Goal: Task Accomplishment & Management: Manage account settings

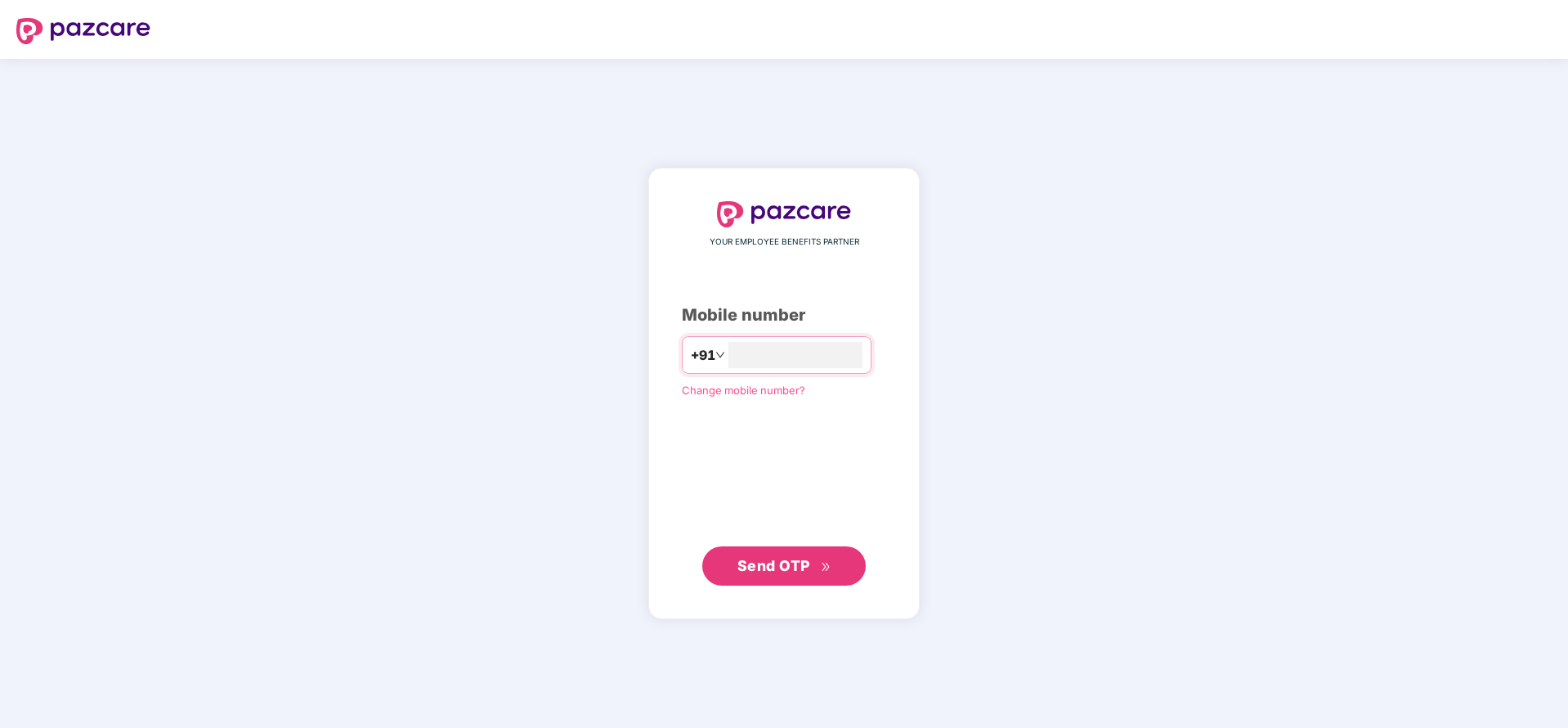
type input "**********"
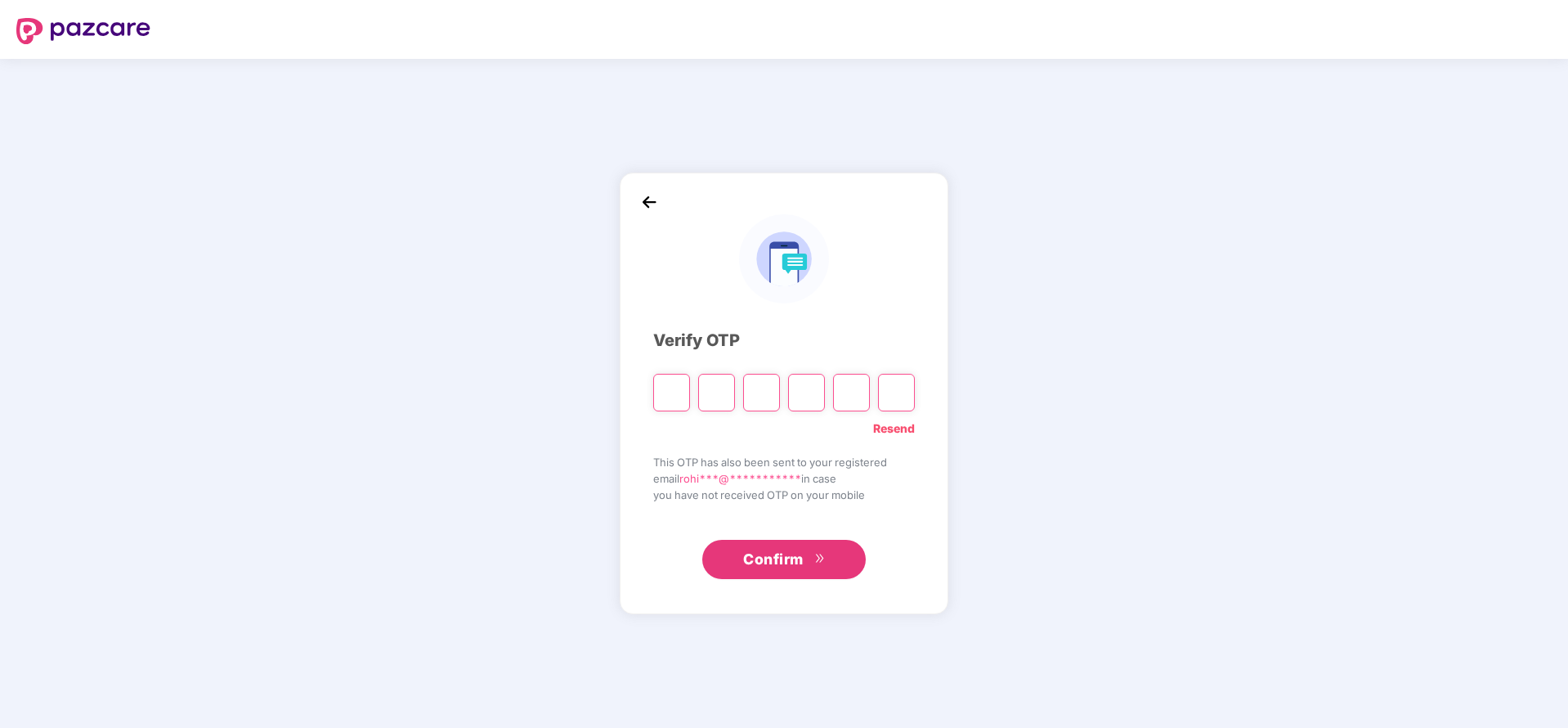
paste input "*"
type input "*"
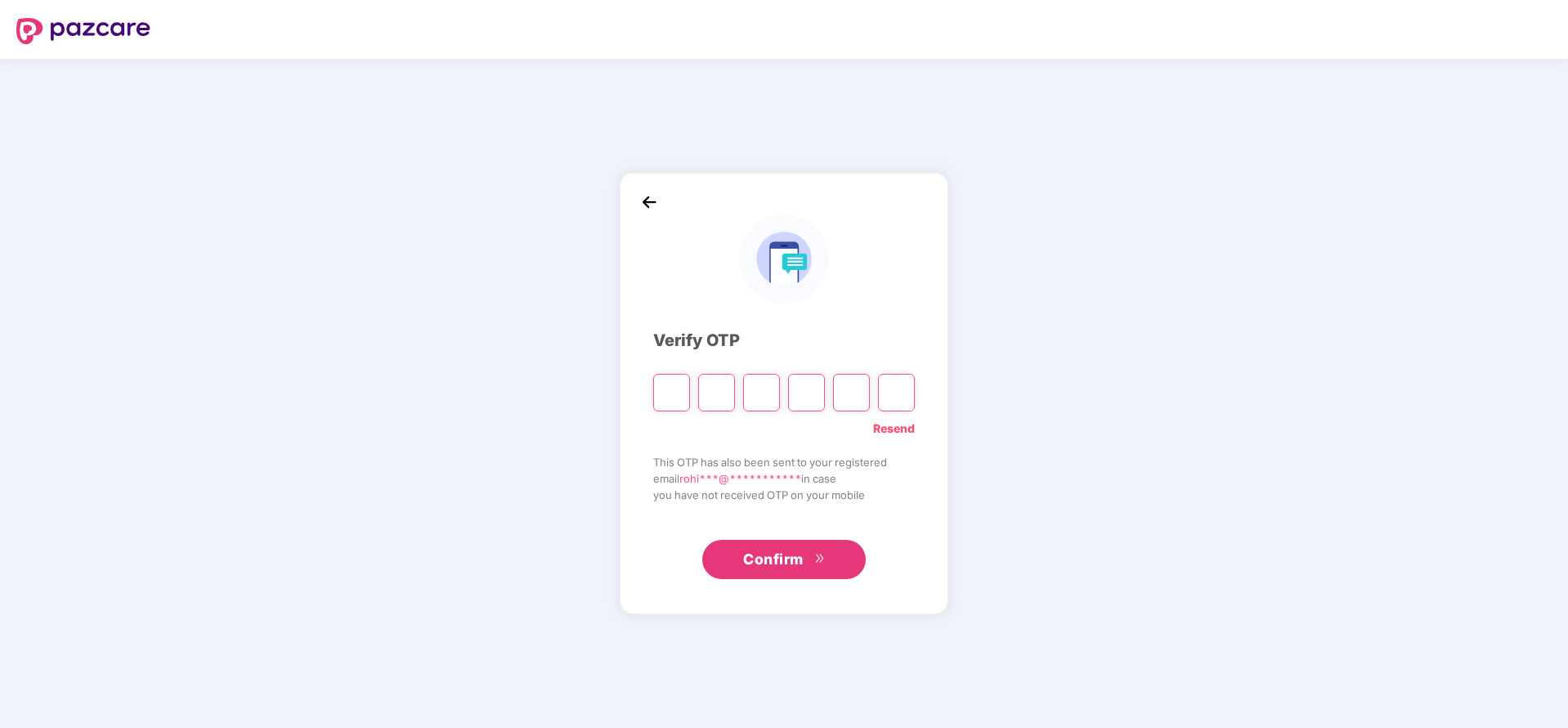
type input "*"
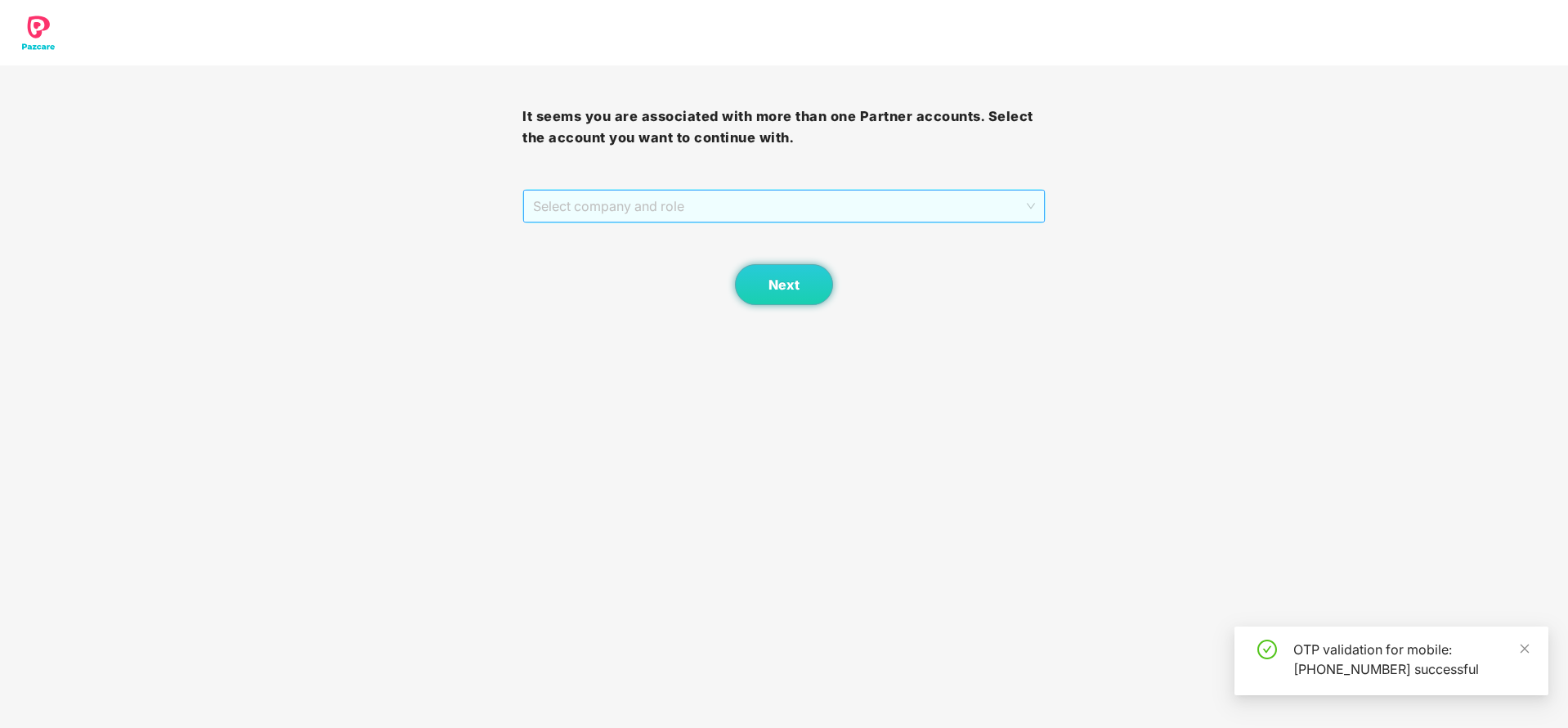
click at [767, 193] on span "Select company and role" at bounding box center [783, 206] width 501 height 32
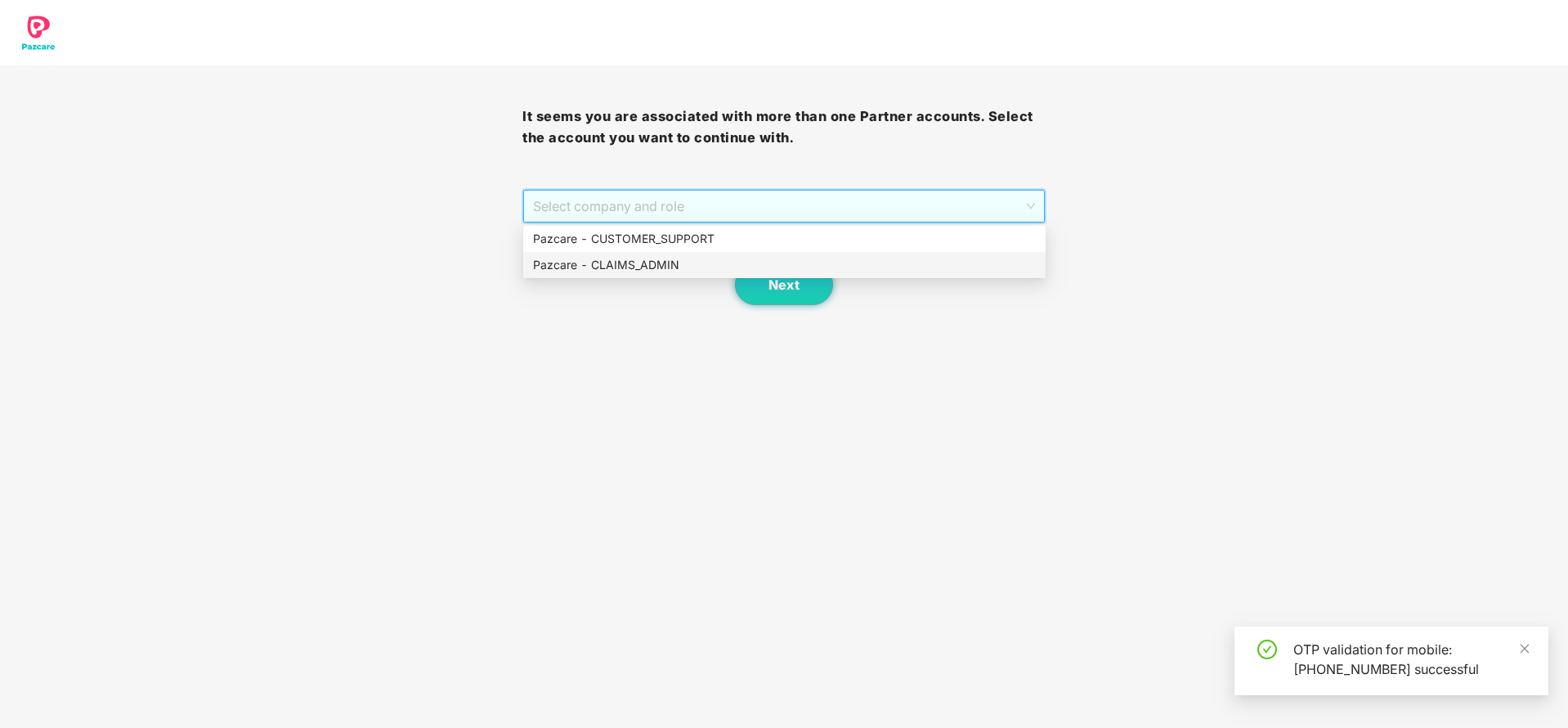
click at [670, 274] on div "Pazcare - CLAIMS_ADMIN" at bounding box center [784, 265] width 522 height 26
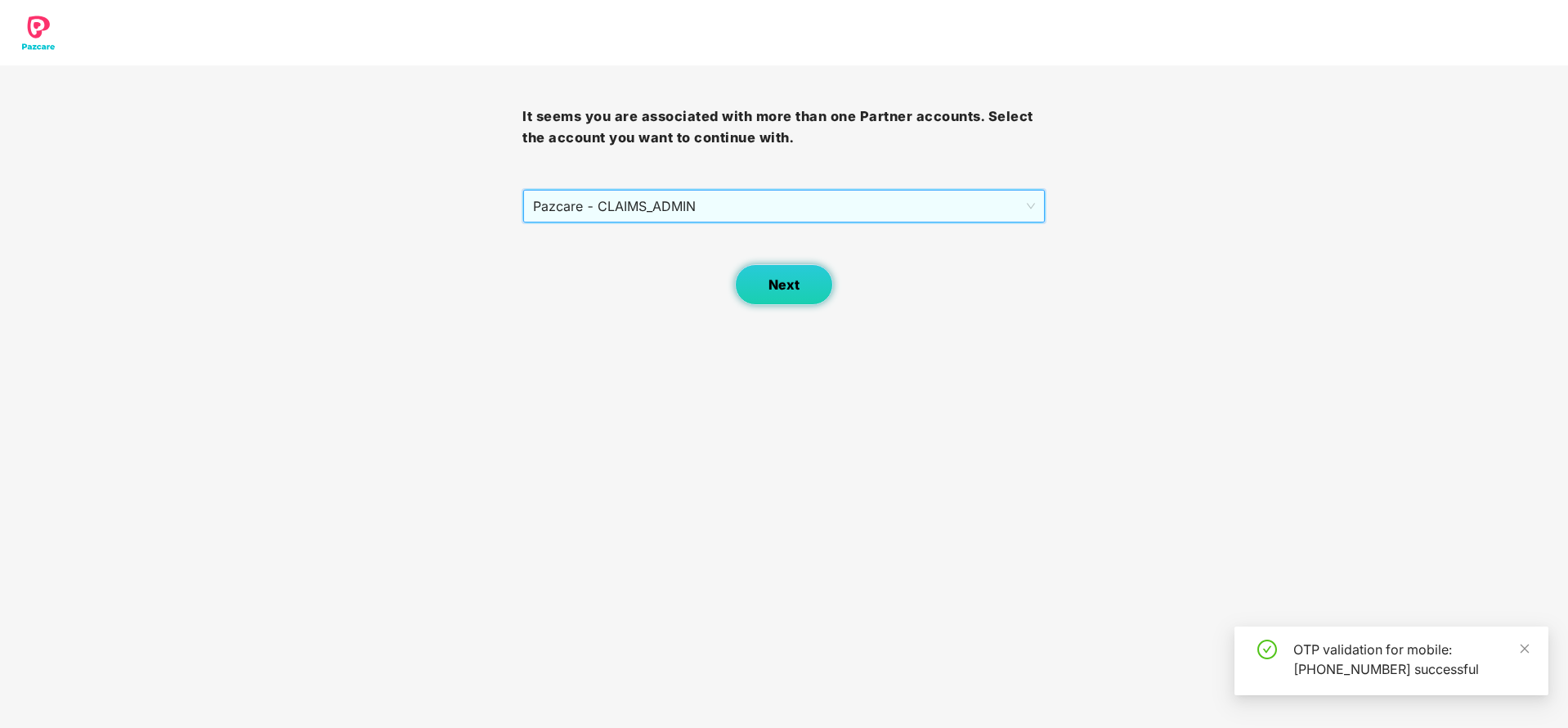
click at [788, 281] on span "Next" at bounding box center [784, 285] width 31 height 16
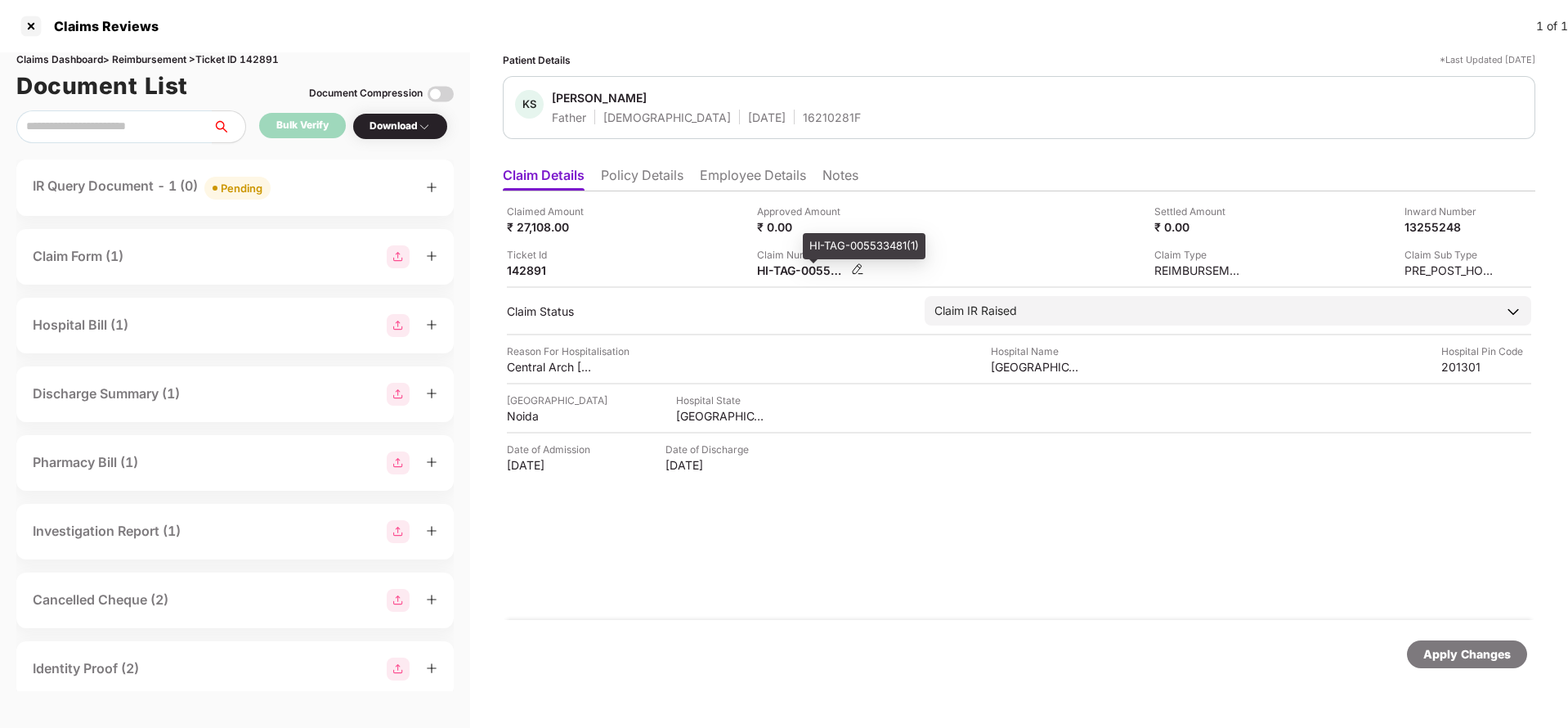
click at [788, 275] on div "HI-TAG-005533481(1)" at bounding box center [802, 270] width 90 height 16
copy div
click at [770, 189] on li "Employee Details" at bounding box center [753, 178] width 107 height 24
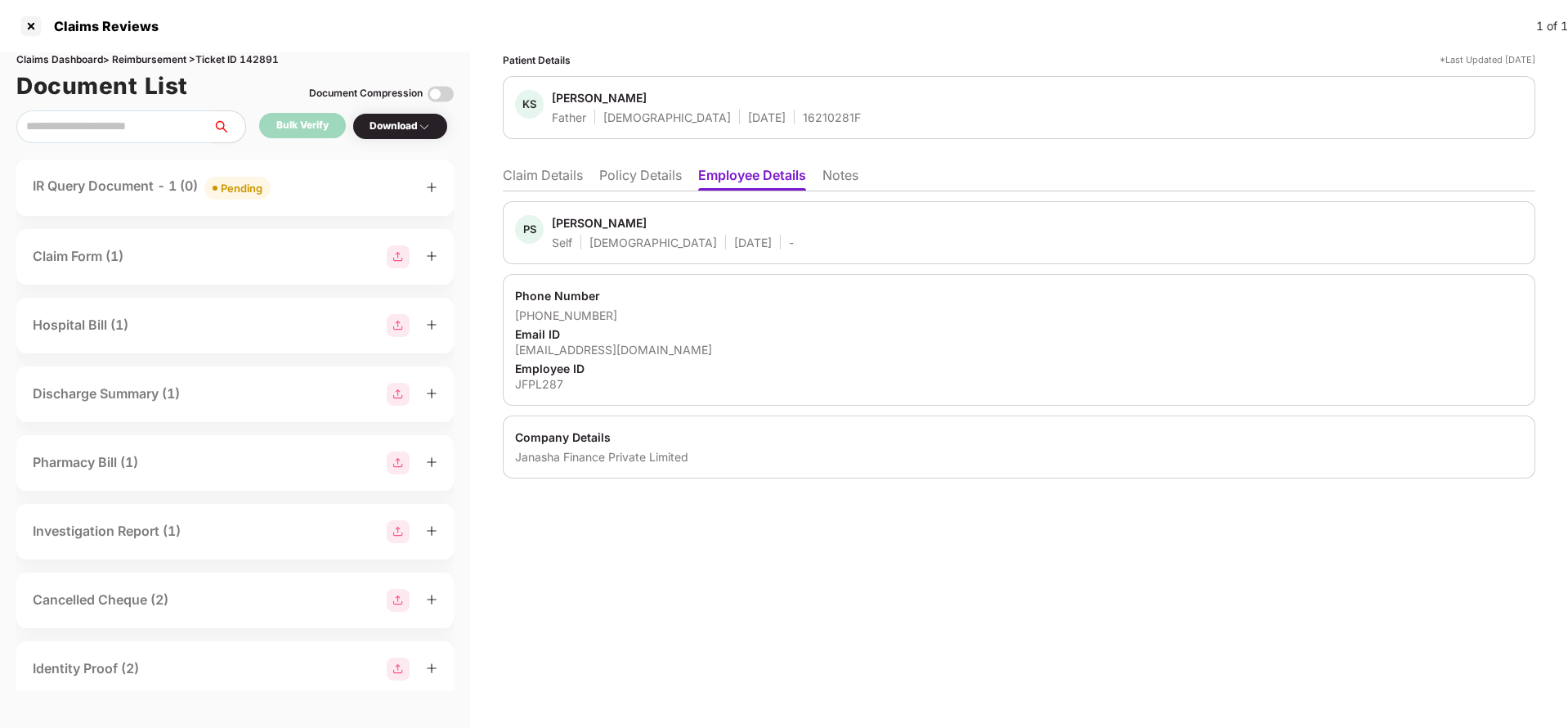
click at [530, 178] on li "Claim Details" at bounding box center [543, 178] width 80 height 24
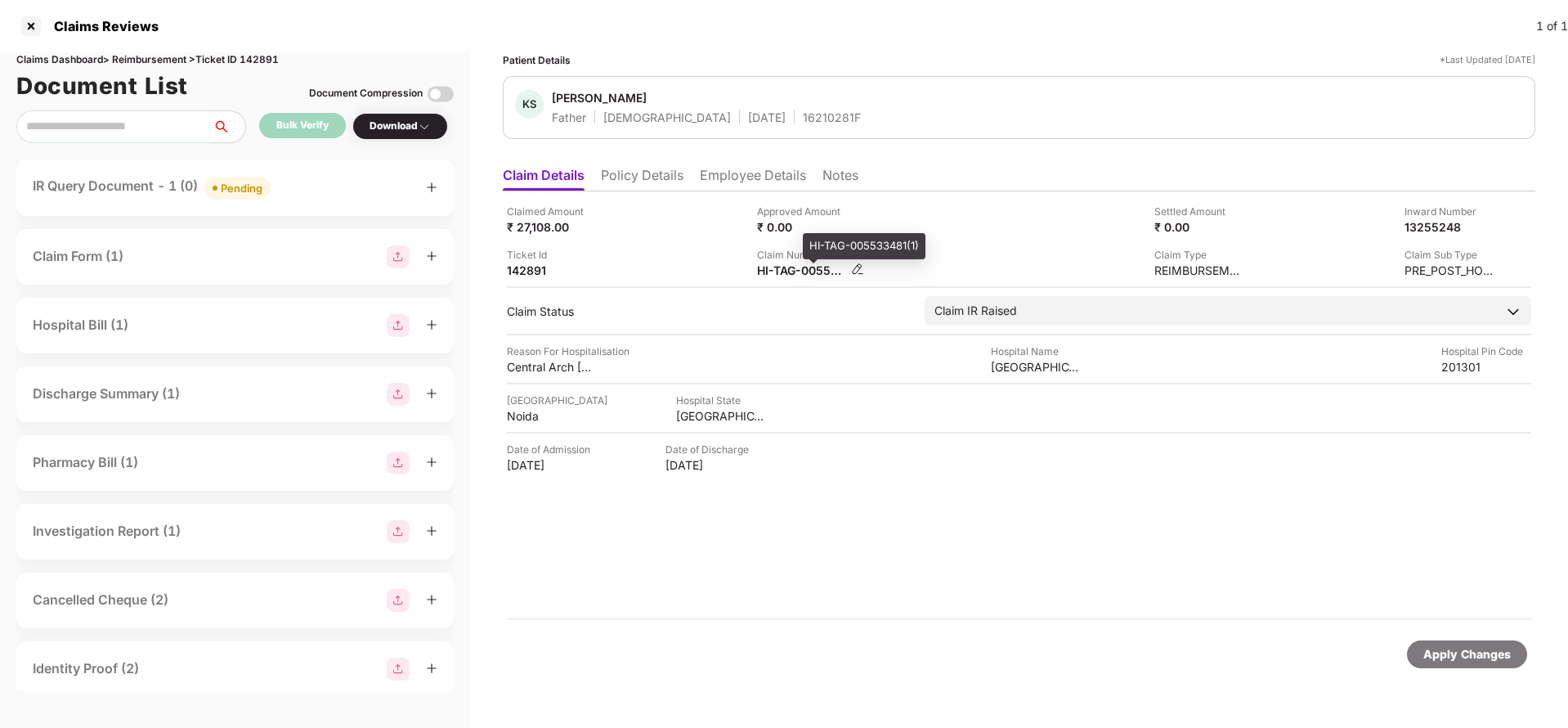
click at [812, 263] on div "HI-TAG-005533481(1)" at bounding box center [802, 270] width 90 height 16
copy div
click at [803, 116] on div "16210281F" at bounding box center [832, 117] width 58 height 16
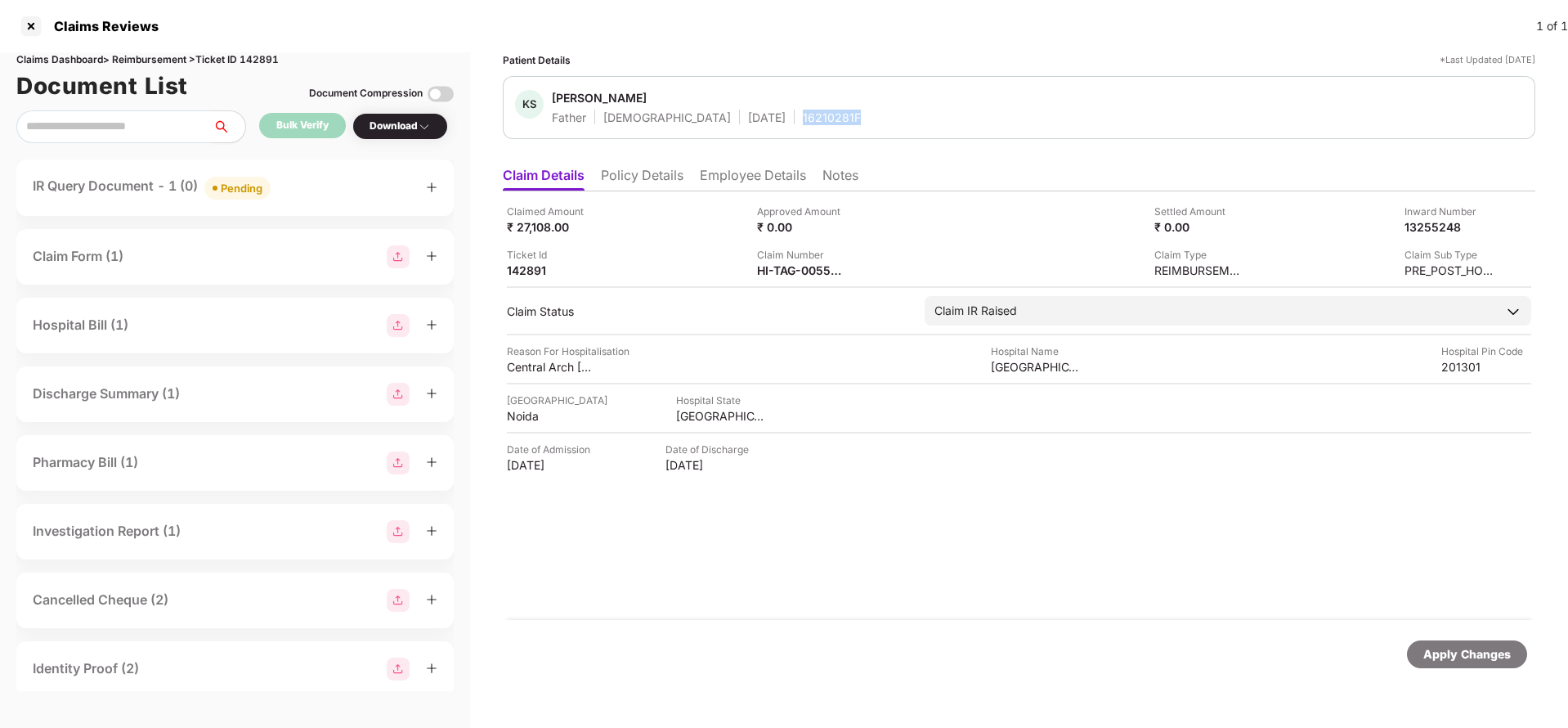
click at [803, 116] on div "16210281F" at bounding box center [832, 117] width 58 height 16
copy div "16210281F"
click at [1462, 646] on div "Apply Changes" at bounding box center [1467, 654] width 87 height 18
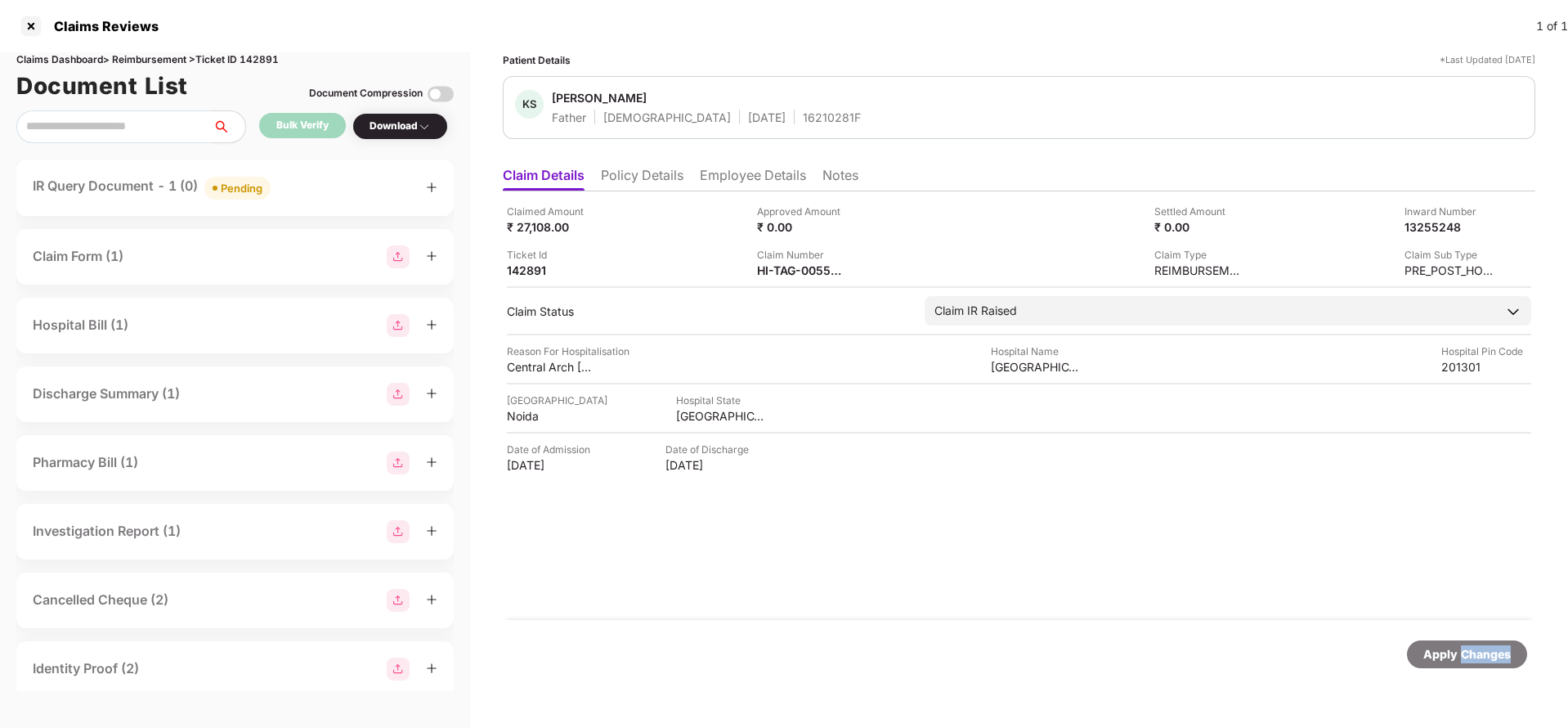
click at [1462, 646] on div "Apply Changes" at bounding box center [1467, 654] width 87 height 18
click at [249, 56] on div "Claims Dashboard > Reimbursement > Ticket ID 142891" at bounding box center [235, 60] width 437 height 16
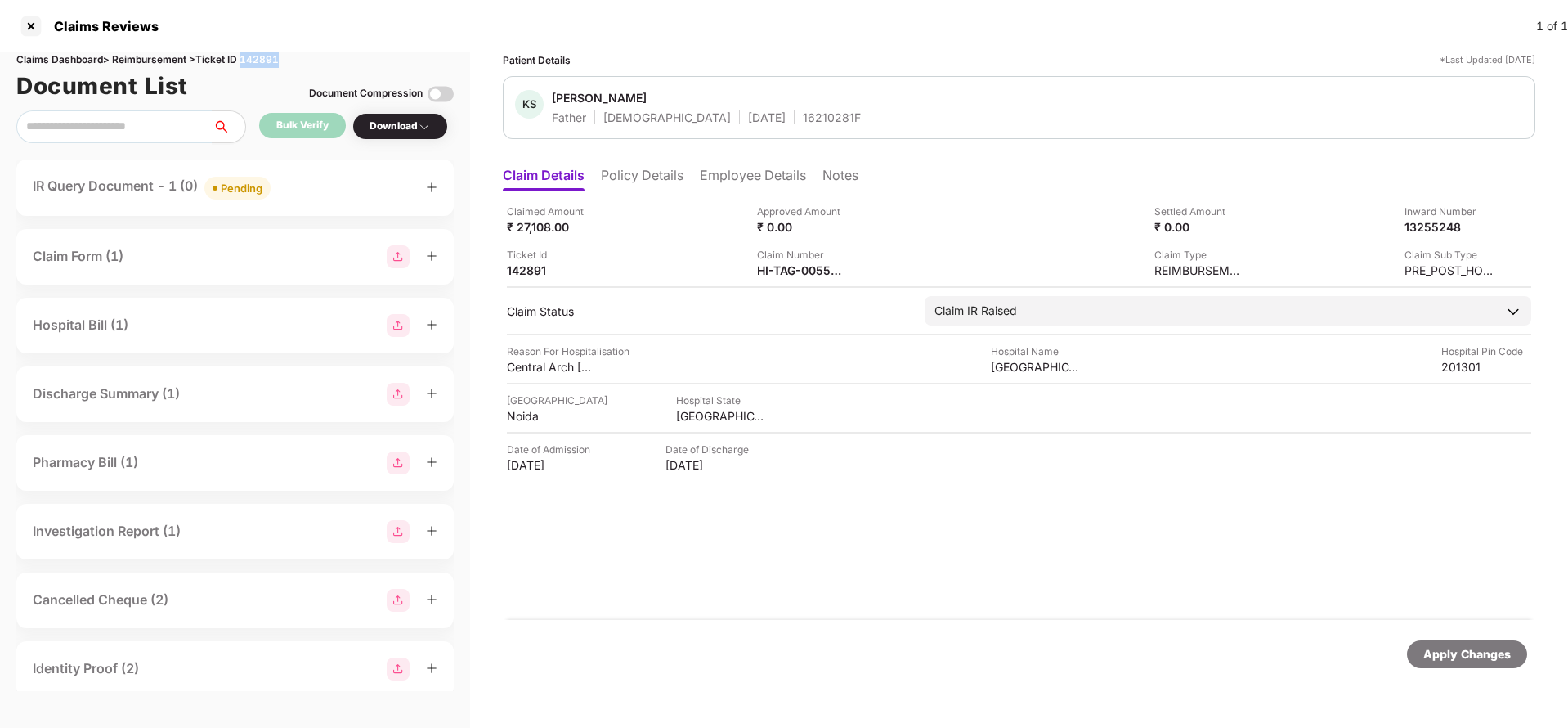
copy div "142891"
click at [1473, 651] on div "Apply Changes" at bounding box center [1467, 654] width 87 height 18
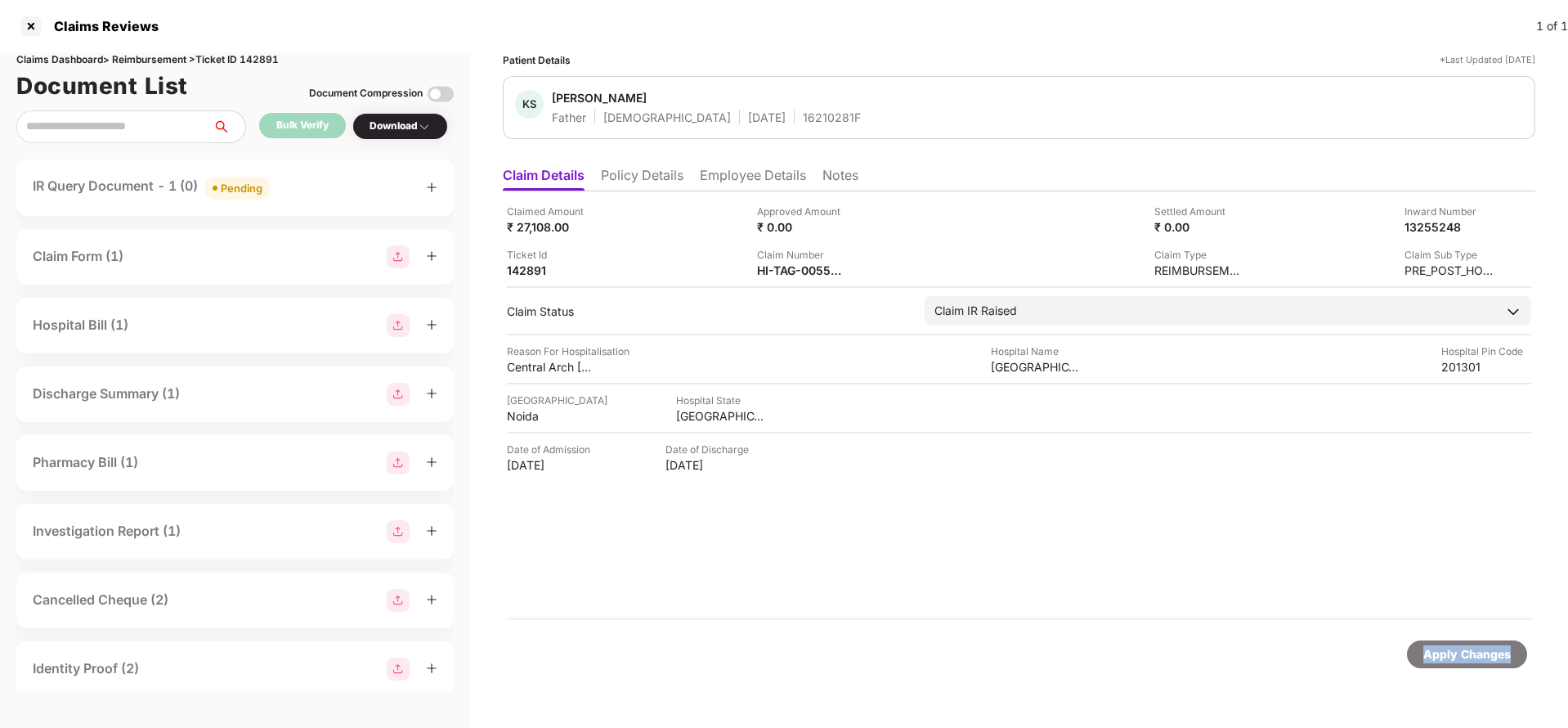
click at [1460, 657] on div "Apply Changes" at bounding box center [1467, 654] width 87 height 18
click at [769, 268] on div "131276150" at bounding box center [802, 270] width 90 height 16
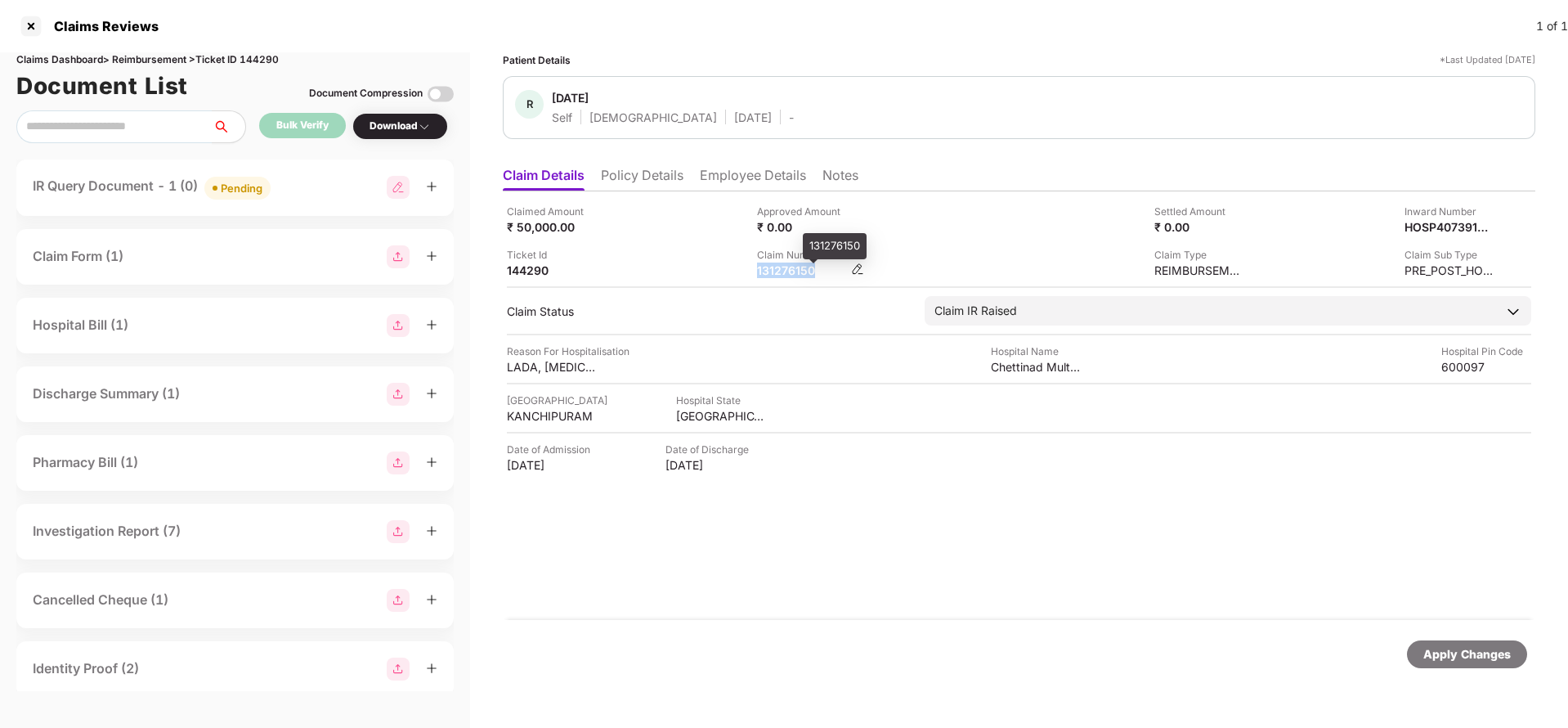
copy div "131276150"
click at [1472, 658] on div "Apply Changes" at bounding box center [1467, 654] width 87 height 18
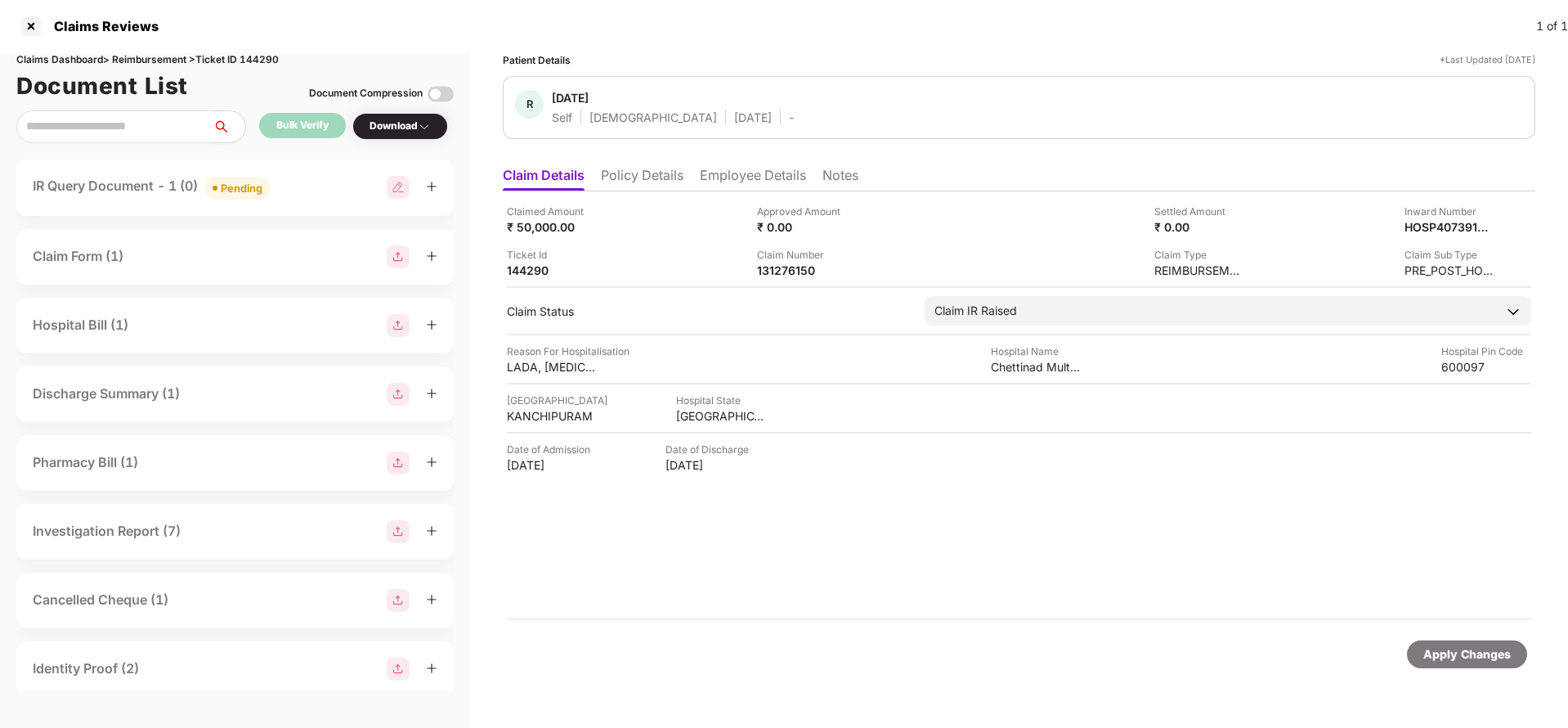
click at [259, 60] on div "Claims Dashboard > Reimbursement > Ticket ID 144290" at bounding box center [235, 60] width 437 height 16
copy div "144290"
click at [1442, 648] on div "Apply Changes" at bounding box center [1467, 654] width 87 height 18
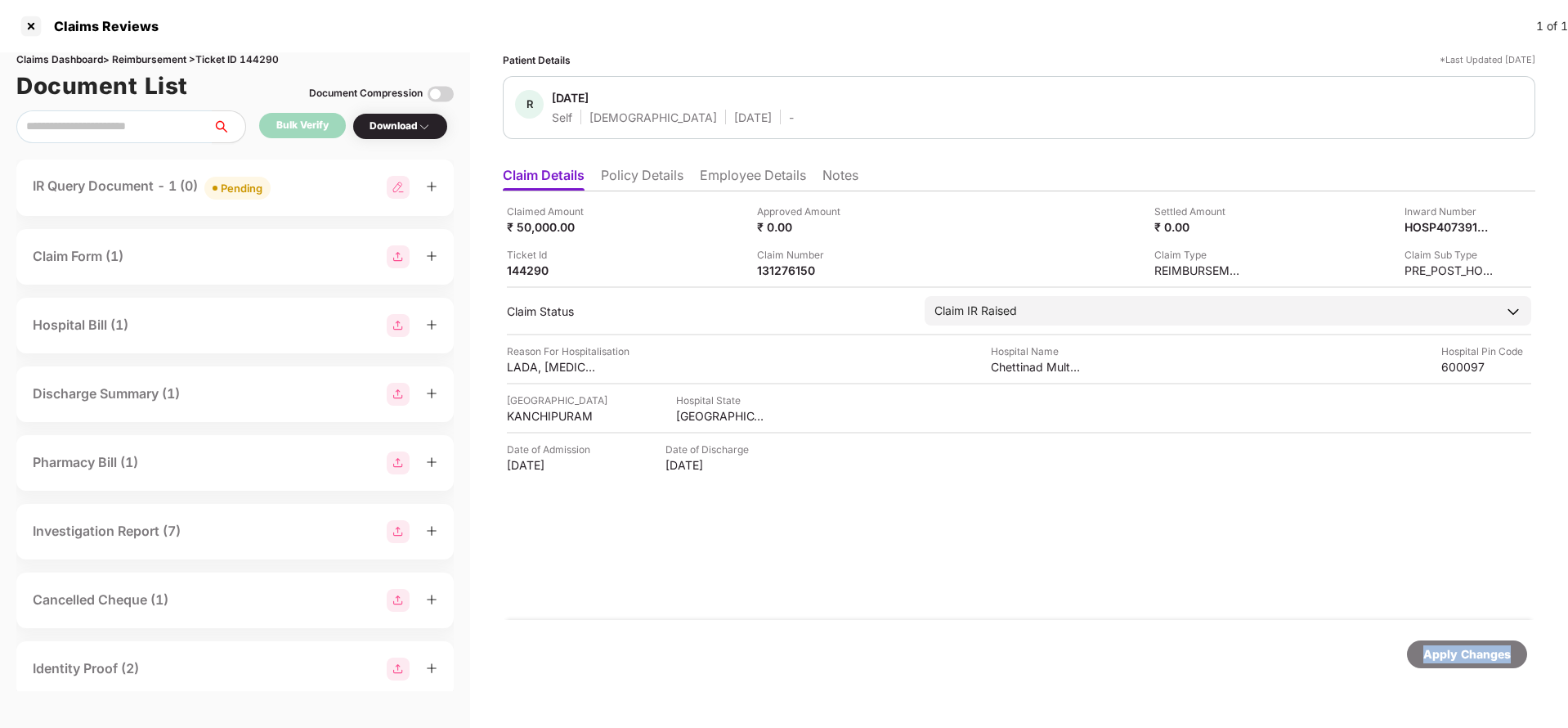
click at [1442, 648] on div "Apply Changes" at bounding box center [1467, 654] width 87 height 18
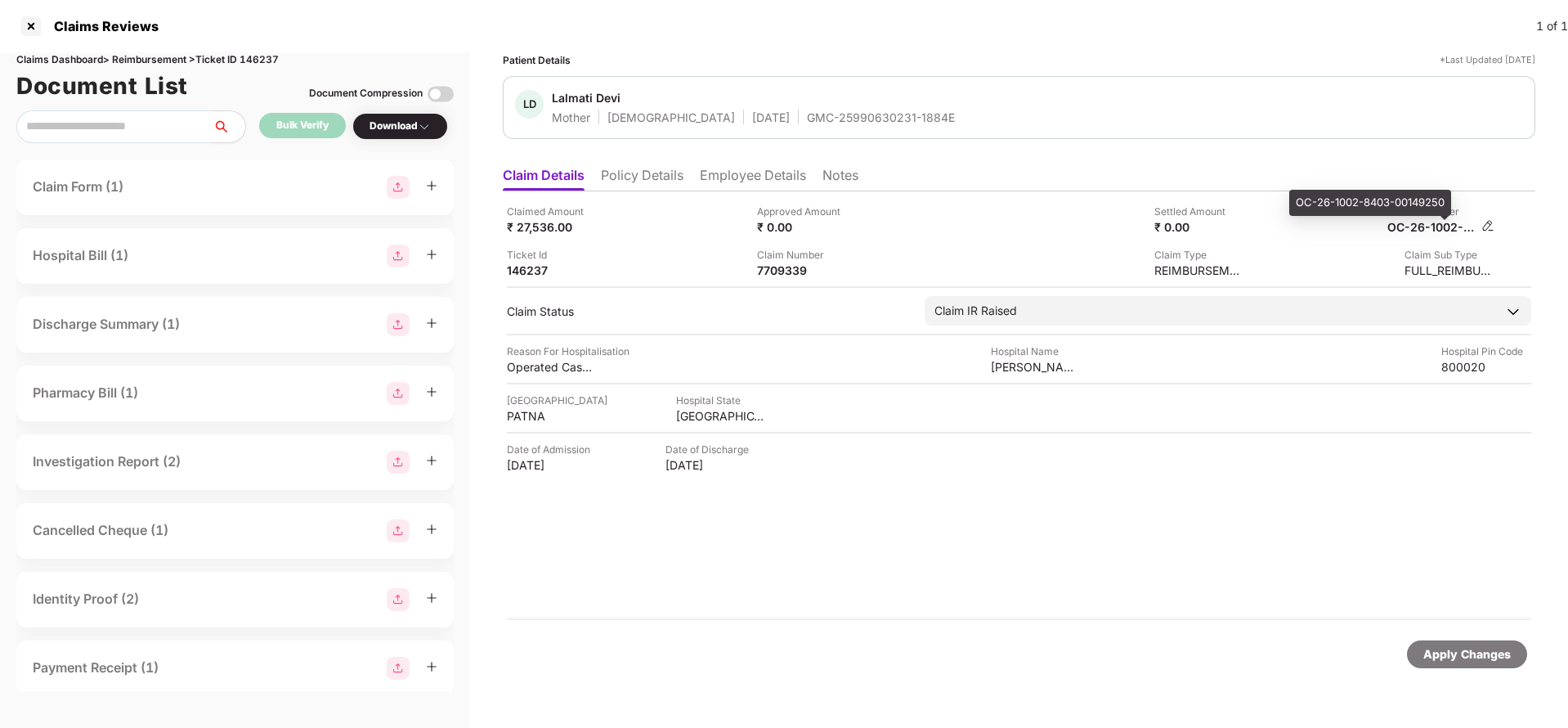
click at [1451, 222] on div "OC-26-1002-8403-00149250" at bounding box center [1432, 227] width 90 height 16
copy div
click at [1470, 653] on div "Apply Changes" at bounding box center [1467, 654] width 87 height 18
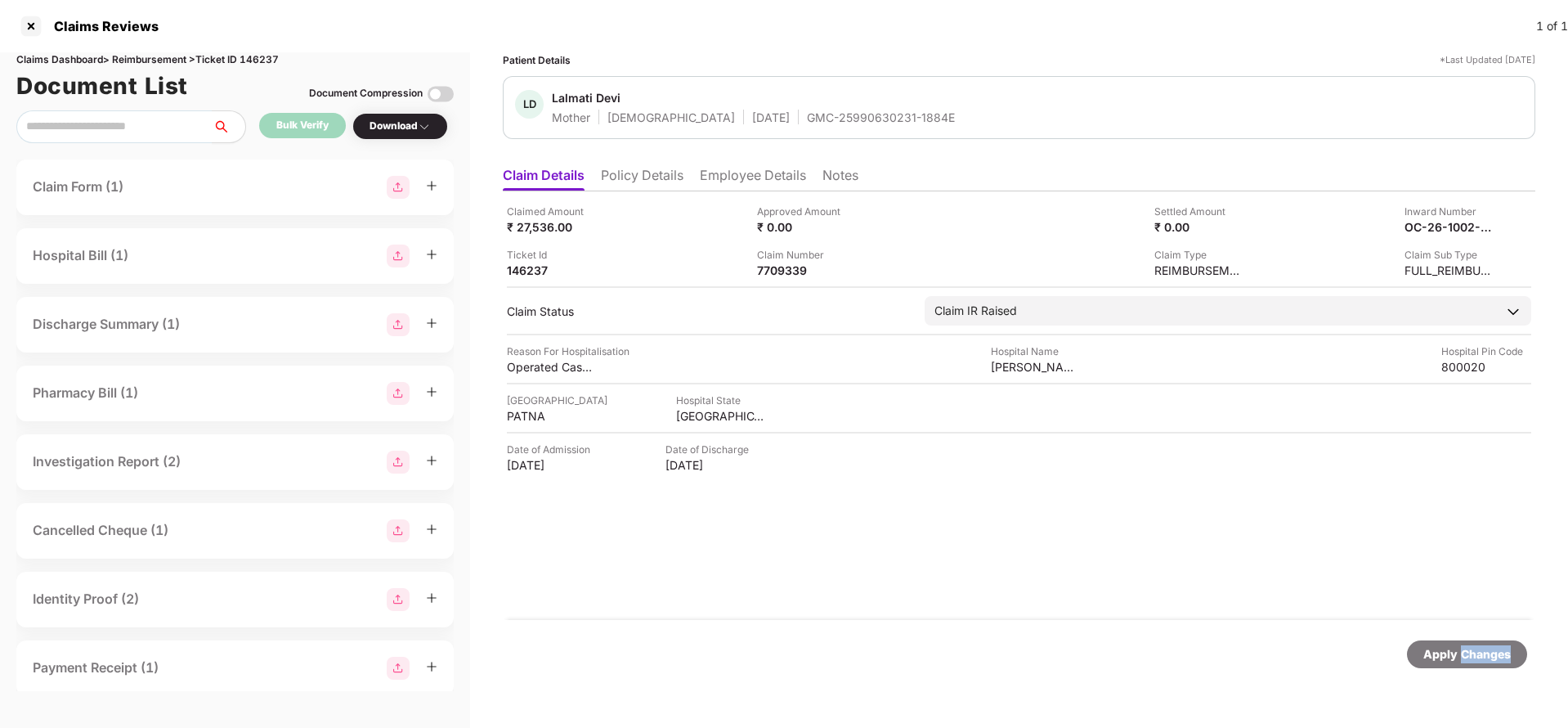
click at [1470, 653] on div "Apply Changes" at bounding box center [1467, 654] width 87 height 18
click at [264, 56] on div "Claims Dashboard > Reimbursement > Ticket ID 146237" at bounding box center [235, 60] width 437 height 16
copy div "146237"
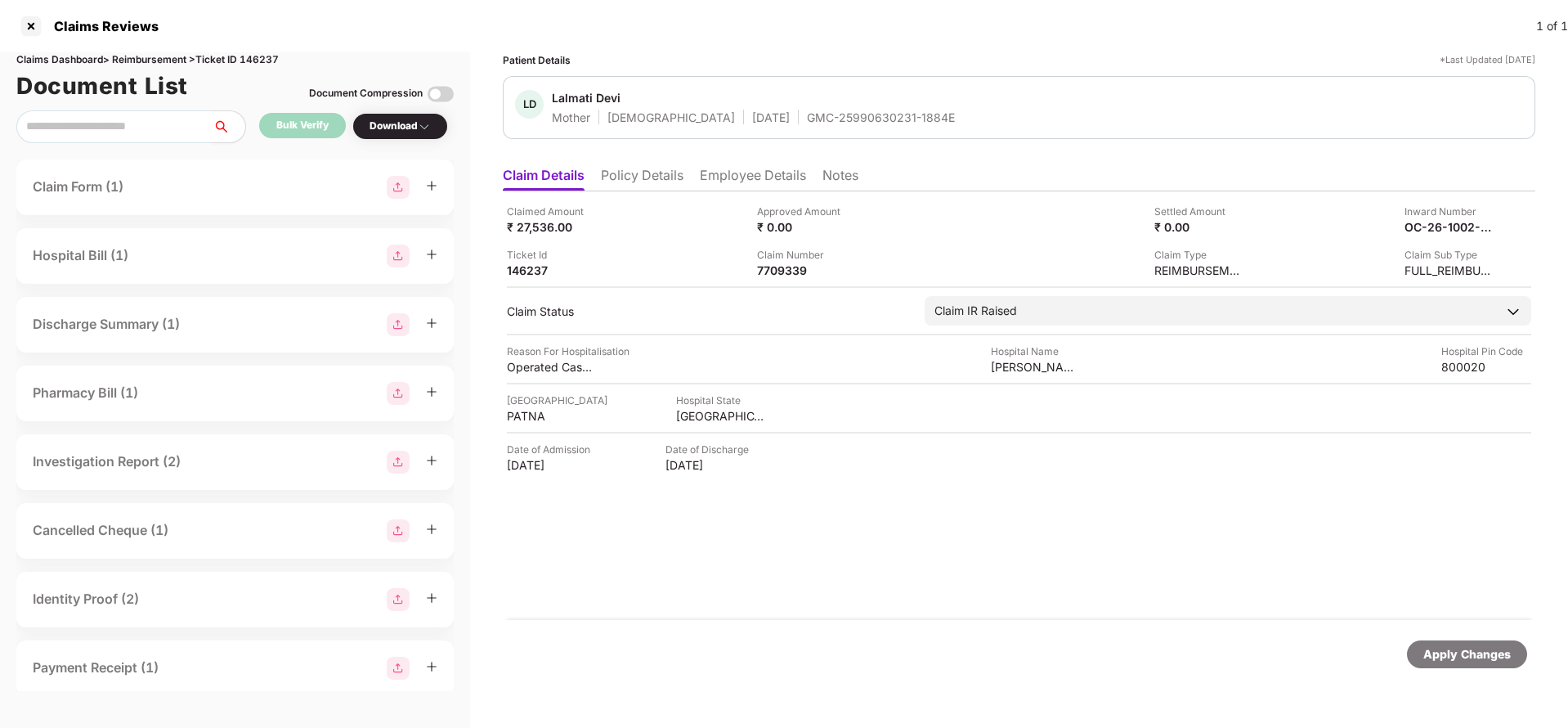
click at [1466, 661] on div "Apply Changes" at bounding box center [1467, 654] width 87 height 18
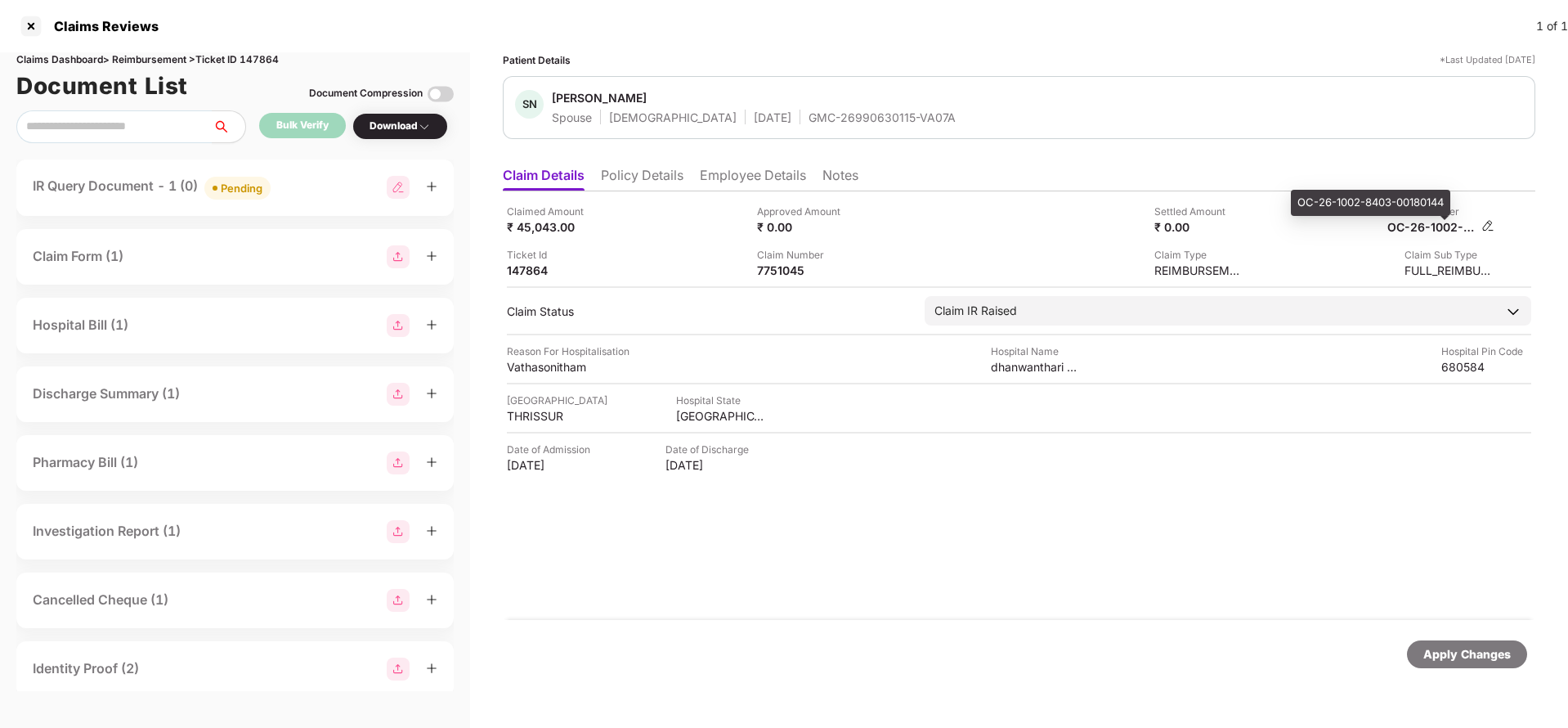
click at [1424, 221] on div "OC-26-1002-8403-00180144" at bounding box center [1432, 227] width 90 height 16
copy div
click at [1473, 665] on div "Apply Changes" at bounding box center [1467, 654] width 120 height 28
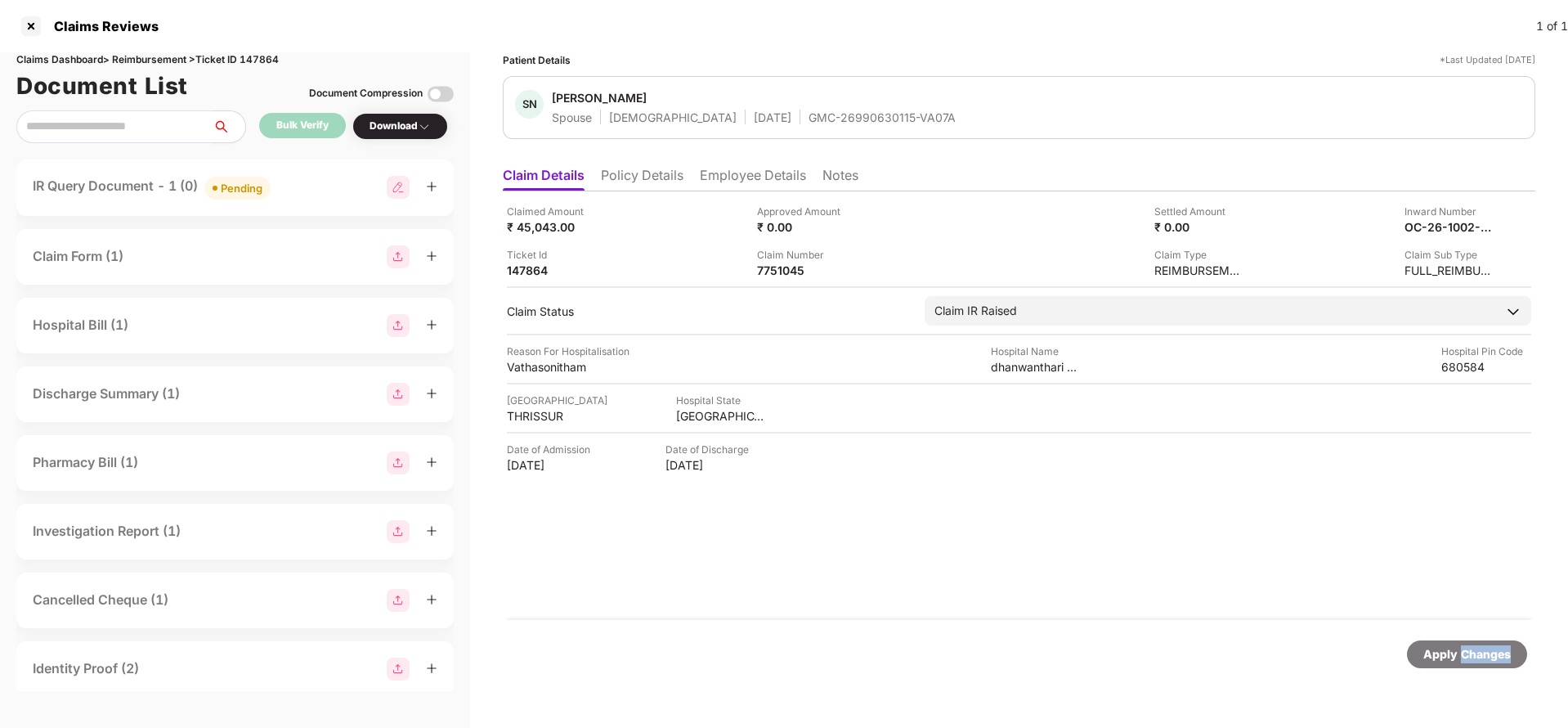
click at [1473, 665] on div "Apply Changes" at bounding box center [1467, 654] width 120 height 28
click at [273, 66] on div "Claims Dashboard > Reimbursement > Ticket ID 147864" at bounding box center [235, 60] width 437 height 16
copy div "147864"
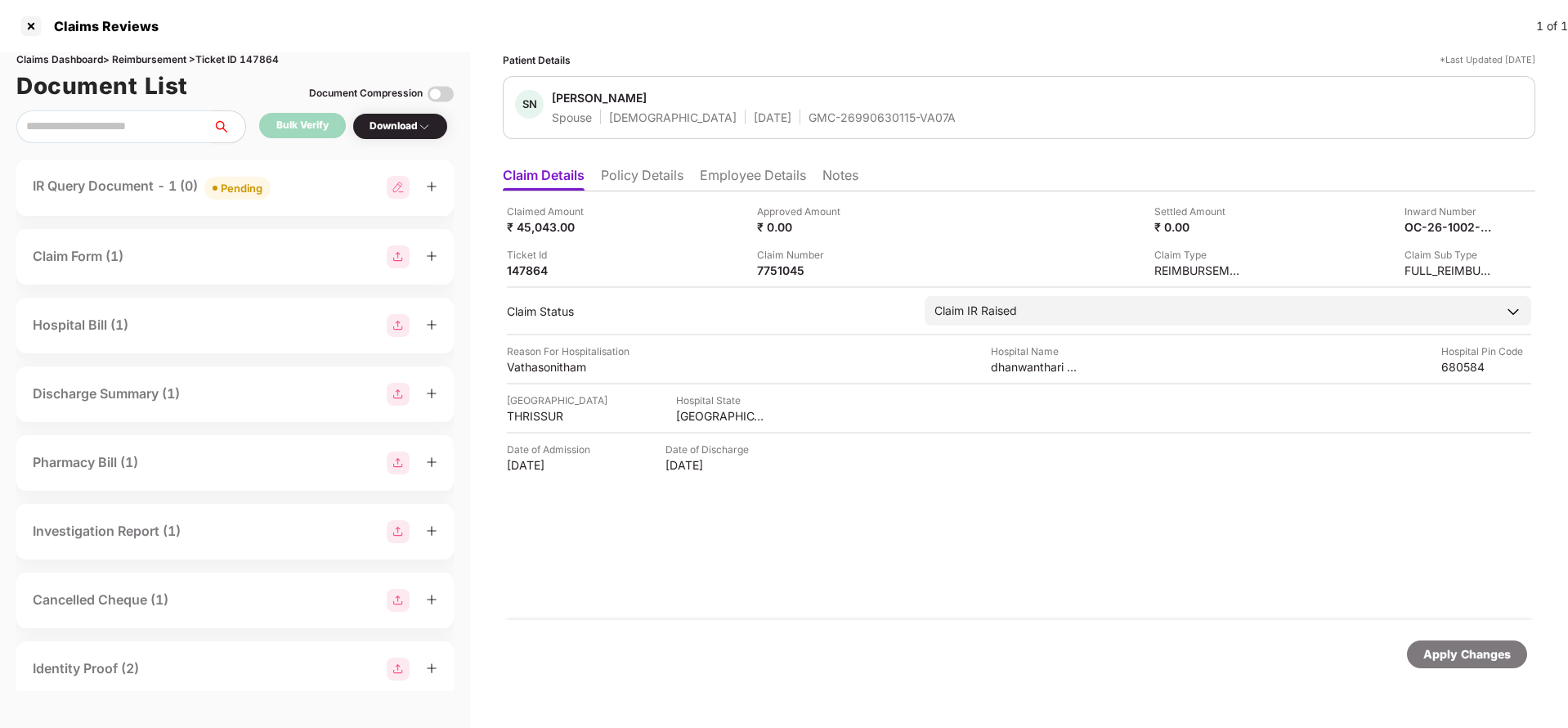
click at [1499, 657] on div "Apply Changes" at bounding box center [1467, 654] width 87 height 18
click at [777, 271] on div "HI-TAG-006404579(0)" at bounding box center [802, 270] width 90 height 16
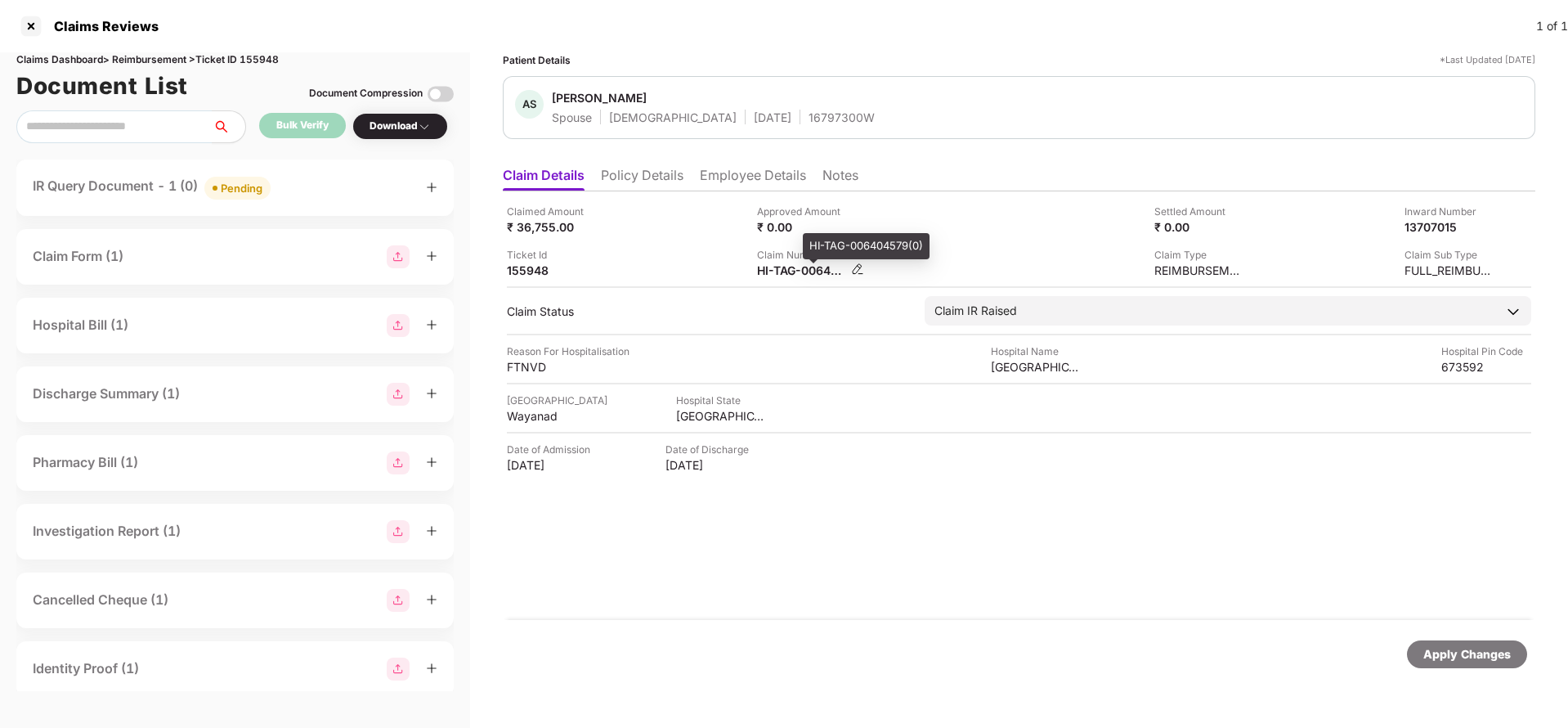
click at [777, 271] on div "HI-TAG-006404579(0)" at bounding box center [802, 270] width 90 height 16
copy div
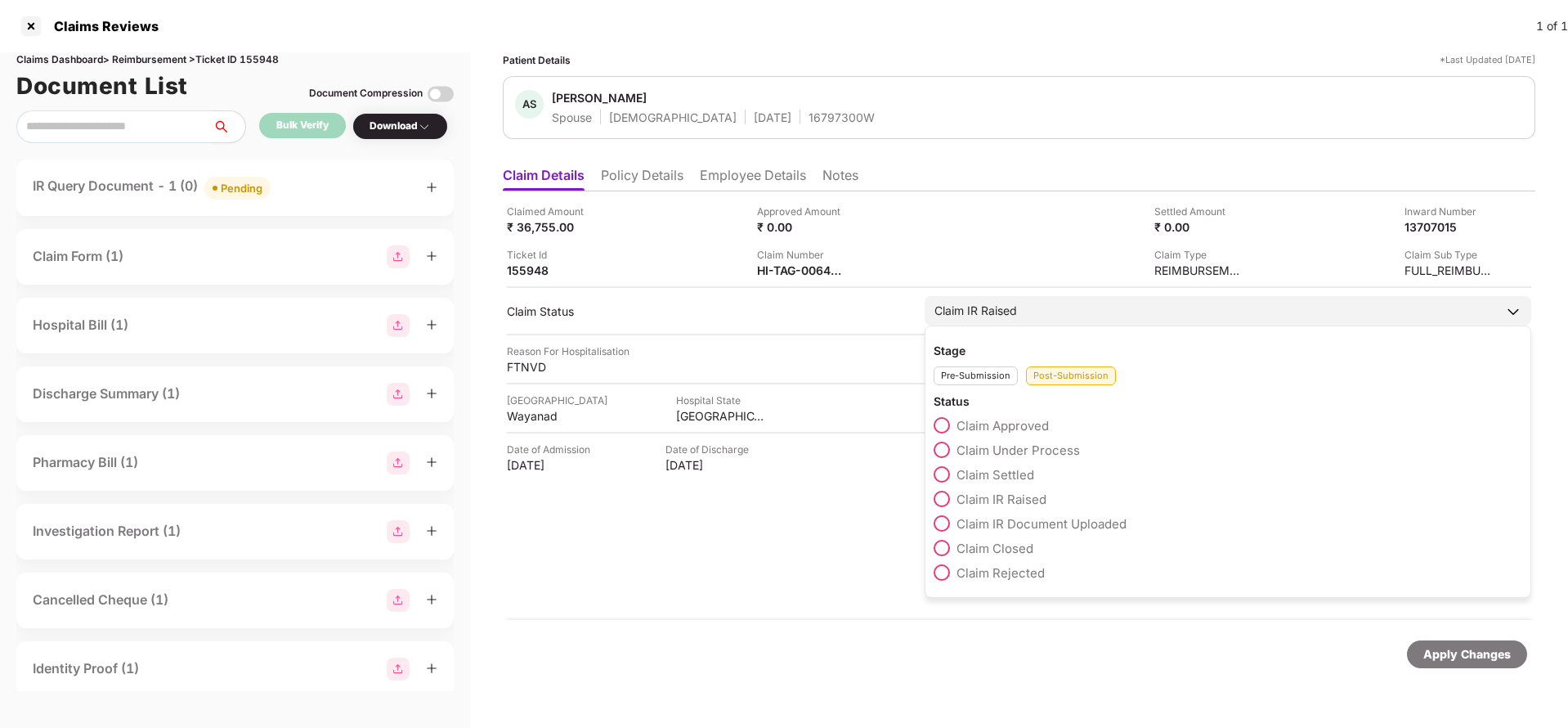
click at [996, 494] on span "Claim IR Raised" at bounding box center [1001, 500] width 90 height 16
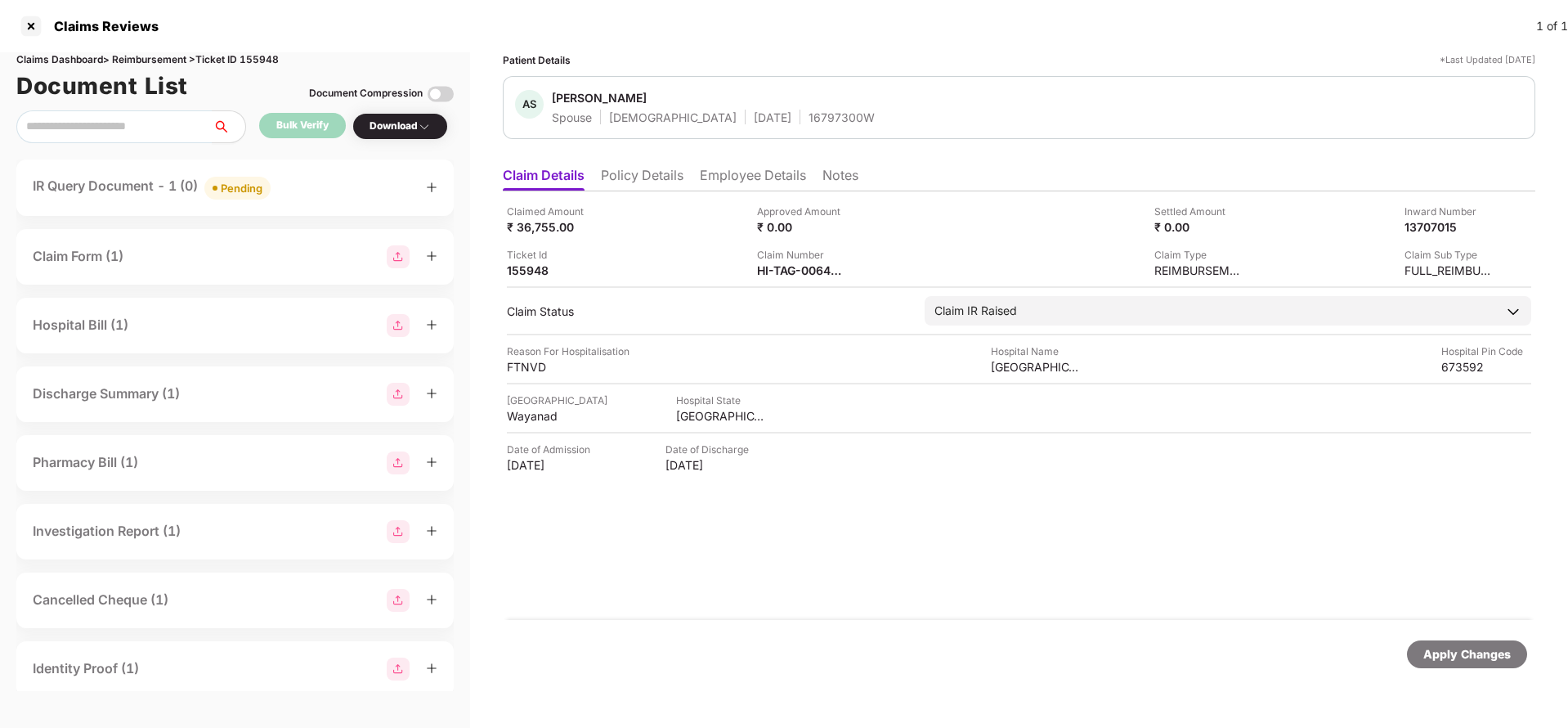
click at [1463, 648] on div "Apply Changes" at bounding box center [1467, 654] width 87 height 18
click at [802, 265] on div "HI-TAG-006404579(0)" at bounding box center [802, 270] width 90 height 16
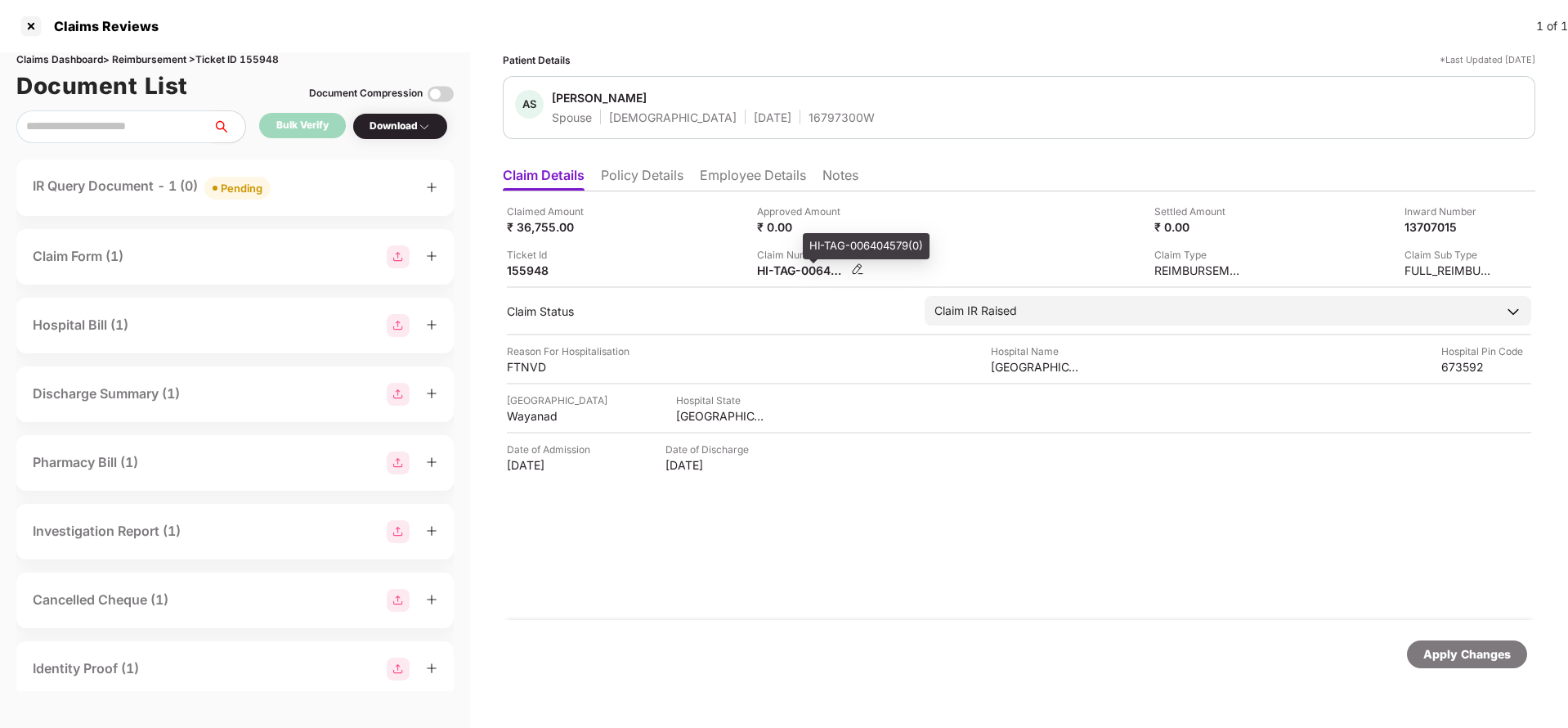
click at [802, 265] on div "HI-TAG-006404579(0)" at bounding box center [802, 270] width 90 height 16
copy div
click at [808, 122] on div "16797300W" at bounding box center [841, 117] width 66 height 16
copy div "16797300W"
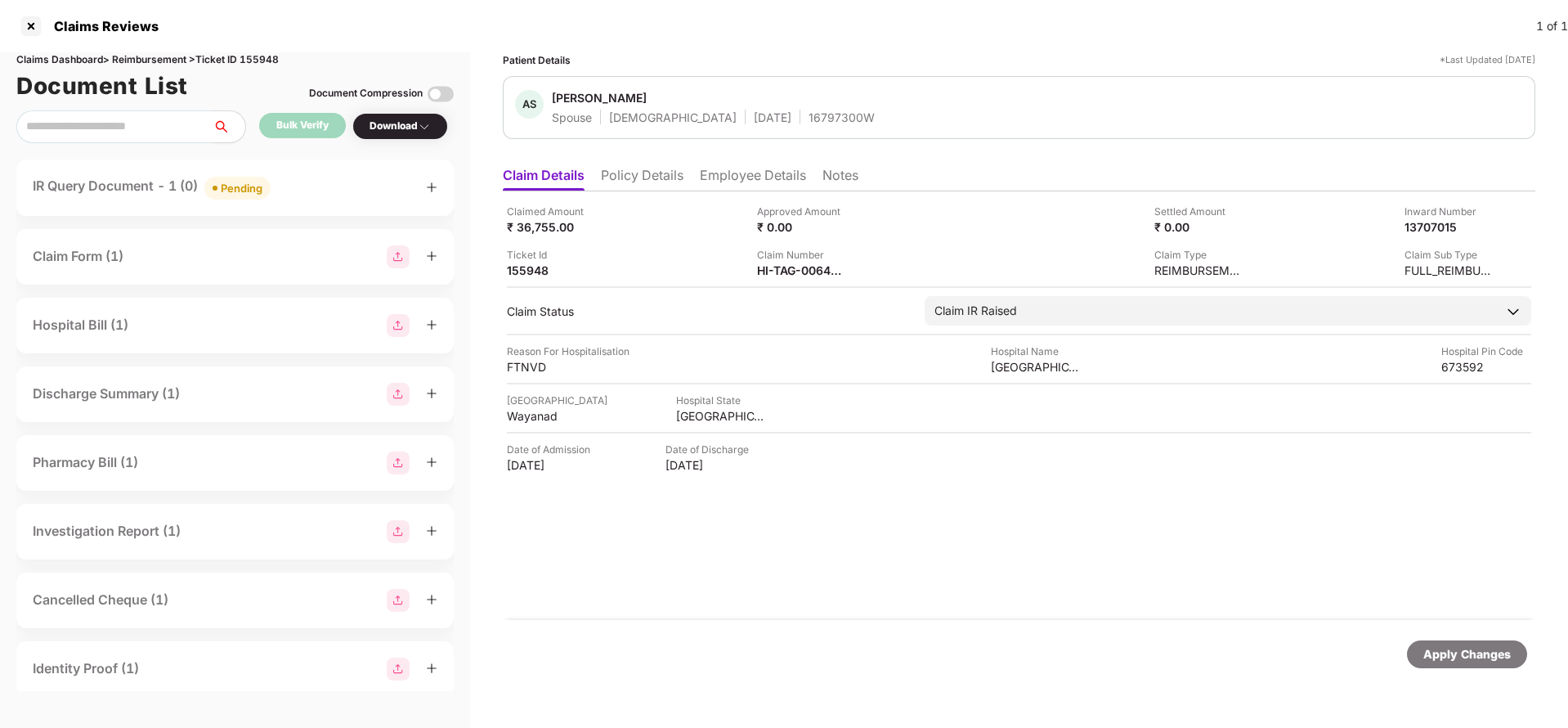
click at [1467, 658] on div "Apply Changes" at bounding box center [1467, 654] width 87 height 18
click at [272, 61] on div "Claims Dashboard > Reimbursement > Ticket ID 155948" at bounding box center [235, 60] width 437 height 16
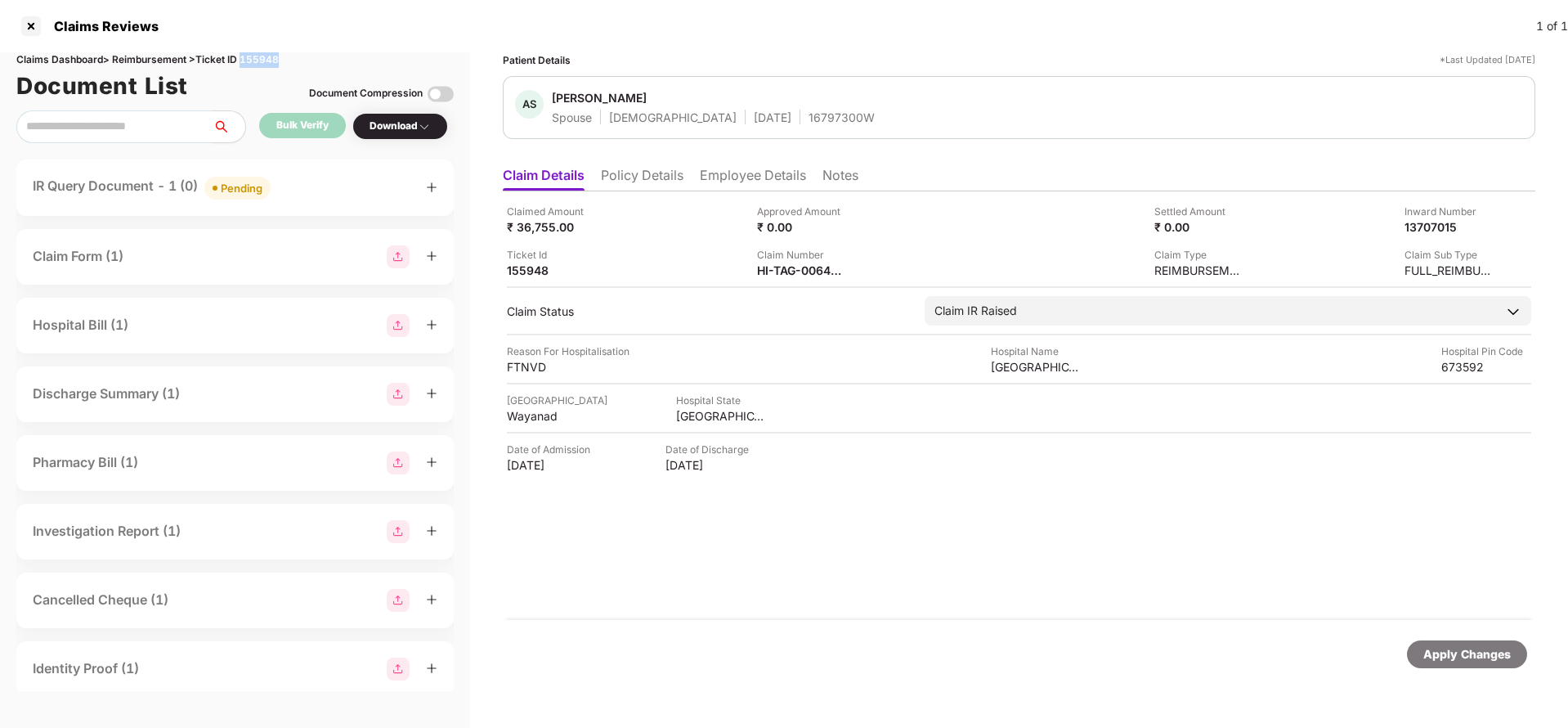
click at [272, 61] on div "Claims Dashboard > Reimbursement > Ticket ID 155948" at bounding box center [235, 60] width 437 height 16
copy div "155948"
click at [1494, 650] on div "Apply Changes" at bounding box center [1467, 654] width 87 height 18
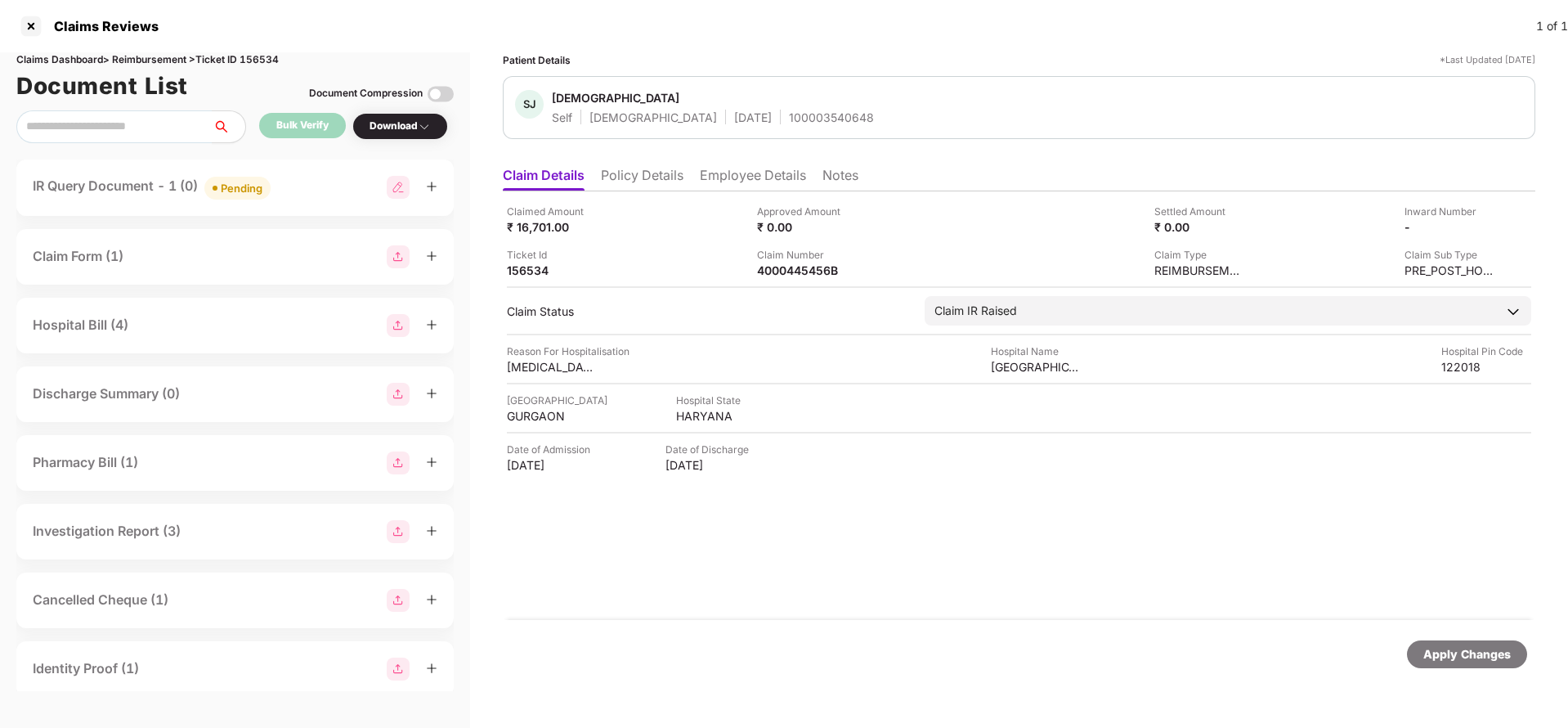
click at [632, 186] on li "Policy Details" at bounding box center [642, 178] width 82 height 24
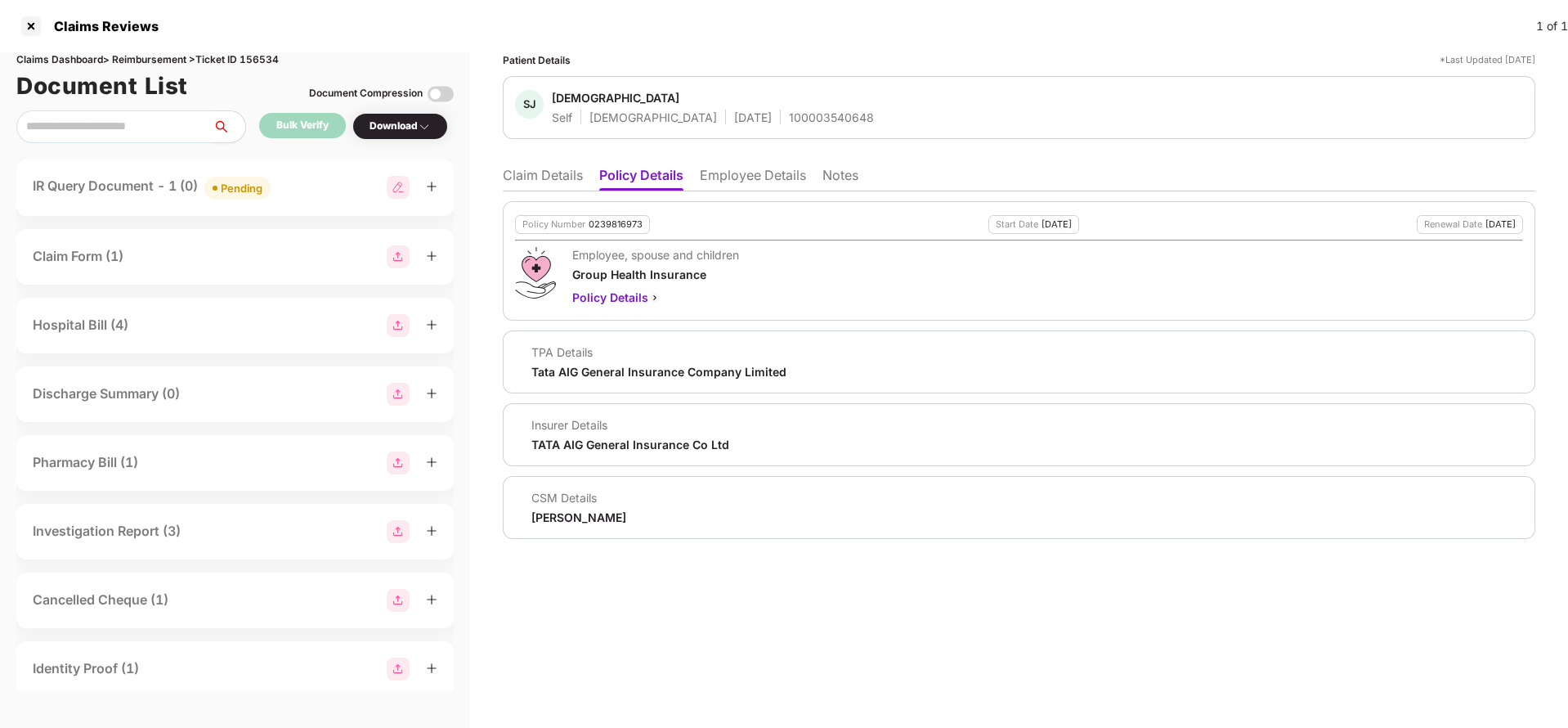
click at [561, 178] on li "Claim Details" at bounding box center [543, 178] width 80 height 24
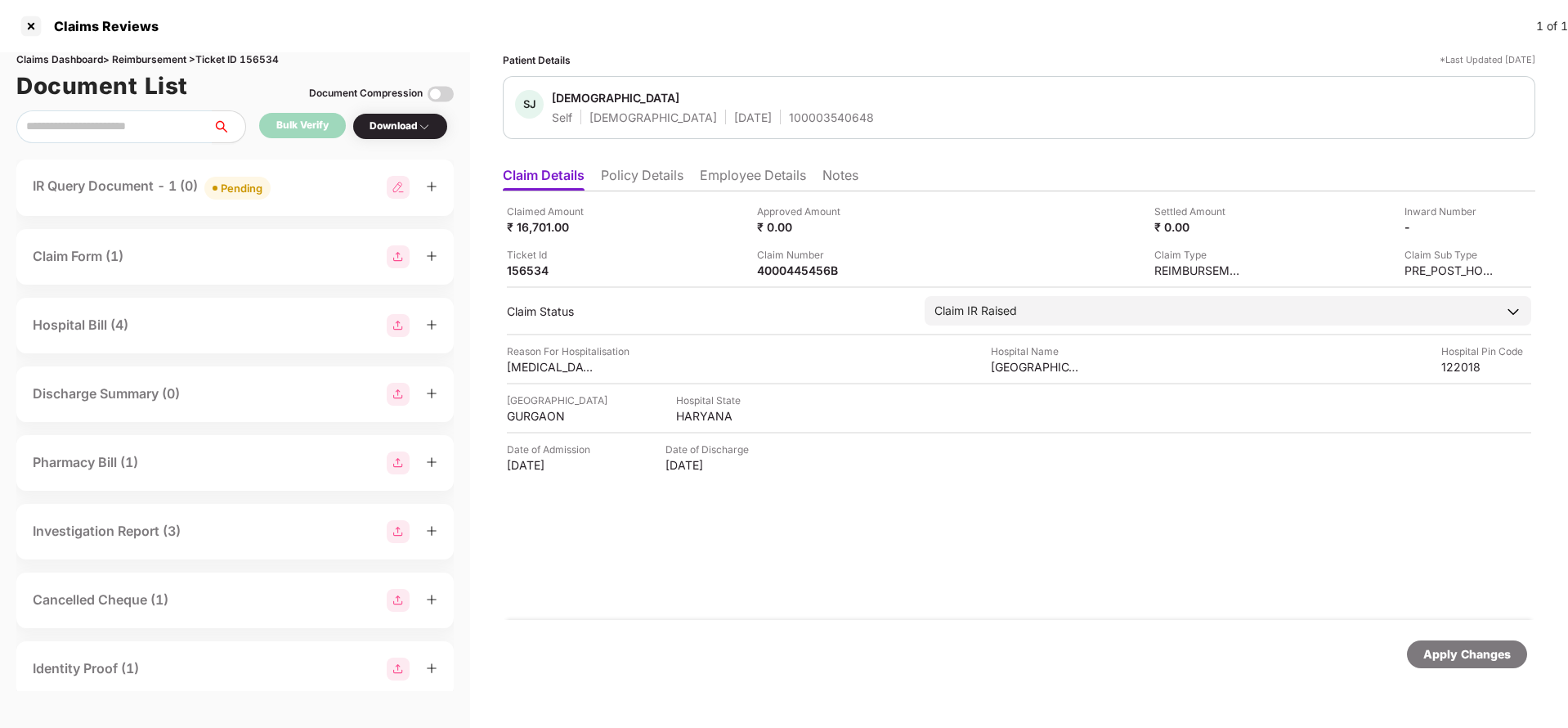
click at [633, 178] on li "Policy Details" at bounding box center [642, 178] width 82 height 24
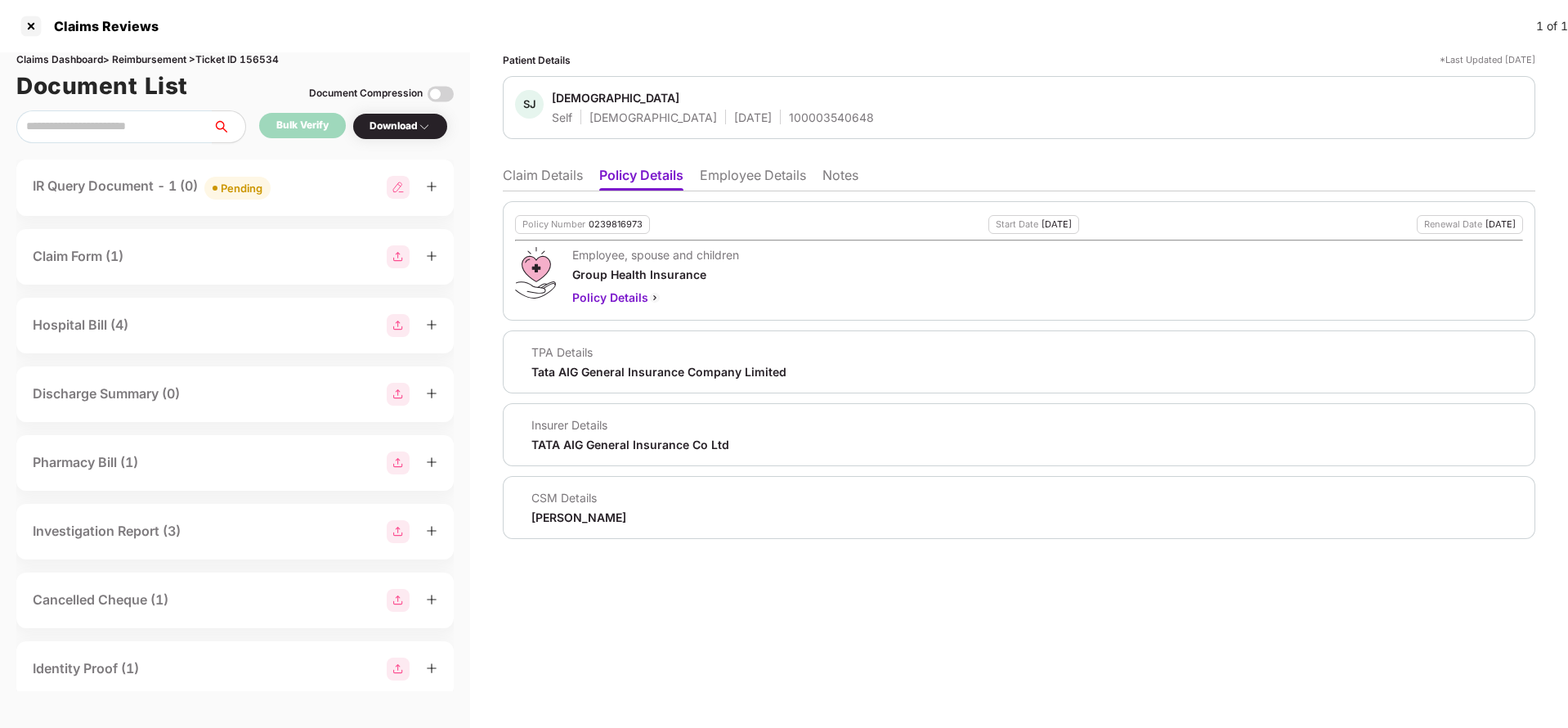
click at [736, 180] on li "Employee Details" at bounding box center [753, 178] width 107 height 24
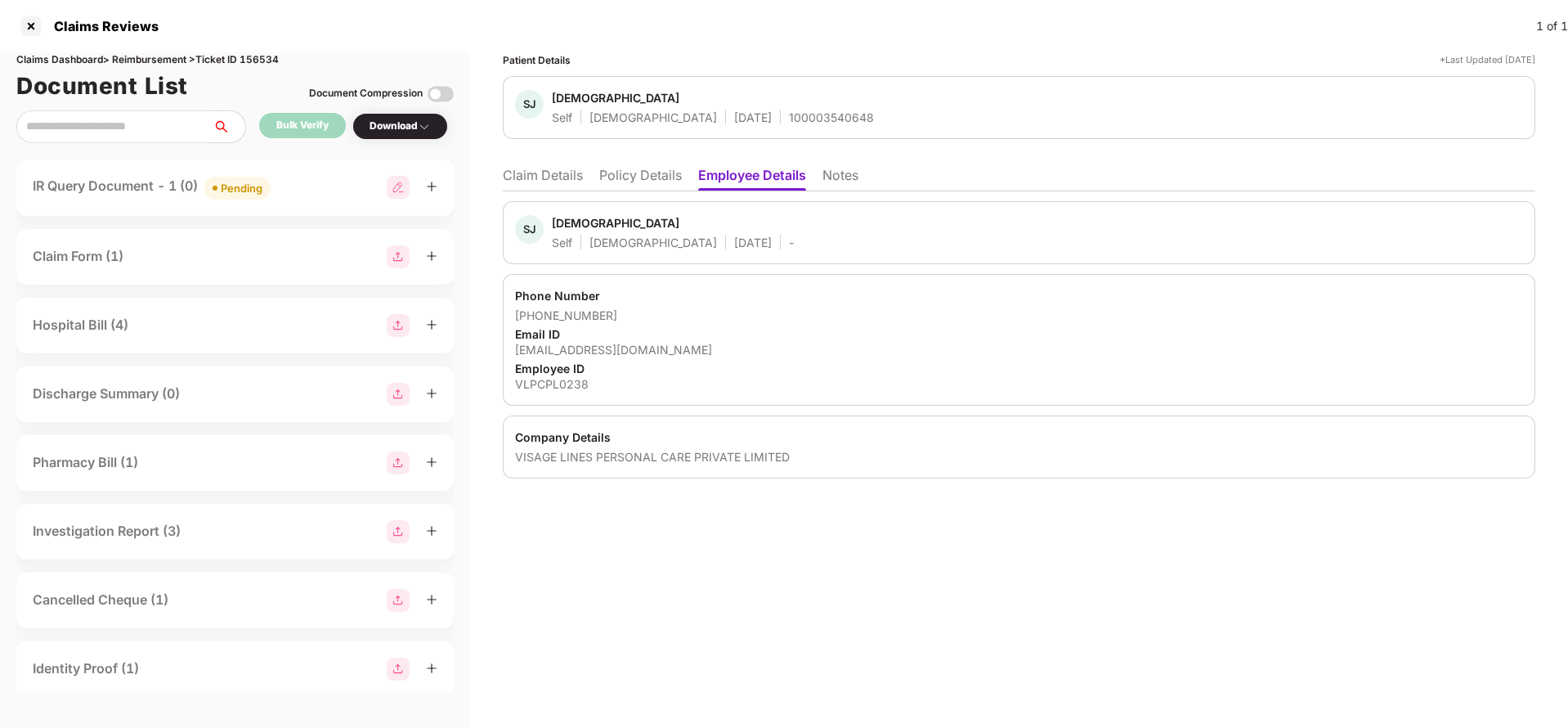
click at [570, 181] on li "Claim Details" at bounding box center [543, 178] width 80 height 24
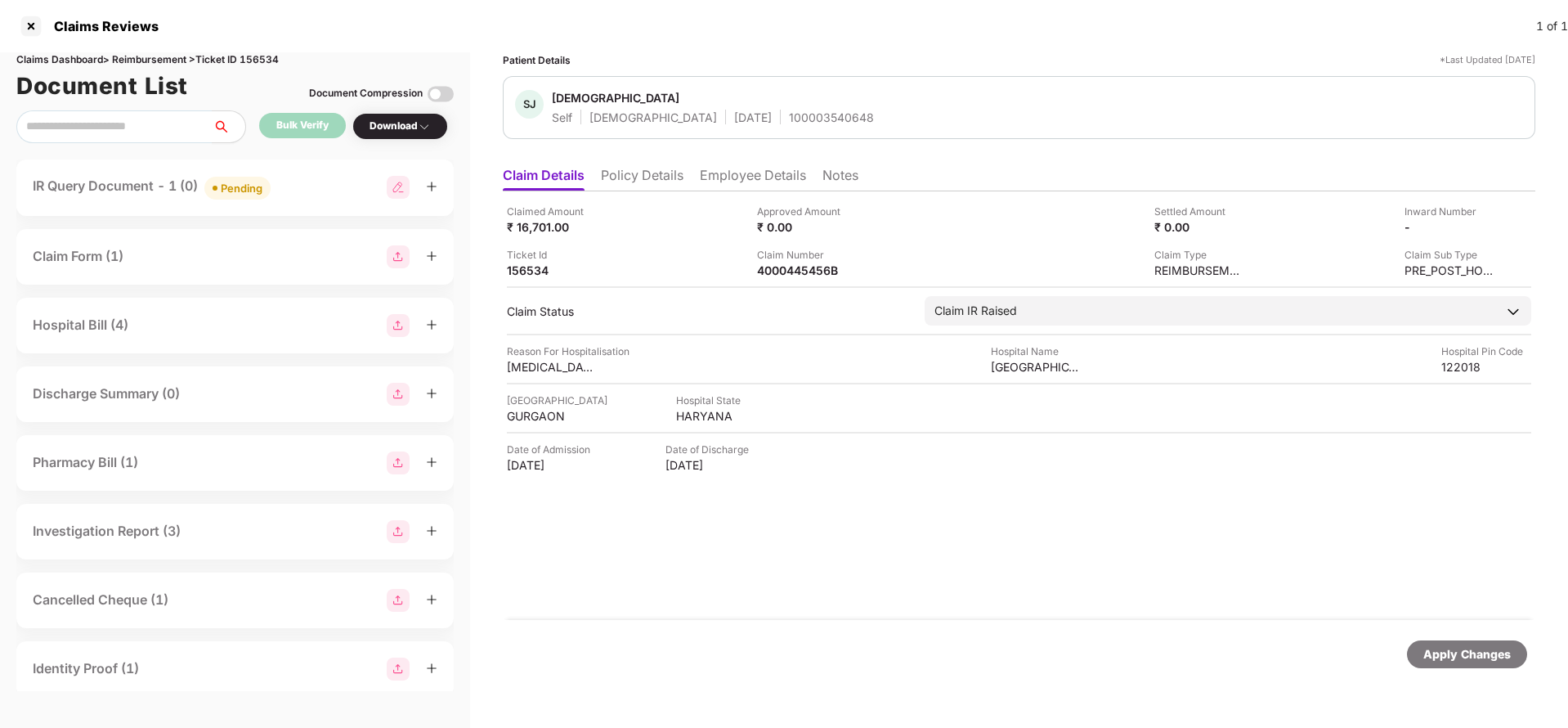
click at [1449, 645] on div "Apply Changes" at bounding box center [1467, 654] width 87 height 18
click at [274, 57] on div "Claims Dashboard > Reimbursement > Ticket ID 156534" at bounding box center [235, 60] width 437 height 16
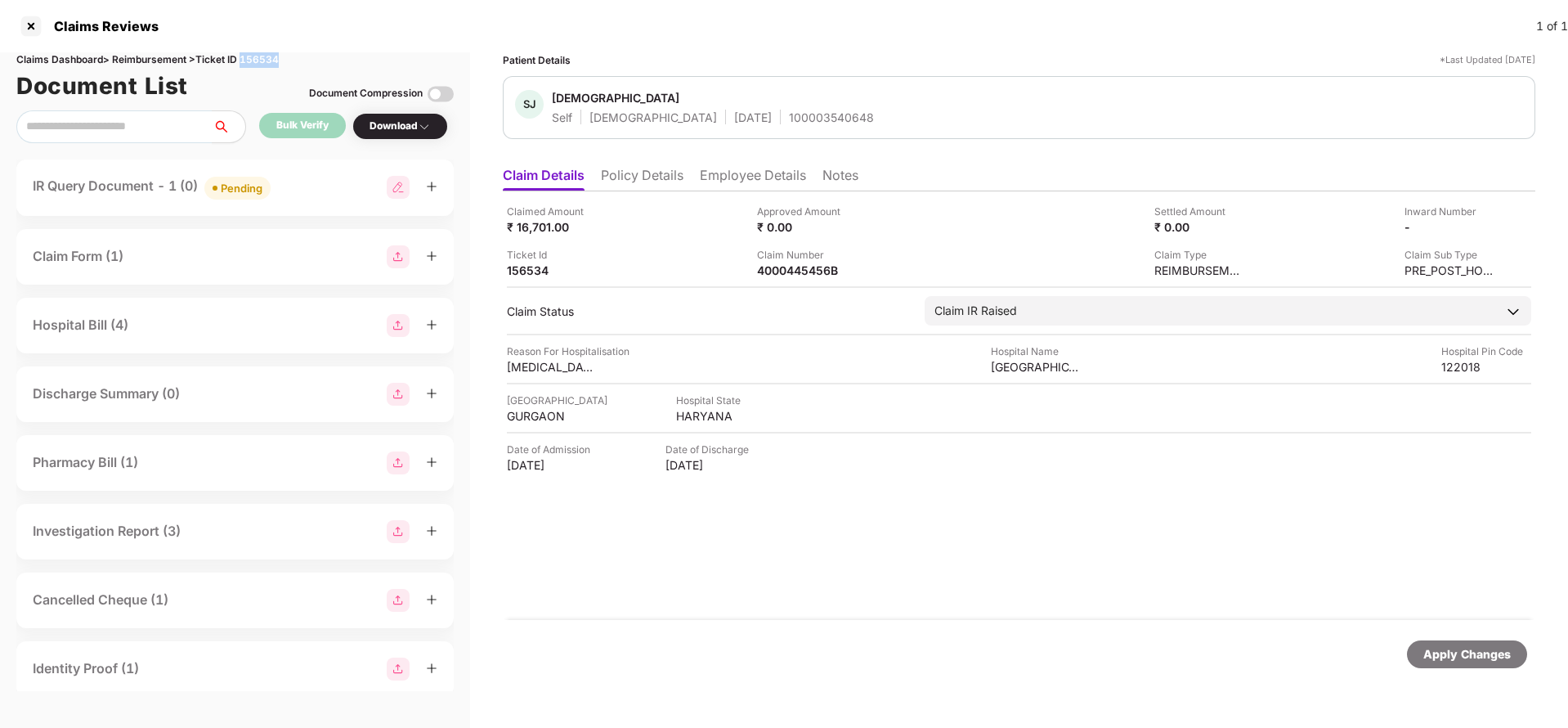
click at [275, 56] on div "Claims Dashboard > Reimbursement > Ticket ID 156534" at bounding box center [235, 60] width 437 height 16
copy div "156534"
click at [1458, 654] on div "Apply Changes" at bounding box center [1467, 654] width 87 height 18
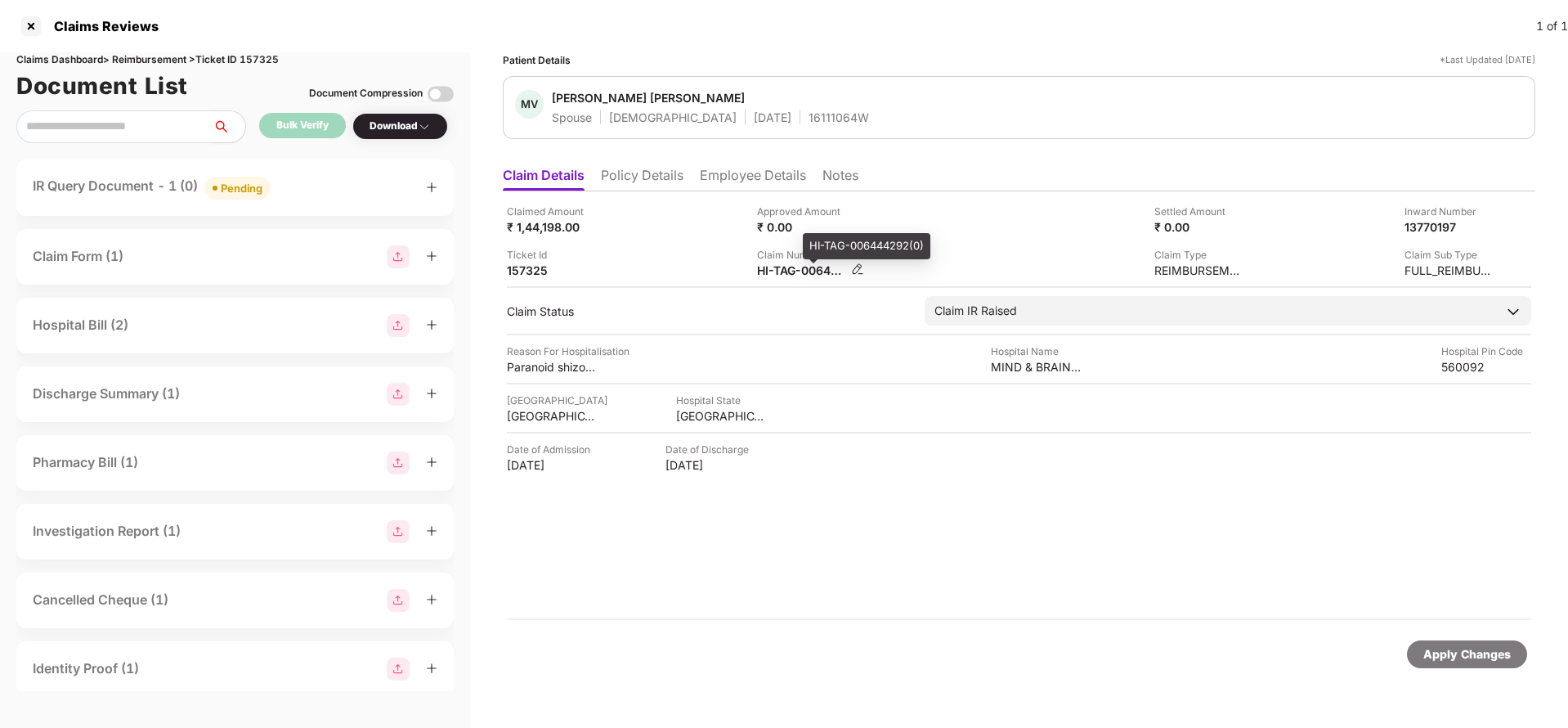
click at [795, 272] on div "HI-TAG-006444292(0)" at bounding box center [802, 270] width 90 height 16
copy div
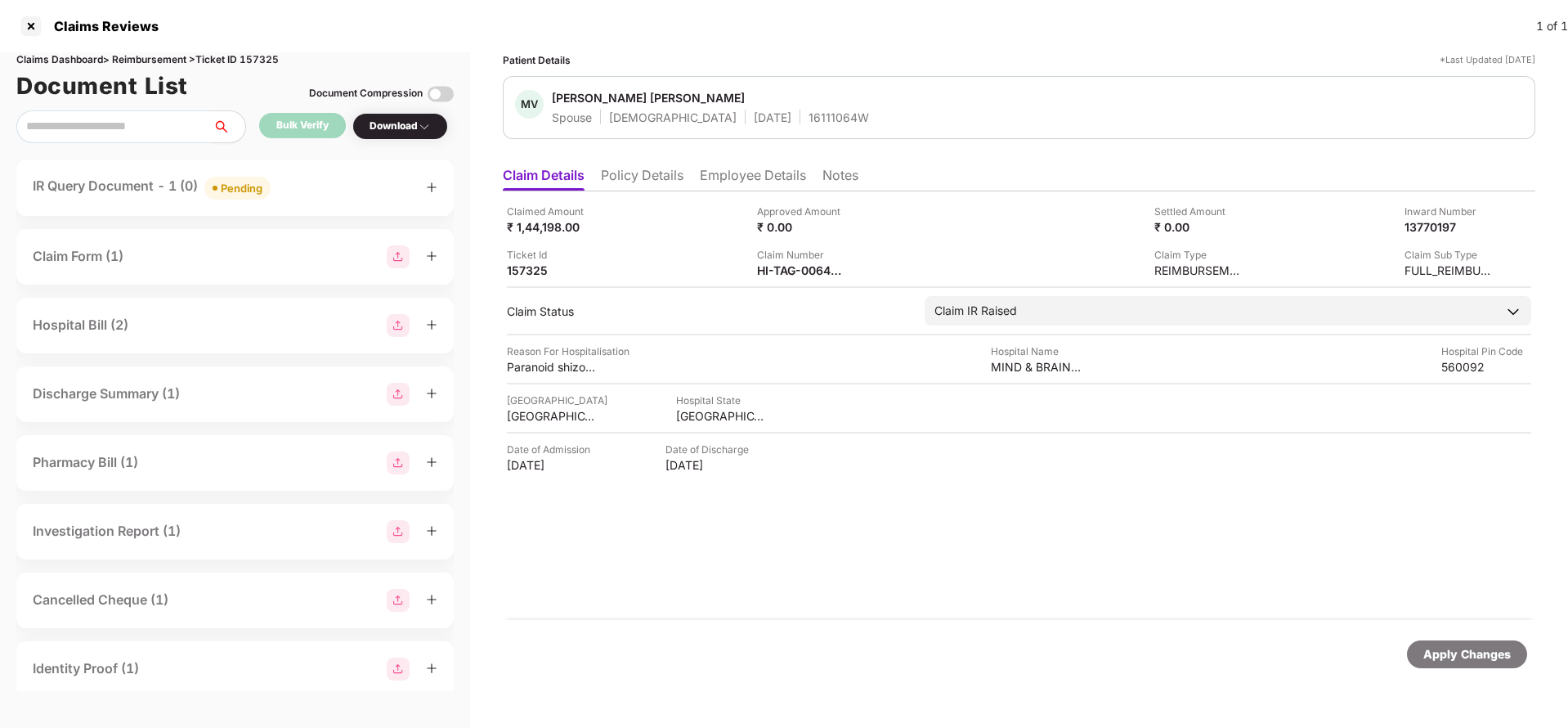
click at [808, 120] on div "16111064W" at bounding box center [838, 117] width 60 height 16
copy div "16111064W"
click at [1495, 663] on div "Apply Changes" at bounding box center [1467, 654] width 120 height 28
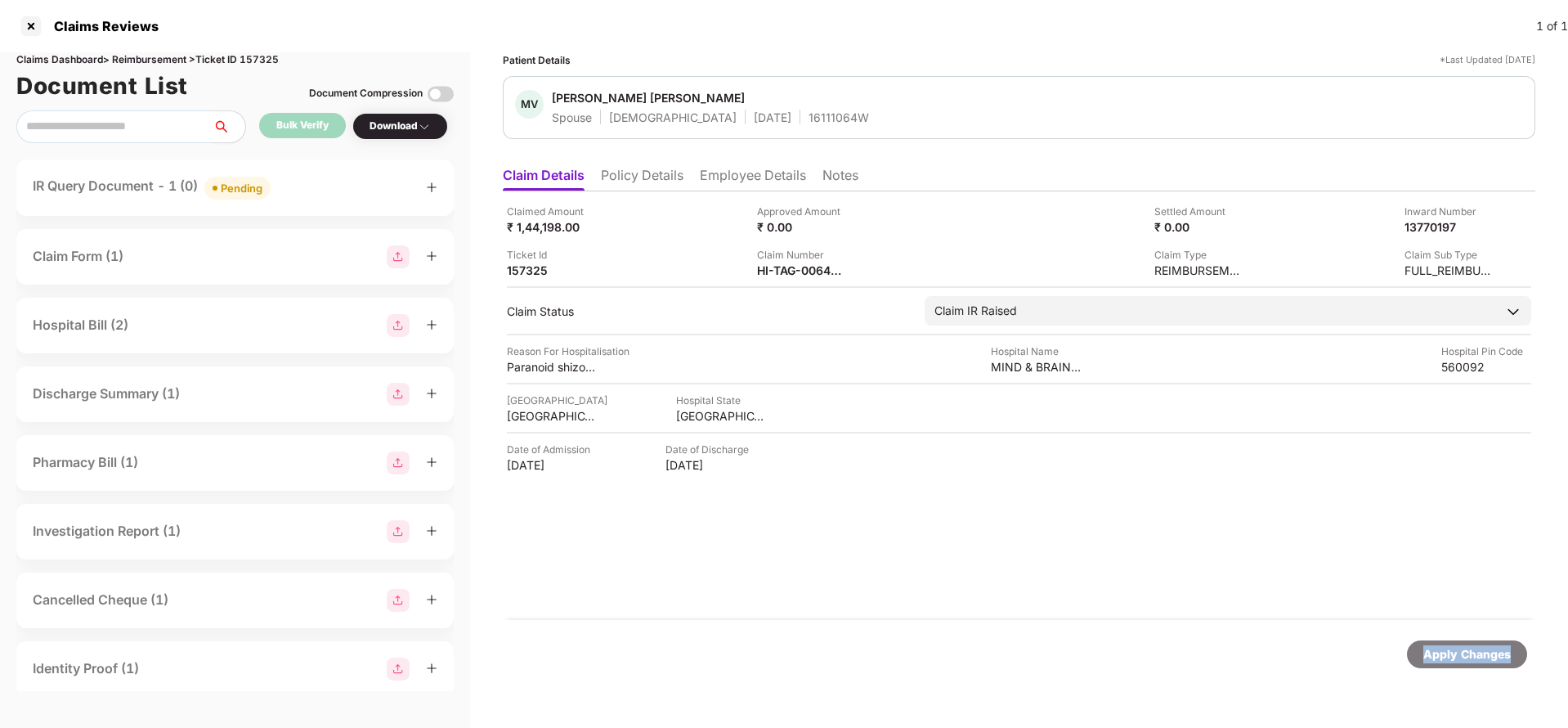
click at [1495, 663] on div "Apply Changes" at bounding box center [1467, 654] width 120 height 28
click at [270, 56] on div "Claims Dashboard > Reimbursement > Ticket ID 157325" at bounding box center [235, 60] width 437 height 16
copy div "157325"
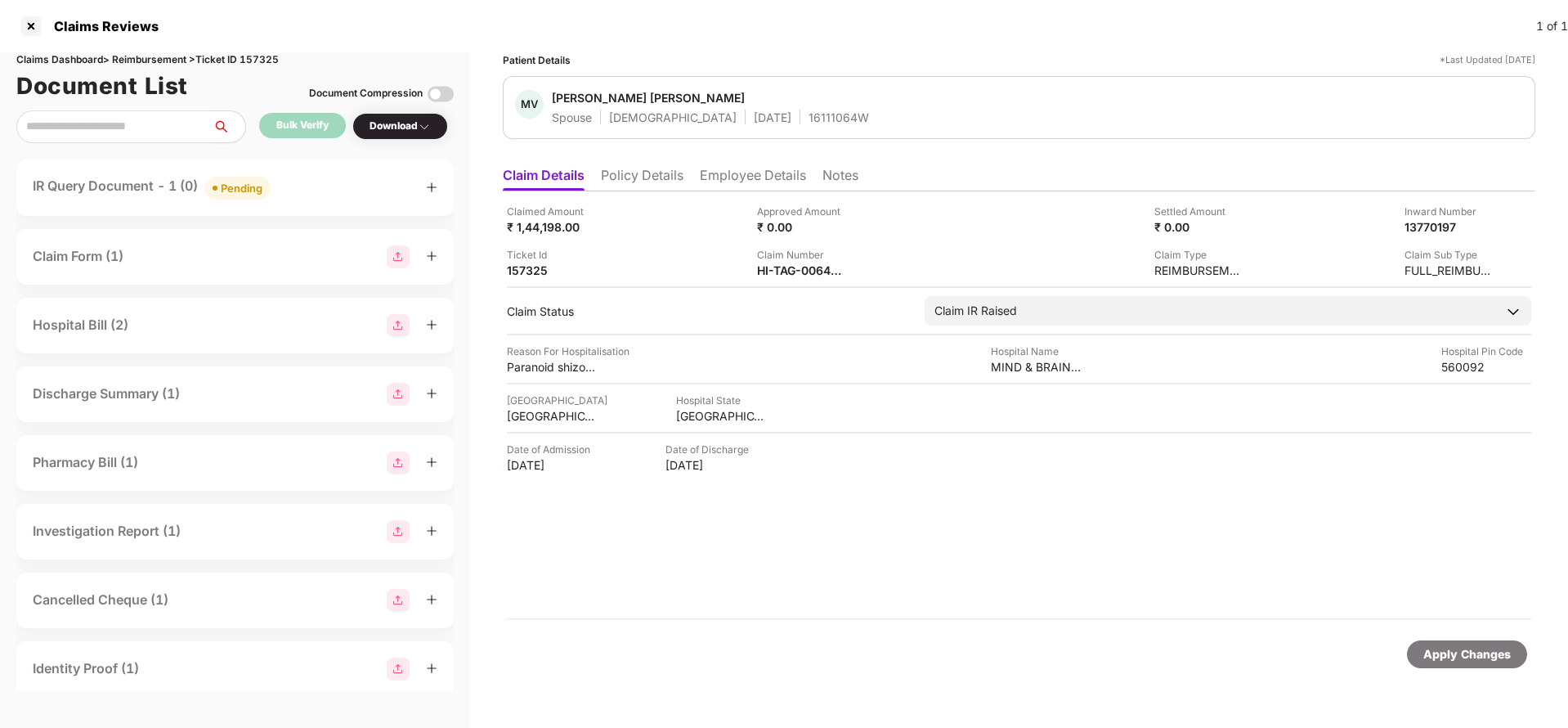
click at [1432, 642] on div "Apply Changes" at bounding box center [1467, 654] width 120 height 28
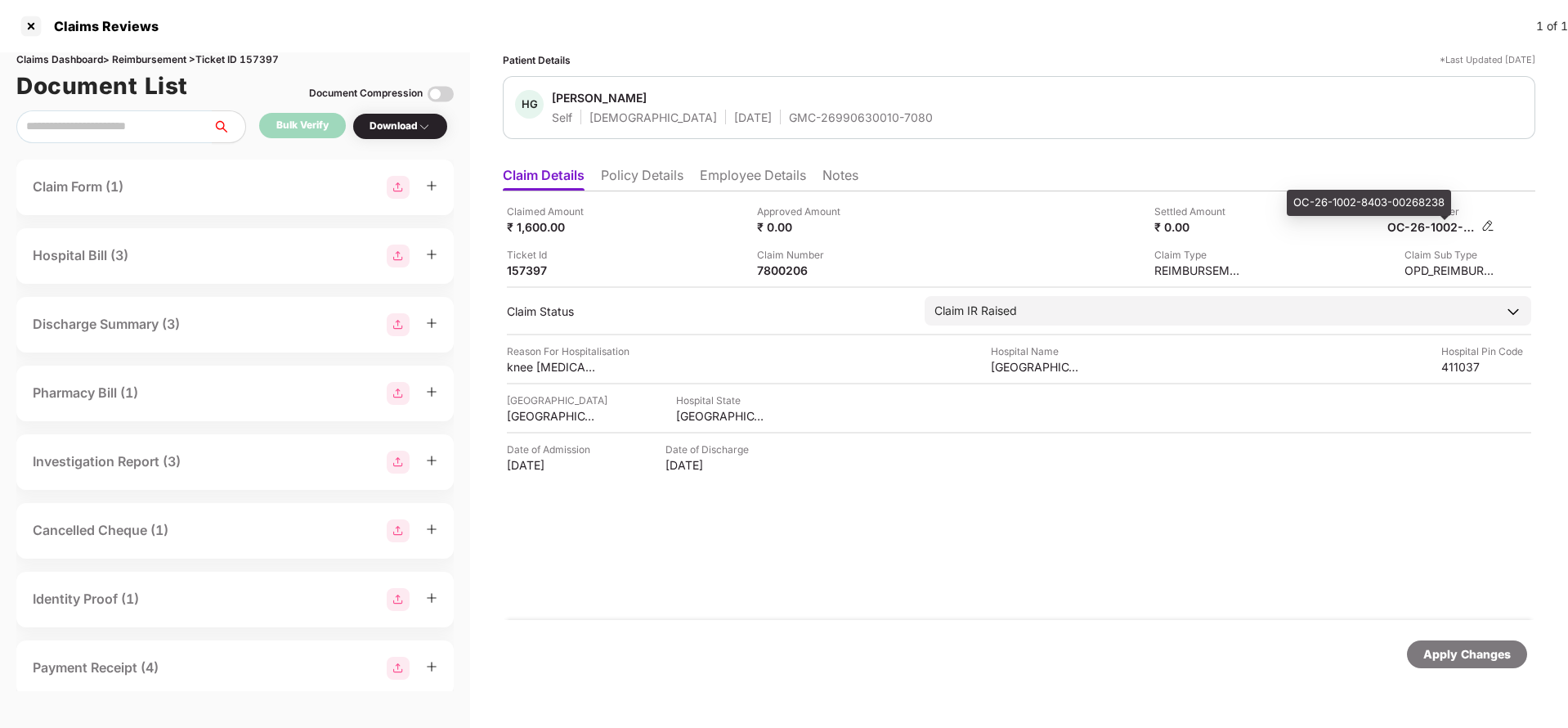
click at [1435, 229] on div "OC-26-1002-8403-00268238" at bounding box center [1432, 227] width 90 height 16
copy div
click at [1502, 656] on div "Apply Changes" at bounding box center [1467, 654] width 87 height 18
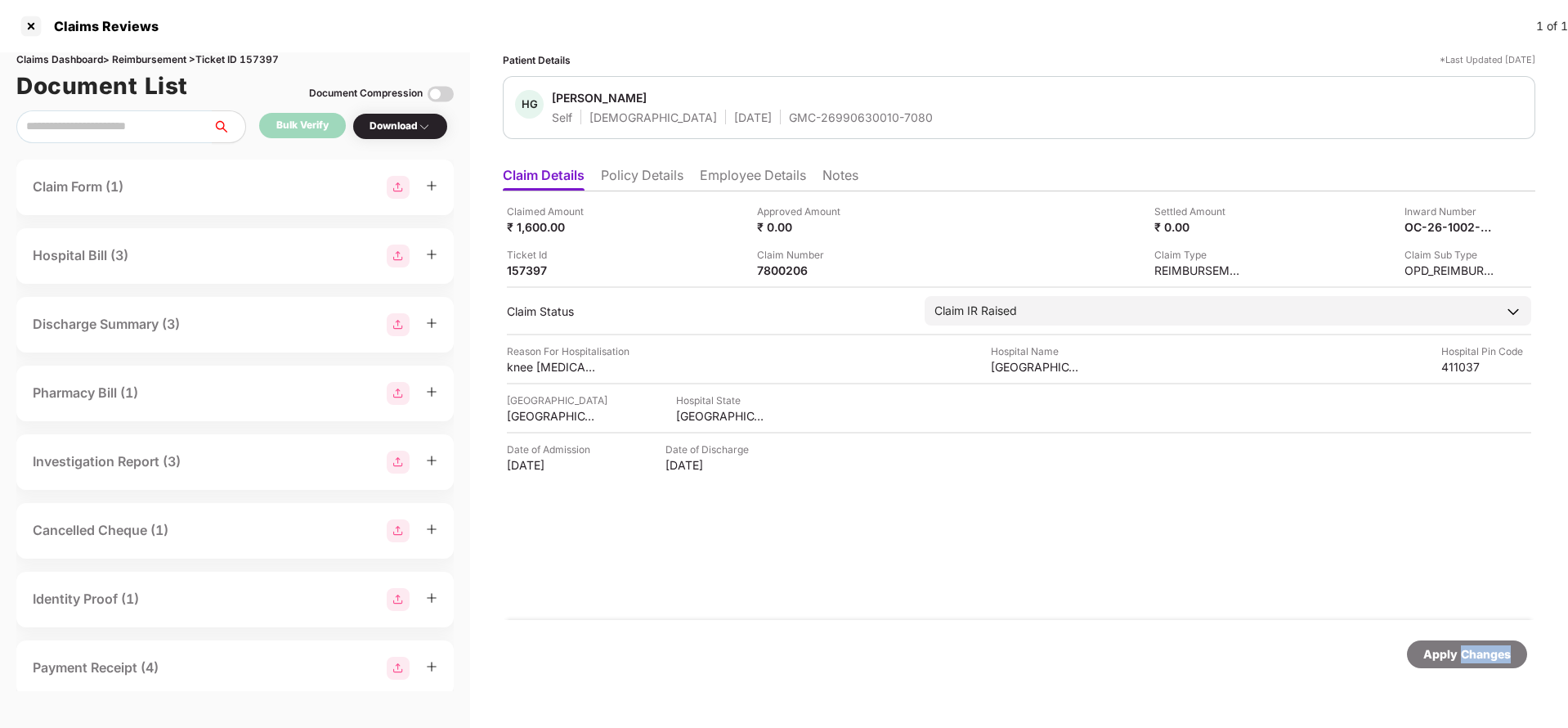
click at [1502, 656] on div "Apply Changes" at bounding box center [1467, 654] width 87 height 18
click at [265, 63] on div "Claims Dashboard > Reimbursement > Ticket ID 157397" at bounding box center [235, 60] width 437 height 16
copy div "157397"
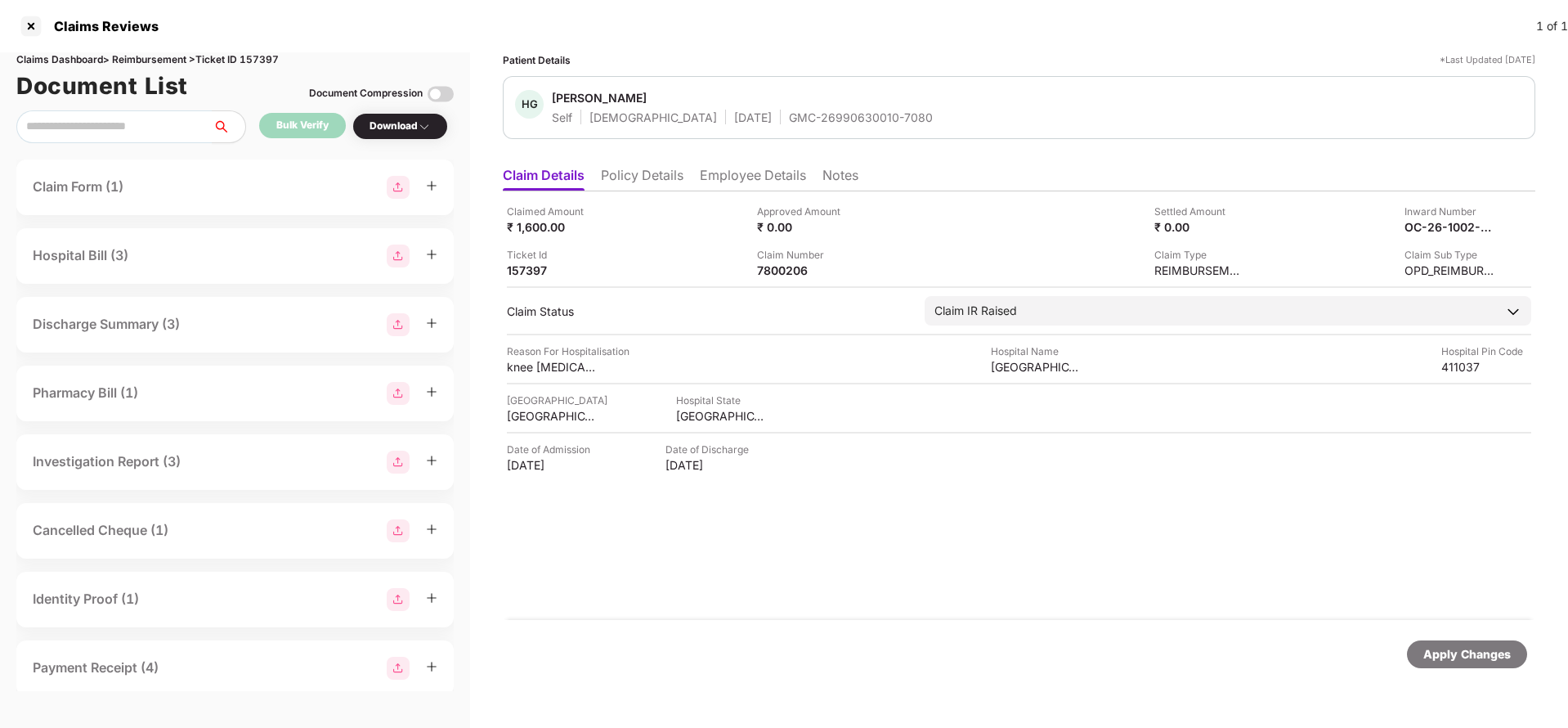
click at [1449, 659] on div "Apply Changes" at bounding box center [1467, 654] width 87 height 18
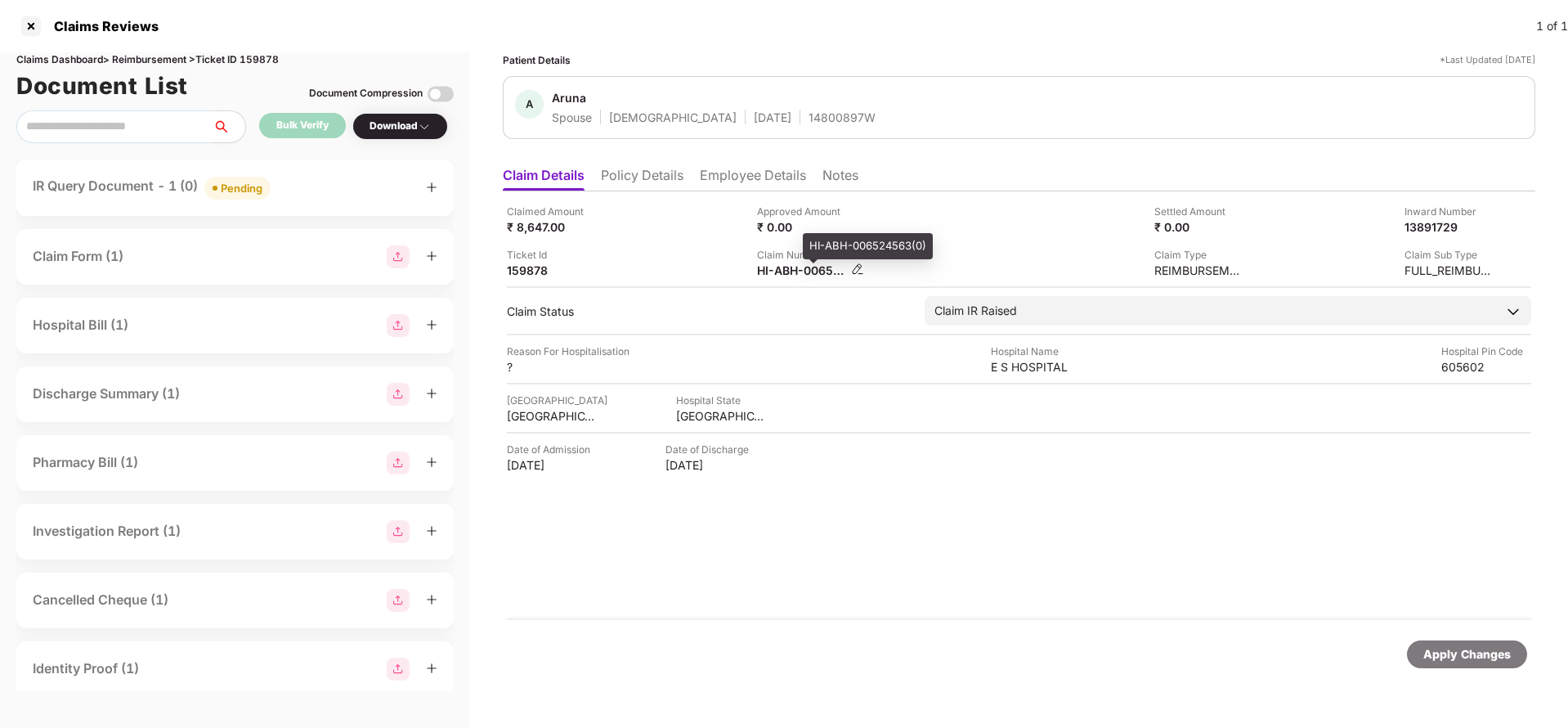
click at [788, 269] on div "HI-ABH-006524563(0)" at bounding box center [802, 270] width 90 height 16
copy div
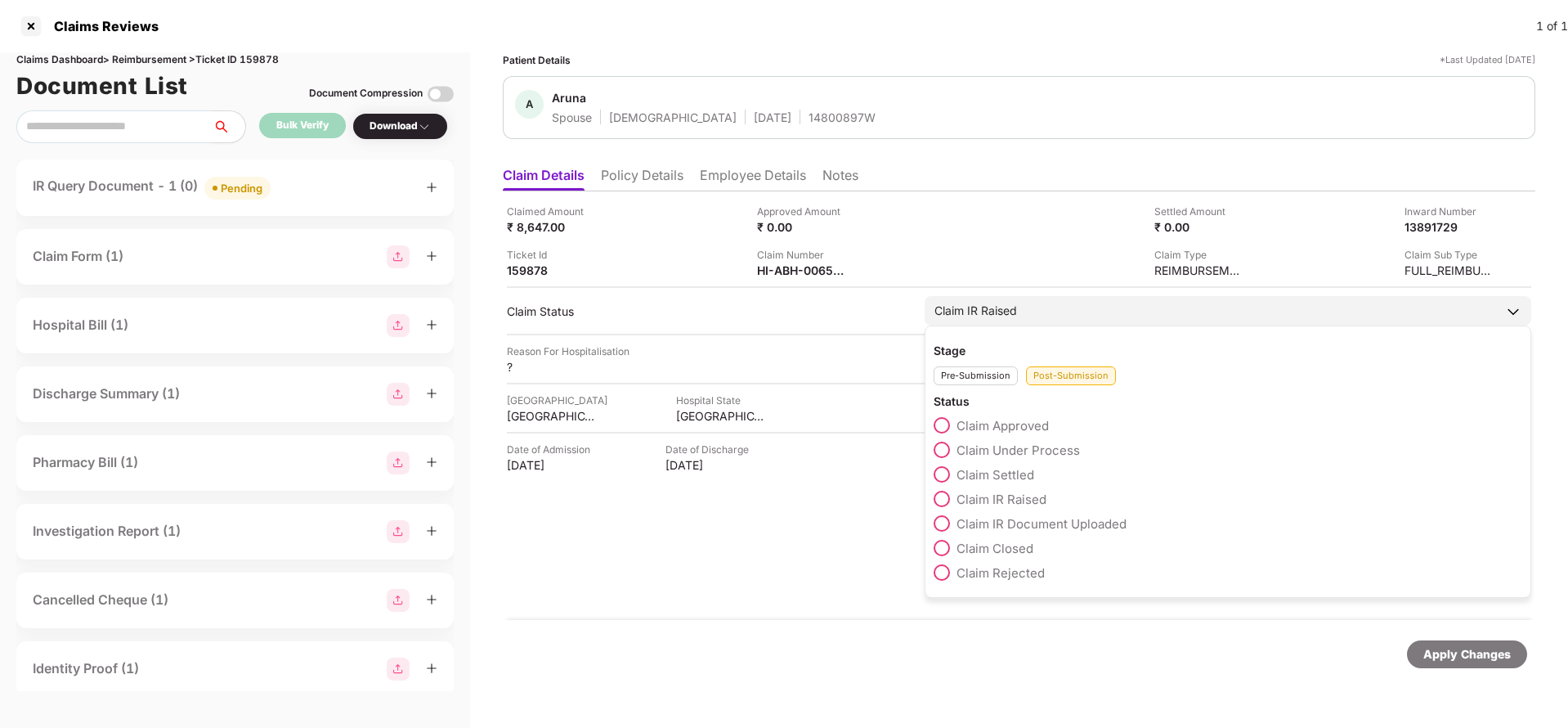
click at [1034, 445] on span "Claim Under Process" at bounding box center [1018, 451] width 123 height 16
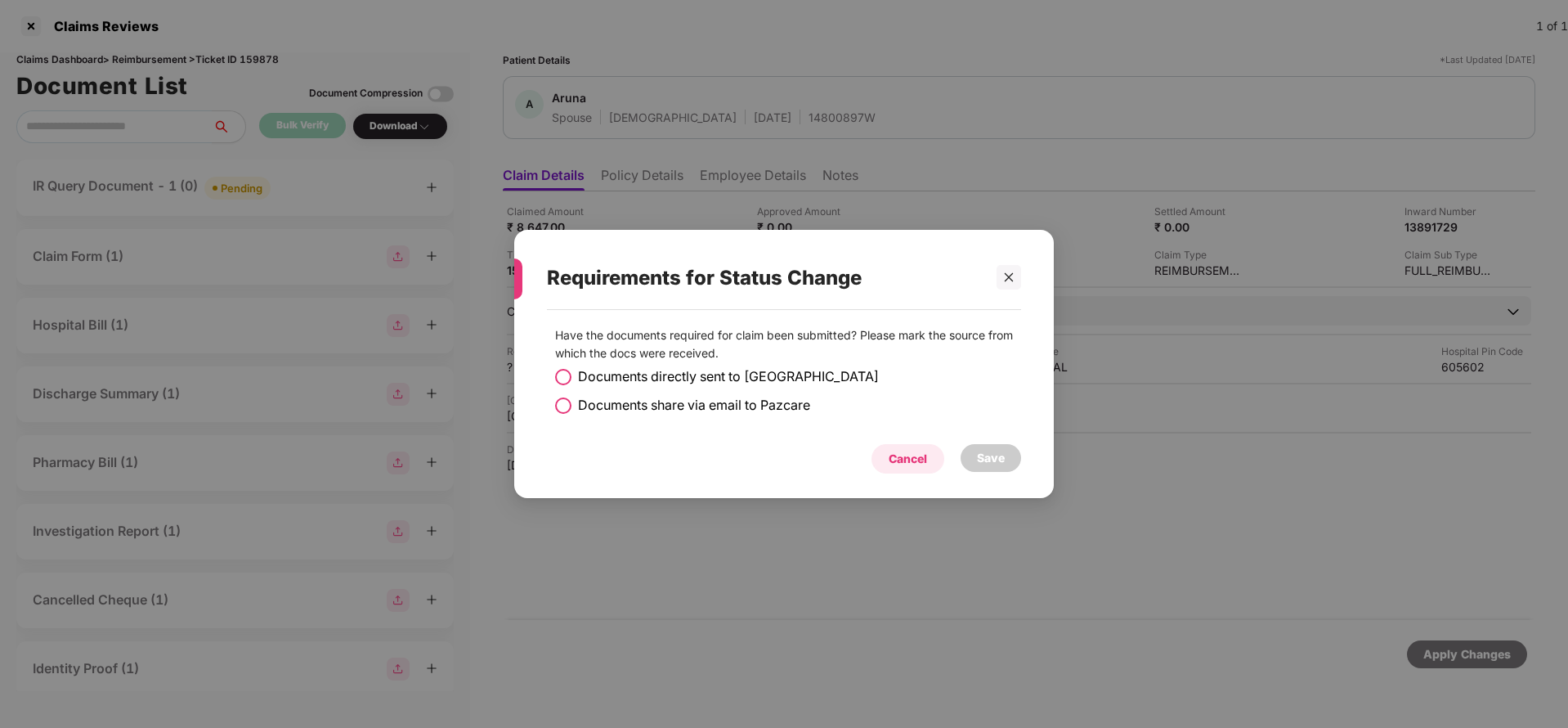
click at [918, 466] on div "Cancel" at bounding box center [908, 458] width 38 height 18
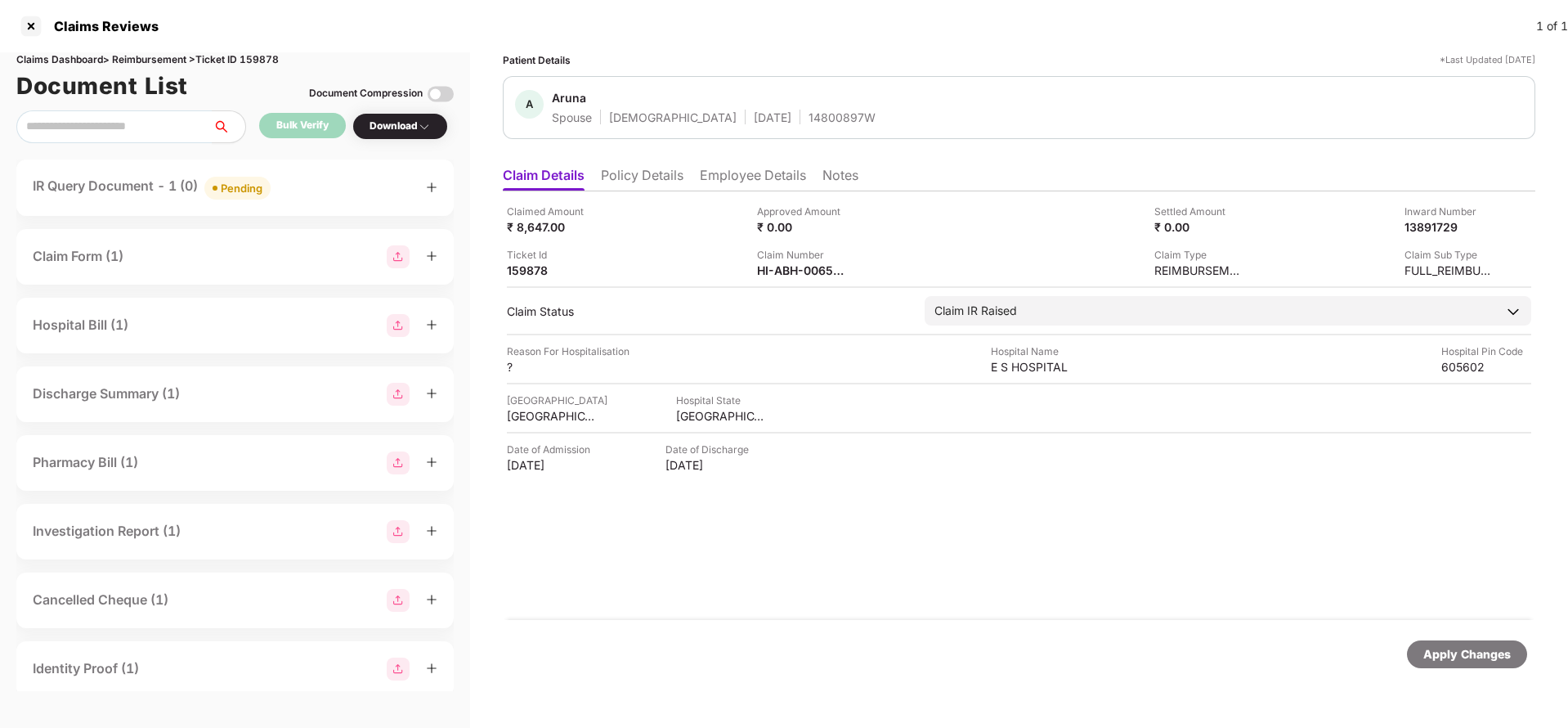
click at [1502, 650] on div "Apply Changes" at bounding box center [1467, 654] width 87 height 18
drag, startPoint x: 1502, startPoint y: 650, endPoint x: 1012, endPoint y: 288, distance: 609.2
click at [1502, 649] on div "Apply Changes" at bounding box center [1467, 654] width 87 height 18
click at [1468, 646] on div "Apply Changes" at bounding box center [1467, 654] width 87 height 18
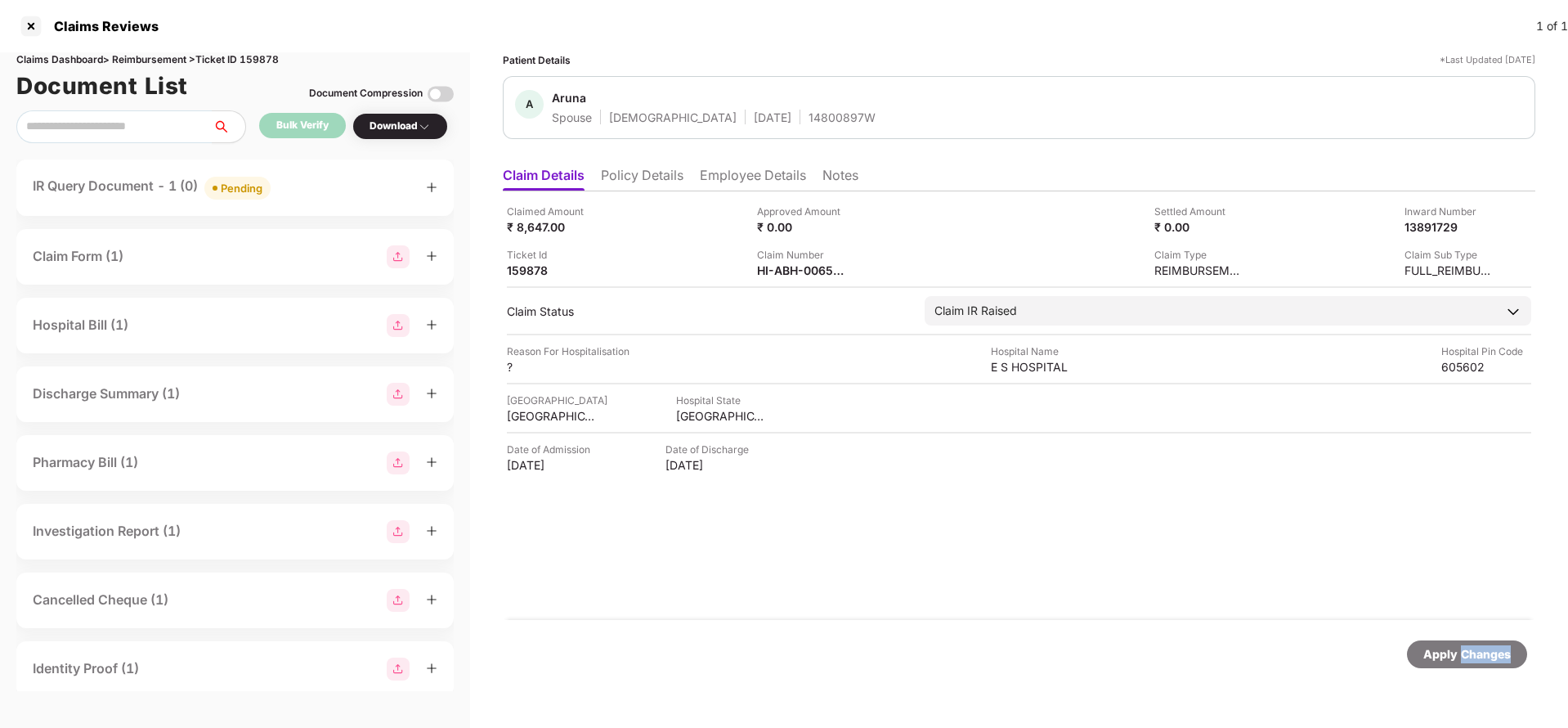
click at [1468, 646] on div "Apply Changes" at bounding box center [1467, 654] width 87 height 18
click at [261, 59] on div "Claims Dashboard > Reimbursement > Ticket ID 159878" at bounding box center [235, 60] width 437 height 16
copy div "159878"
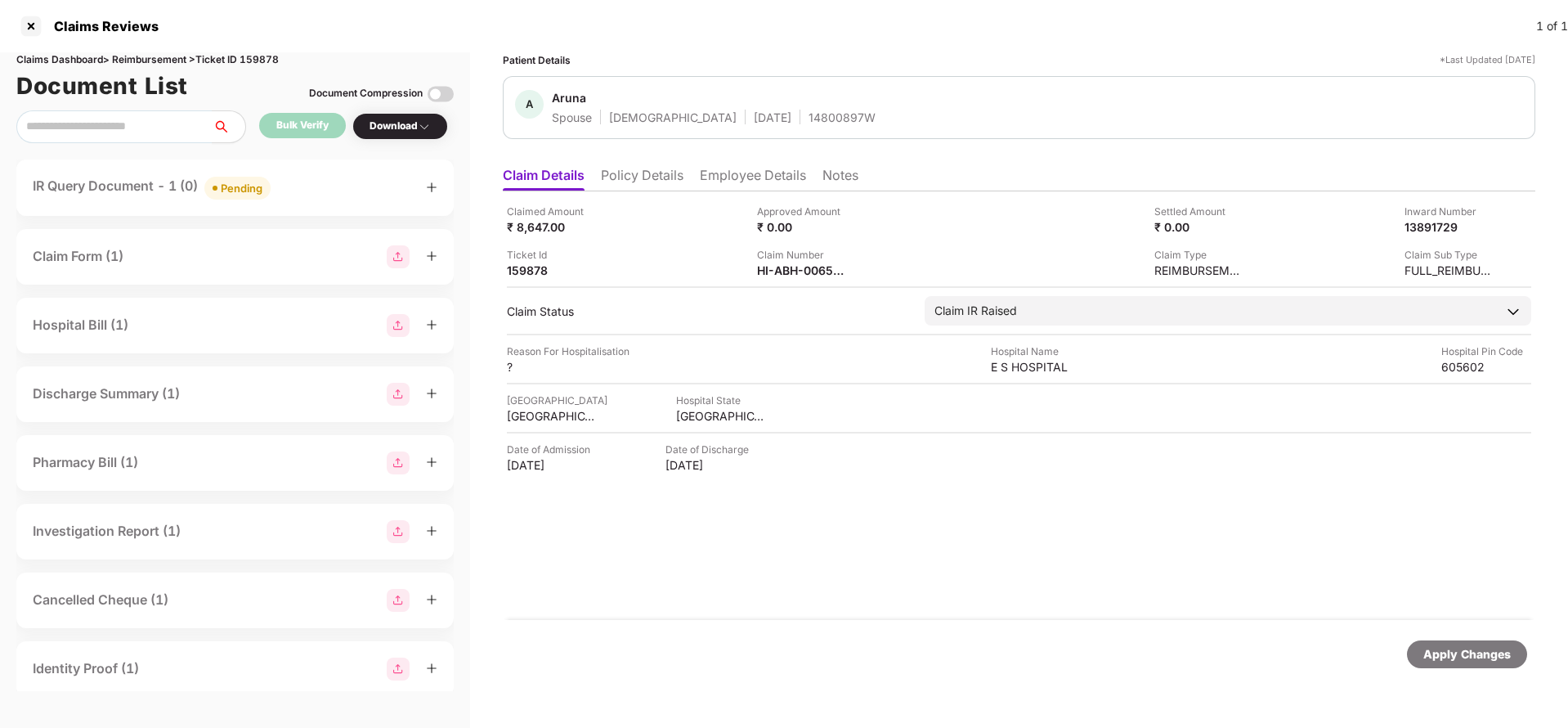
click at [1467, 661] on div "Apply Changes" at bounding box center [1467, 654] width 87 height 18
click at [1484, 662] on div "Apply Changes" at bounding box center [1467, 654] width 87 height 18
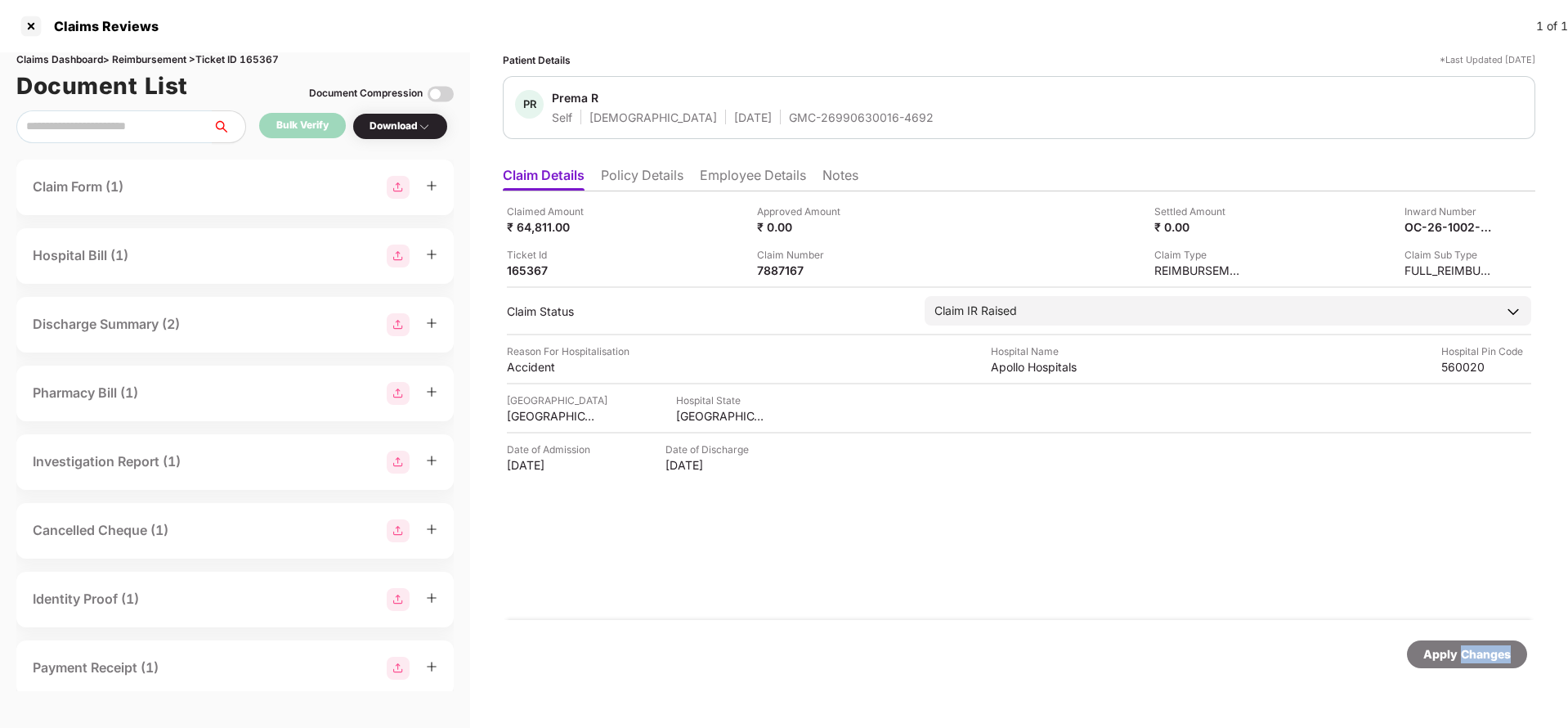
click at [1484, 662] on div "Apply Changes" at bounding box center [1467, 654] width 87 height 18
click at [264, 60] on div "Claims Dashboard > Reimbursement > Ticket ID 165367" at bounding box center [235, 60] width 437 height 16
copy div "165367"
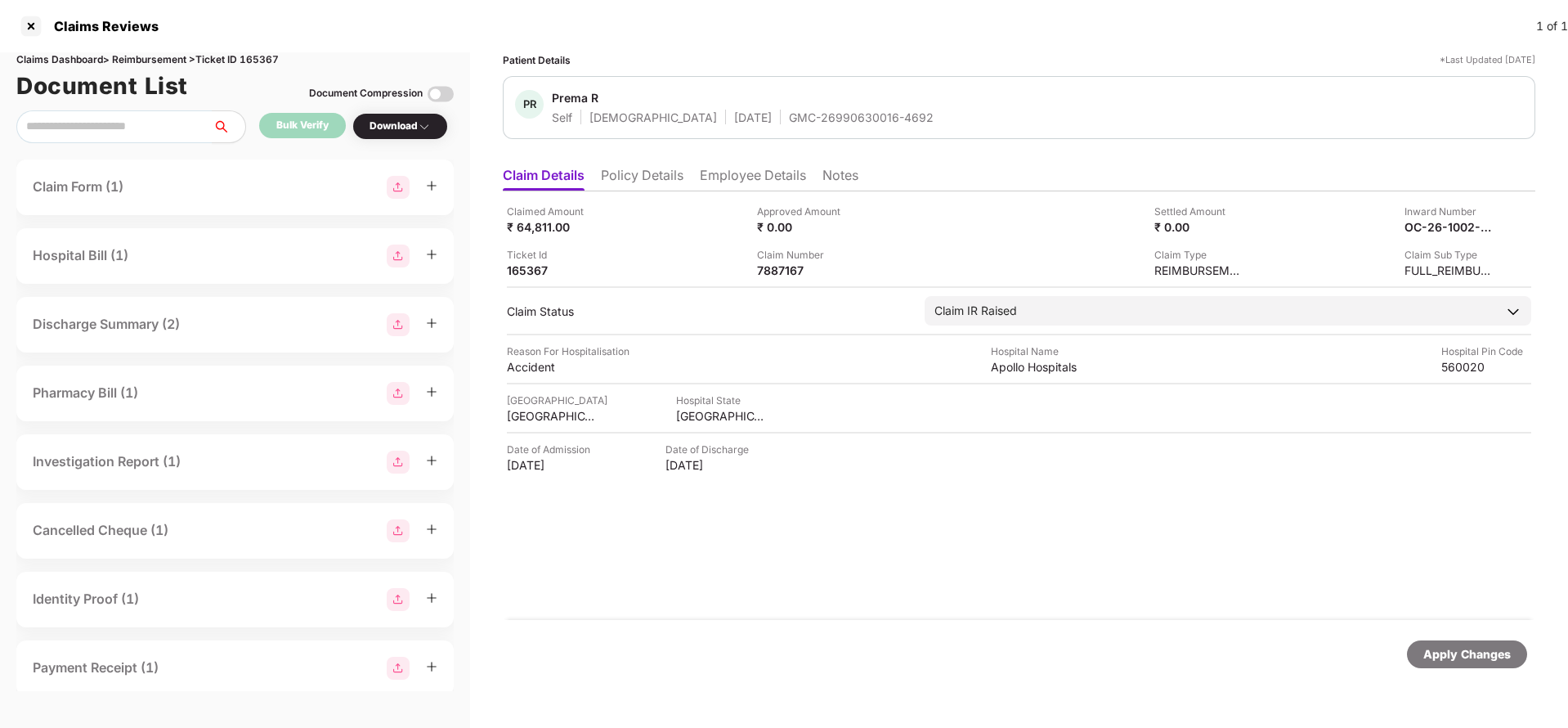
click at [1470, 655] on div "Apply Changes" at bounding box center [1467, 654] width 87 height 18
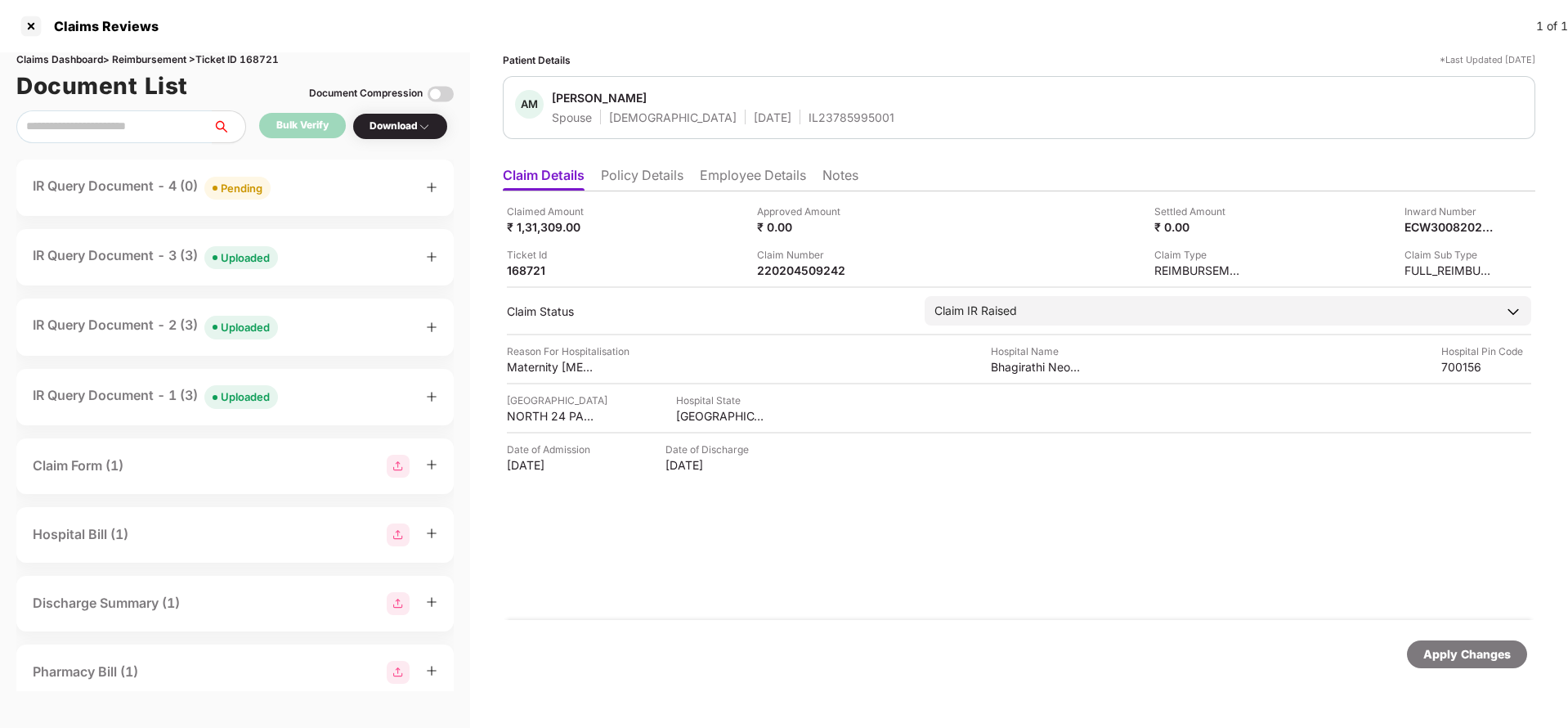
click at [652, 178] on li "Policy Details" at bounding box center [642, 178] width 82 height 24
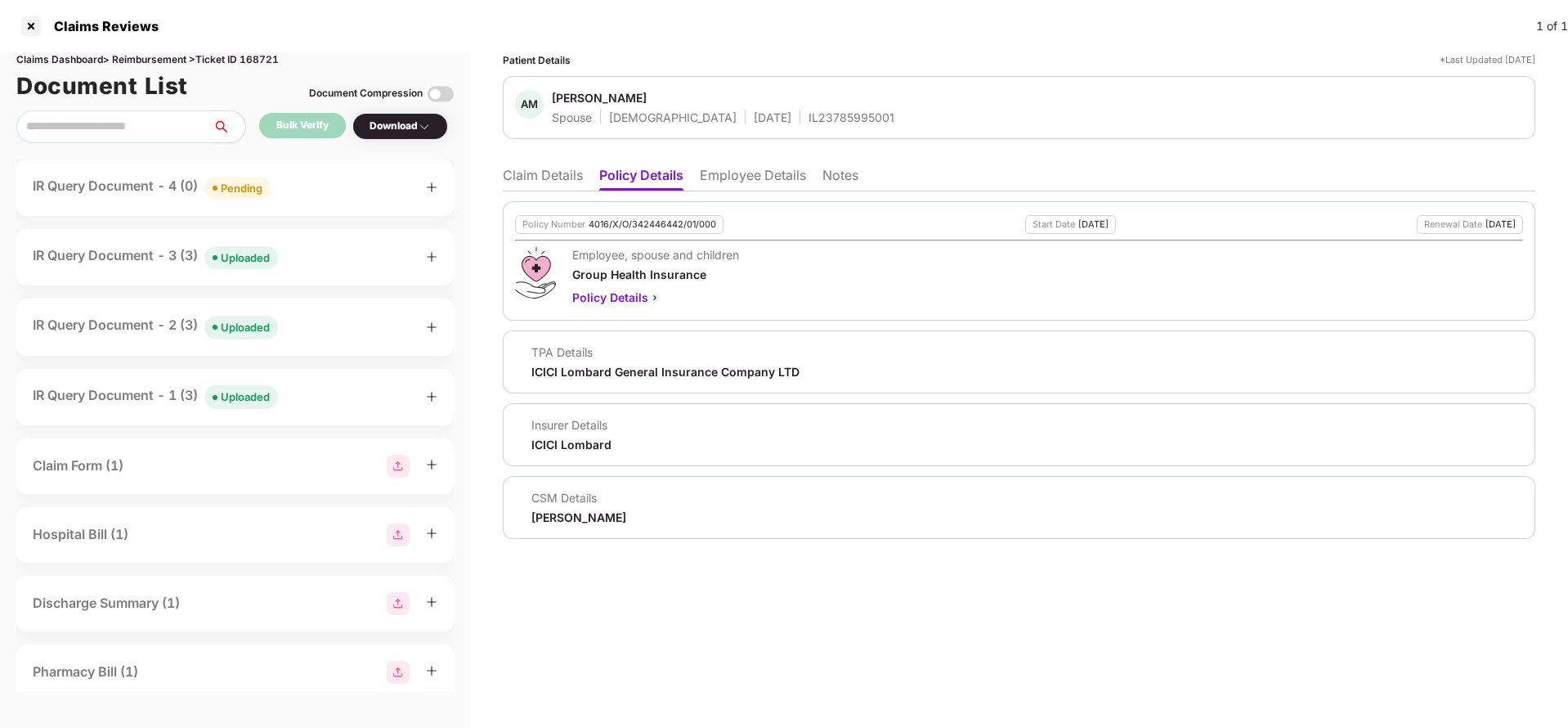
click at [636, 220] on div "4016/X/O/342446442/01/000" at bounding box center [652, 224] width 128 height 10
copy div "4016/X/O/342446442/01/000"
click at [740, 162] on ul "Claim Details Policy Details Employee Details Notes" at bounding box center [1019, 174] width 1032 height 32
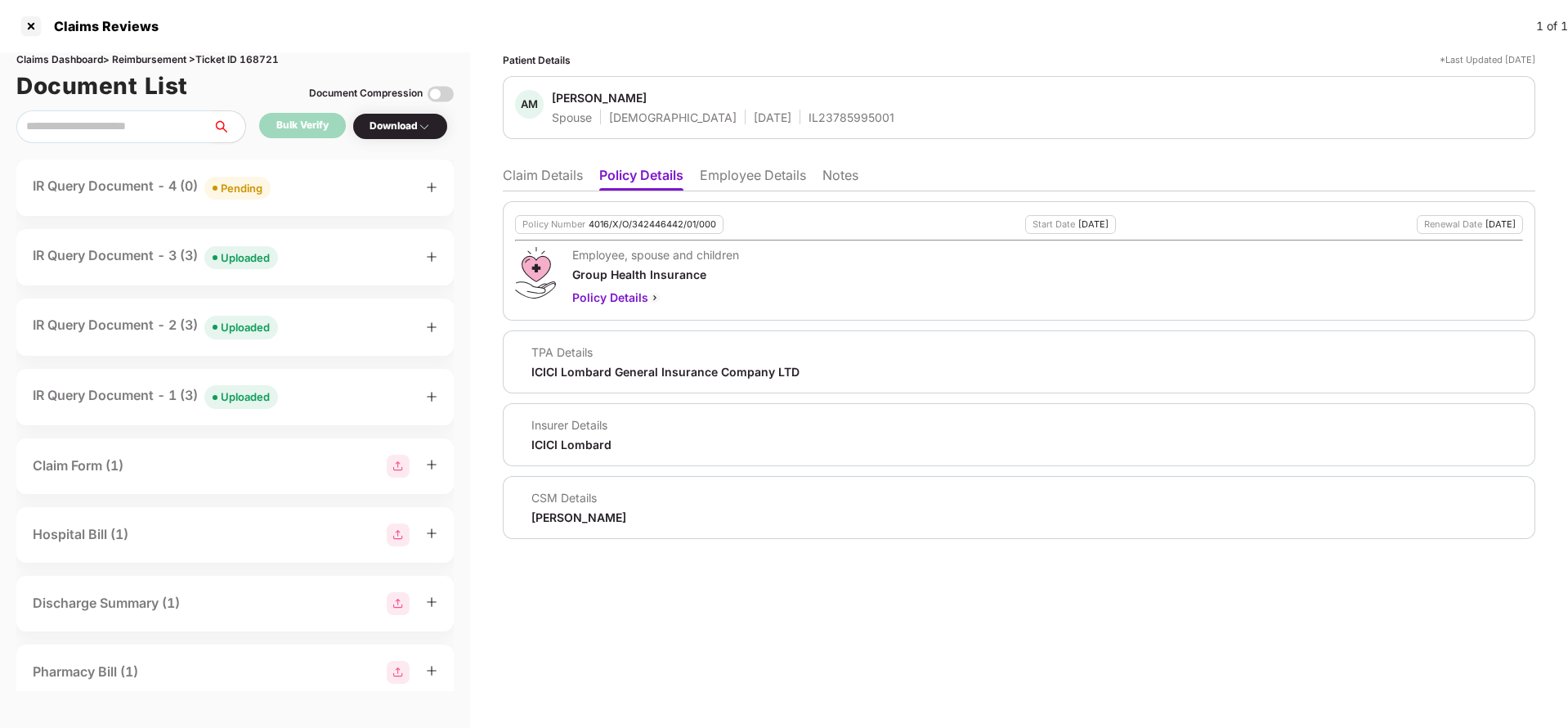
click at [742, 192] on div "Policy Number 4016/X/O/342446442/01/000 Start Date 24 Apr 2025 Renewal Date 23 …" at bounding box center [1019, 365] width 1032 height 347
click at [749, 181] on li "Employee Details" at bounding box center [753, 178] width 107 height 24
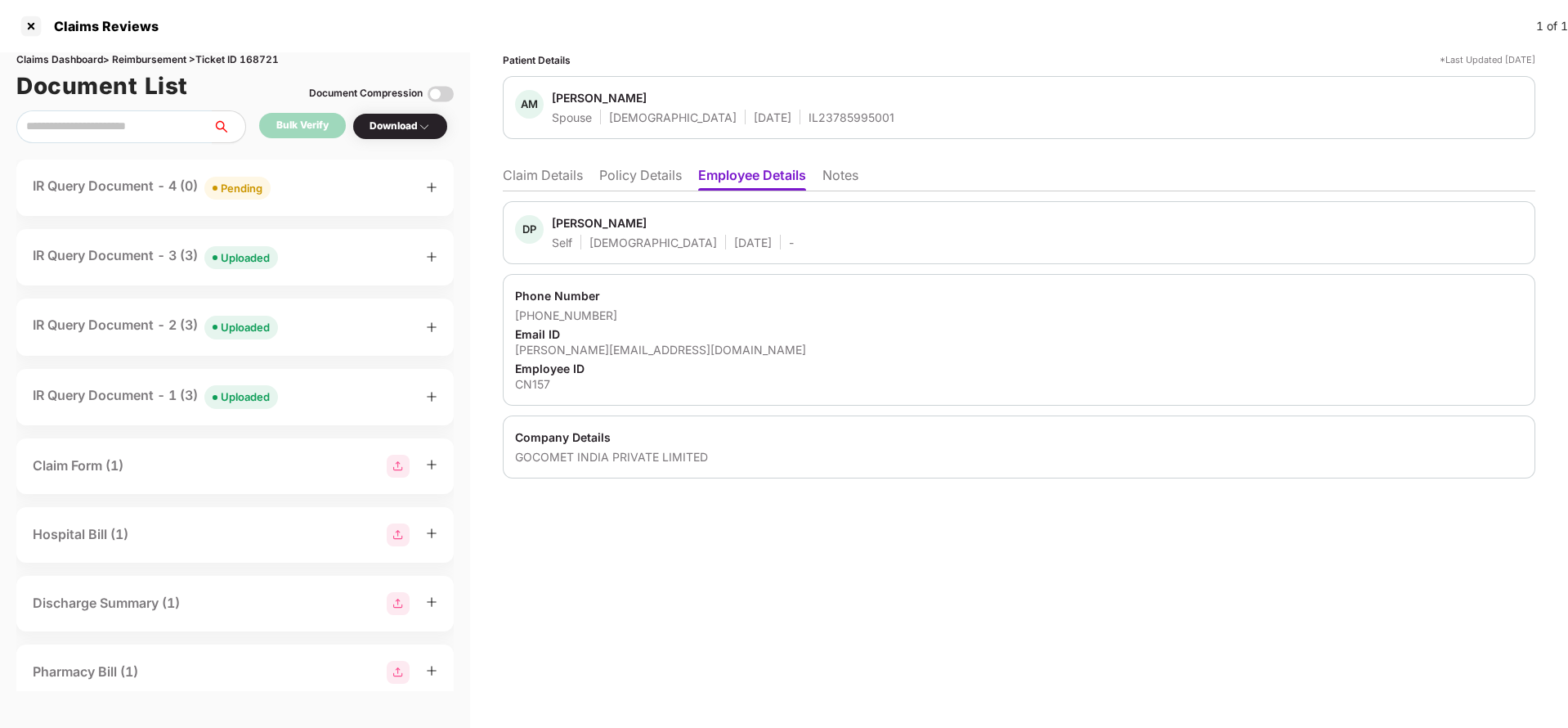
click at [652, 170] on li "Policy Details" at bounding box center [640, 178] width 82 height 24
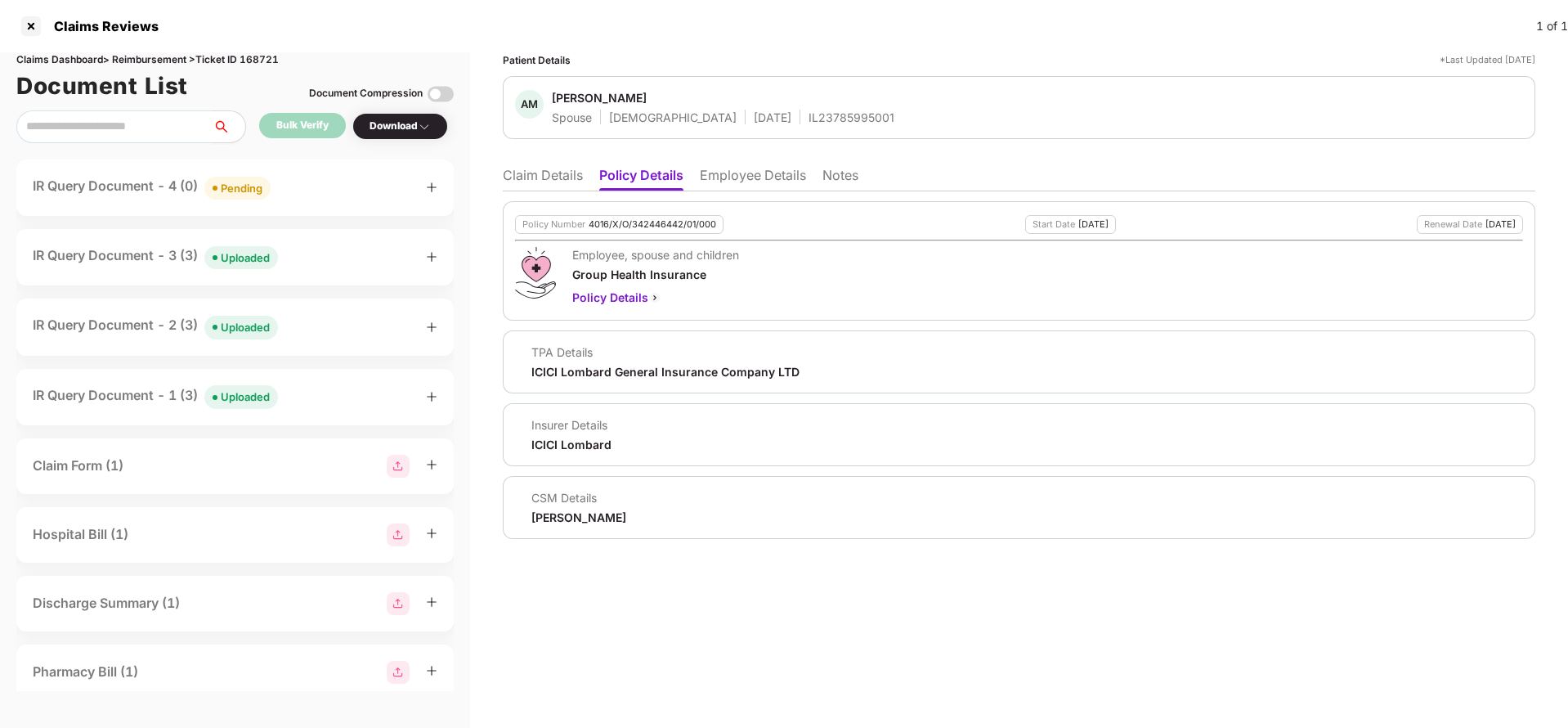
click at [625, 232] on div "Policy Number 4016/X/O/342446442/01/000" at bounding box center [619, 224] width 208 height 18
copy div "4016/X/O/342446442/01/000"
click at [537, 178] on li "Claim Details" at bounding box center [543, 178] width 80 height 24
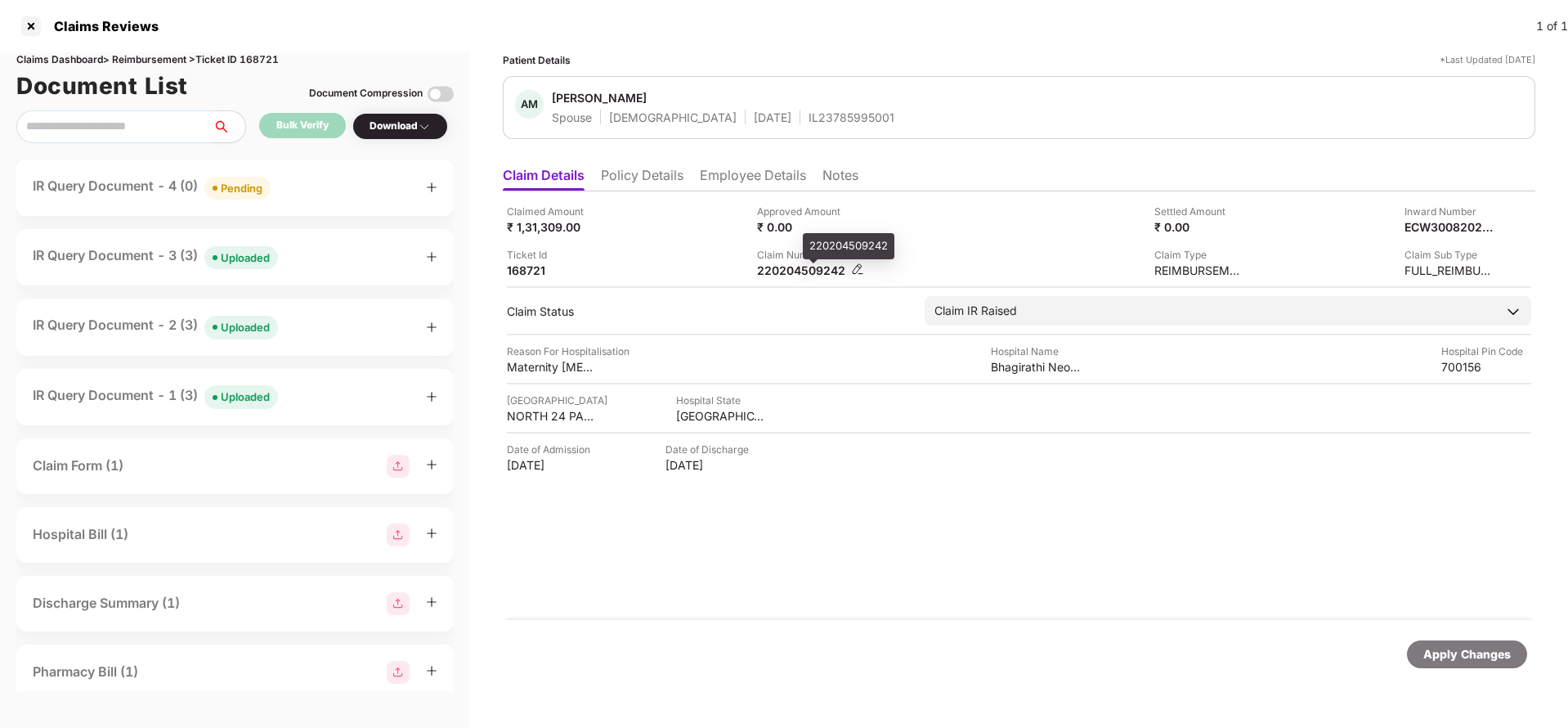
click at [786, 270] on div "220204509242" at bounding box center [802, 270] width 90 height 16
copy div "220204509242"
click at [275, 254] on span "Uploaded" at bounding box center [241, 257] width 73 height 23
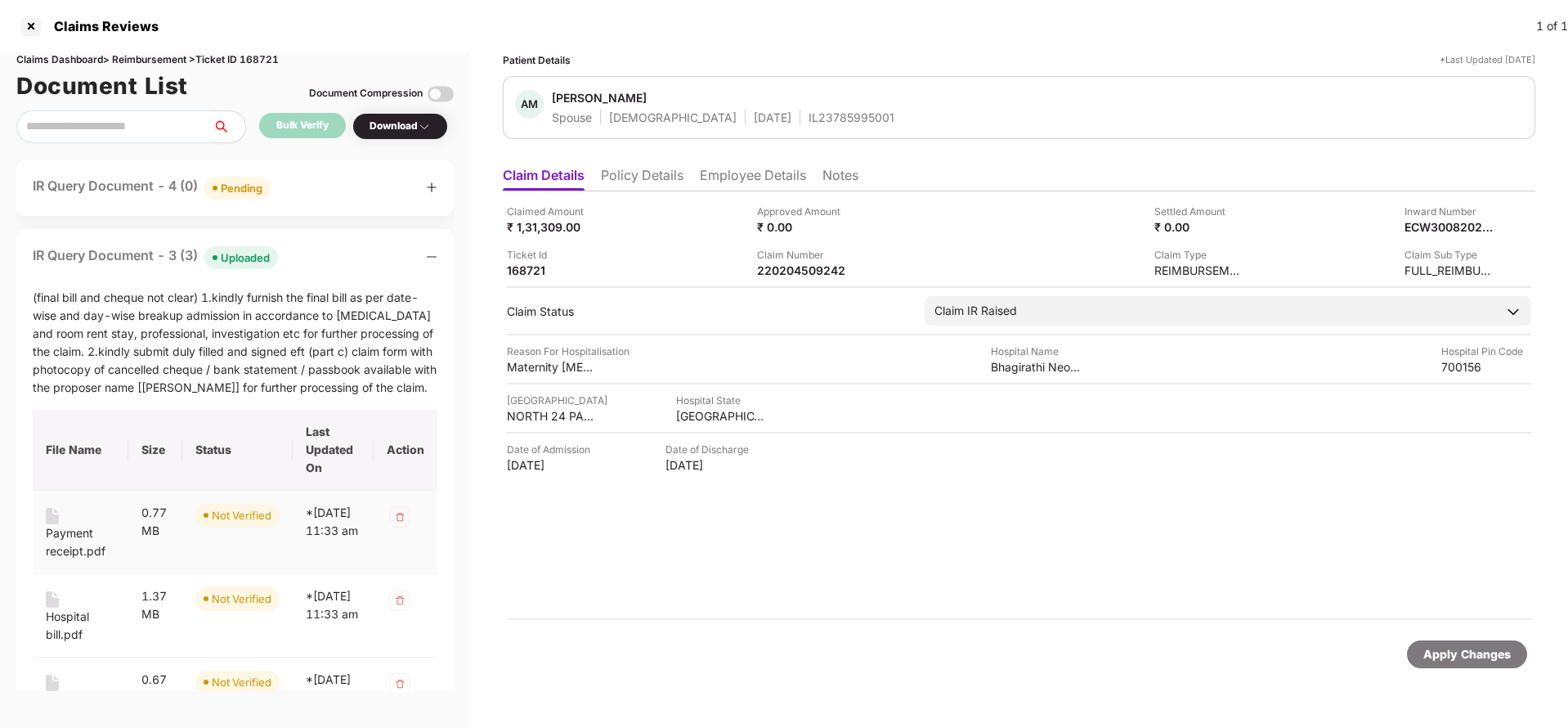
scroll to position [245, 0]
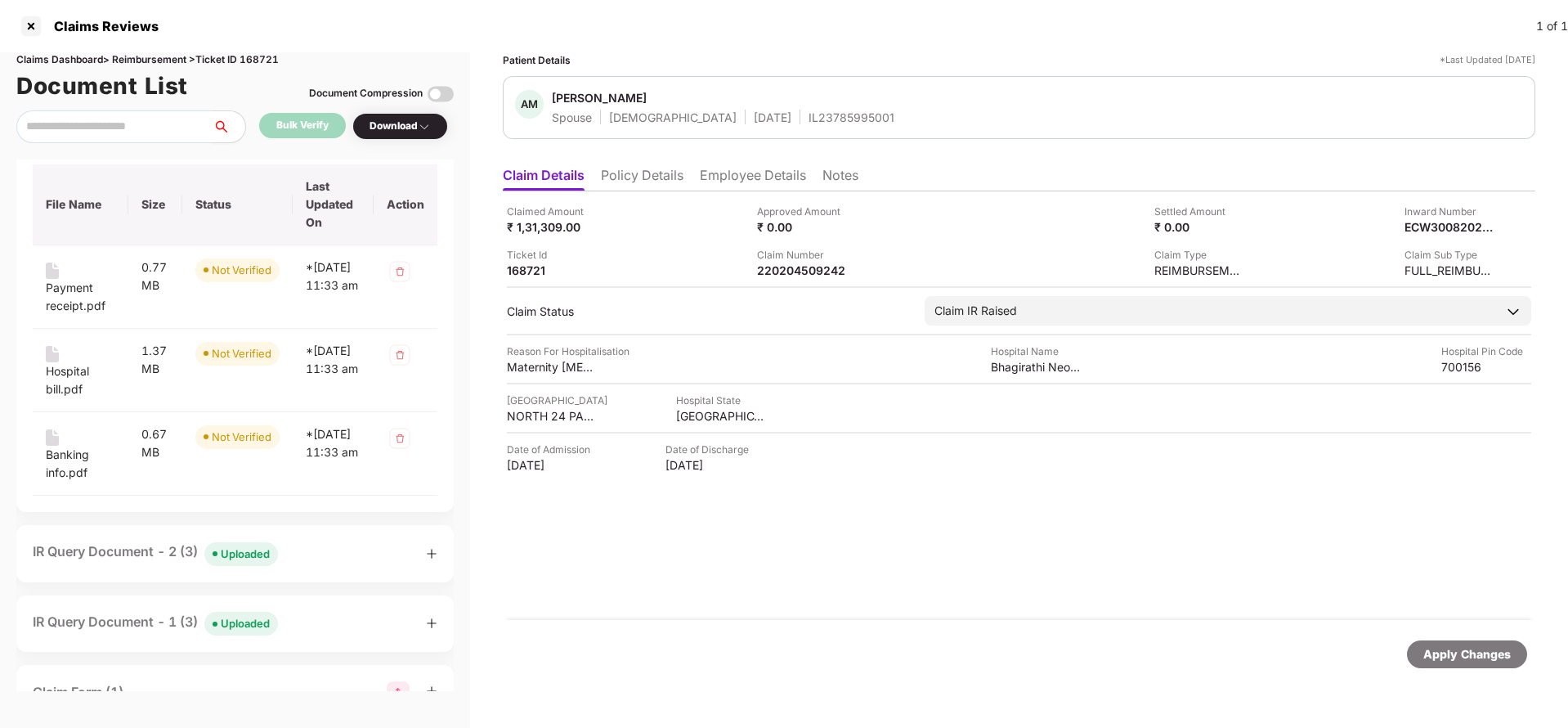
click at [256, 552] on div "Uploaded" at bounding box center [245, 553] width 49 height 17
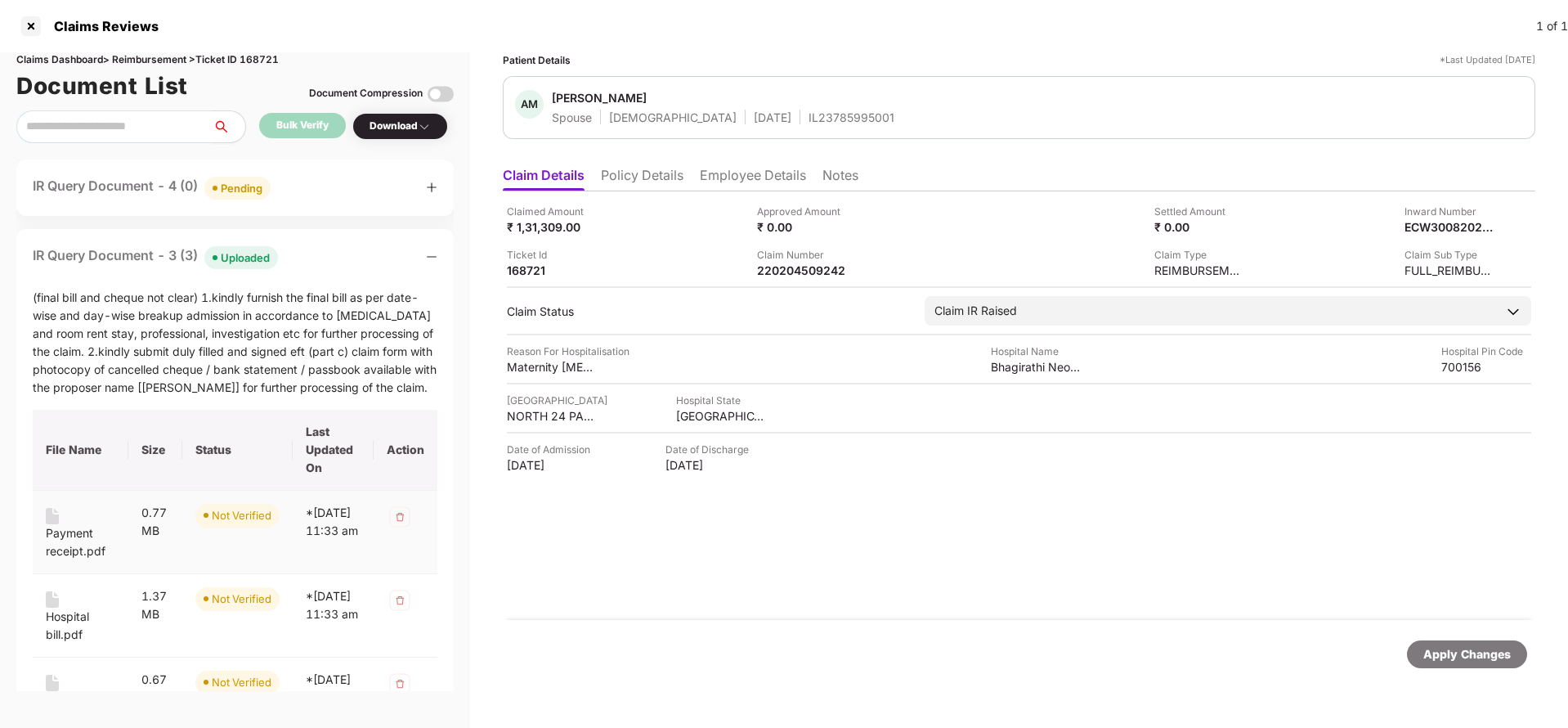
scroll to position [122, 0]
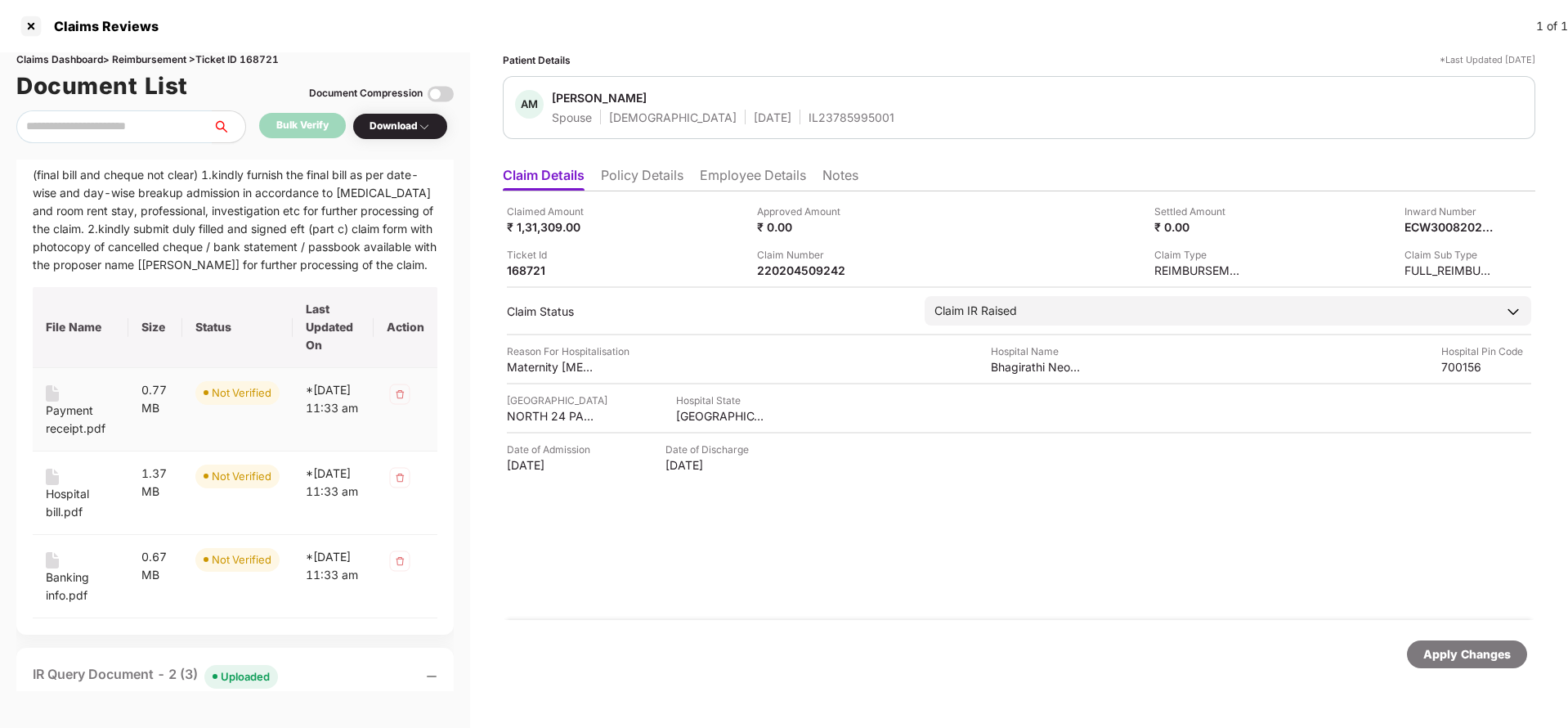
click at [69, 417] on div "Payment receipt.pdf" at bounding box center [80, 419] width 69 height 36
click at [69, 504] on div "Hospital bill.pdf" at bounding box center [80, 502] width 69 height 36
click at [62, 583] on div "Banking info.pdf" at bounding box center [80, 586] width 69 height 36
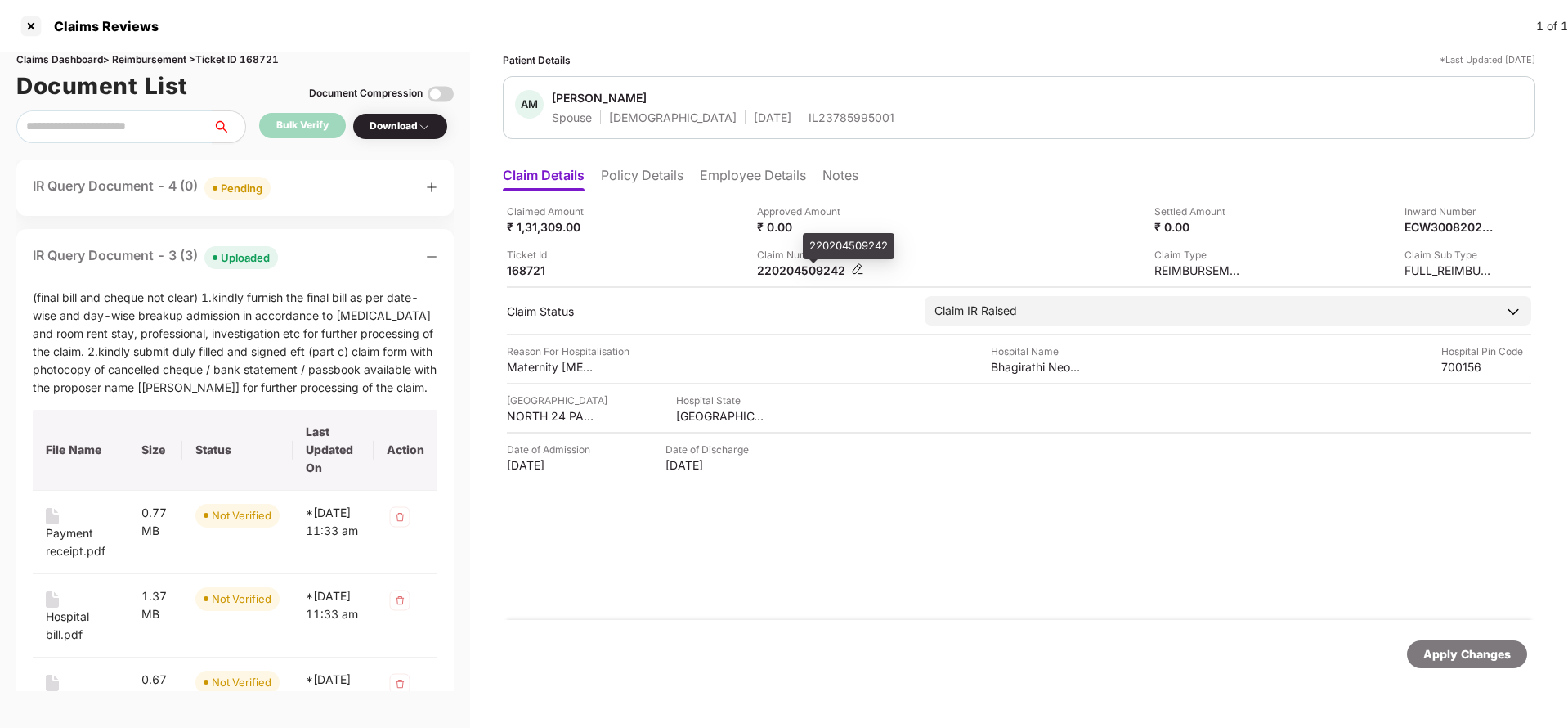
click at [807, 271] on div "220204509242" at bounding box center [802, 270] width 90 height 16
copy div "220204509242"
click at [809, 132] on div "AM Ankita Mondal Spouse Female 01 Mar 1990 IL23785995001" at bounding box center [1019, 108] width 1032 height 63
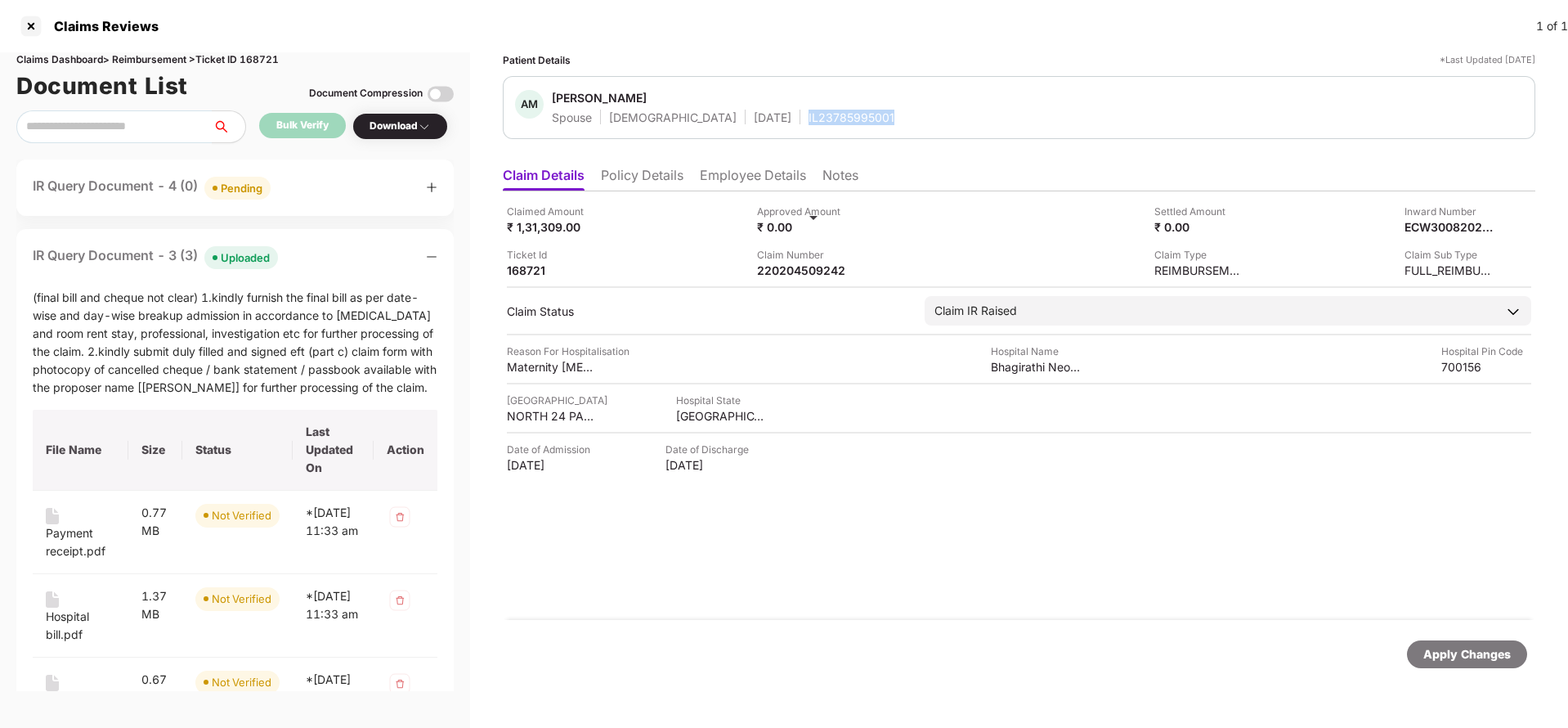
copy div "IL23785995001"
click at [784, 178] on li "Employee Details" at bounding box center [753, 178] width 107 height 24
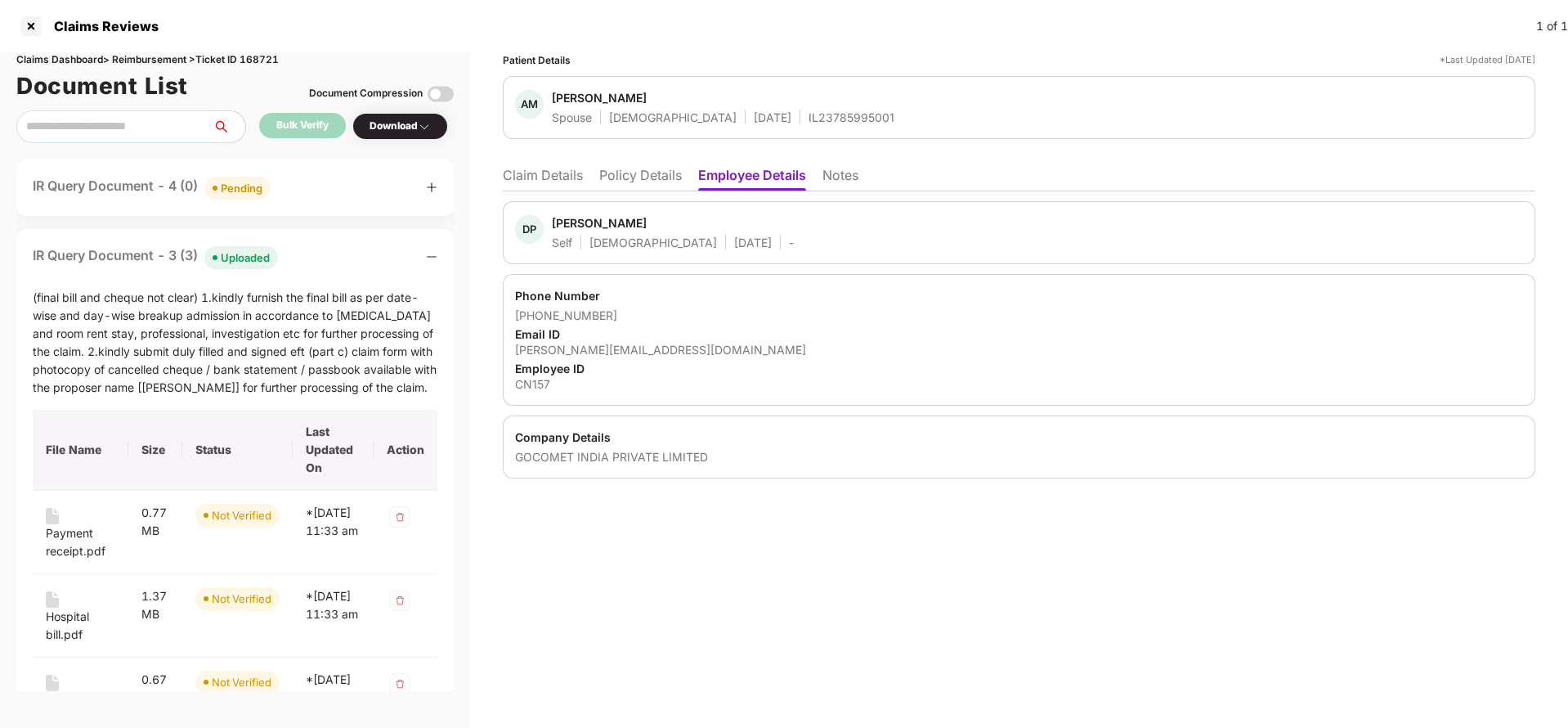
click at [546, 181] on li "Claim Details" at bounding box center [543, 178] width 80 height 24
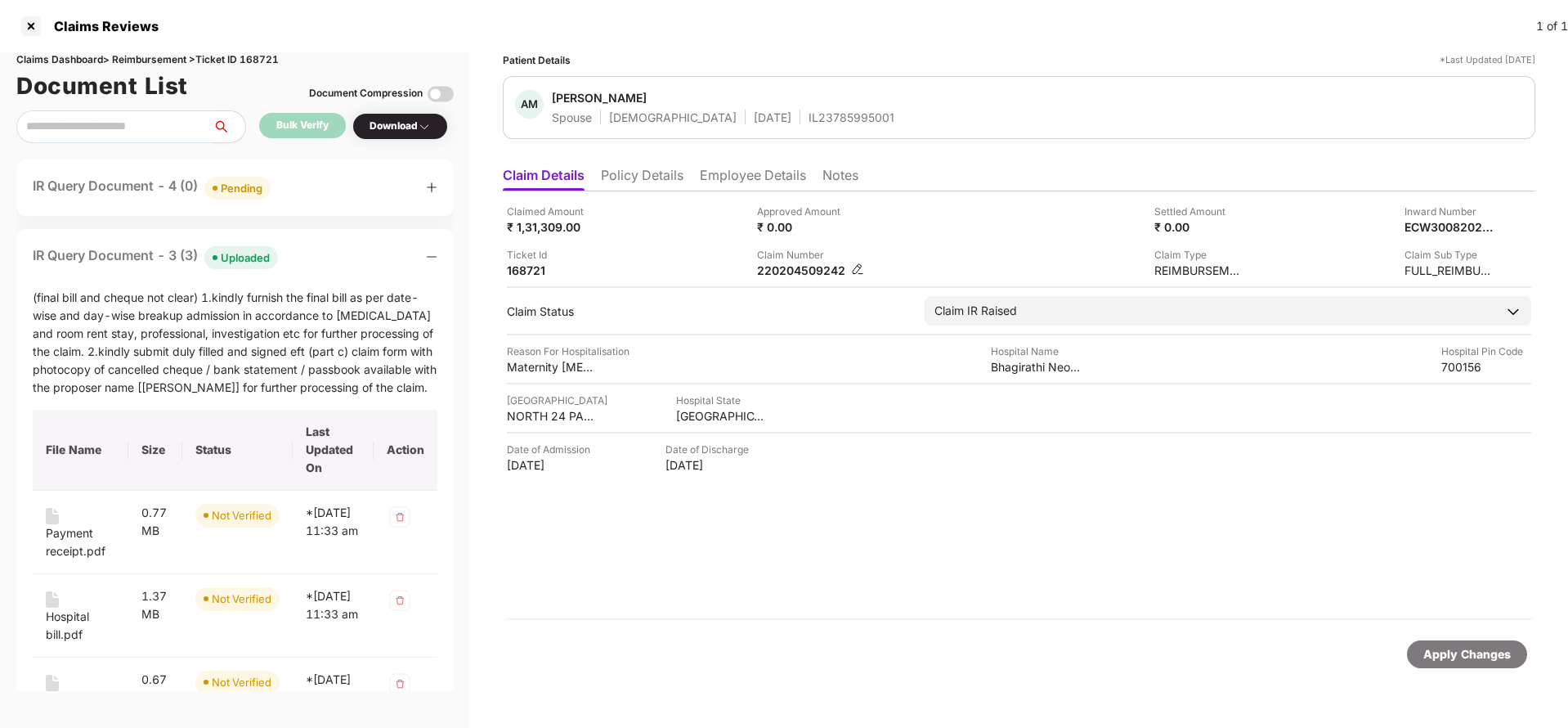
click at [791, 270] on div "220204509242" at bounding box center [802, 270] width 90 height 16
copy div "220204509242"
click at [810, 126] on div "AM Ankita Mondal Spouse Female 01 Mar 1990 IL23785995001" at bounding box center [1019, 108] width 1032 height 63
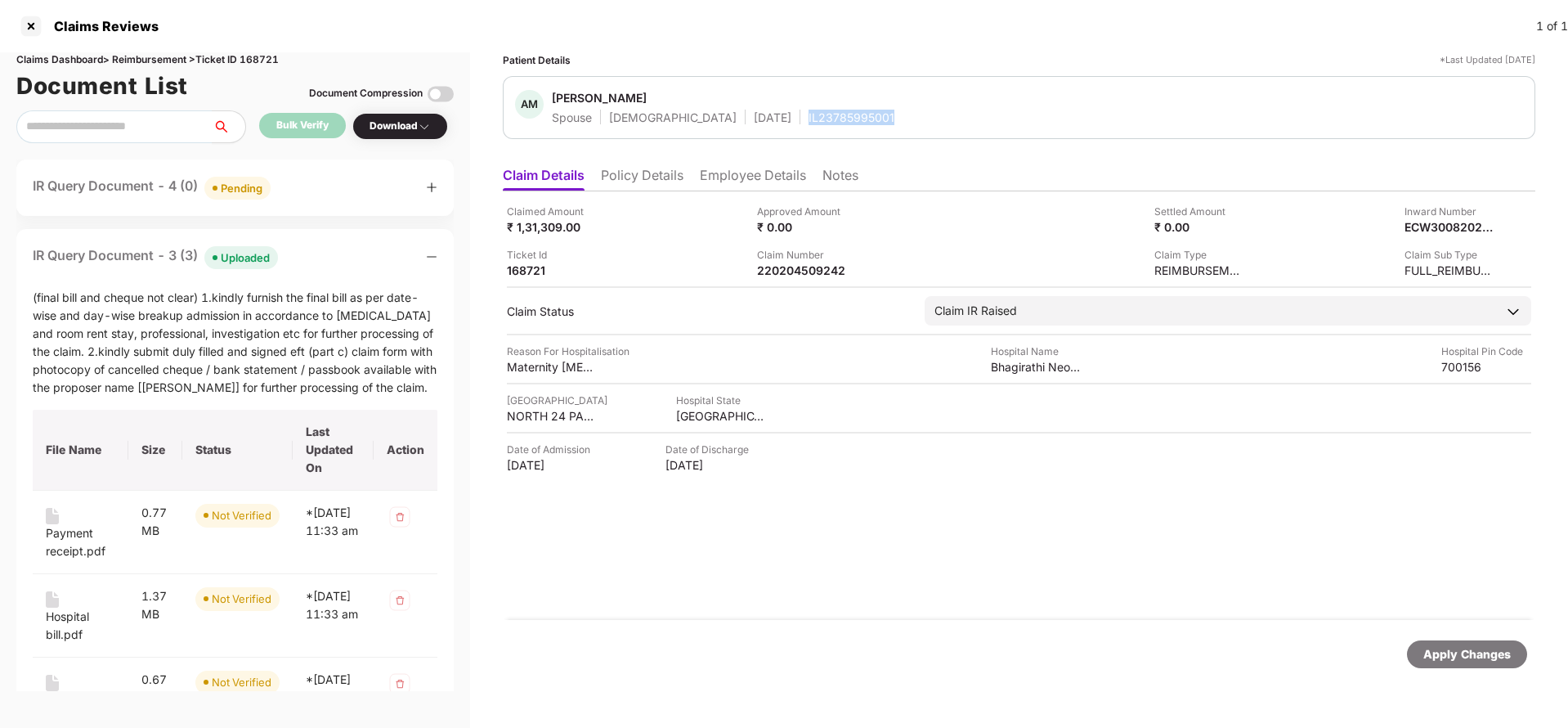
copy div "IL23785995001"
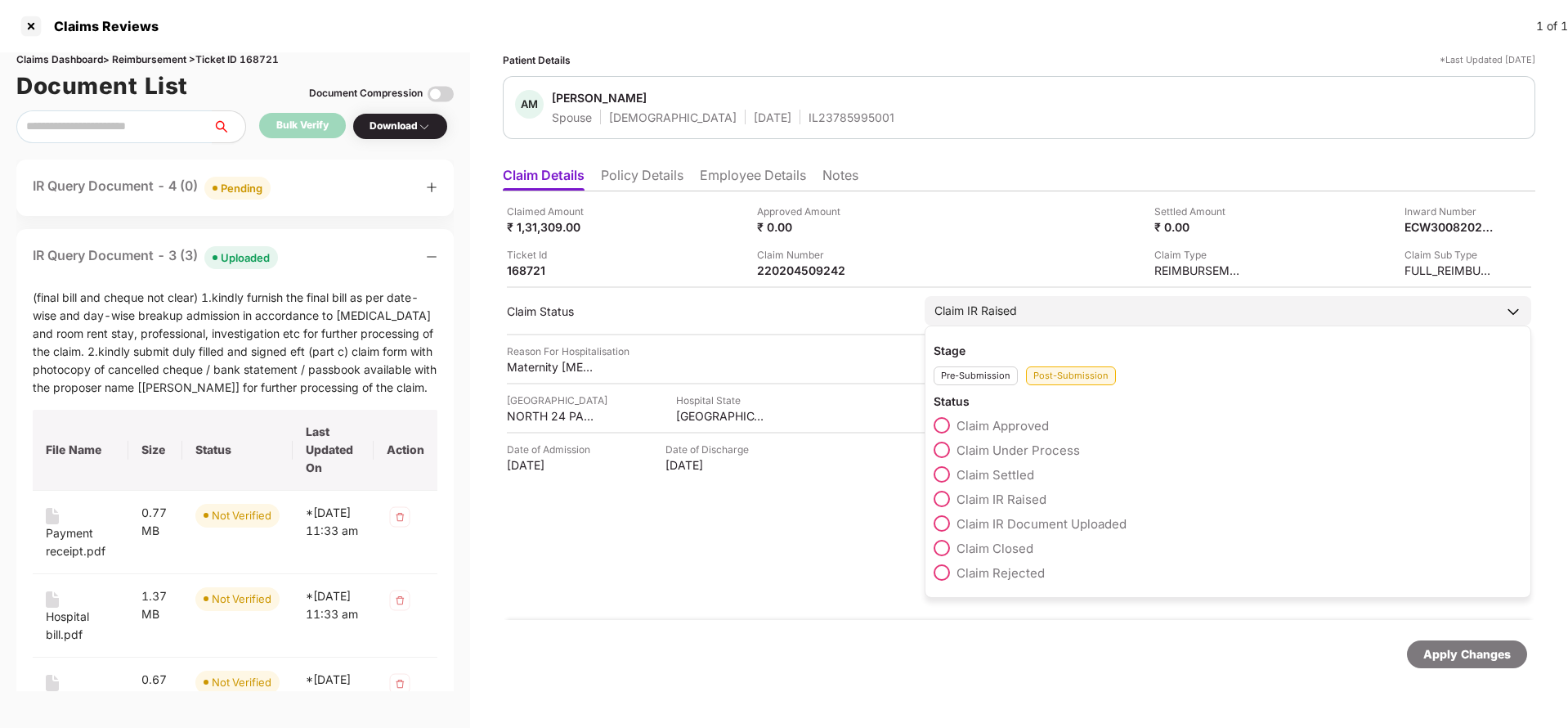
click at [1017, 451] on span "Claim Under Process" at bounding box center [1018, 451] width 123 height 16
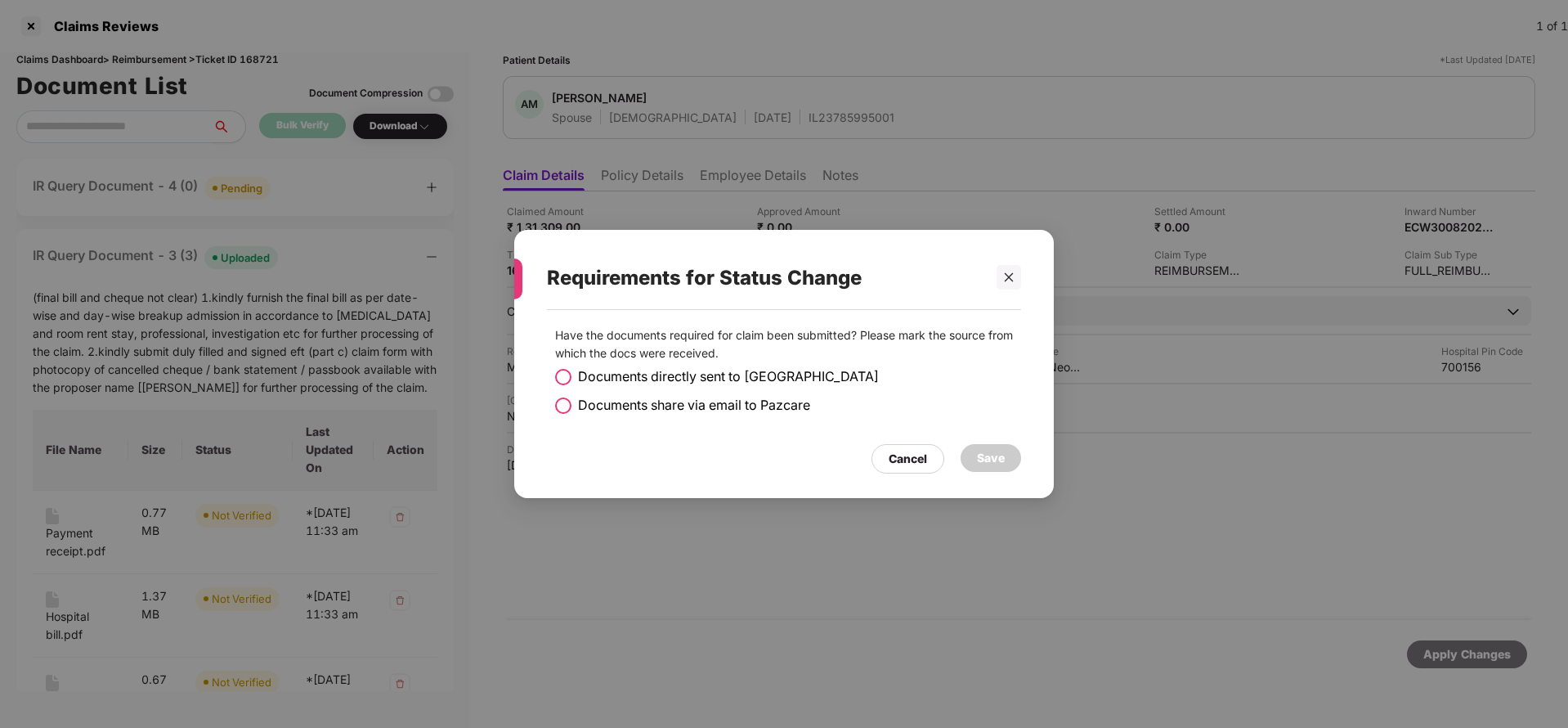
click at [659, 404] on span "Documents share via email to Pazcare" at bounding box center [693, 404] width 232 height 20
click at [993, 455] on div "Save" at bounding box center [991, 458] width 28 height 18
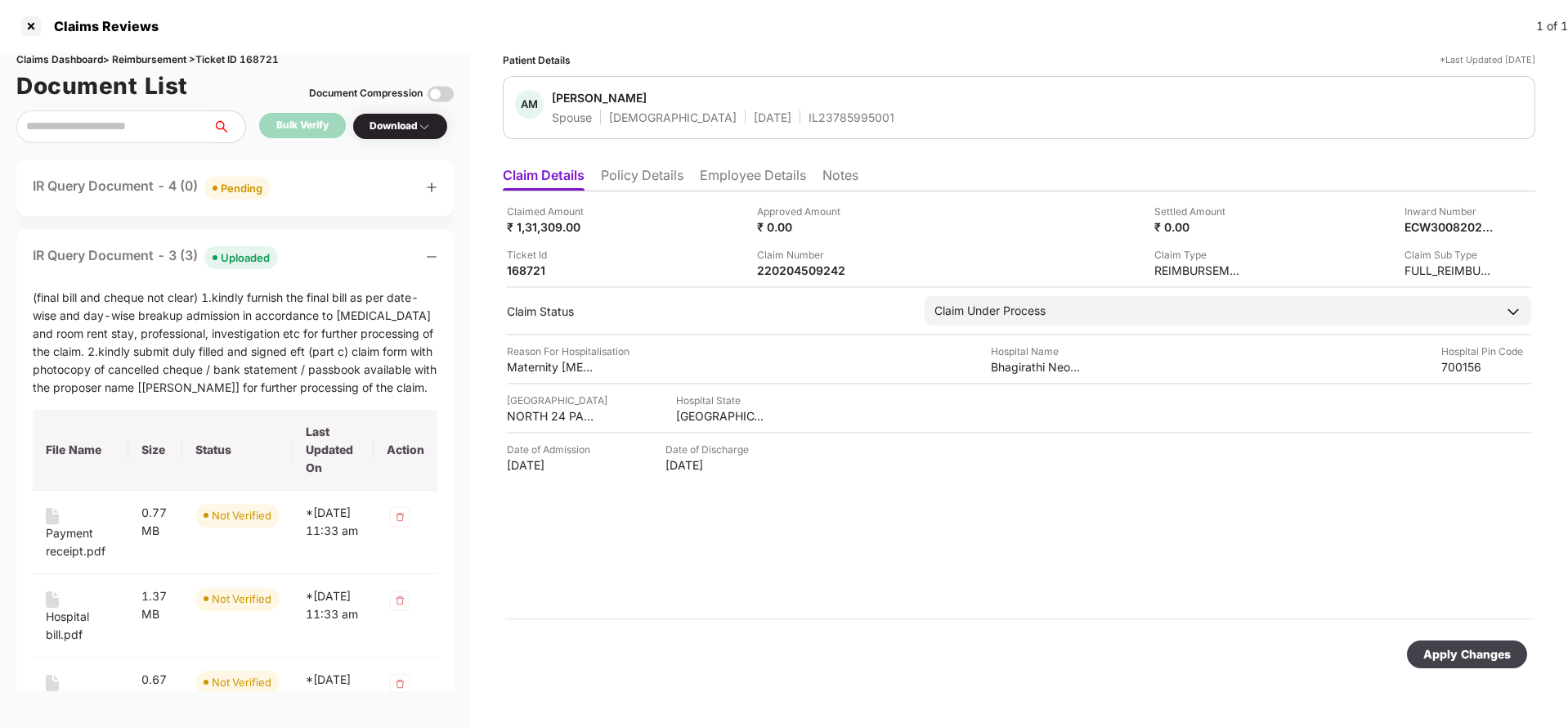
click at [1465, 654] on div "Apply Changes" at bounding box center [1467, 654] width 87 height 18
click at [1472, 663] on div "Apply Changes" at bounding box center [1467, 654] width 120 height 28
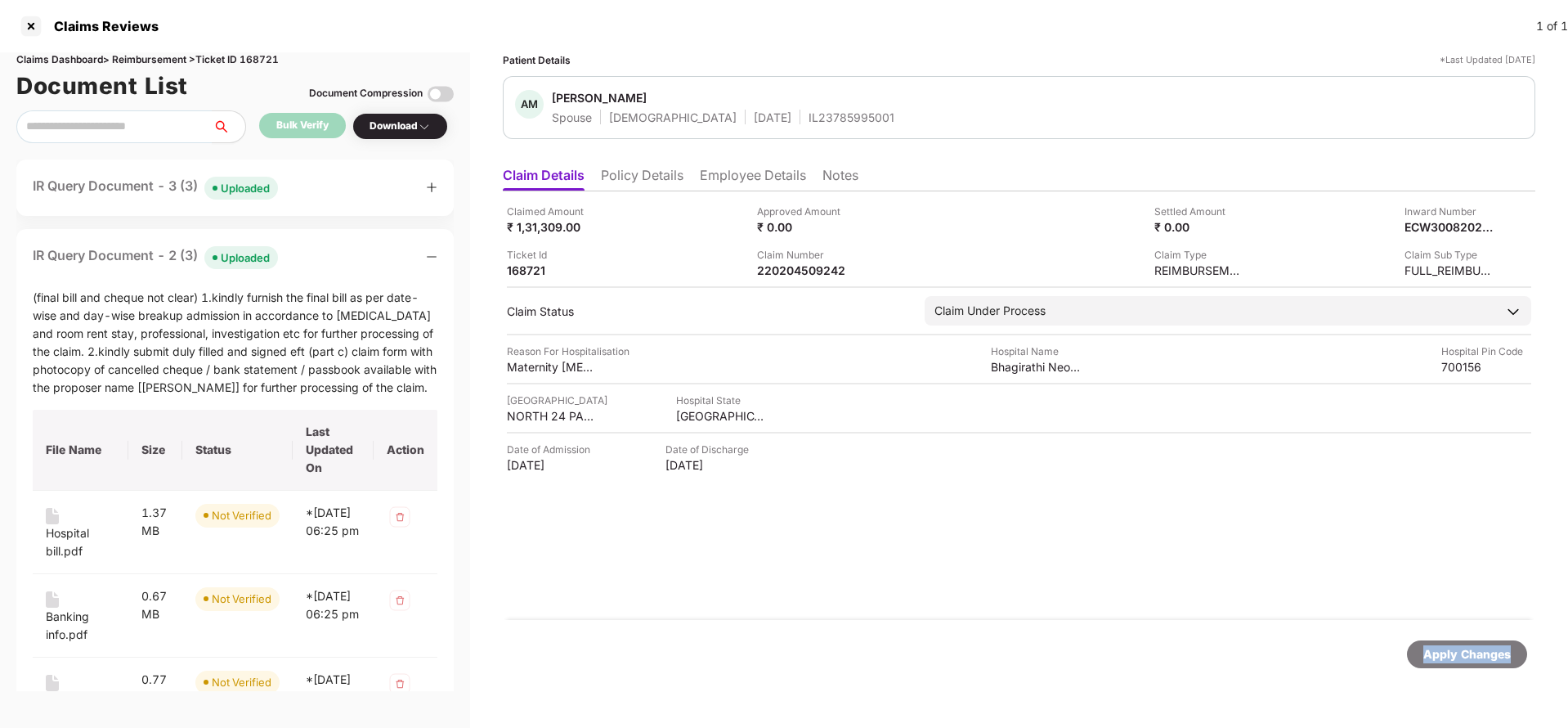
click at [1472, 663] on div "Apply Changes" at bounding box center [1467, 654] width 120 height 28
click at [273, 58] on div "Claims Dashboard > Reimbursement > Ticket ID 168721" at bounding box center [235, 60] width 437 height 16
copy div "168721"
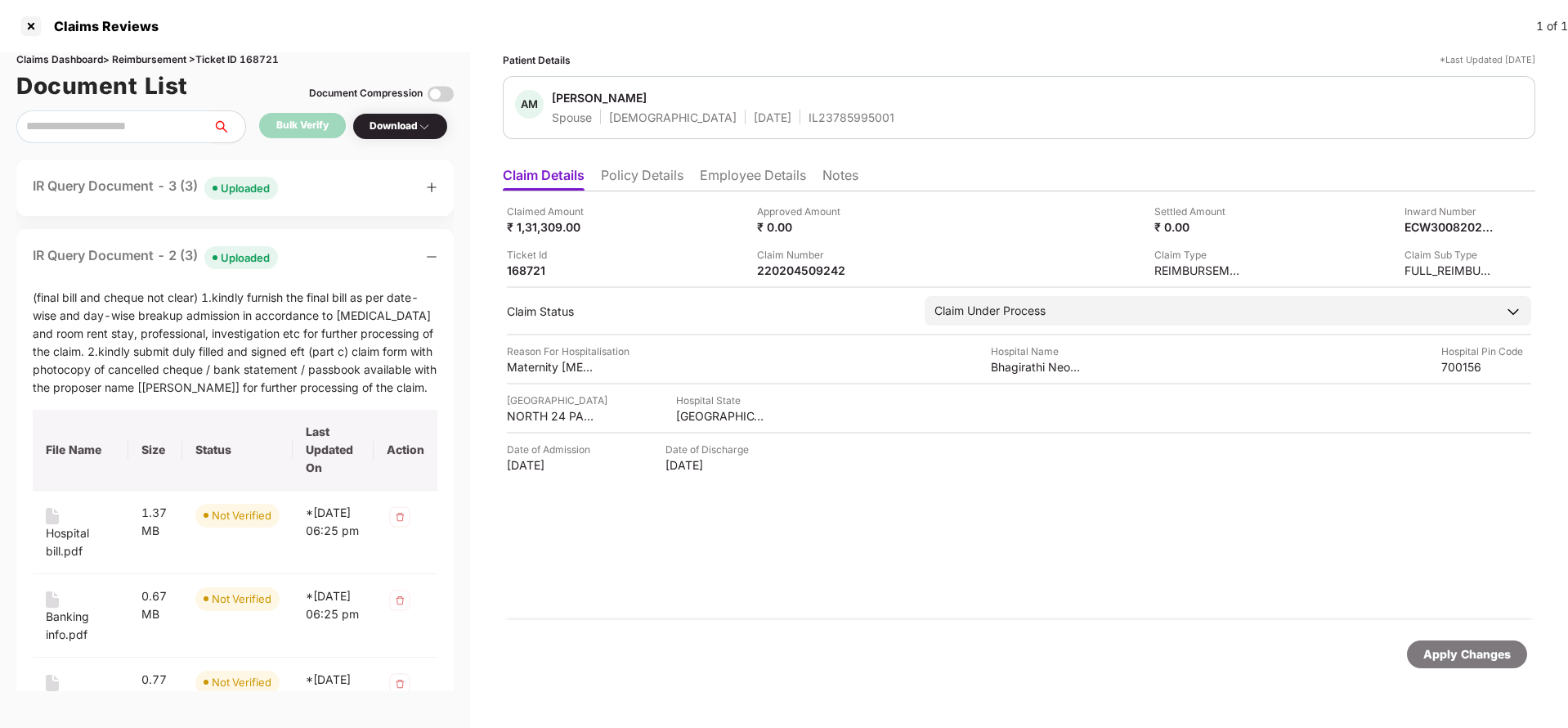
click at [1450, 658] on div "Apply Changes" at bounding box center [1467, 654] width 87 height 18
click at [1471, 647] on div "Apply Changes" at bounding box center [1467, 654] width 87 height 18
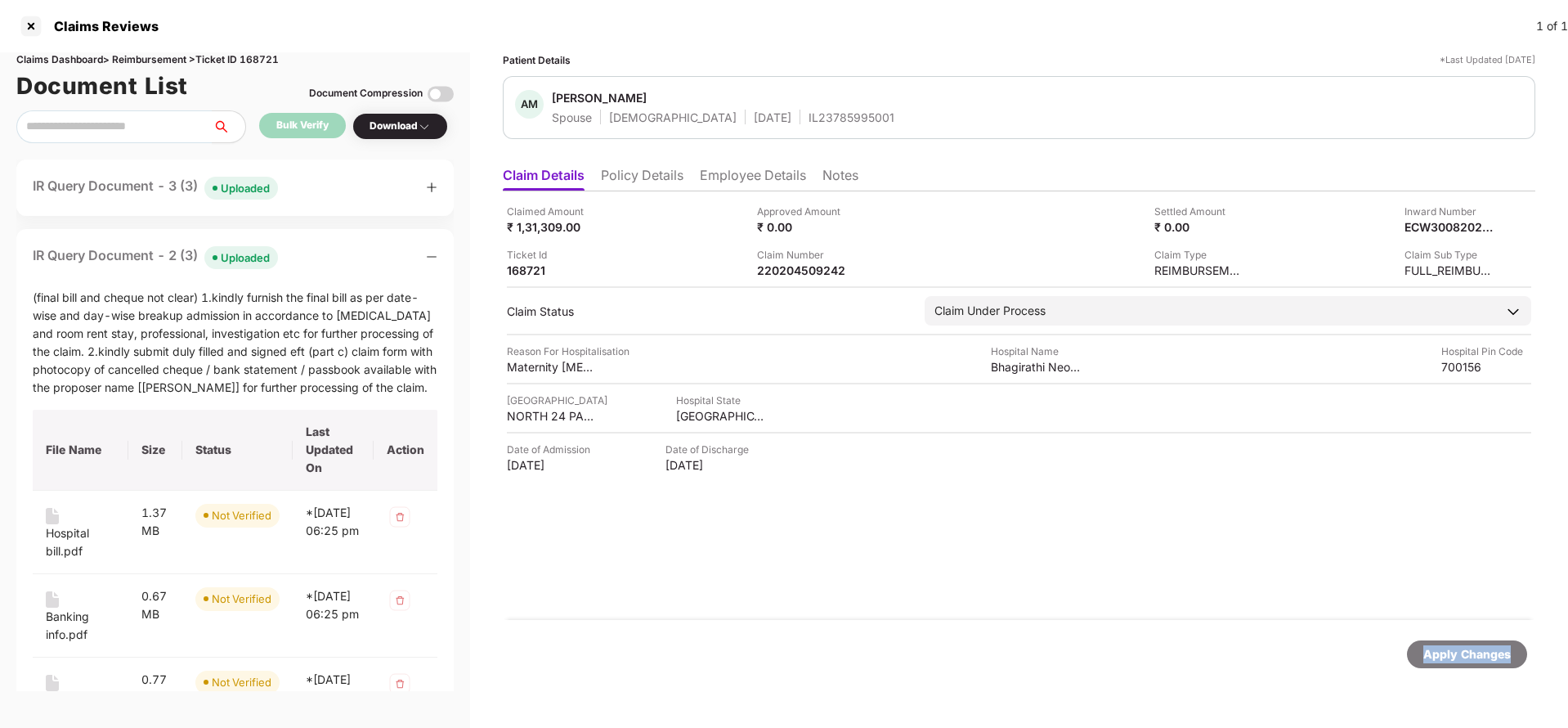
click at [1471, 647] on div "Apply Changes" at bounding box center [1467, 654] width 87 height 18
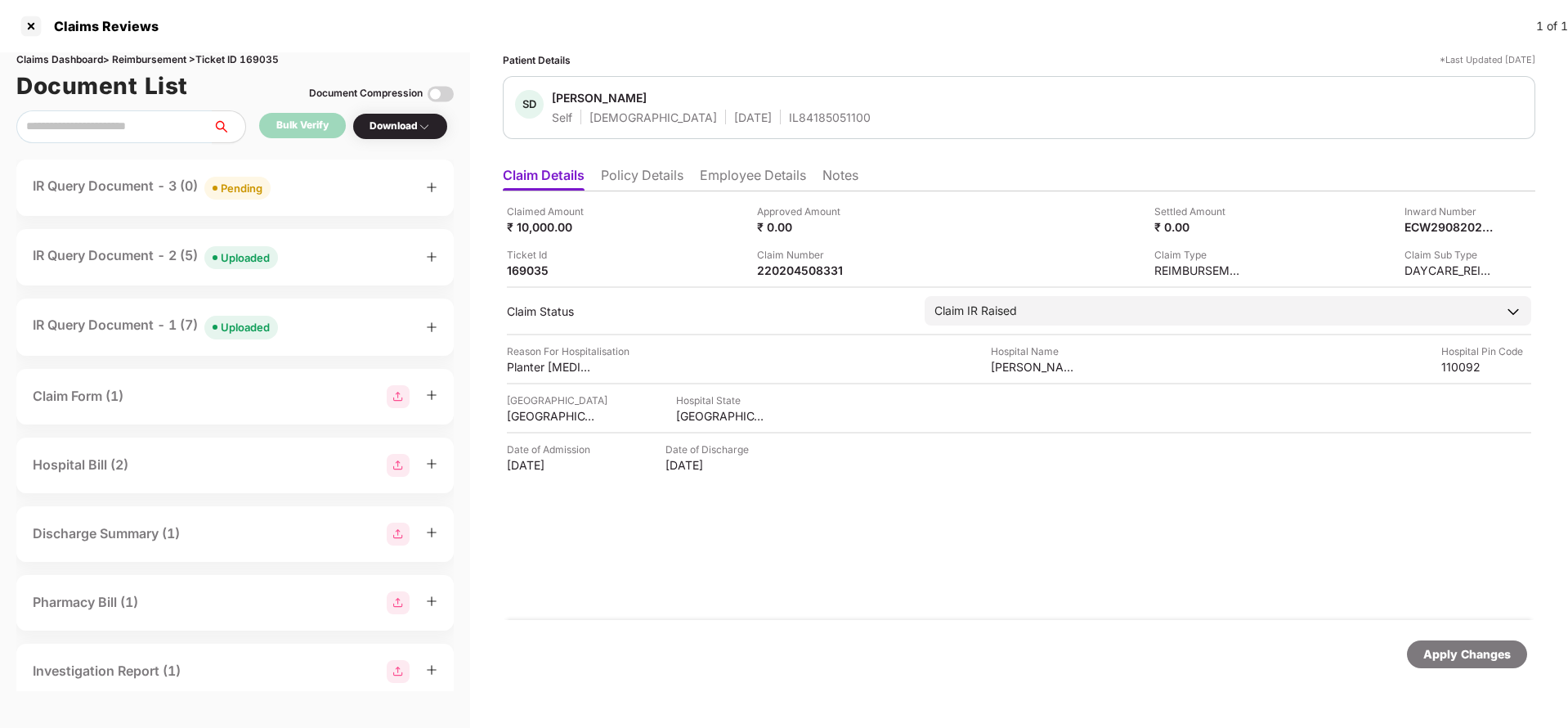
click at [650, 187] on li "Policy Details" at bounding box center [642, 178] width 82 height 24
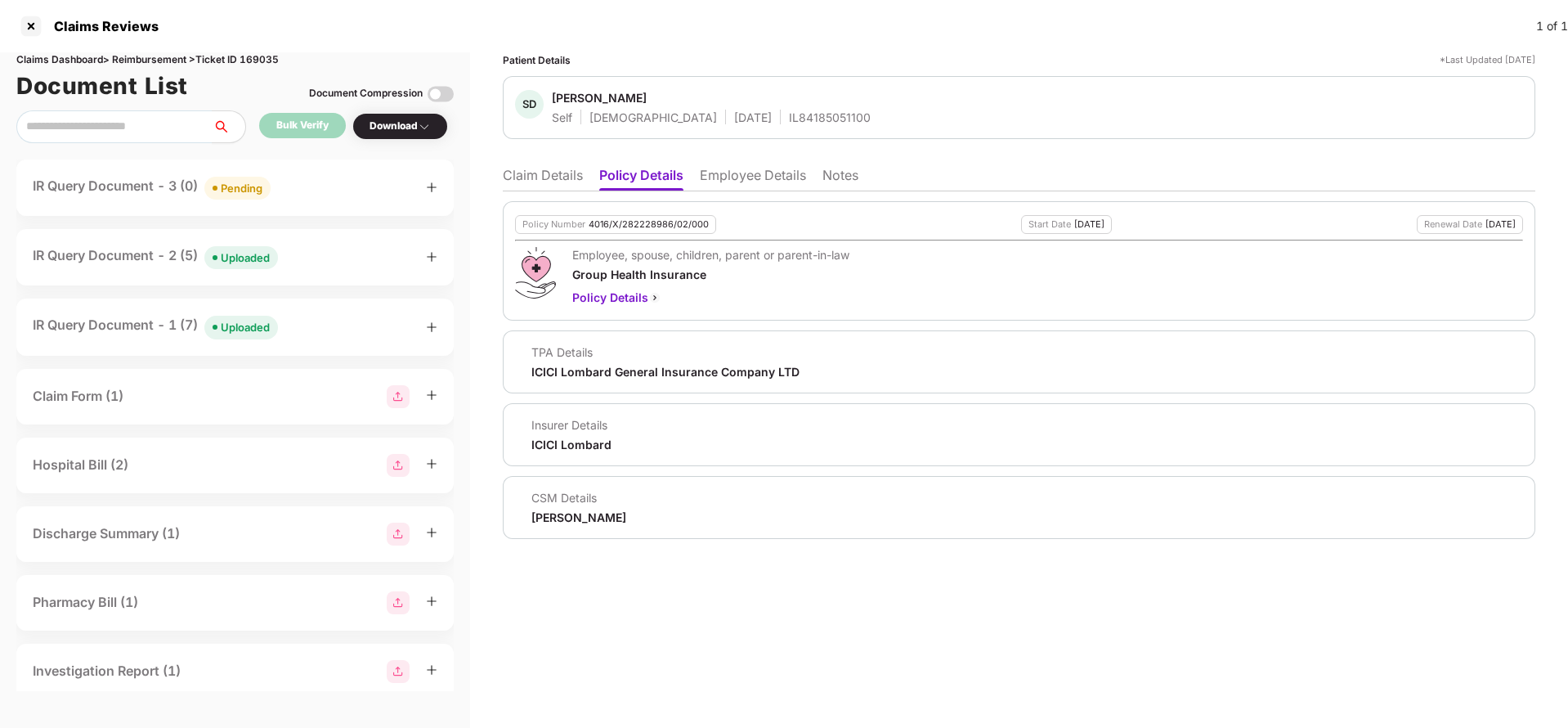
click at [645, 223] on div "4016/X/282228986/02/000" at bounding box center [648, 224] width 120 height 10
click at [645, 225] on div "4016/X/282228986/02/000" at bounding box center [648, 224] width 120 height 10
copy div "4016/X/282228986/02/000"
click at [536, 178] on li "Claim Details" at bounding box center [543, 178] width 80 height 24
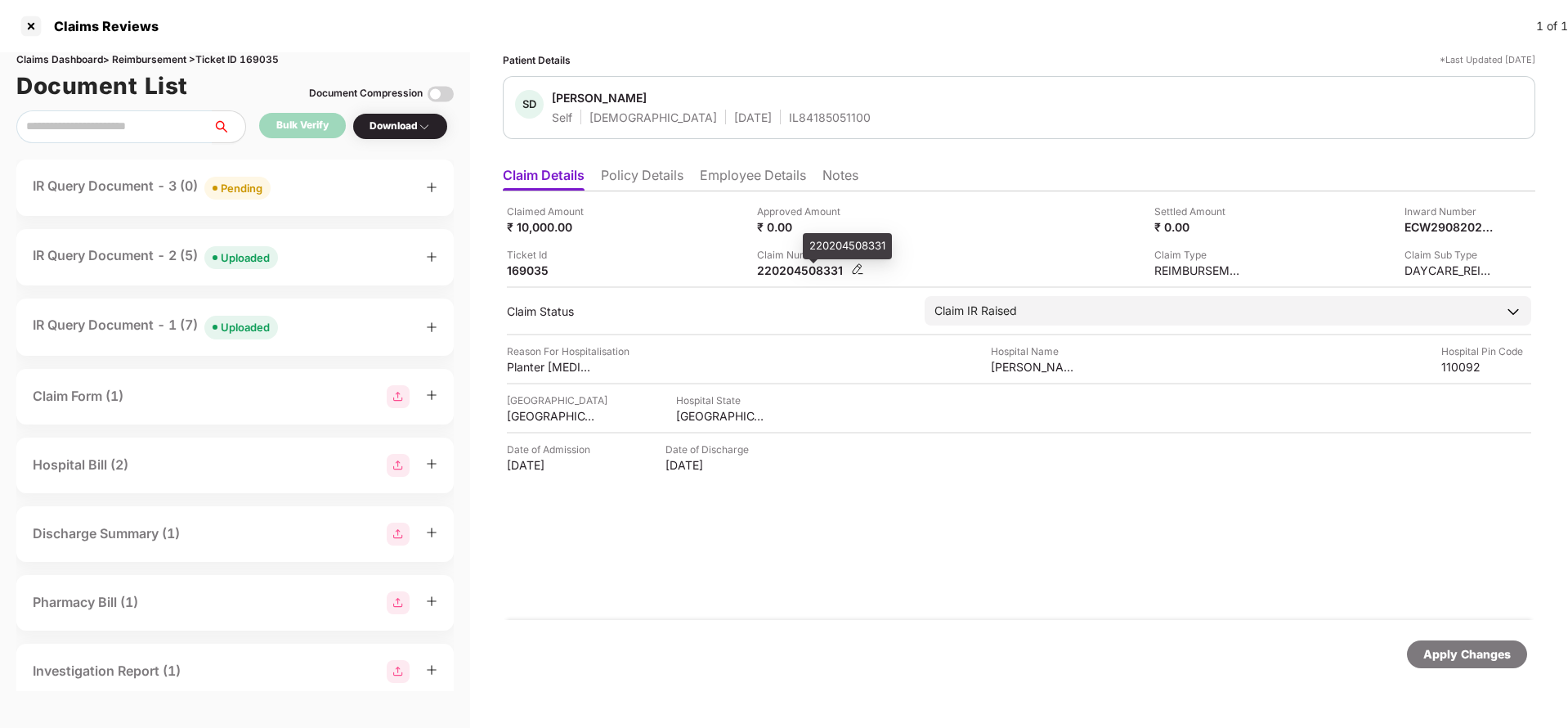
click at [774, 263] on div "220204508331" at bounding box center [802, 270] width 90 height 16
copy div "220204508331"
click at [293, 256] on div "IR Query Document - 2 (5) Uploaded" at bounding box center [234, 256] width 405 height 24
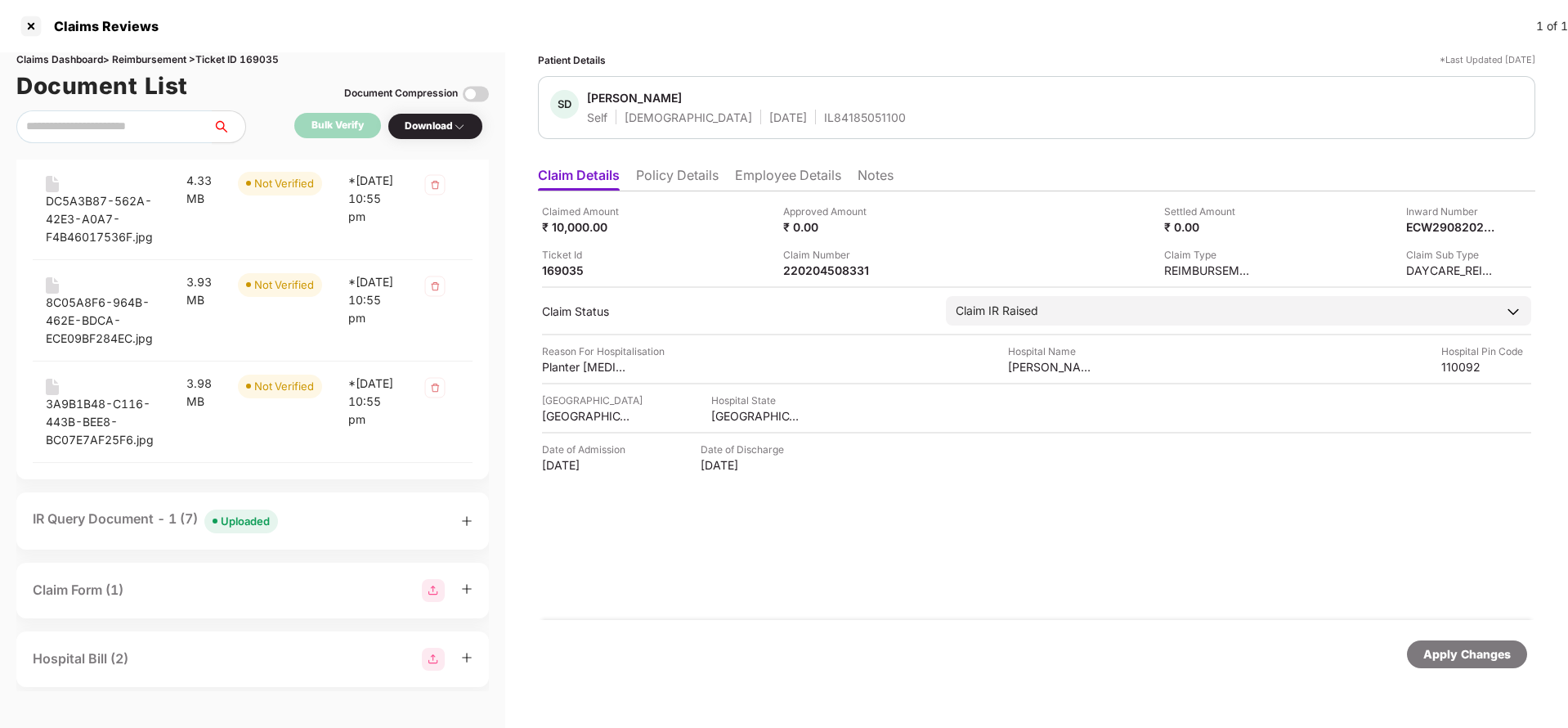
scroll to position [491, 0]
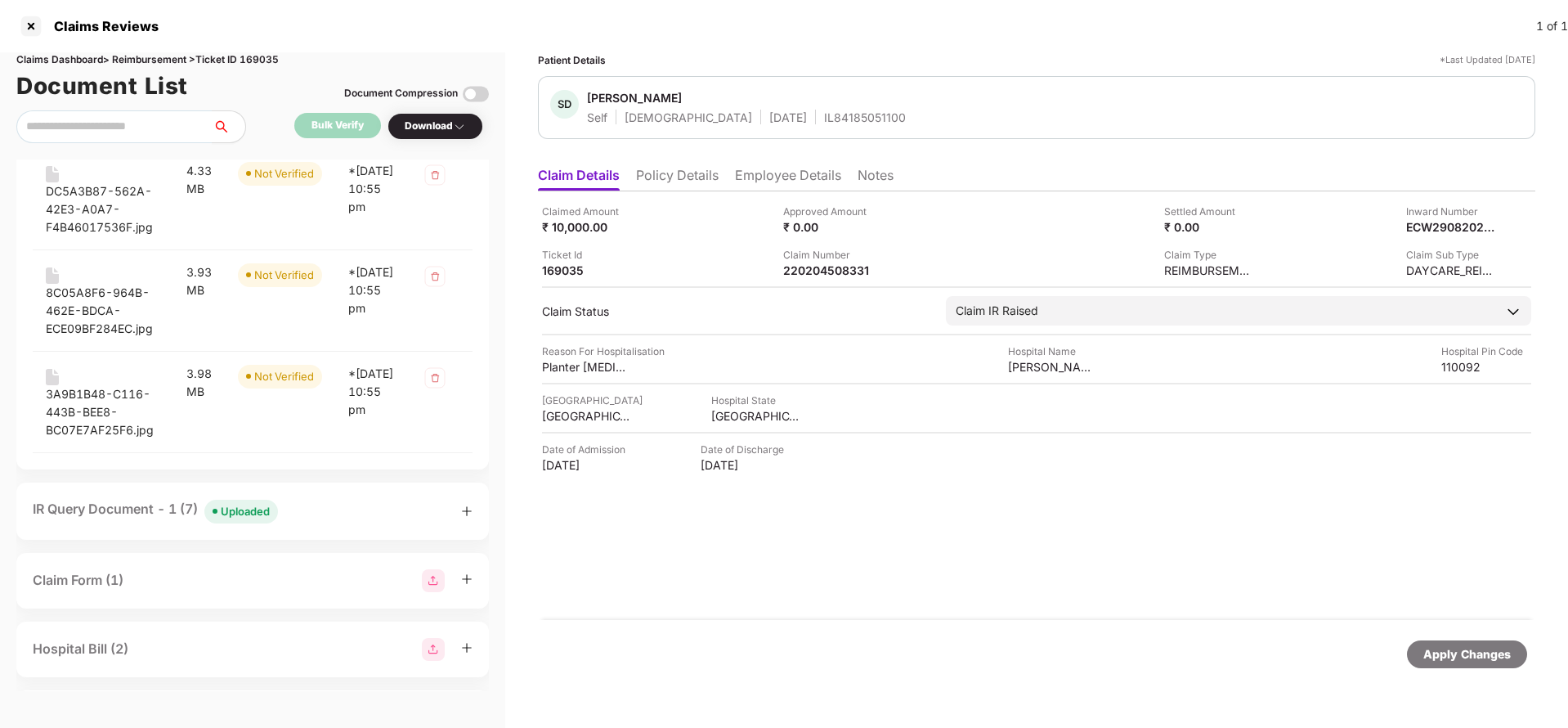
click at [231, 516] on div "Uploaded" at bounding box center [245, 511] width 49 height 17
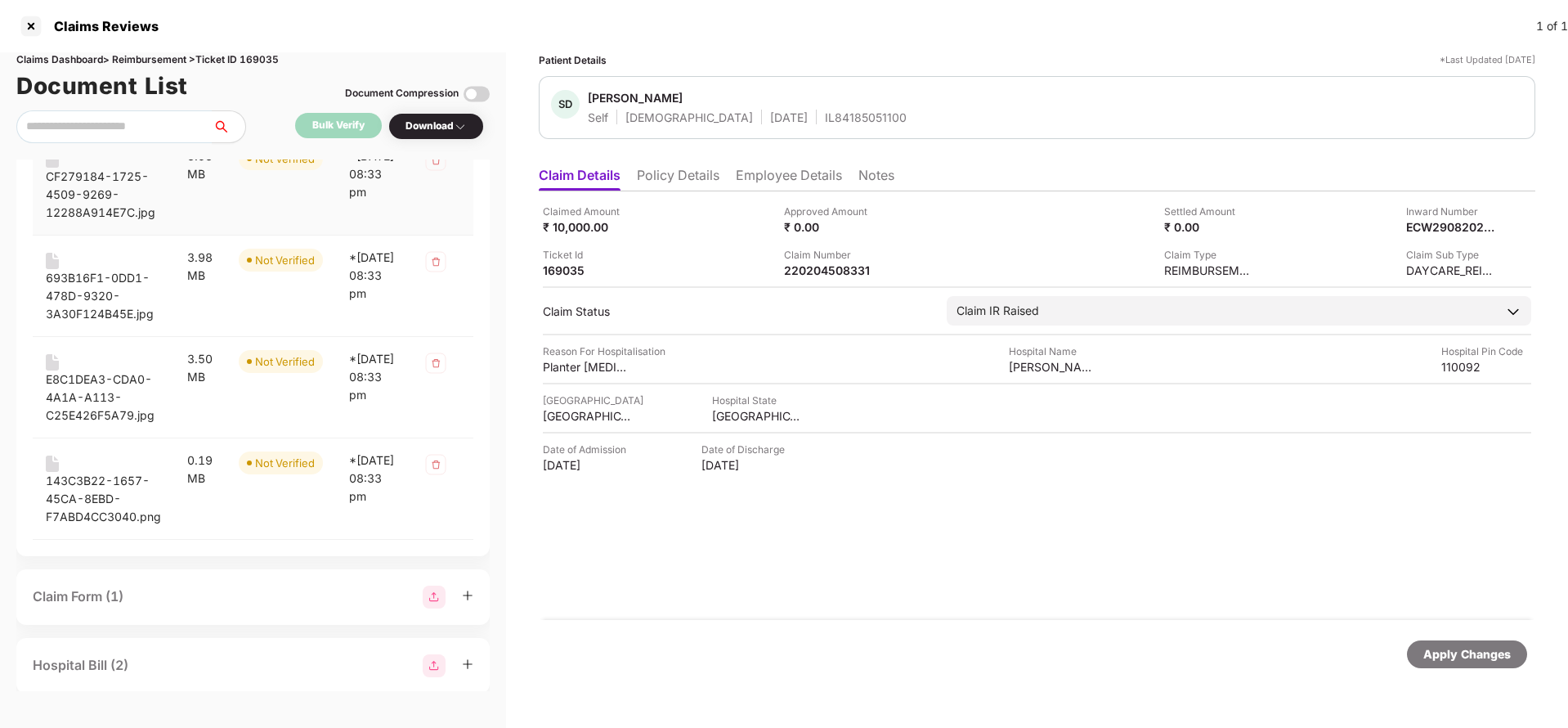
scroll to position [1472, 0]
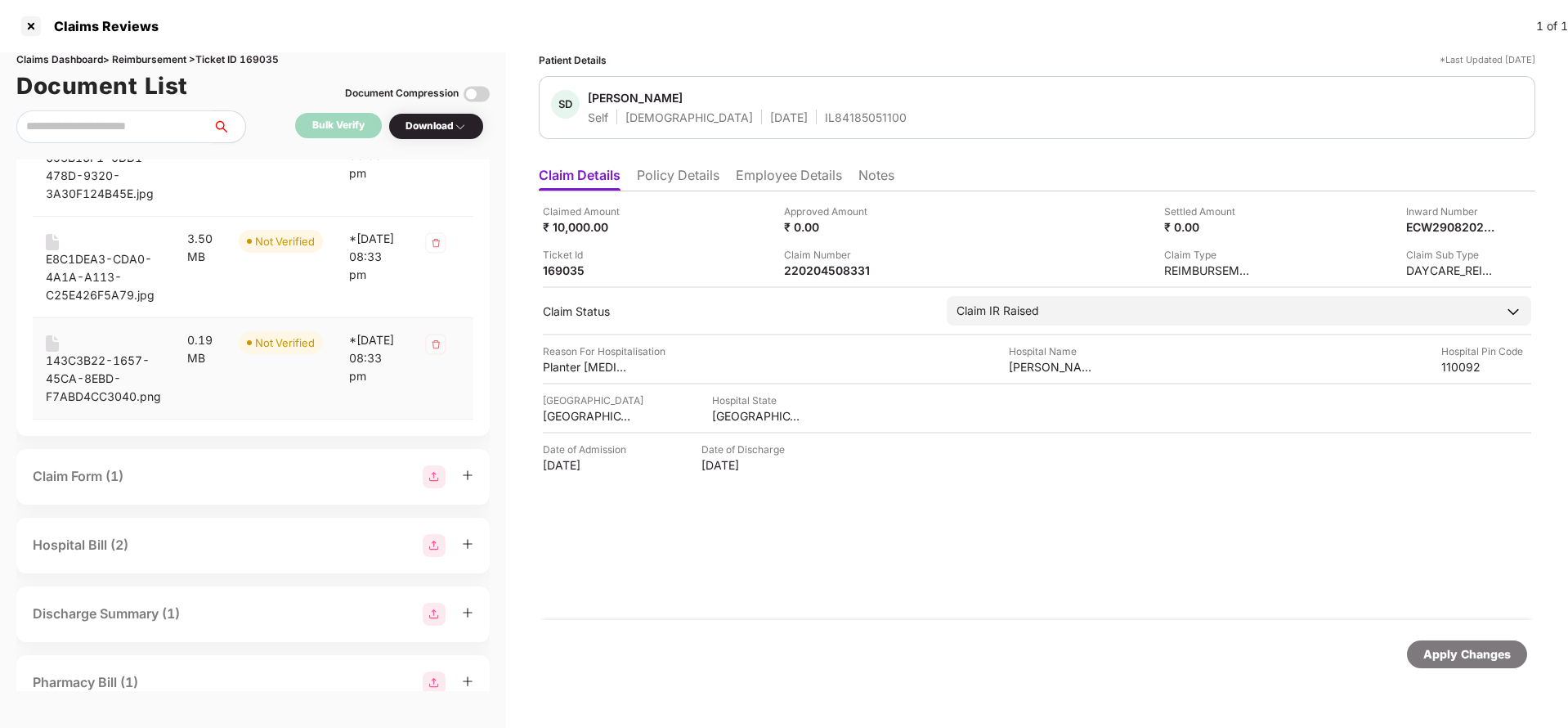
click at [90, 377] on div "143C3B22-1657-45CA-8EBD-F7ABD4CC3040.png" at bounding box center [103, 379] width 115 height 54
click at [100, 260] on div "E8C1DEA3-CDA0-4A1A-A113-C25E426F5A79.jpg" at bounding box center [103, 277] width 115 height 54
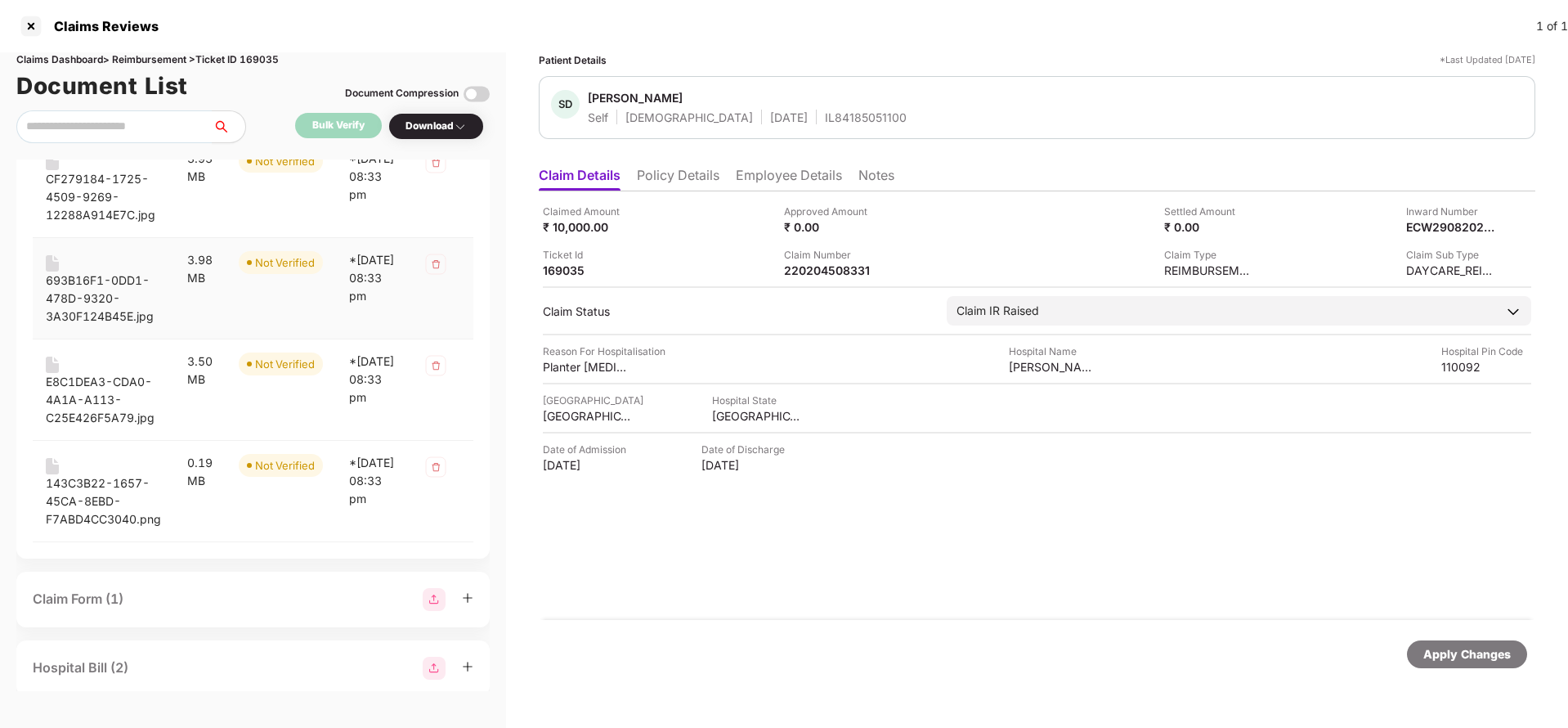
click at [122, 291] on div "693B16F1-0DD1-478D-9320-3A30F124B45E.jpg" at bounding box center [103, 298] width 115 height 54
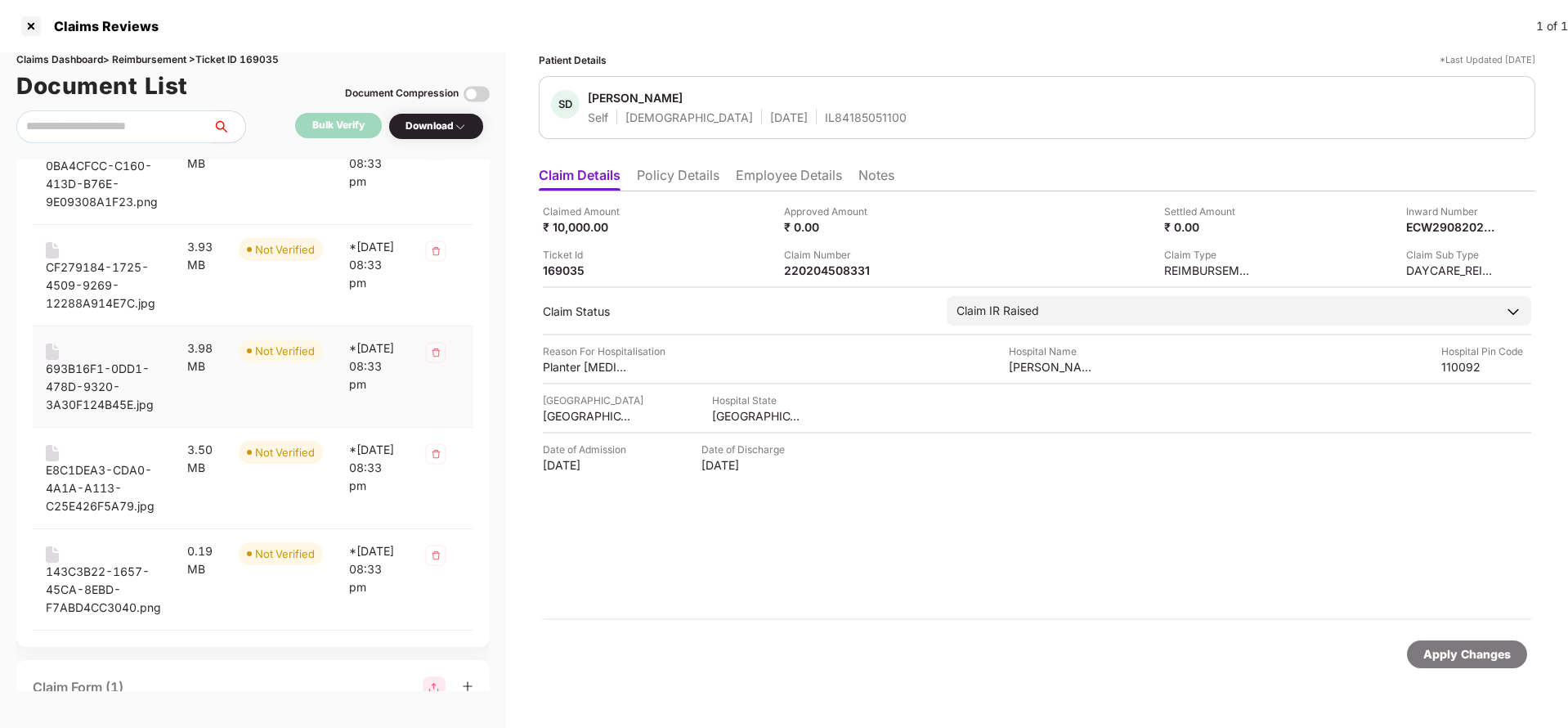
scroll to position [1227, 0]
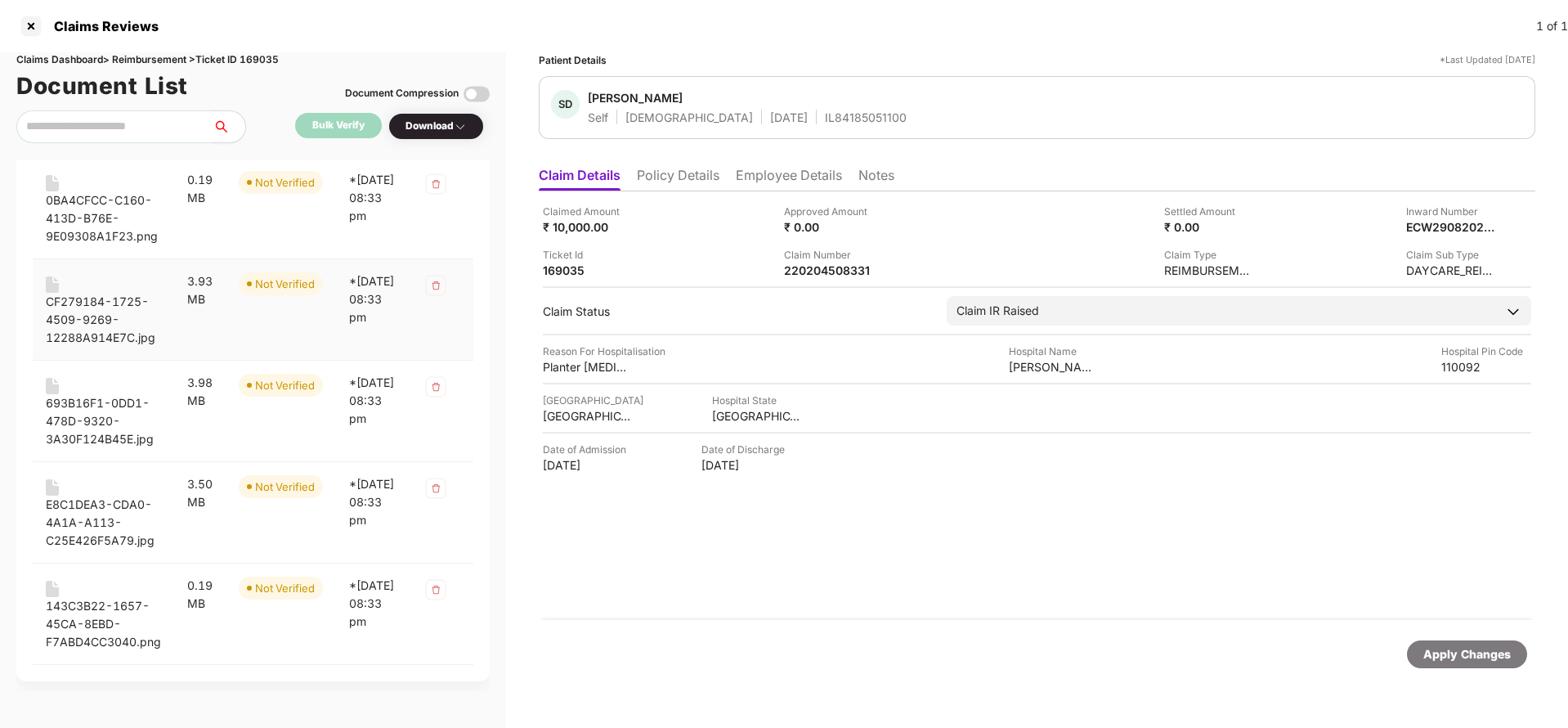
click at [125, 310] on div "CF279184-1725-4509-9269-12288A914E7C.jpg" at bounding box center [103, 320] width 115 height 54
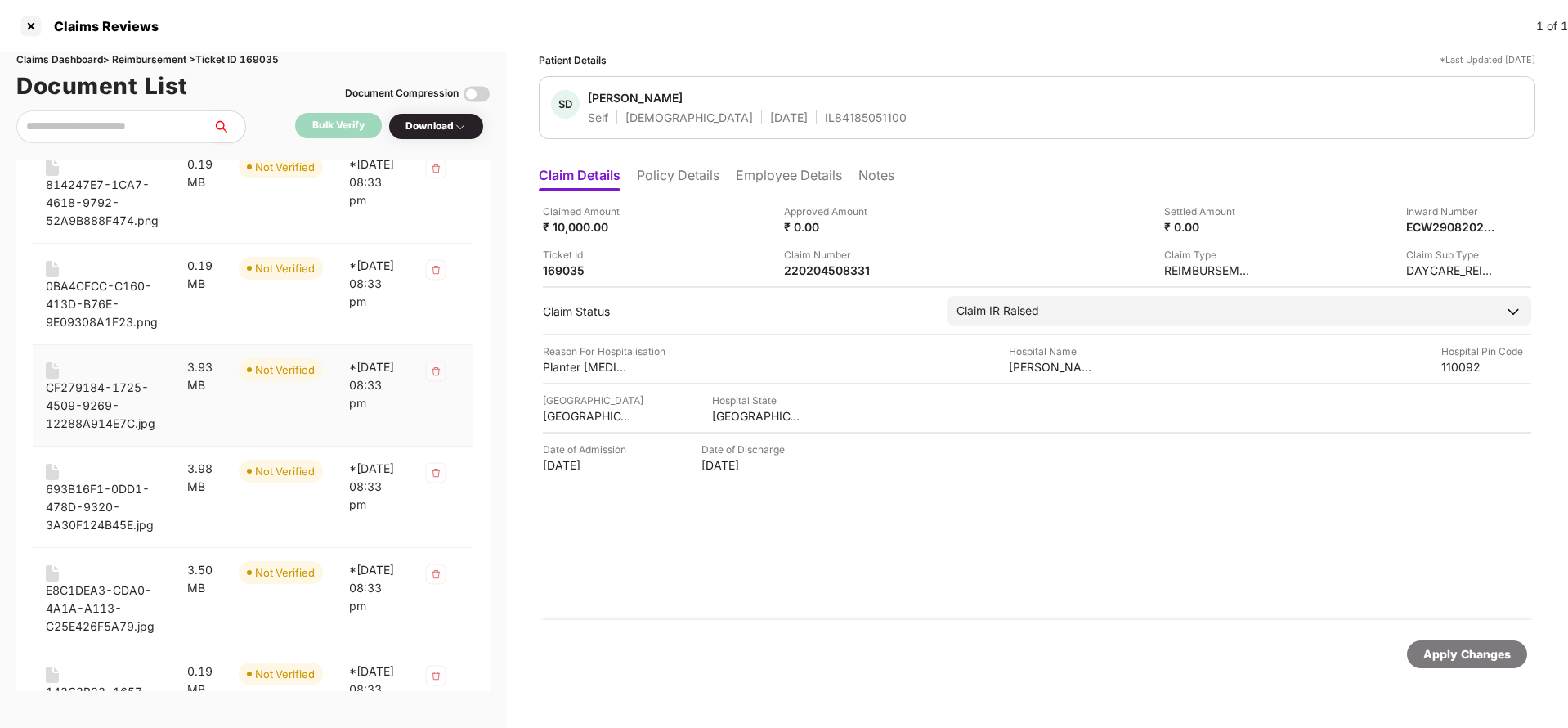
scroll to position [1104, 0]
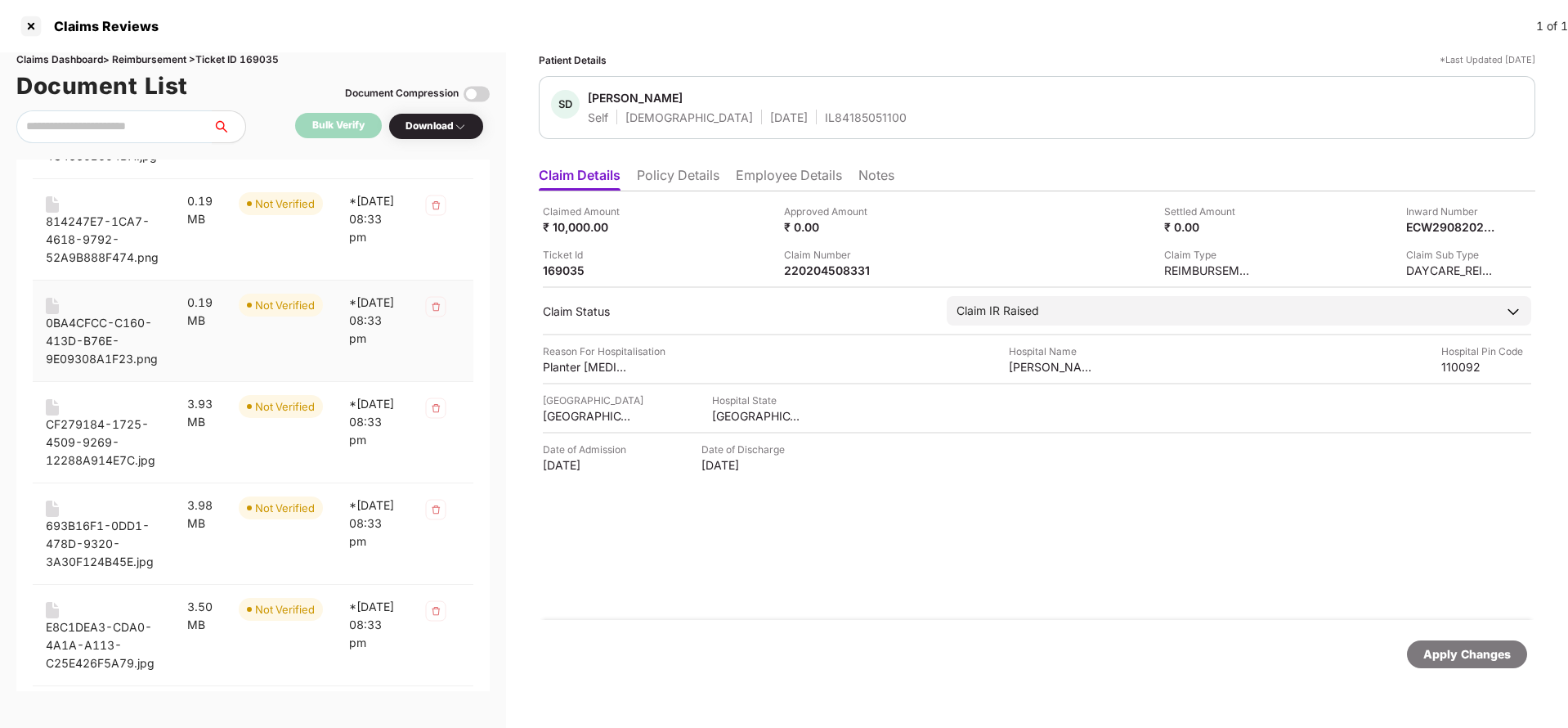
click at [116, 335] on div "0BA4CFCC-C160-413D-B76E-9E09308A1F23.png" at bounding box center [103, 341] width 115 height 54
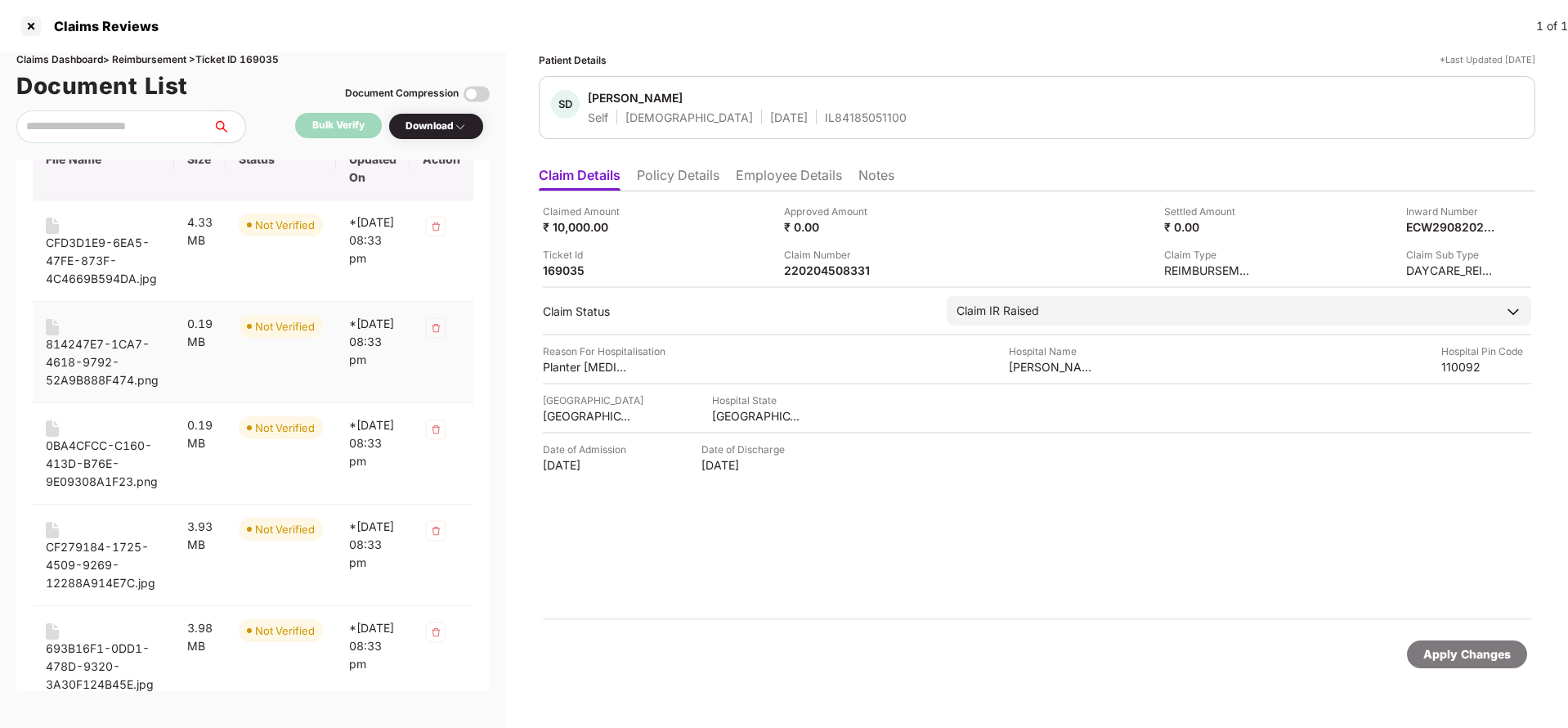
click at [108, 360] on div "814247E7-1CA7-4618-9792-52A9B888F474.png" at bounding box center [103, 362] width 115 height 54
click at [110, 268] on div "CFD3D1E9-6EA5-47FE-873F-4C4669B594DA.jpg" at bounding box center [103, 261] width 115 height 54
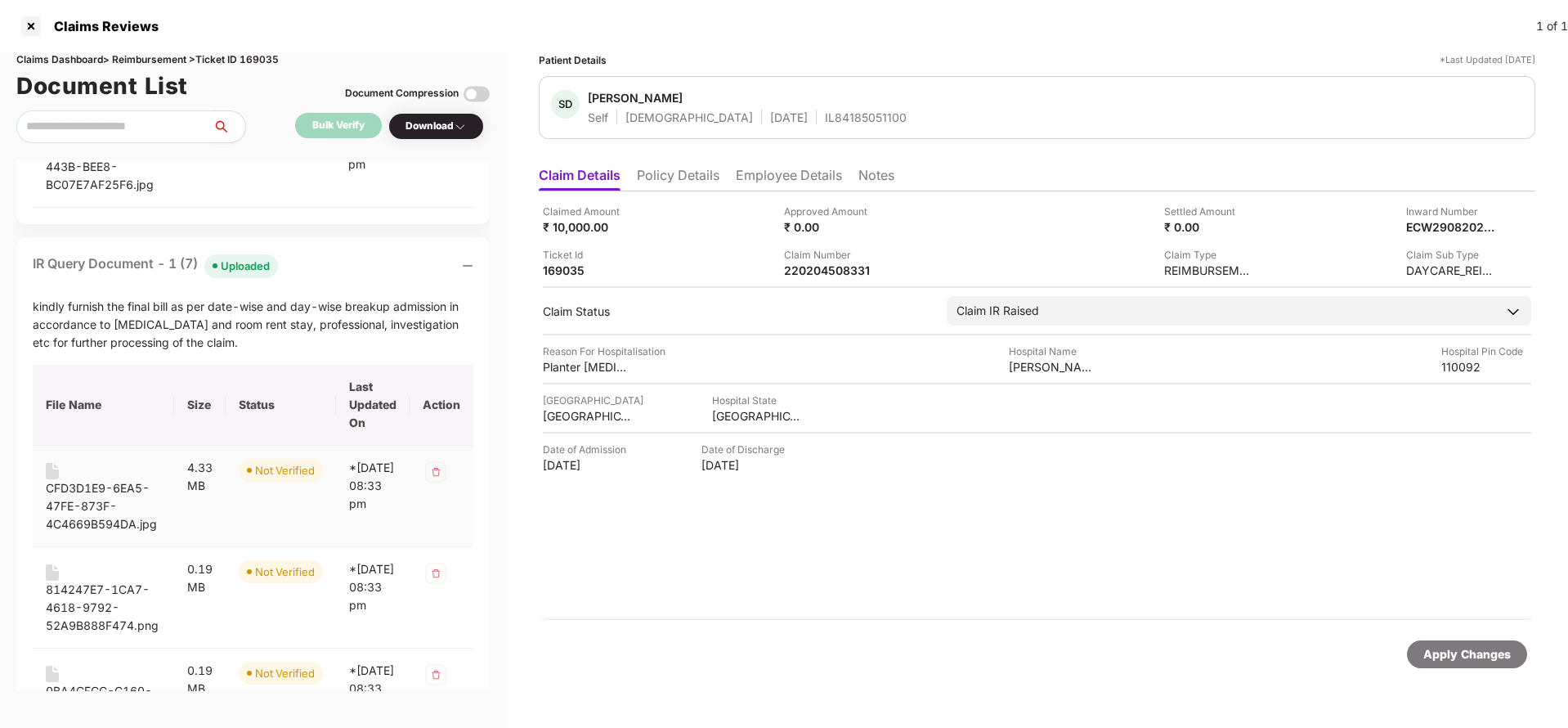
scroll to position [491, 0]
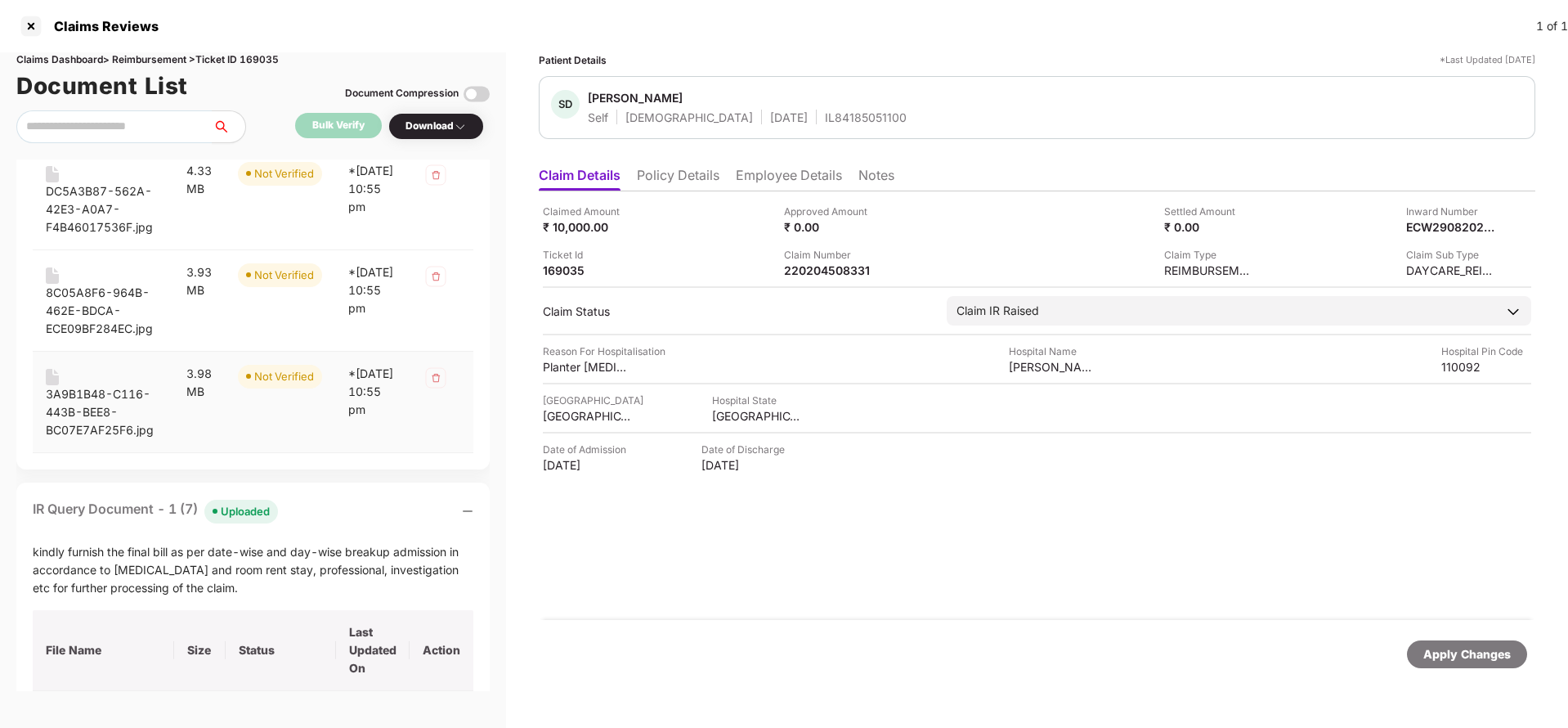
click at [93, 393] on div "3A9B1B48-C116-443B-BEE8-BC07E7AF25F6.jpg" at bounding box center [102, 412] width 115 height 54
click at [87, 301] on div "8C05A8F6-964B-462E-BDCA-ECE09BF284EC.jpg" at bounding box center [102, 311] width 115 height 54
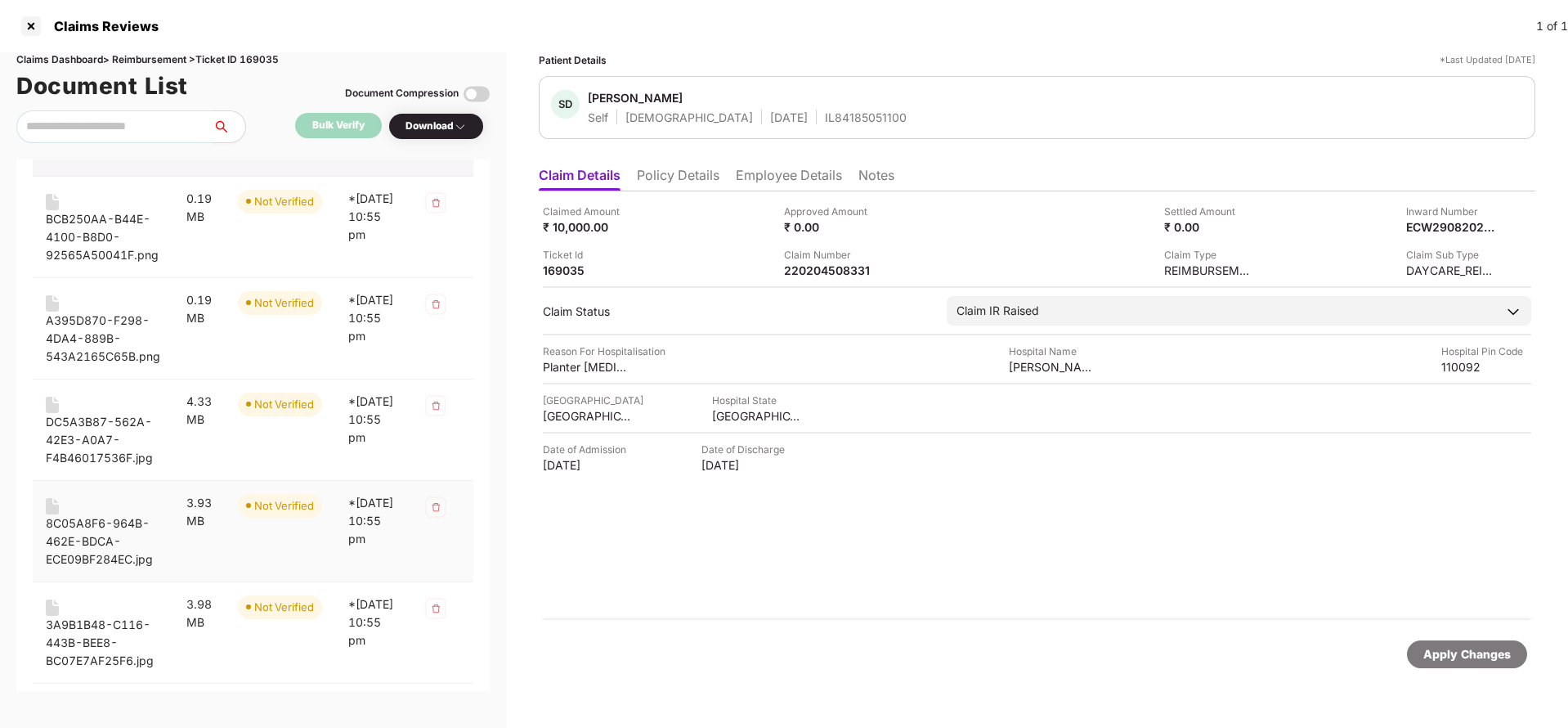
scroll to position [245, 0]
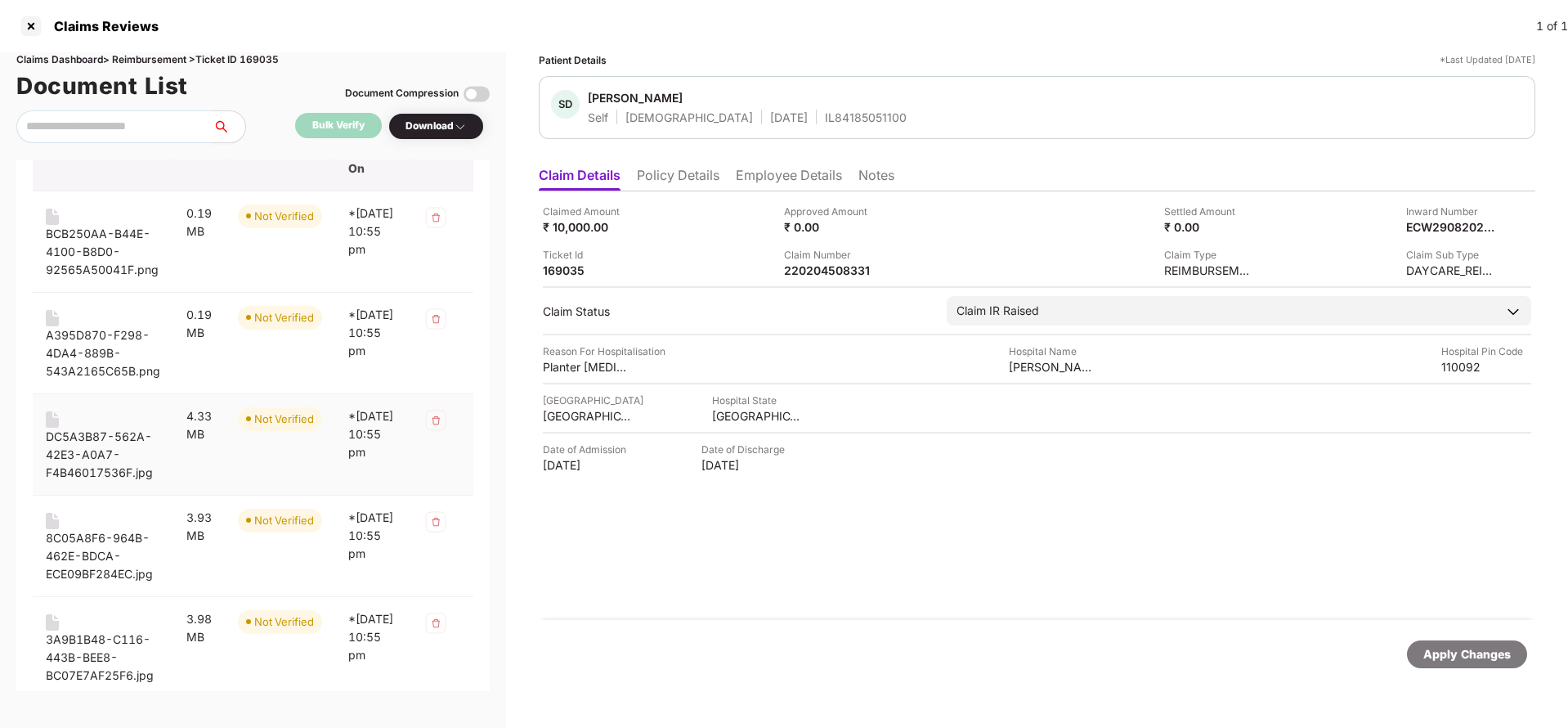
click at [75, 444] on div "DC5A3B87-562A-42E3-A0A7-F4B46017536F.jpg" at bounding box center [102, 455] width 115 height 54
click at [88, 351] on div "A395D870-F298-4DA4-889B-543A2165C65B.png" at bounding box center [102, 354] width 115 height 54
click at [94, 258] on div "BCB250AA-B44E-4100-B8D0-92565A50041F.png" at bounding box center [102, 252] width 115 height 54
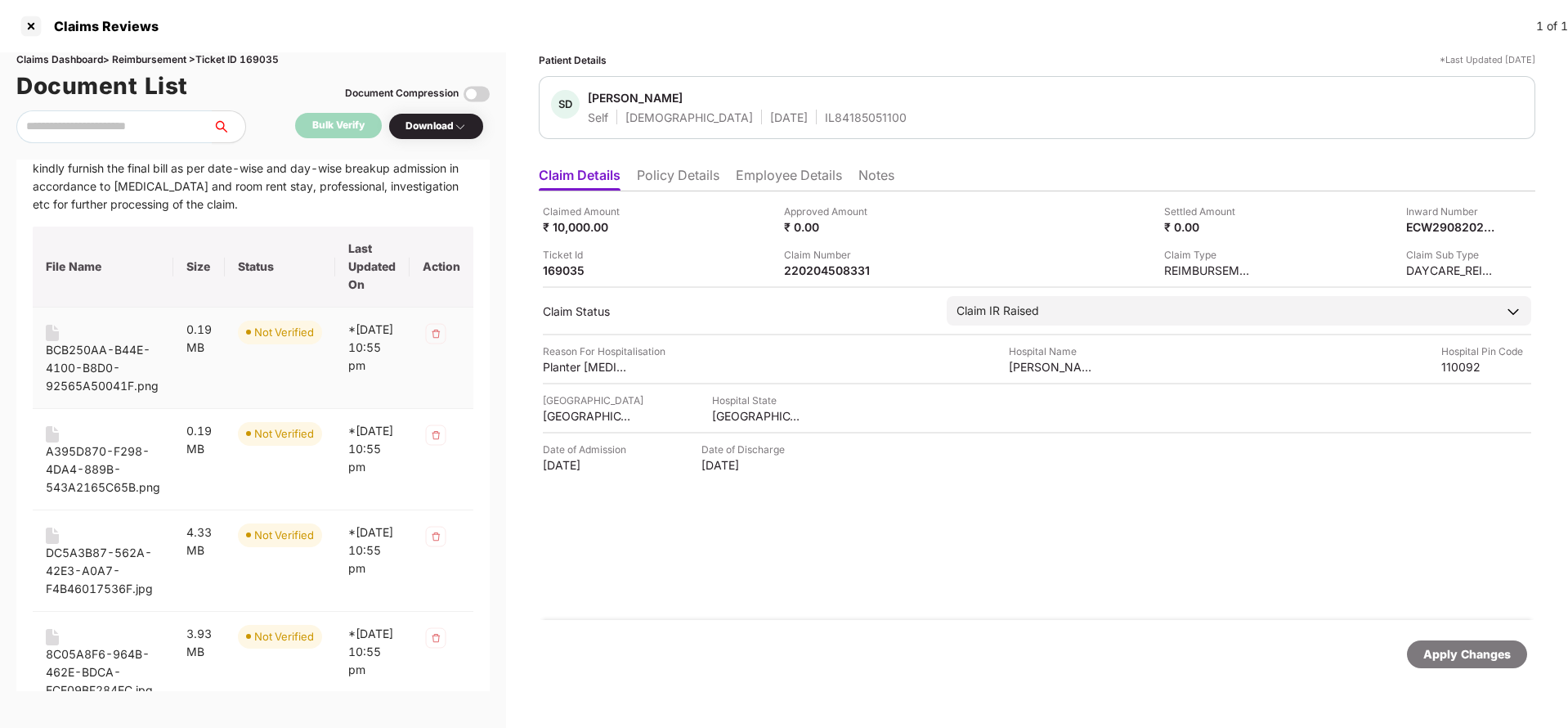
scroll to position [0, 0]
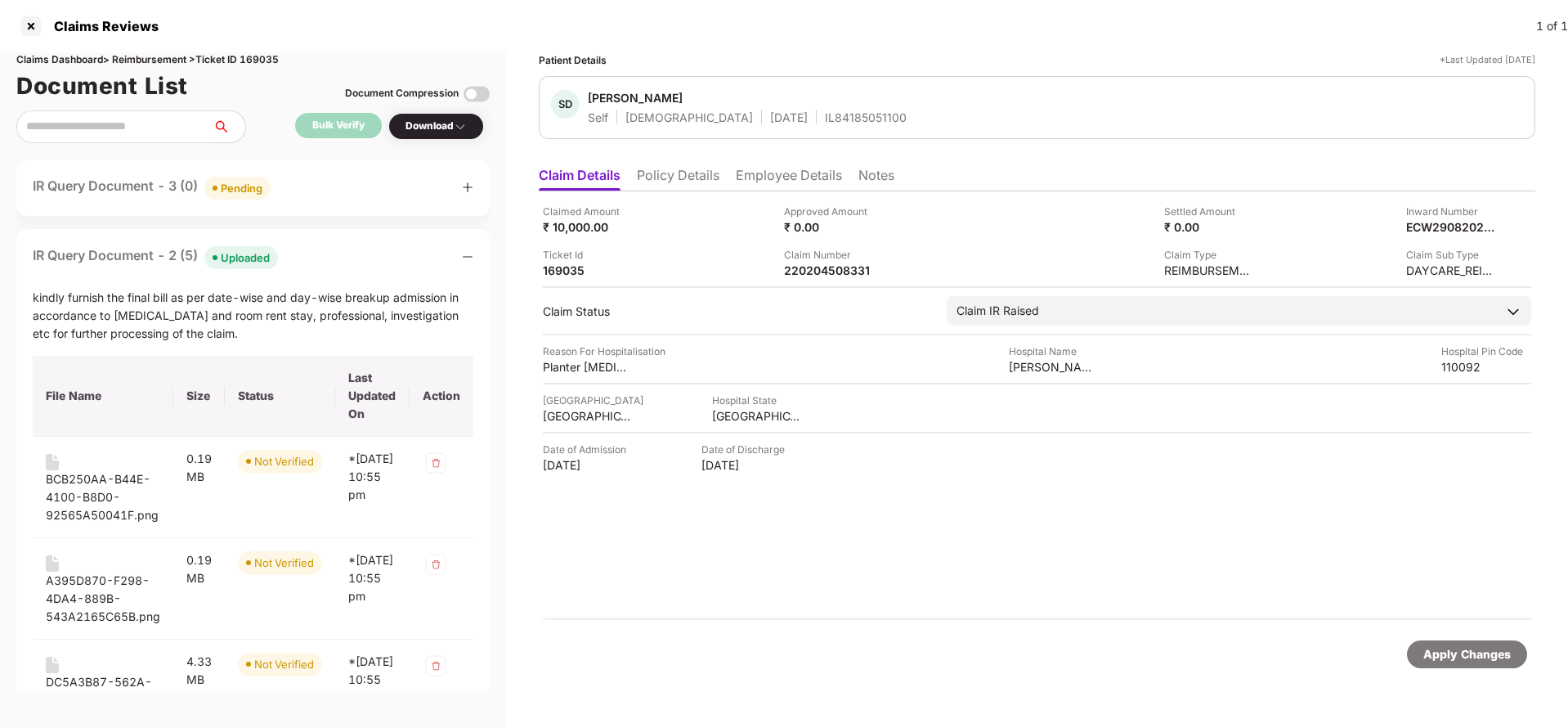
click at [378, 254] on div "IR Query Document - 2 (5) Uploaded" at bounding box center [253, 256] width 441 height 24
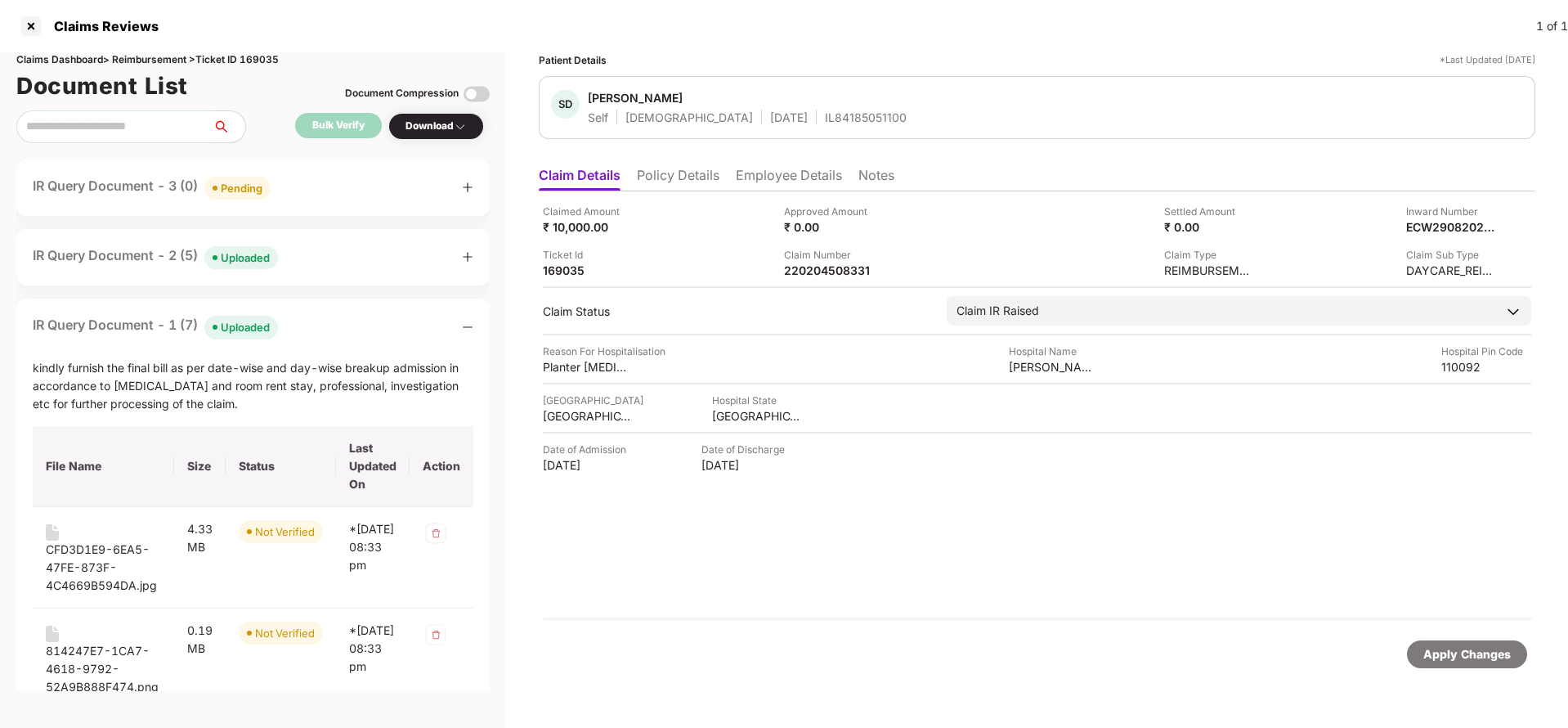
click at [472, 319] on div at bounding box center [467, 327] width 11 height 18
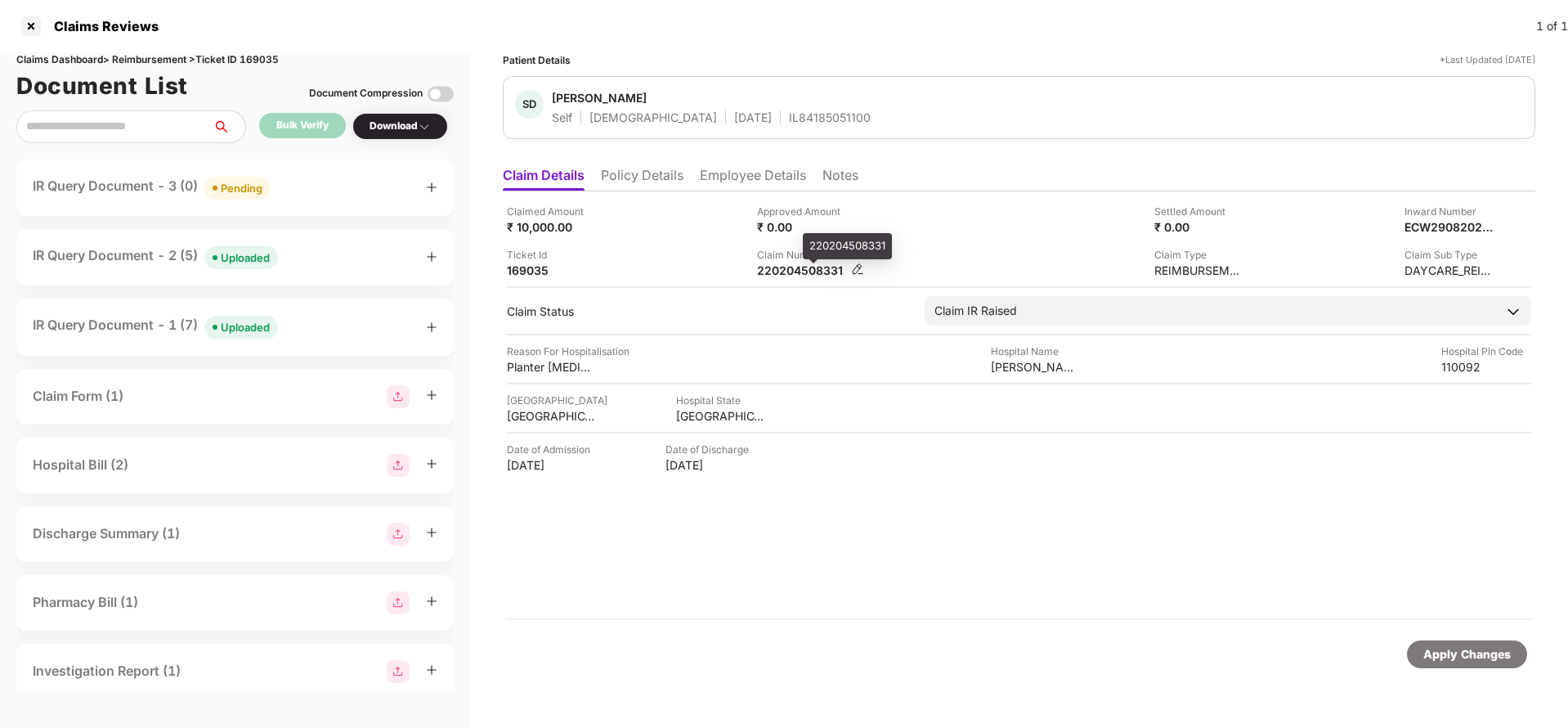
click at [805, 262] on div "220204508331" at bounding box center [802, 270] width 90 height 16
copy div "220204508331"
click at [789, 118] on div "IL84185051100" at bounding box center [829, 117] width 81 height 16
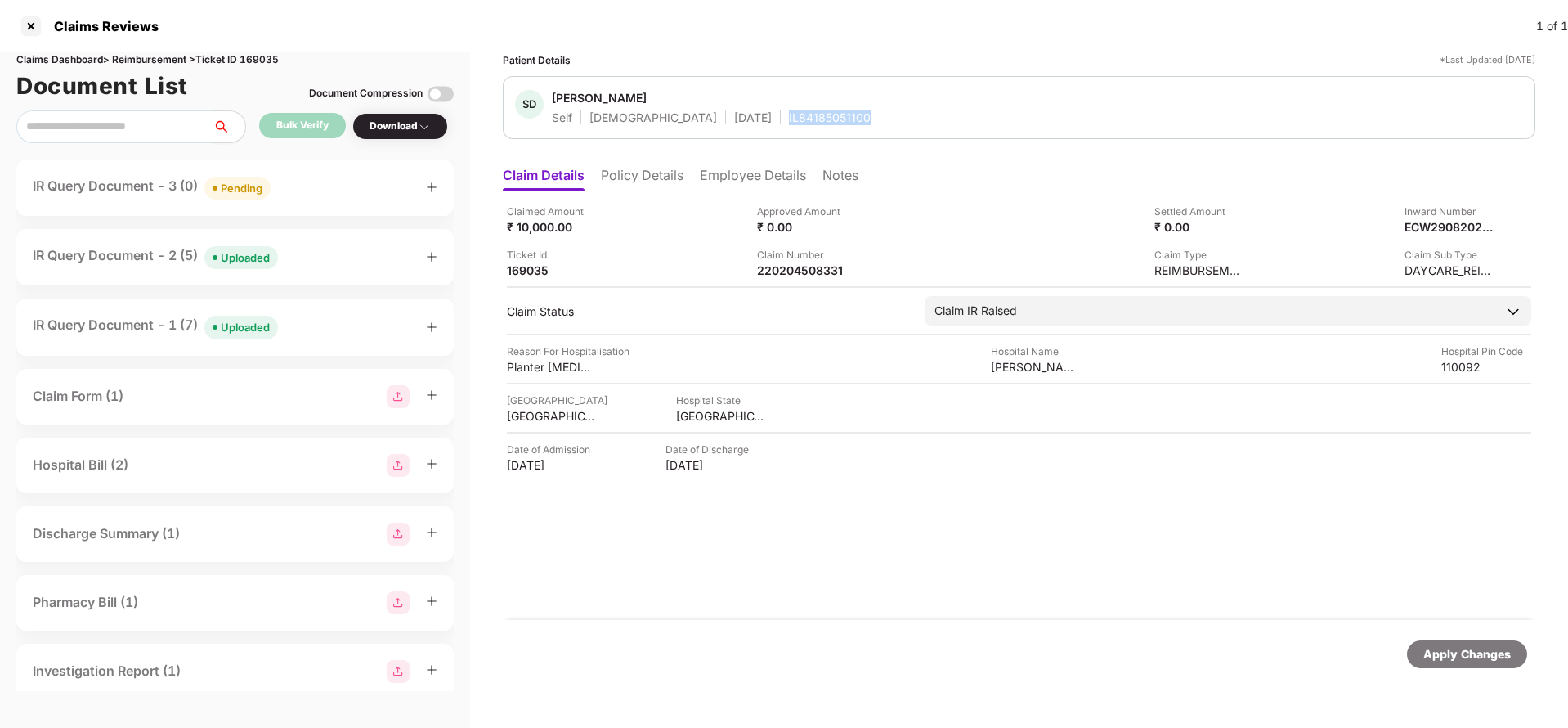
copy div "IL84185051100"
click at [746, 172] on li "Employee Details" at bounding box center [753, 178] width 107 height 24
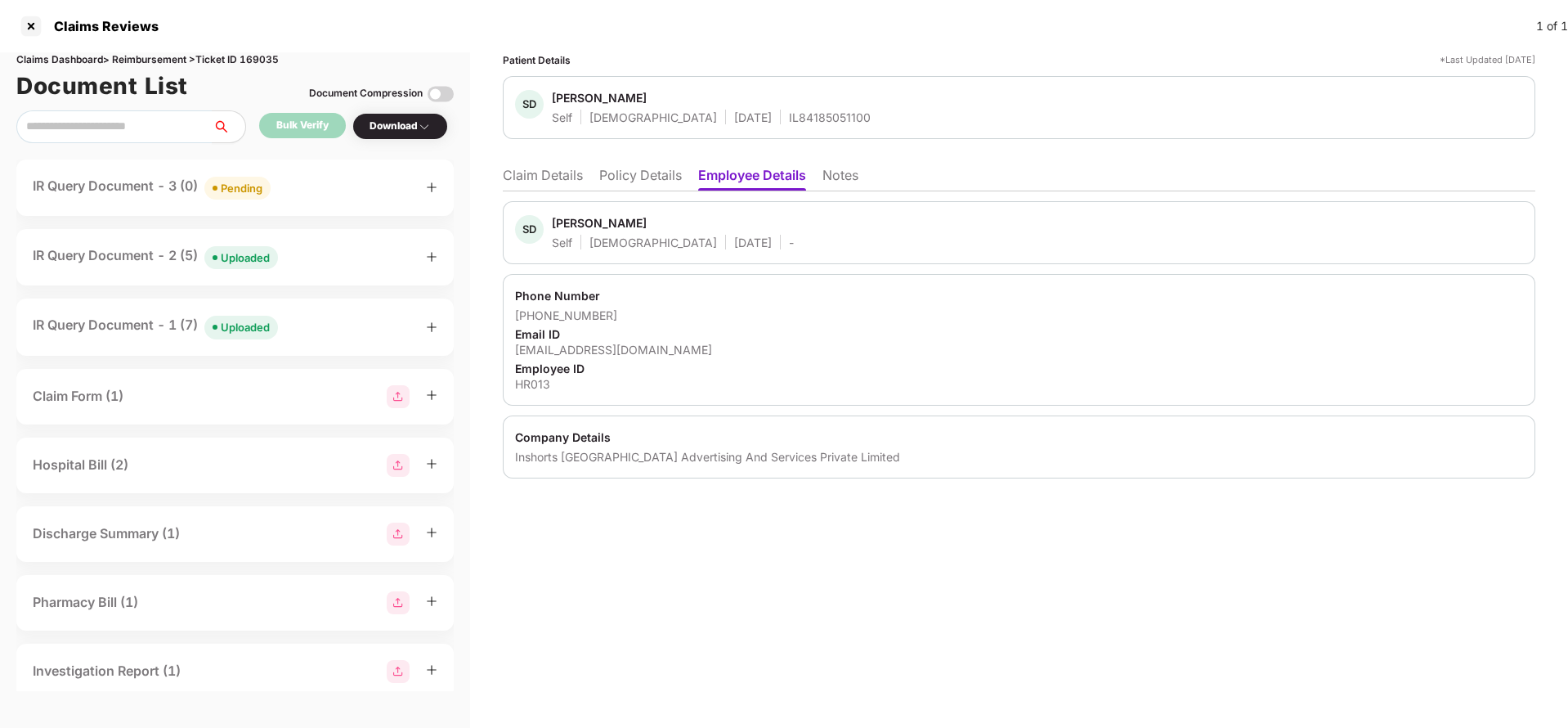
click at [557, 168] on li "Claim Details" at bounding box center [543, 178] width 80 height 24
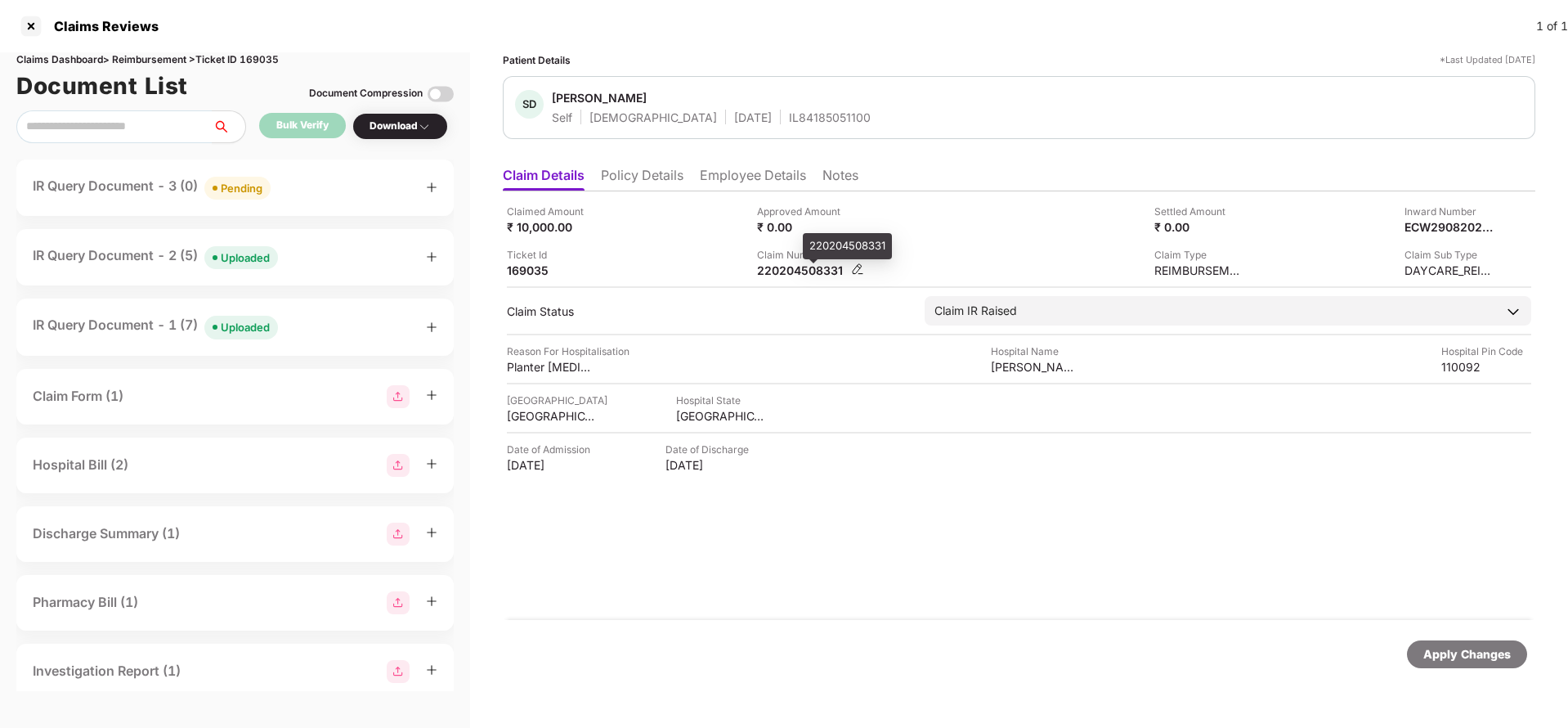
click at [822, 274] on div "220204508331" at bounding box center [802, 270] width 90 height 16
copy div "220204508331"
click at [789, 120] on div "IL84185051100" at bounding box center [829, 117] width 81 height 16
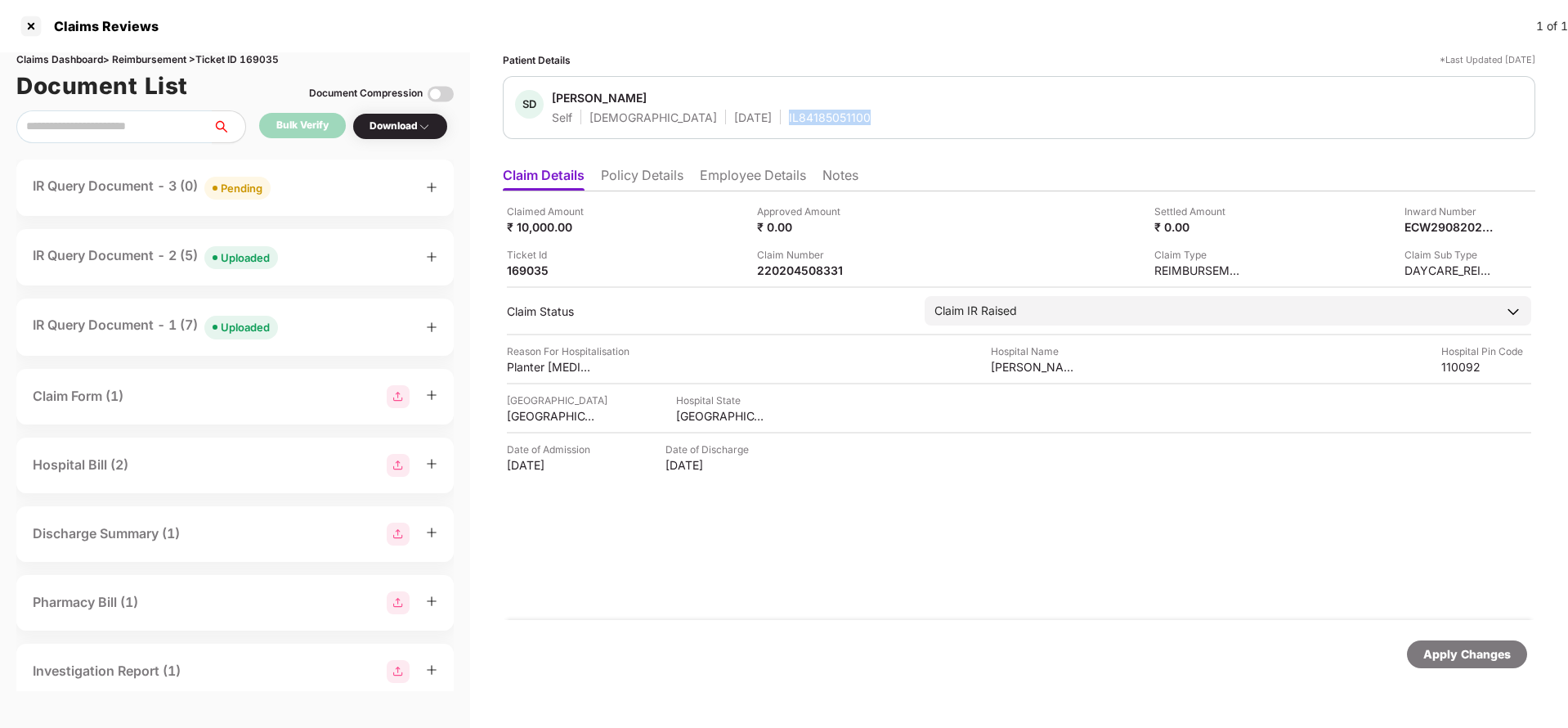
copy div "IL84185051100"
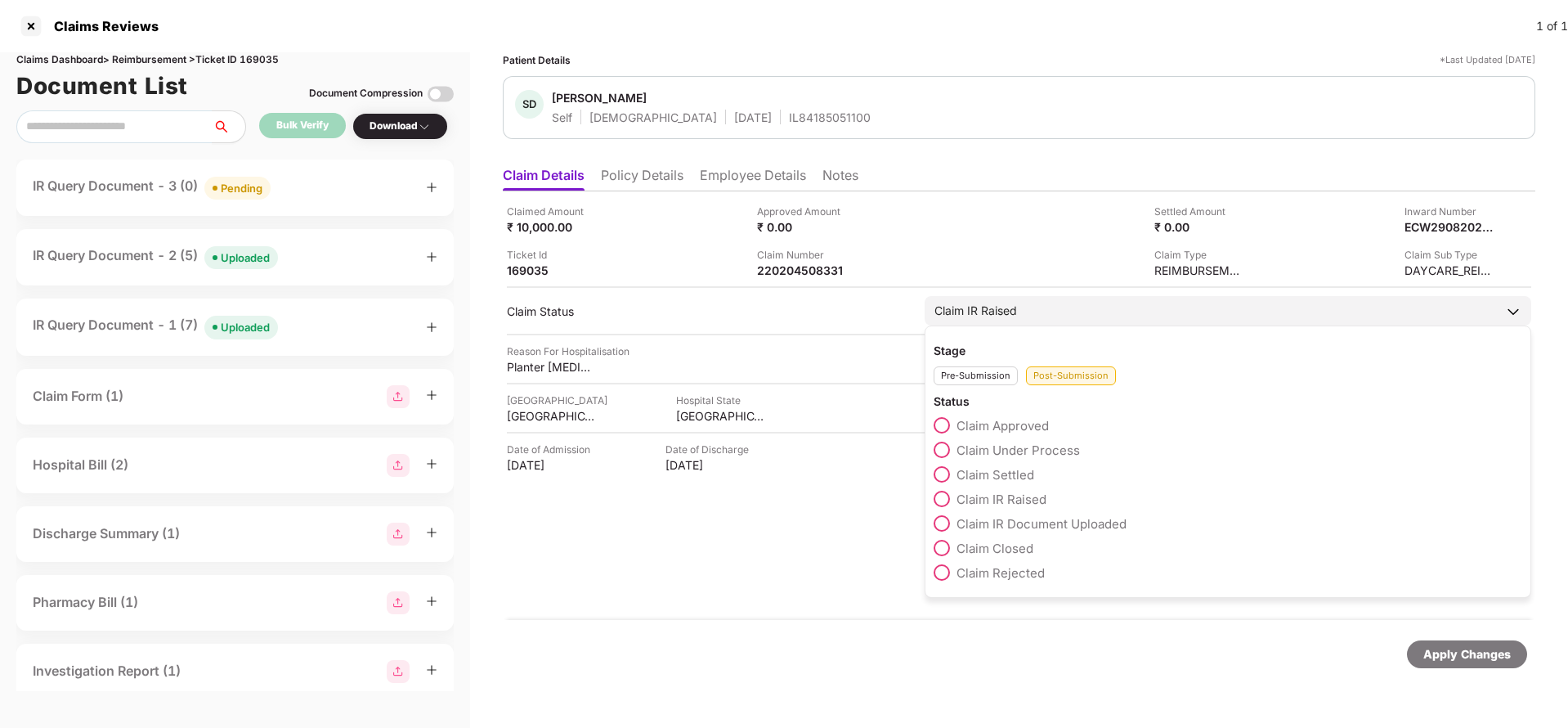
click at [1020, 457] on label "Claim Under Process" at bounding box center [1006, 450] width 146 height 17
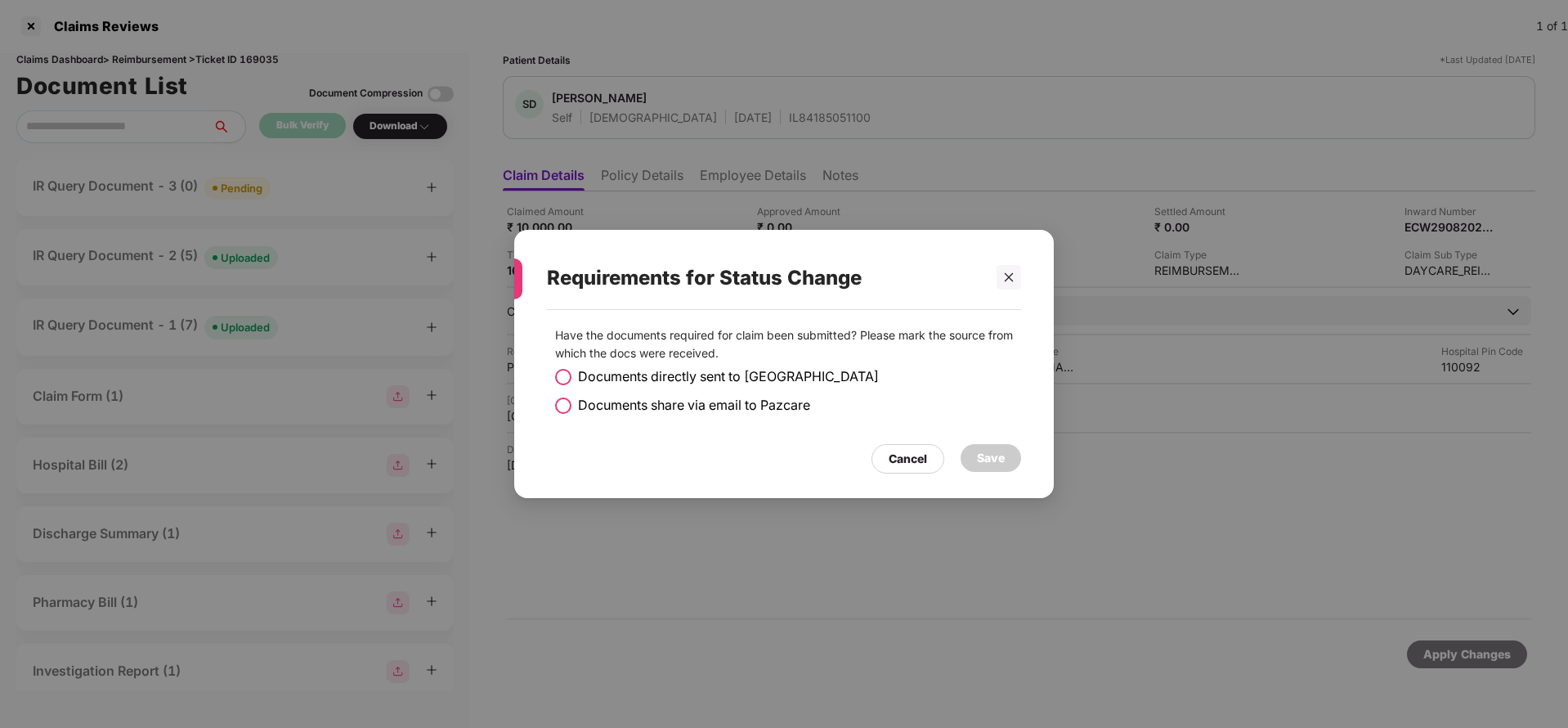
click at [684, 401] on span "Documents share via email to Pazcare" at bounding box center [693, 404] width 232 height 20
click at [1010, 456] on div "Save" at bounding box center [990, 458] width 60 height 28
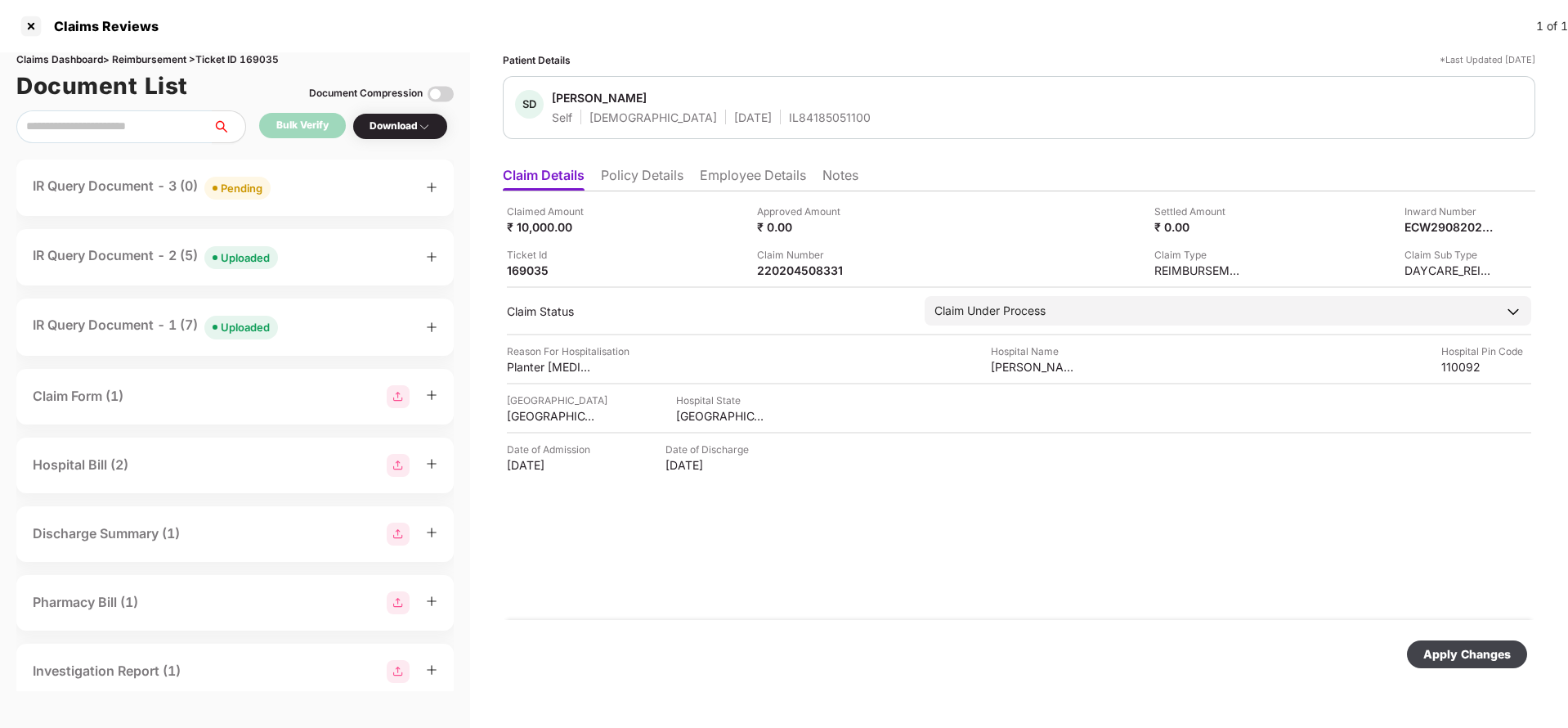
click at [1488, 657] on div "Apply Changes" at bounding box center [1467, 654] width 87 height 18
click at [1481, 654] on div "Apply Changes" at bounding box center [1467, 654] width 87 height 18
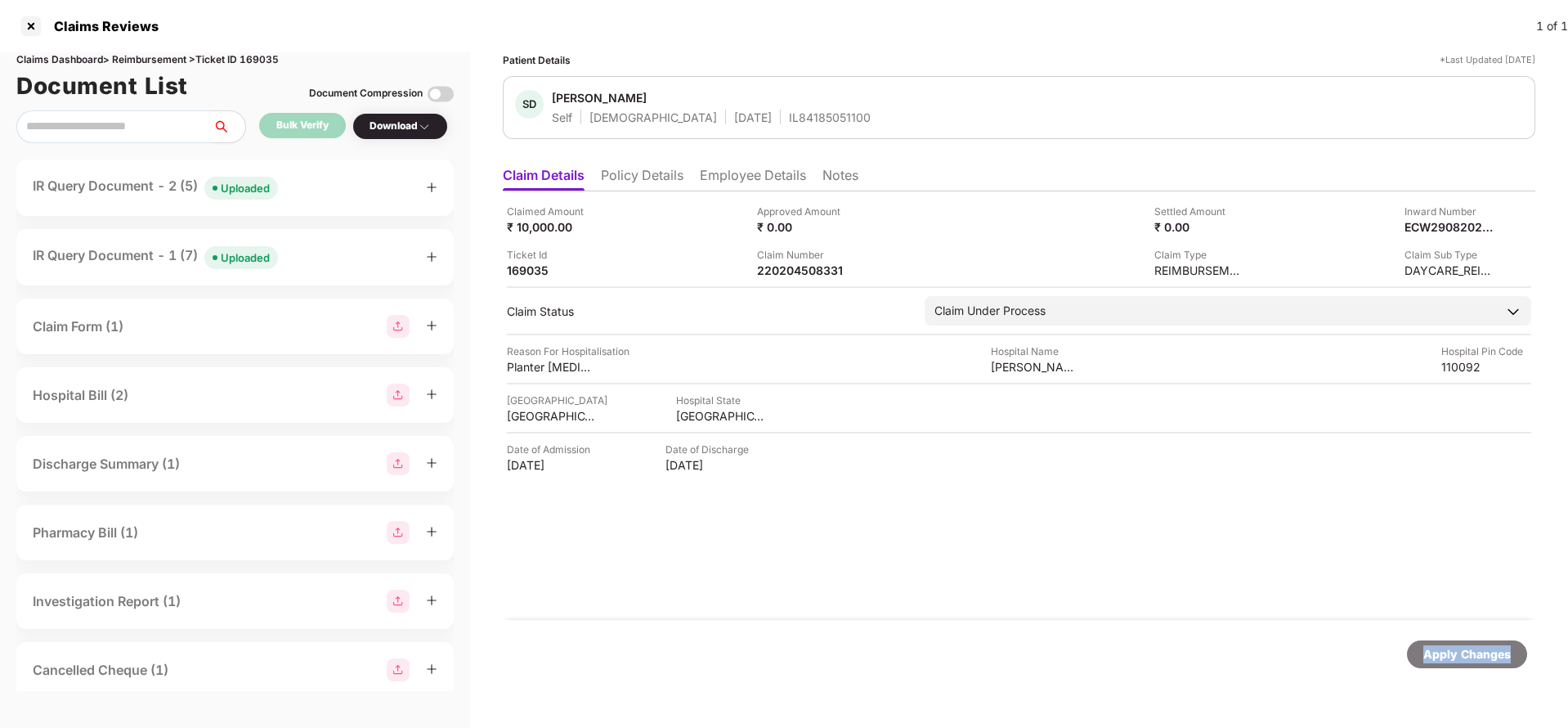
click at [1481, 654] on div "Apply Changes" at bounding box center [1467, 654] width 87 height 18
click at [266, 64] on div "Claims Dashboard > Reimbursement > Ticket ID 169035" at bounding box center [235, 60] width 437 height 16
copy div "169035"
click at [1467, 657] on div "Apply Changes" at bounding box center [1467, 654] width 87 height 18
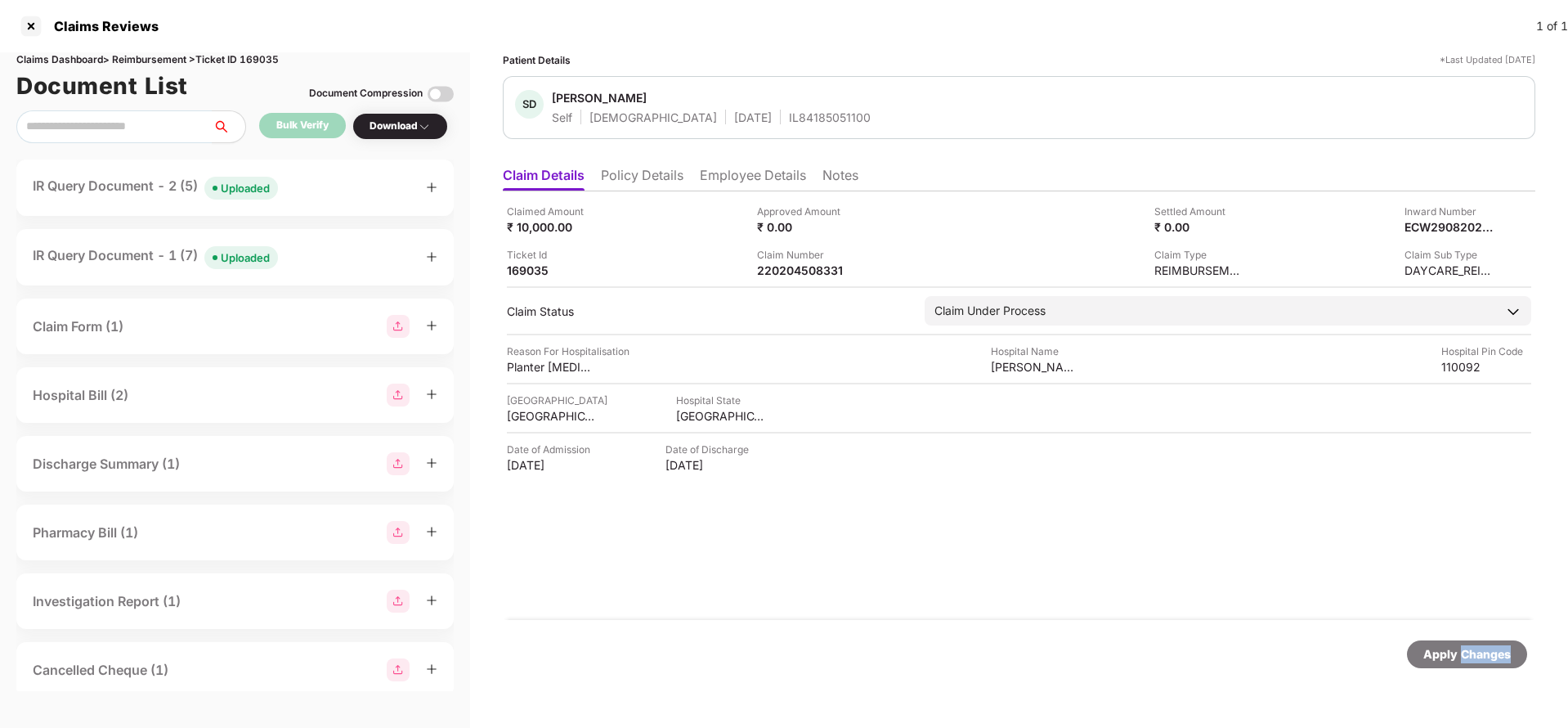
click at [1467, 657] on div "Apply Changes" at bounding box center [1467, 654] width 87 height 18
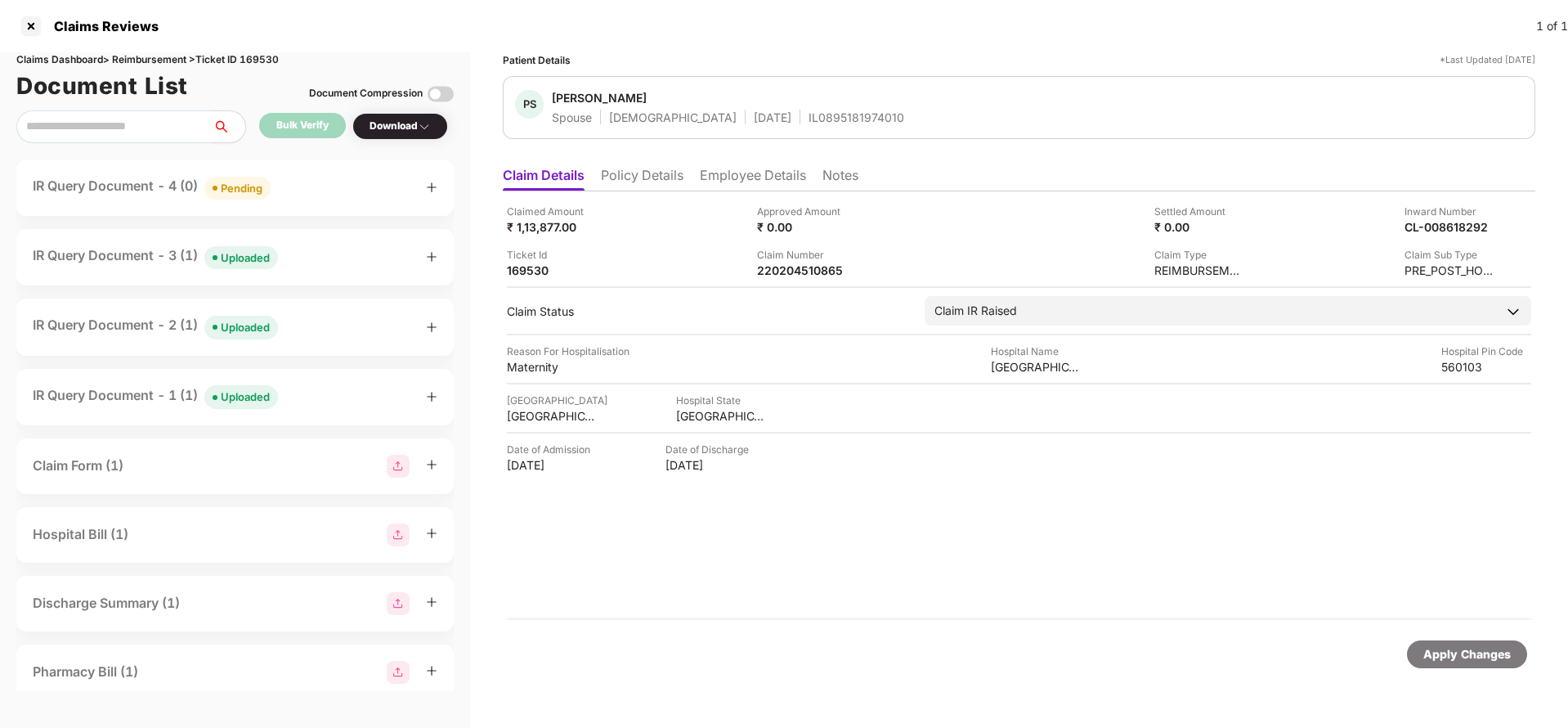
click at [655, 176] on li "Policy Details" at bounding box center [642, 178] width 82 height 24
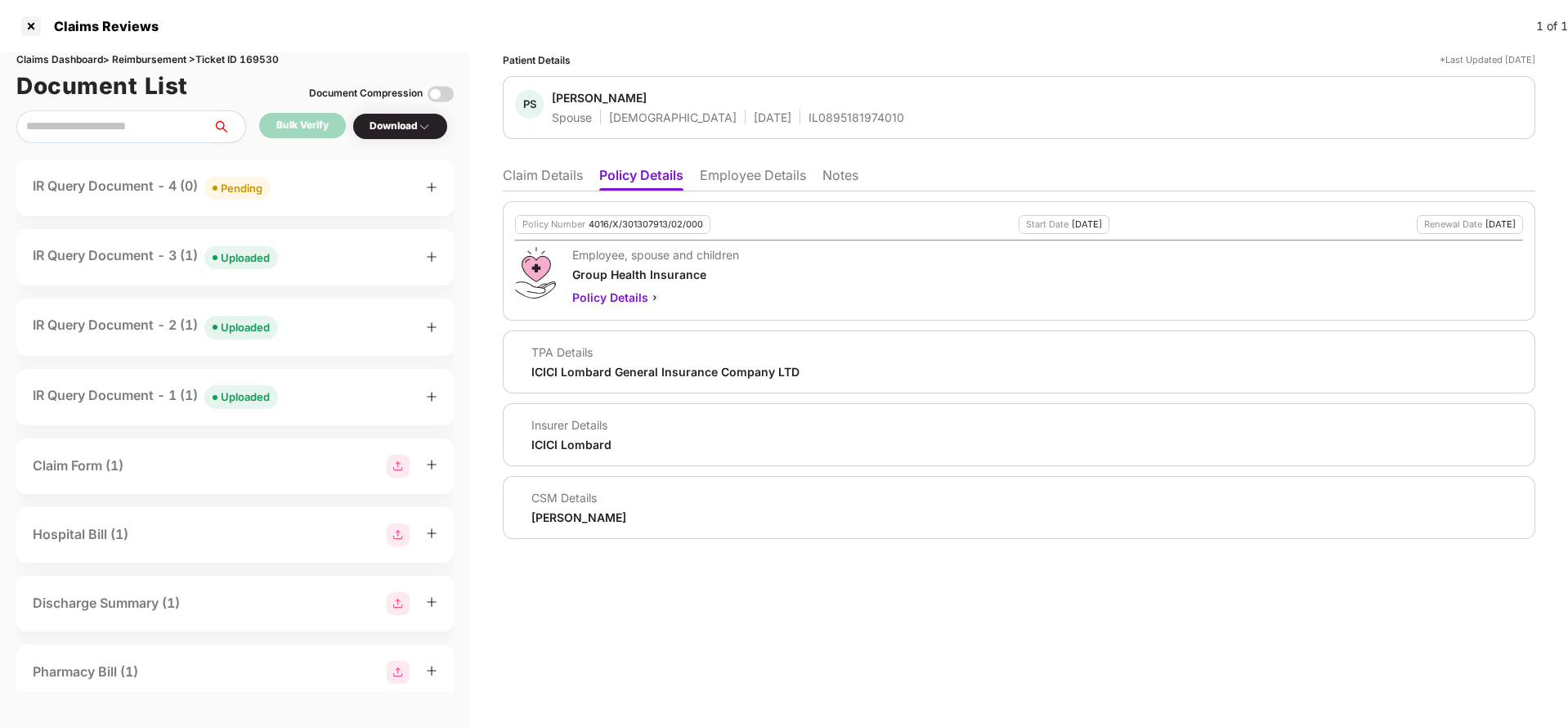
click at [622, 226] on div "4016/X/301307913/02/000" at bounding box center [645, 224] width 115 height 10
copy div "4016/X/301307913/02/000"
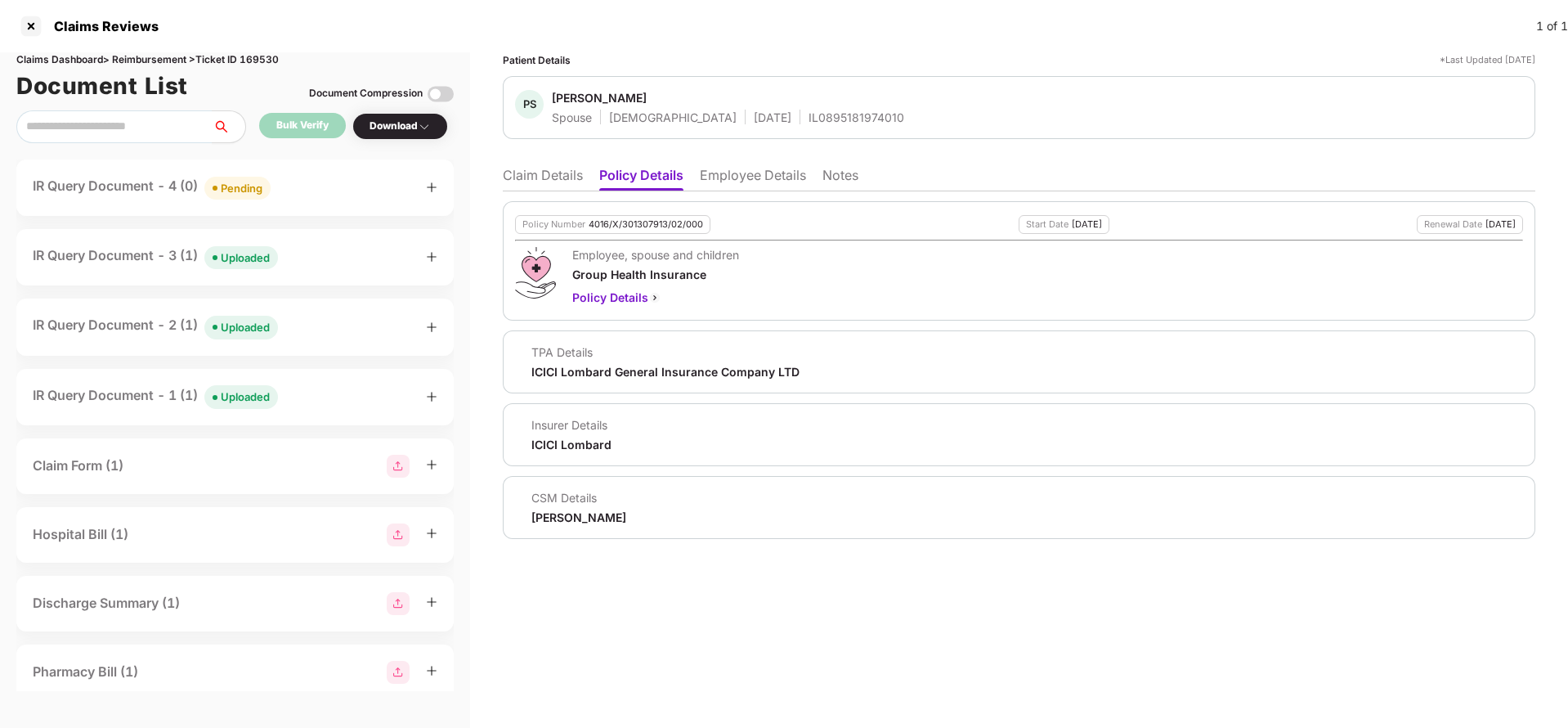
click at [574, 192] on div "Policy Number 4016/X/301307913/02/000 Start Date [DATE] Renewal Date [DATE] Emp…" at bounding box center [1019, 365] width 1032 height 347
click at [568, 184] on li "Claim Details" at bounding box center [543, 178] width 80 height 24
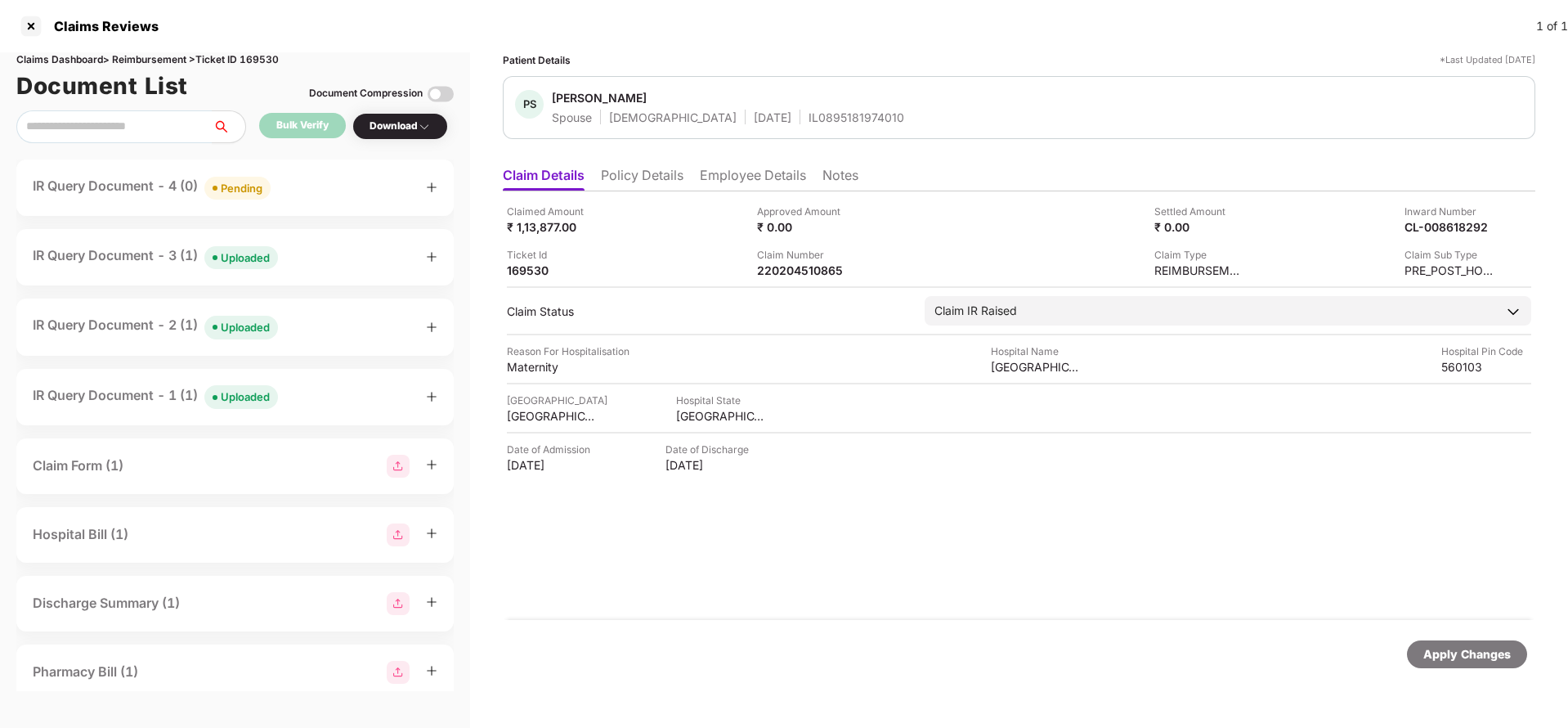
click at [814, 279] on div "Claimed Amount ₹ 1,13,877.00 Approved Amount ₹ 0.00 Settled Amount ₹ 0.00 Inwar…" at bounding box center [1019, 406] width 1032 height 429
click at [815, 271] on div "220204510865" at bounding box center [802, 270] width 90 height 16
copy div "220204510865"
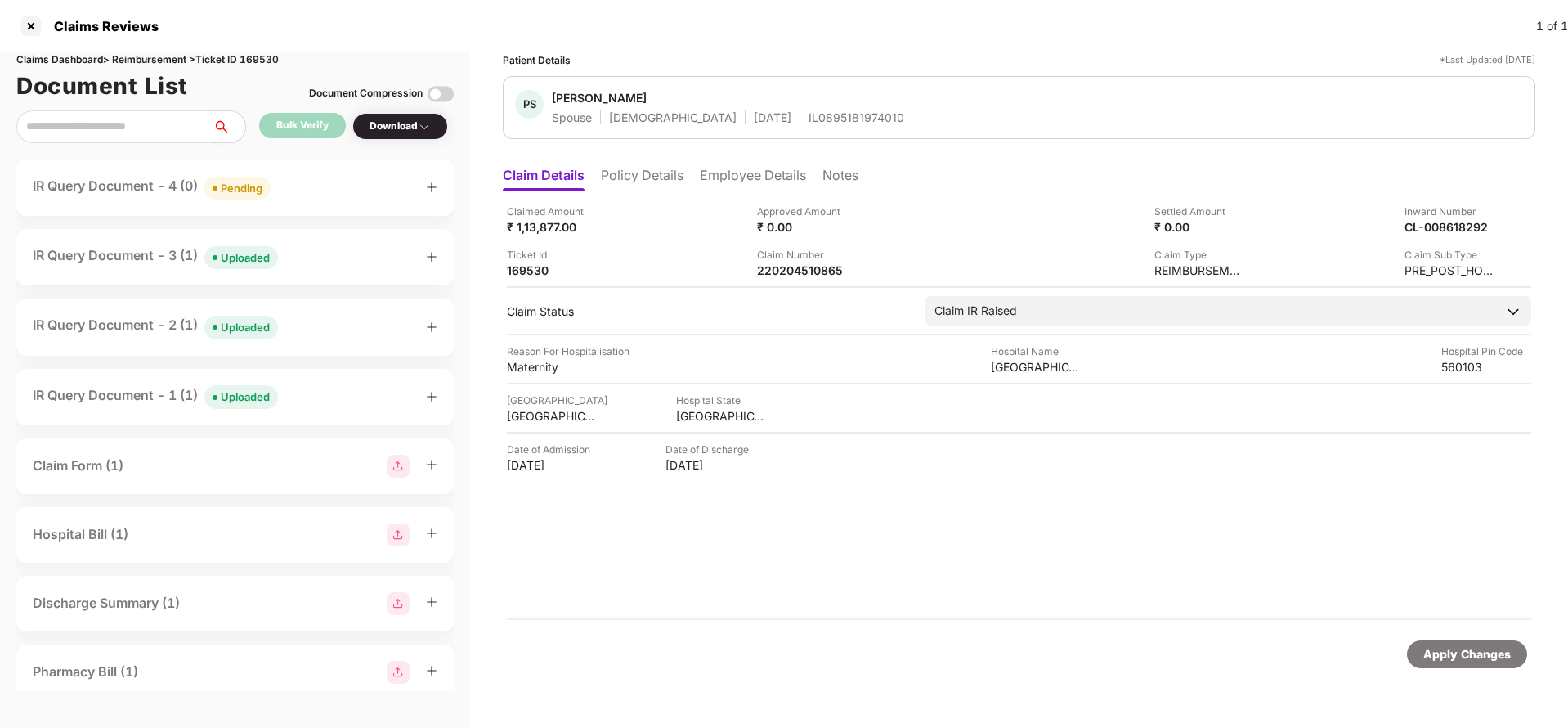
click at [119, 256] on div "IR Query Document - 3 (1) Uploaded" at bounding box center [155, 256] width 245 height 24
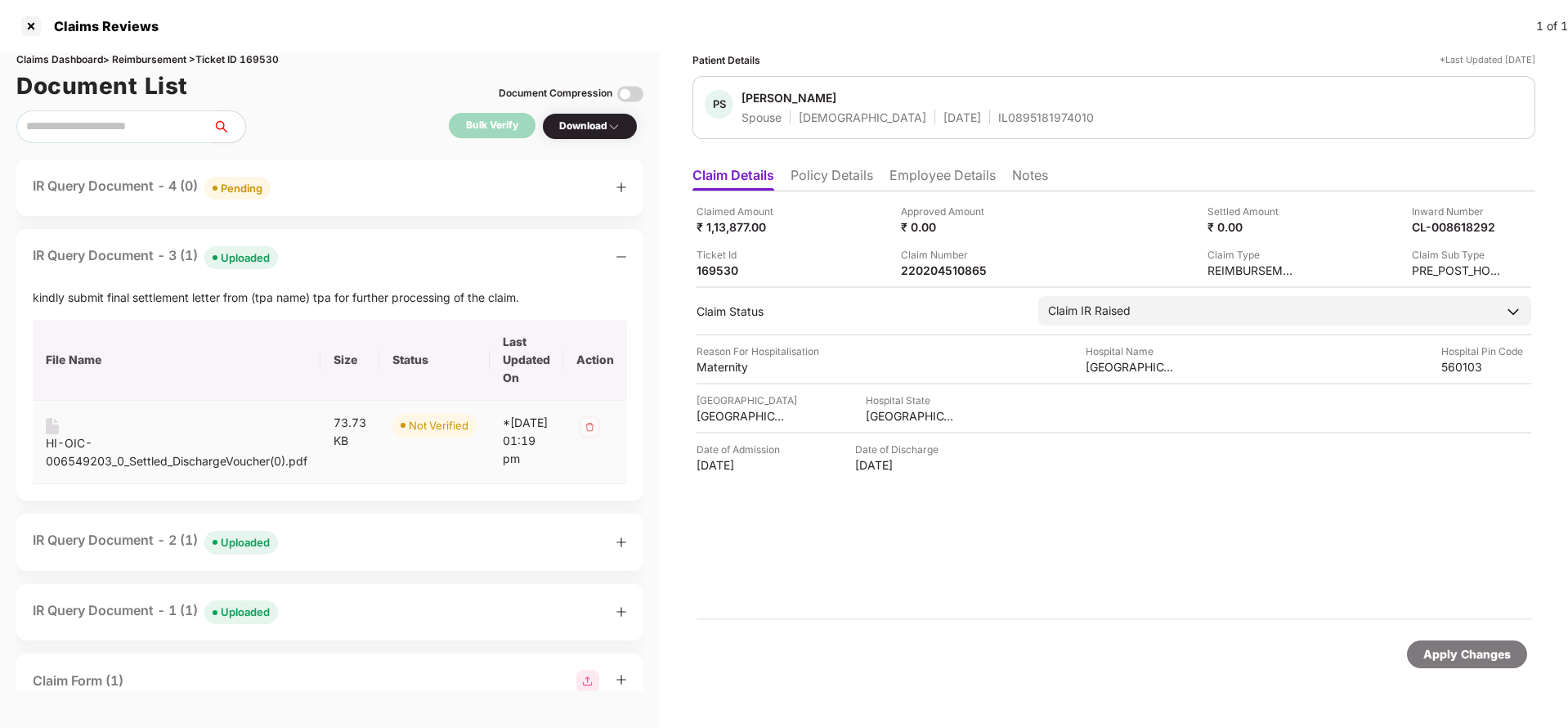
click at [129, 447] on div "HI-OIC-006549203_0_Settled_DischargeVoucher(0).pdf" at bounding box center [176, 452] width 261 height 36
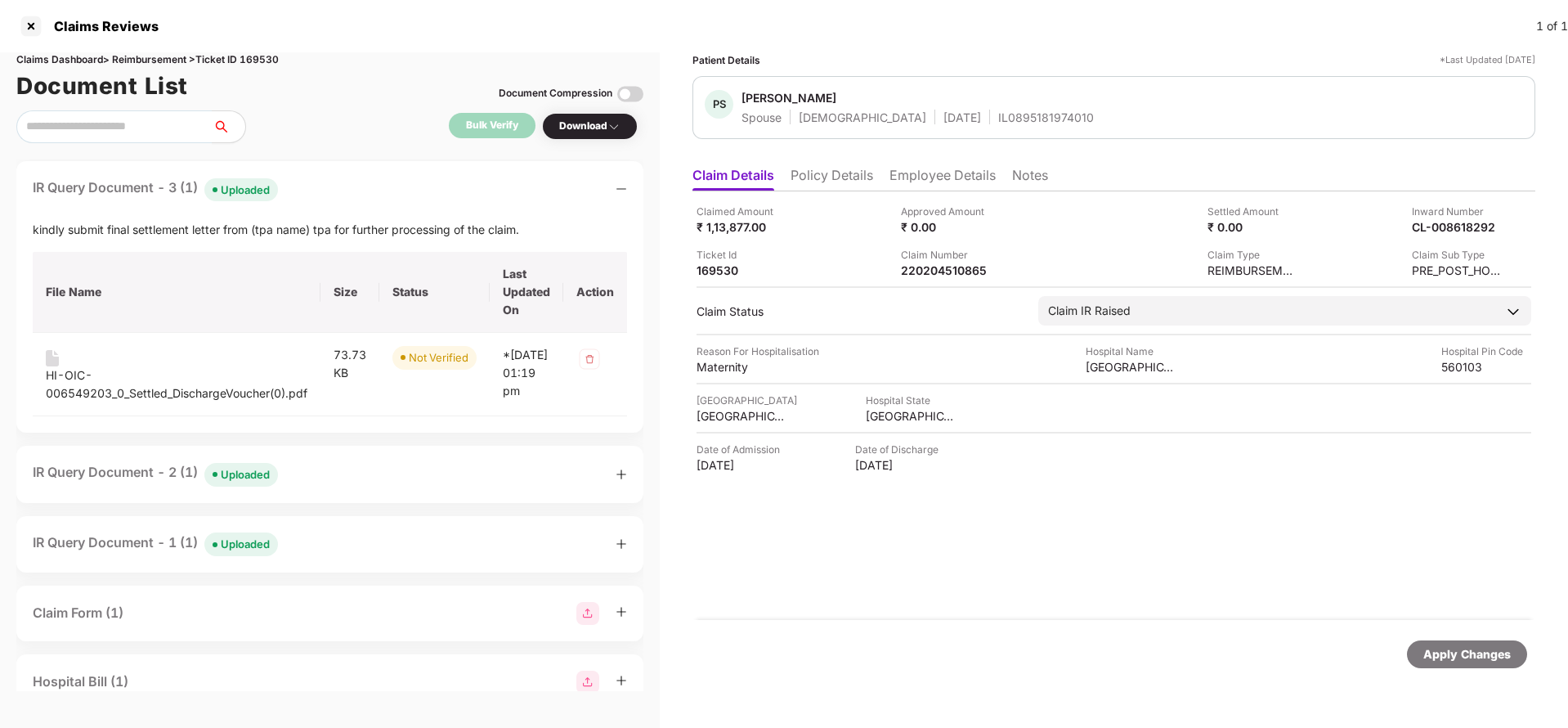
scroll to position [245, 0]
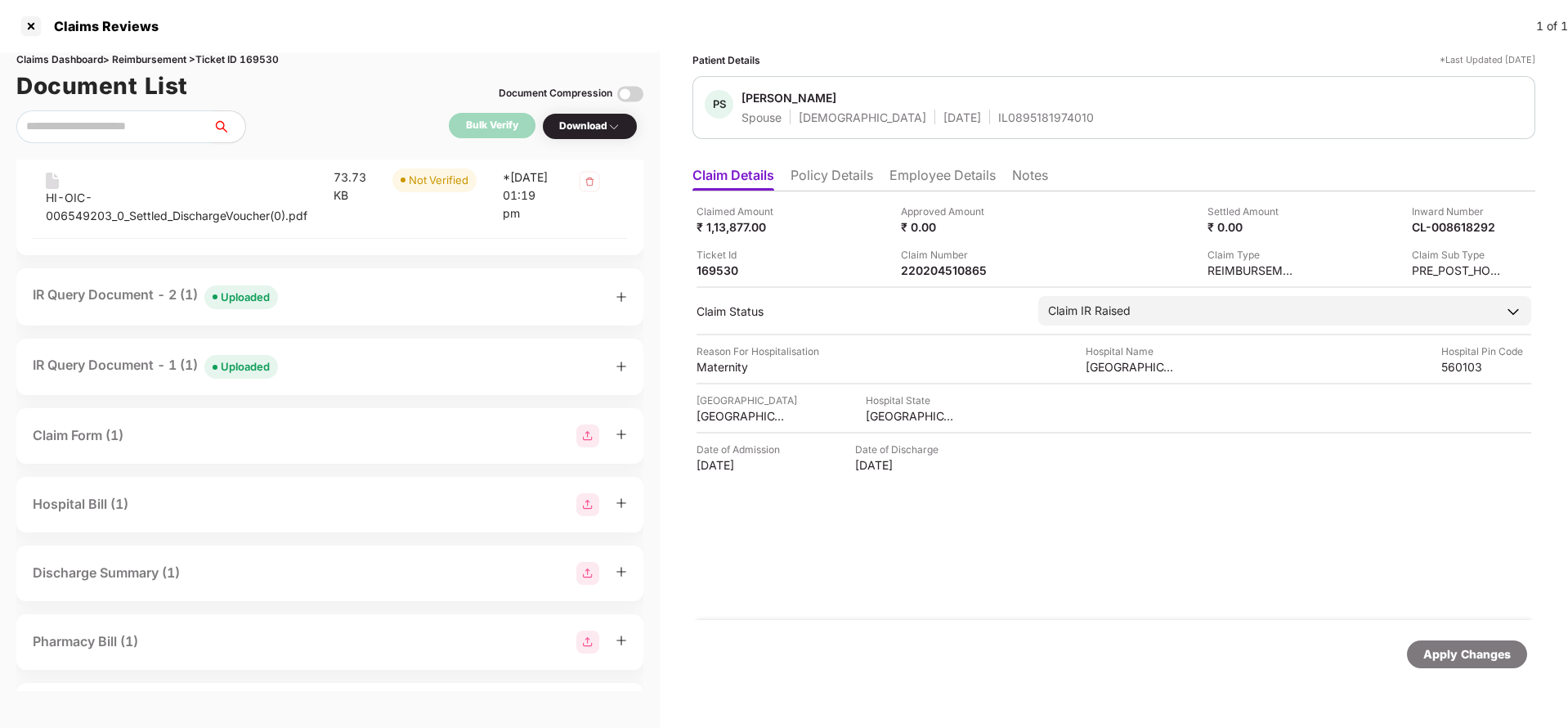
click at [101, 308] on div "IR Query Document - 2 (1) Uploaded" at bounding box center [155, 296] width 245 height 24
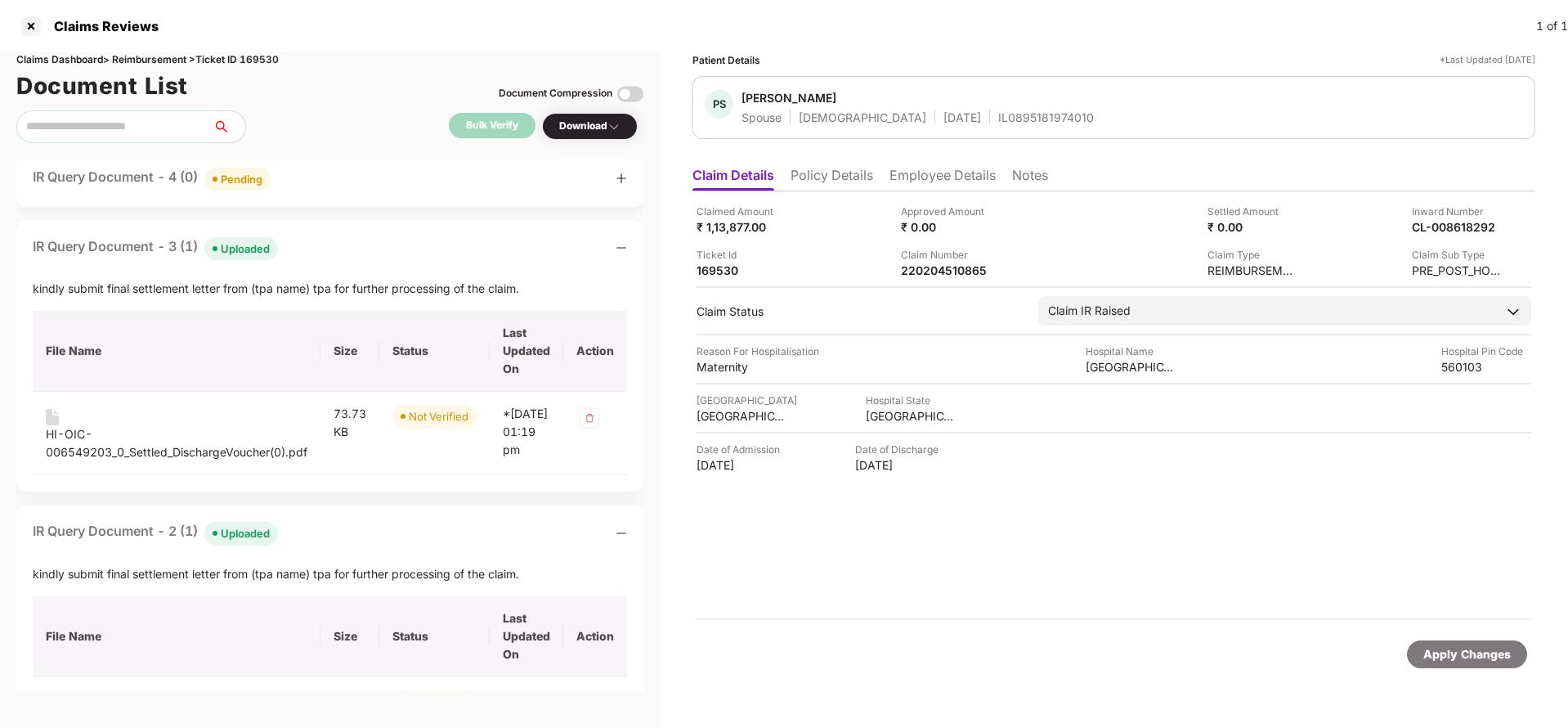
scroll to position [0, 0]
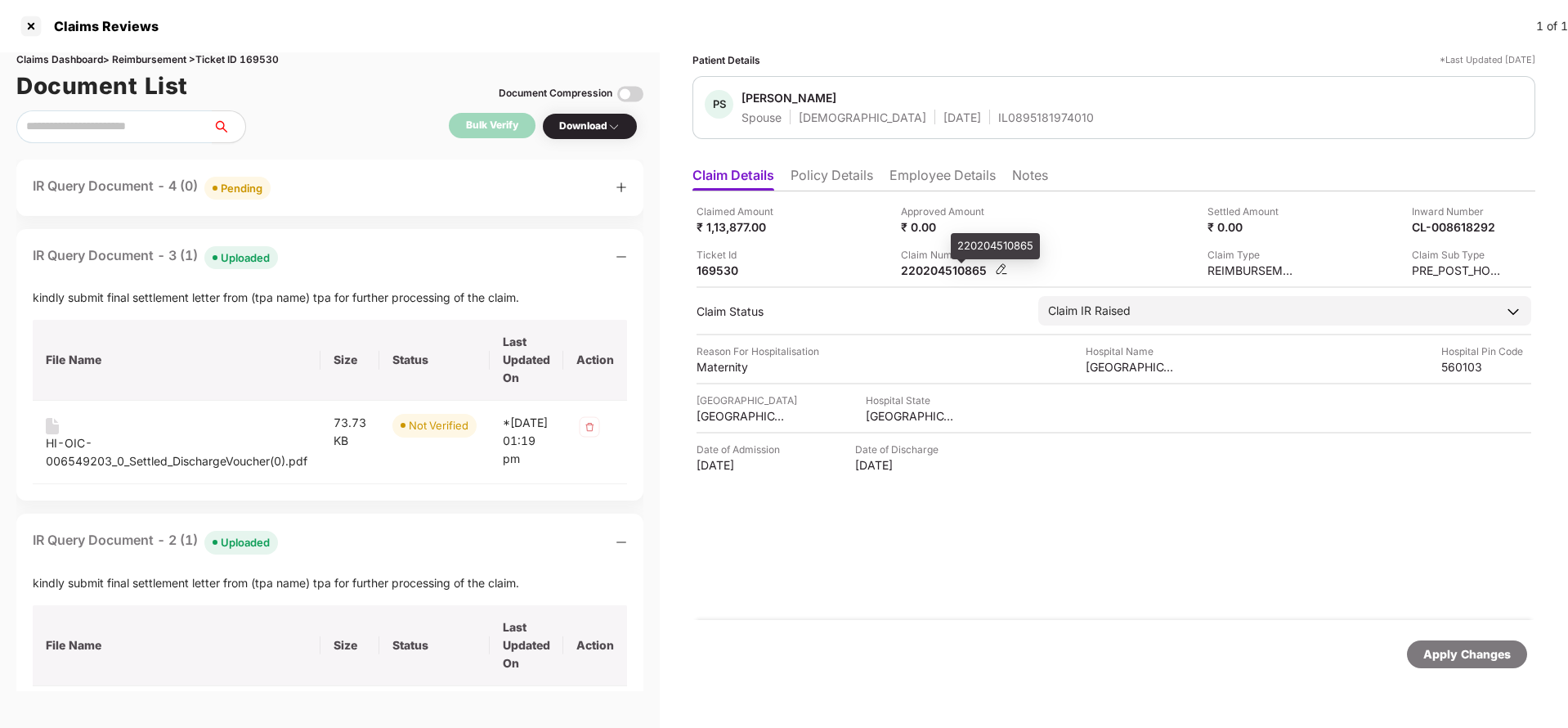
click at [927, 262] on div "220204510865" at bounding box center [945, 270] width 90 height 16
copy div "220204510865"
click at [998, 114] on div "IL0895181974010" at bounding box center [1045, 117] width 95 height 16
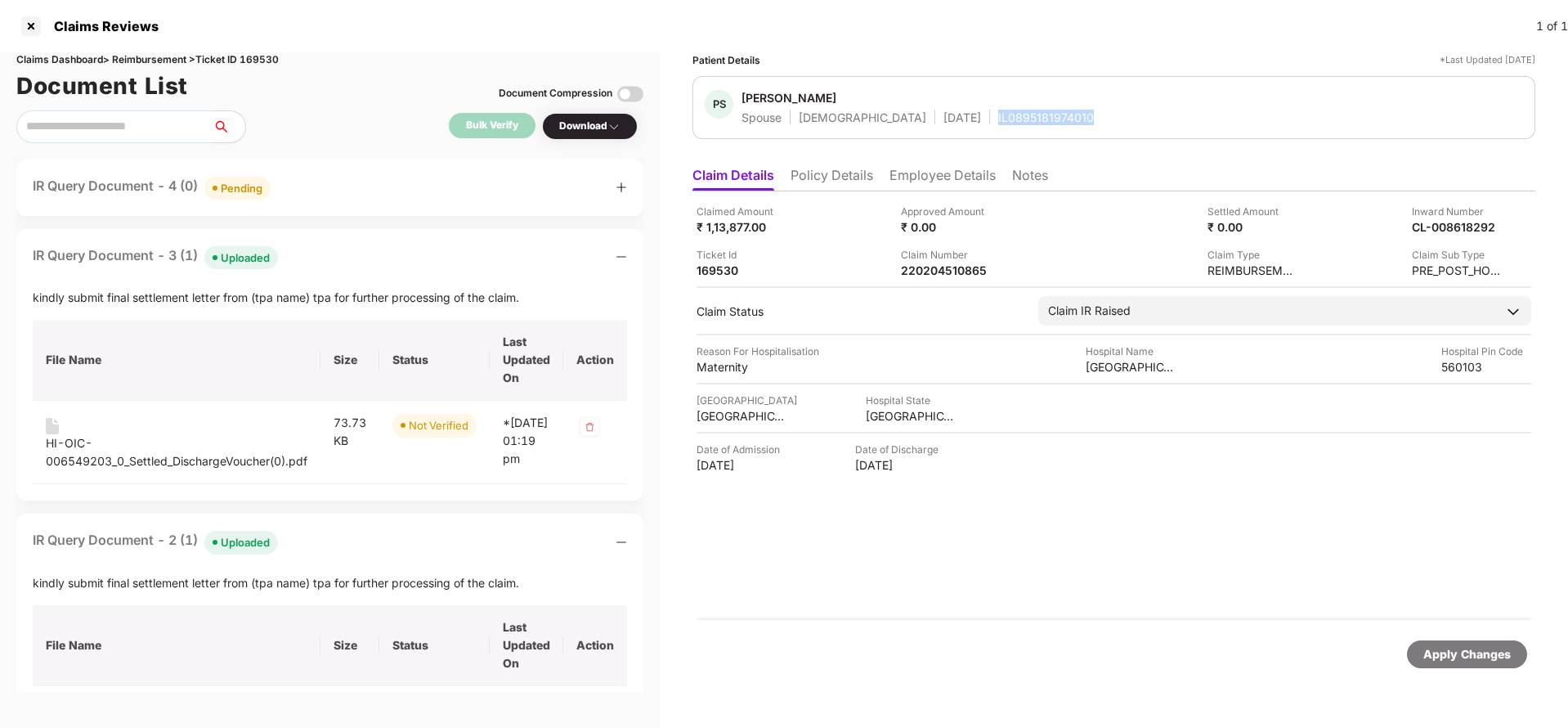
copy div "IL0895181974010"
click at [944, 270] on div "220204510865" at bounding box center [945, 270] width 90 height 16
copy div "220204510865"
click at [998, 123] on div "IL0895181974010" at bounding box center [1045, 117] width 95 height 16
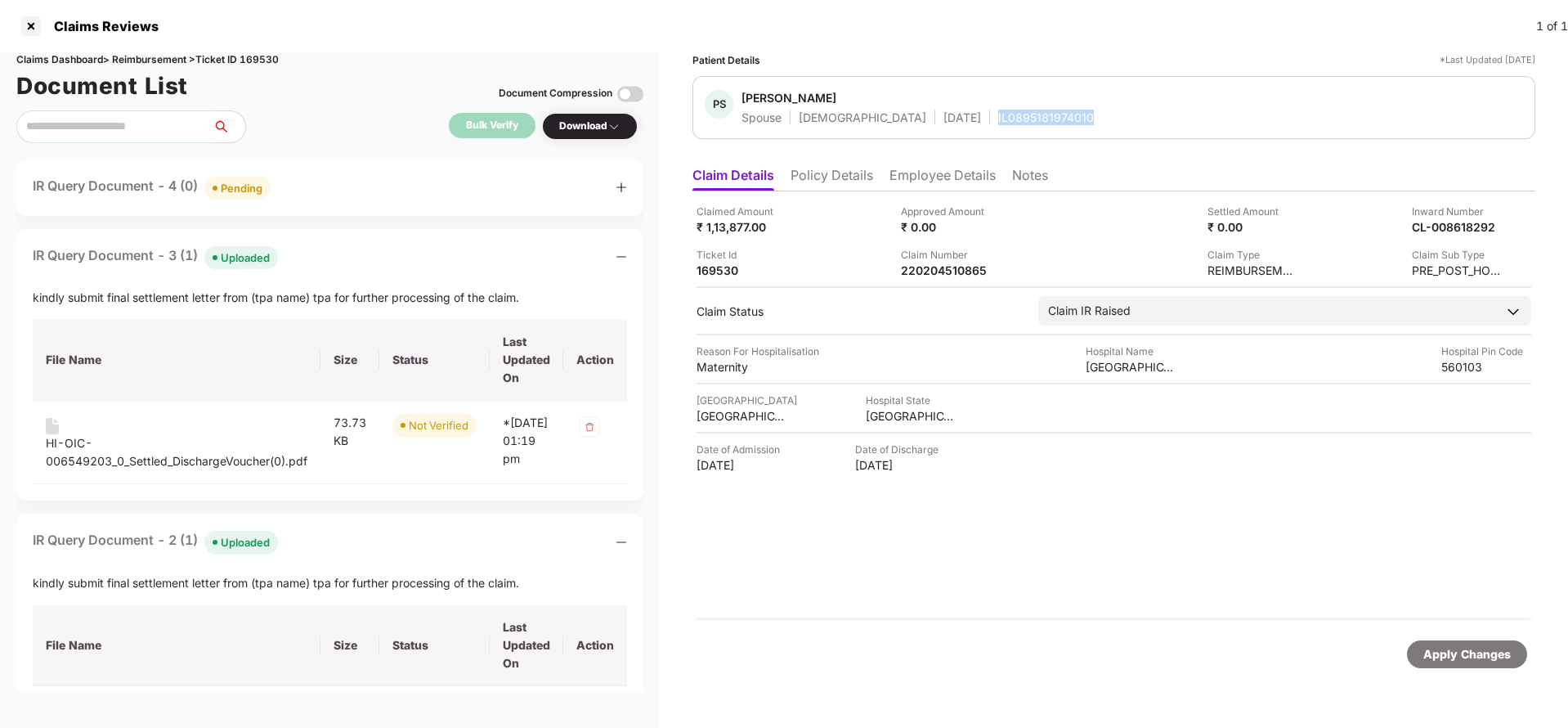
click at [998, 123] on div "IL0895181974010" at bounding box center [1045, 117] width 95 height 16
copy div "IL0895181974010"
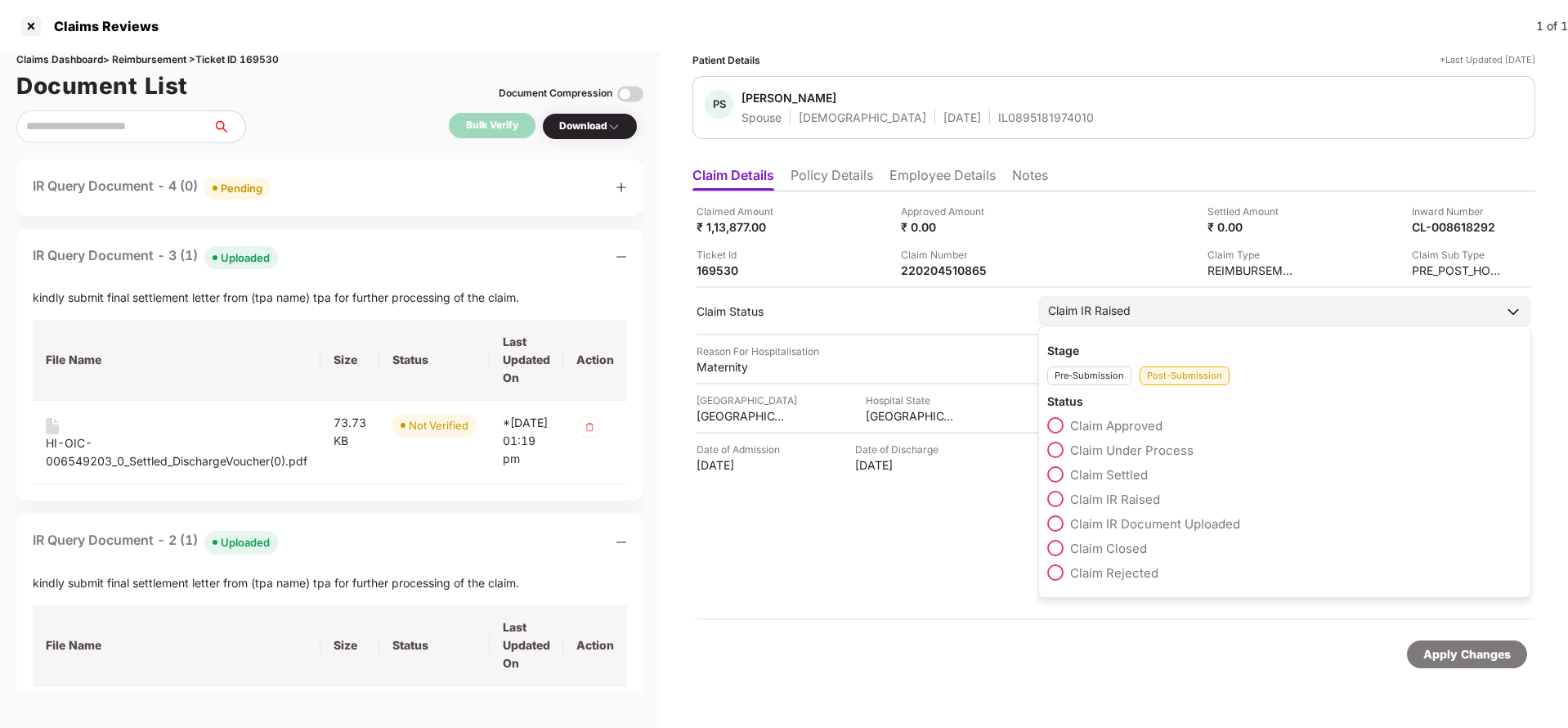
click at [1136, 442] on label "Claim Under Process" at bounding box center [1119, 450] width 146 height 17
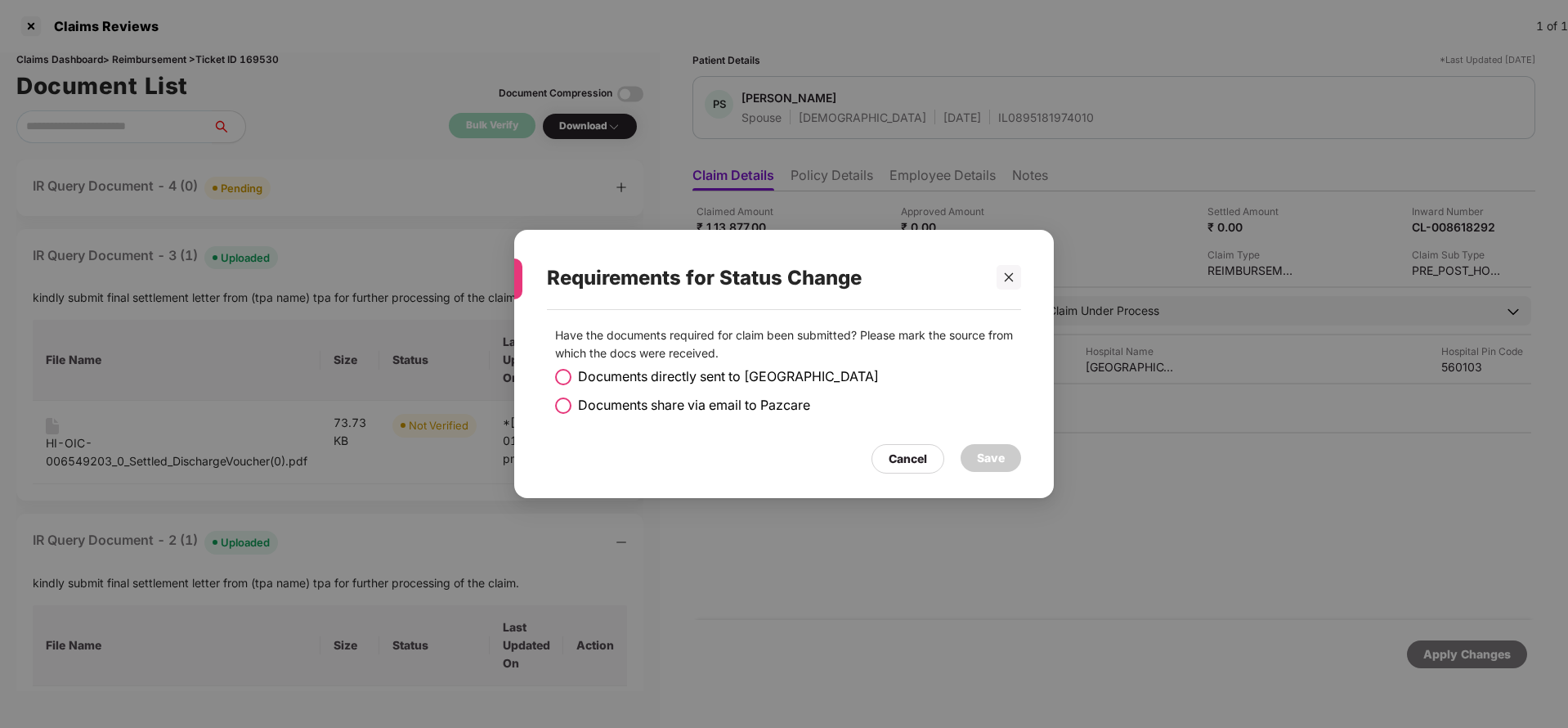
click at [686, 407] on span "Documents share via email to Pazcare" at bounding box center [693, 404] width 232 height 20
click at [977, 456] on div "Save" at bounding box center [991, 458] width 28 height 18
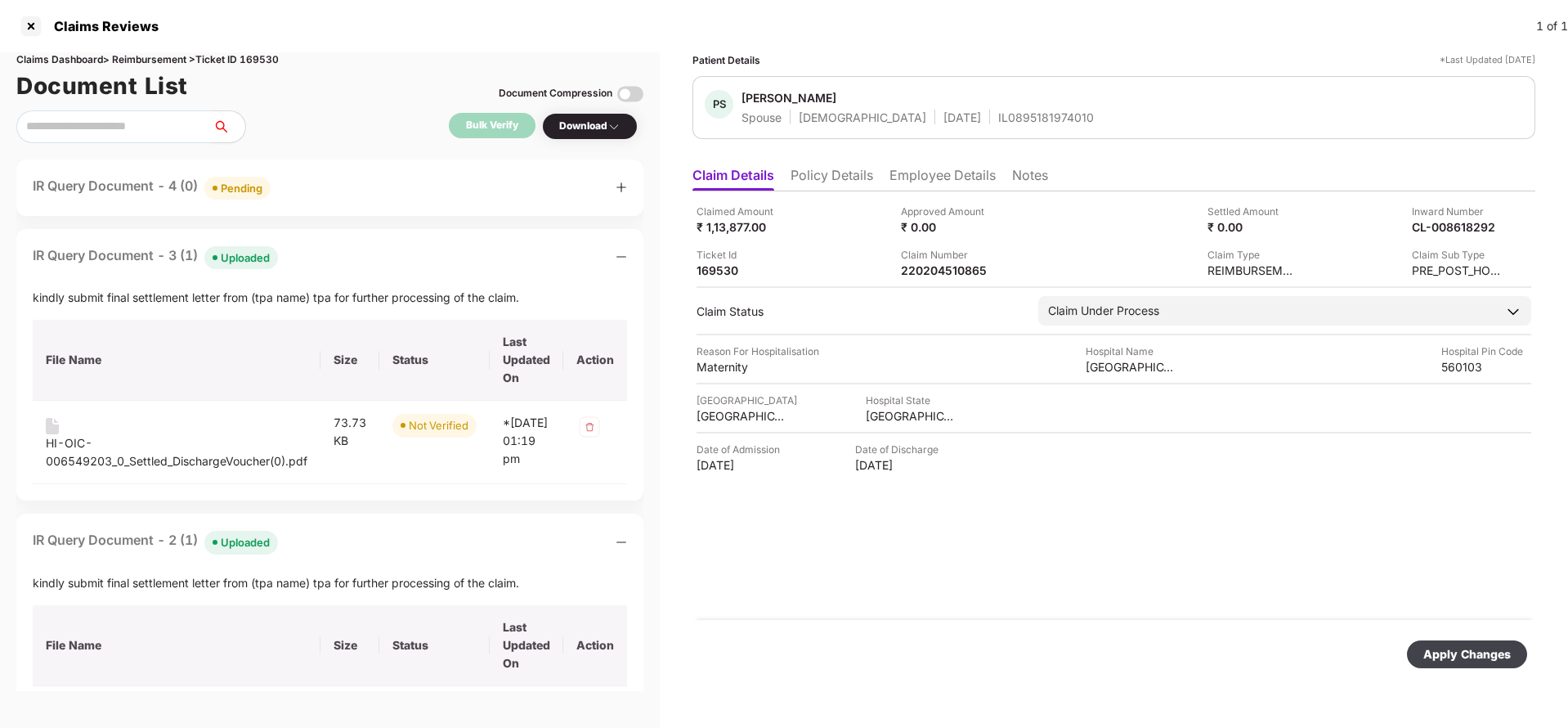
click at [1470, 645] on div "Apply Changes" at bounding box center [1467, 654] width 87 height 18
click at [1460, 655] on div "Apply Changes" at bounding box center [1467, 654] width 87 height 18
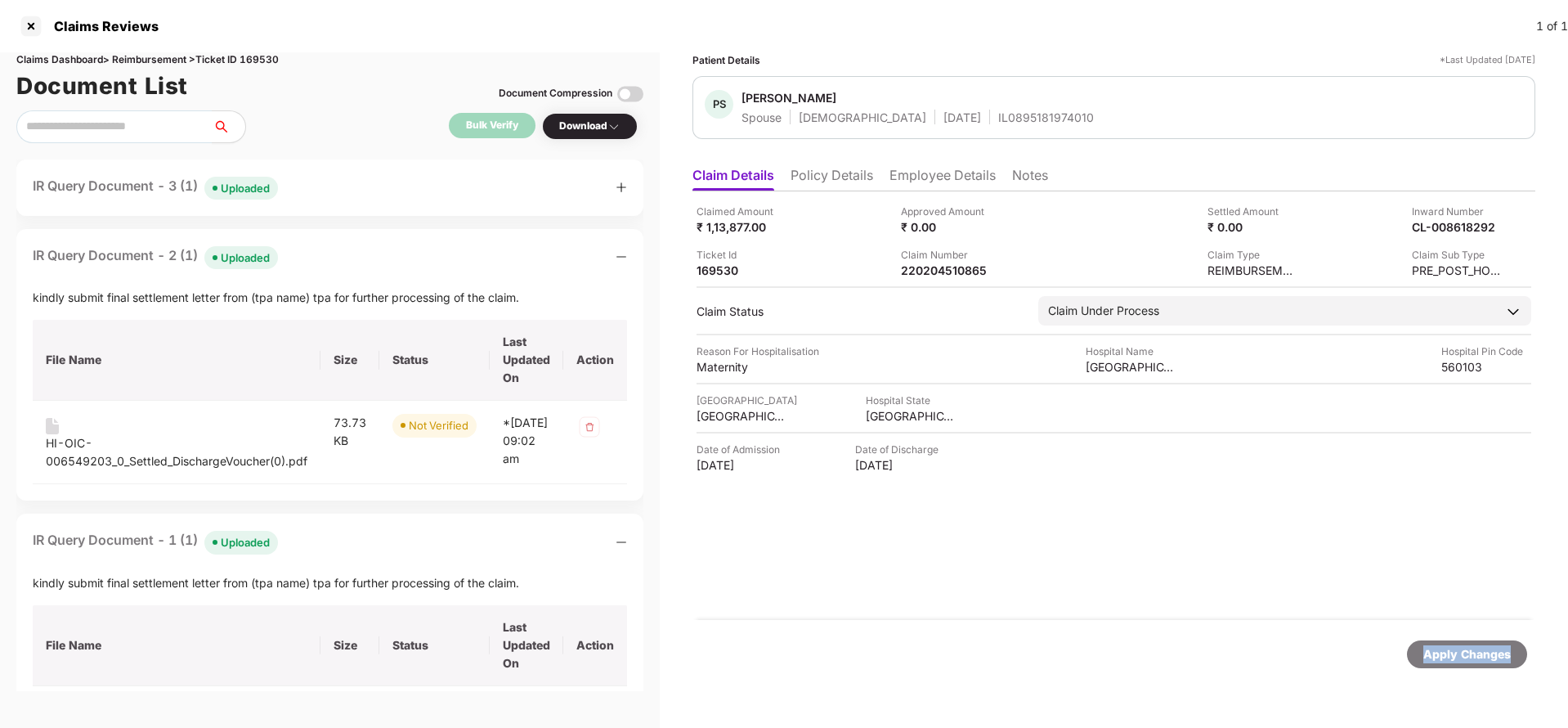
click at [1460, 655] on div "Apply Changes" at bounding box center [1467, 654] width 87 height 18
click at [259, 59] on div "Claims Dashboard > Reimbursement > Ticket ID 169530" at bounding box center [330, 60] width 627 height 16
copy div "169530"
click at [1469, 664] on div "Apply Changes" at bounding box center [1467, 654] width 120 height 28
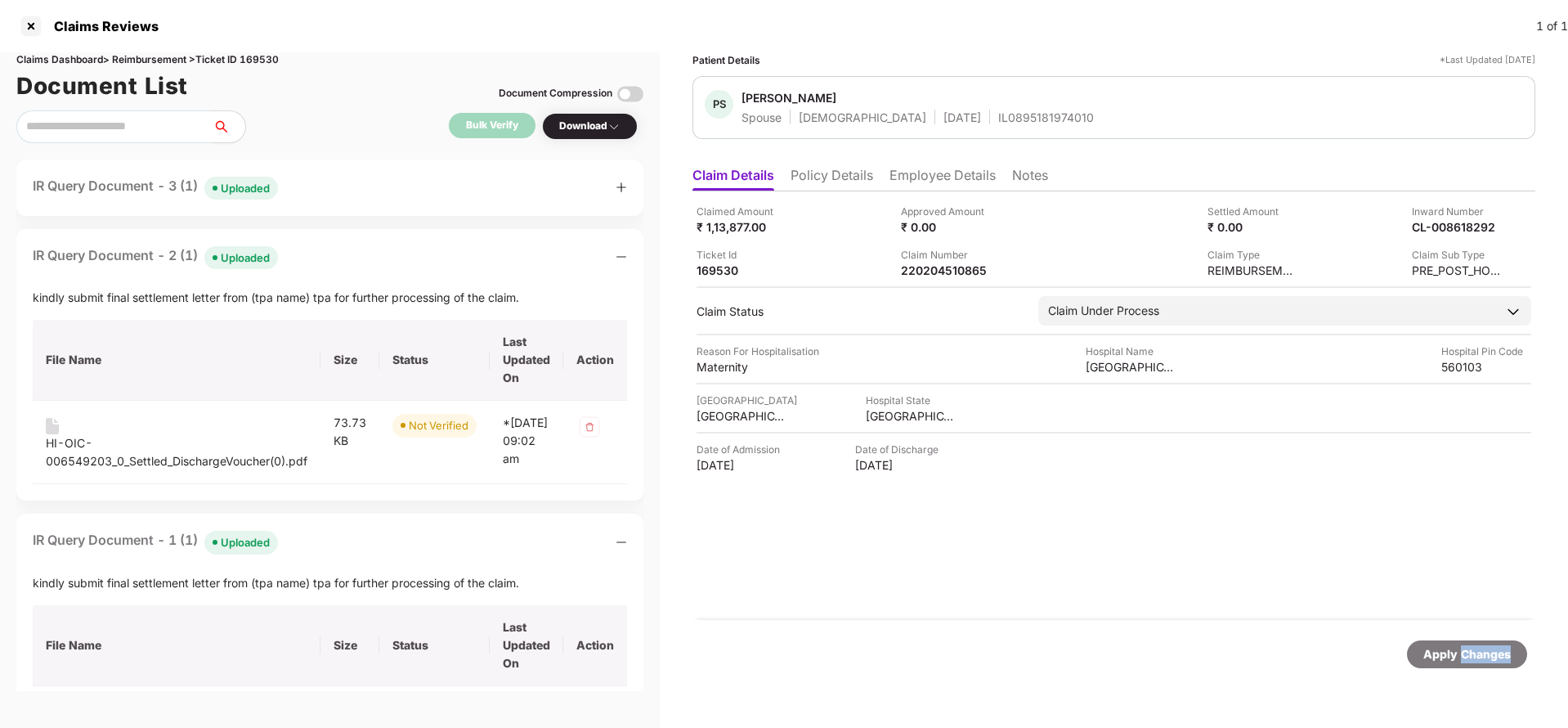
click at [1469, 664] on div "Apply Changes" at bounding box center [1467, 654] width 120 height 28
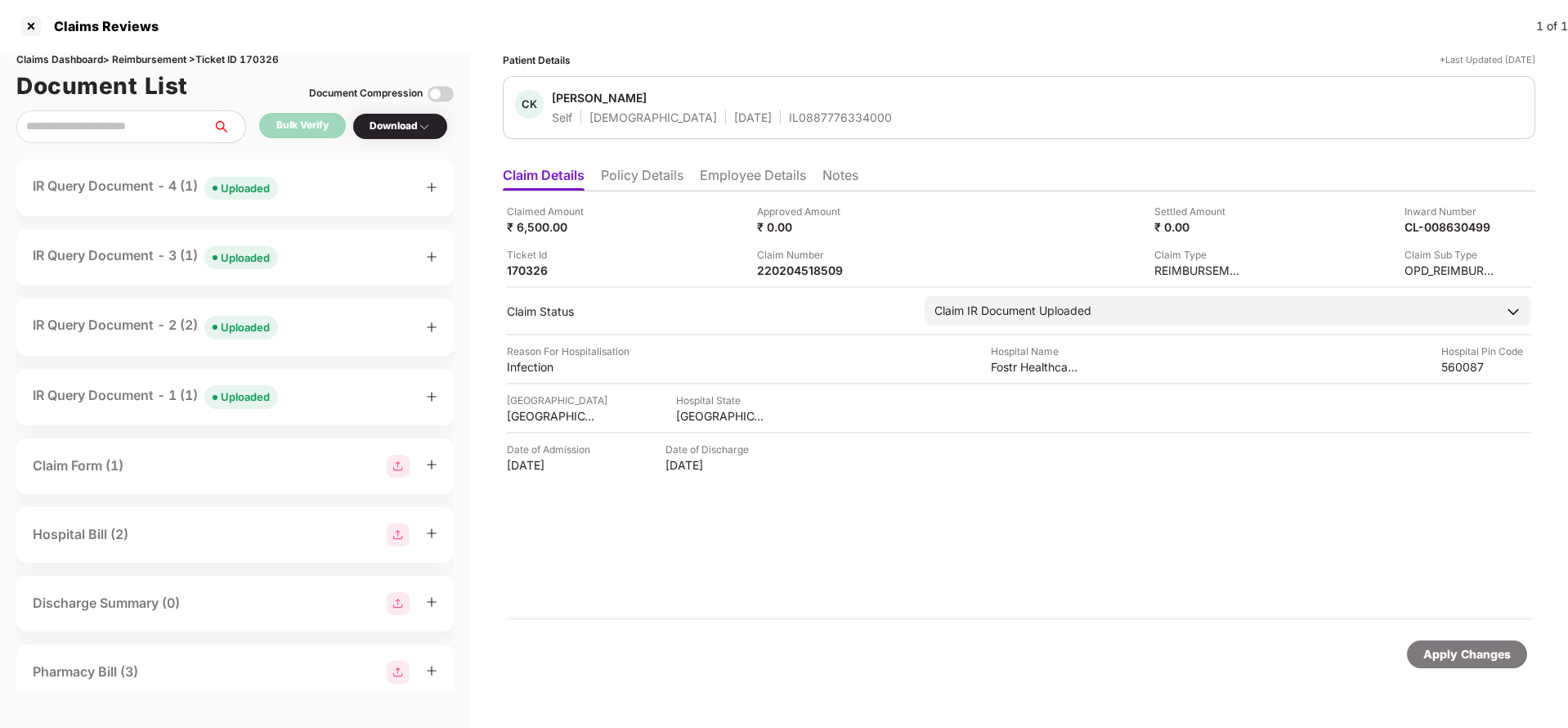
click at [645, 184] on li "Policy Details" at bounding box center [642, 178] width 82 height 24
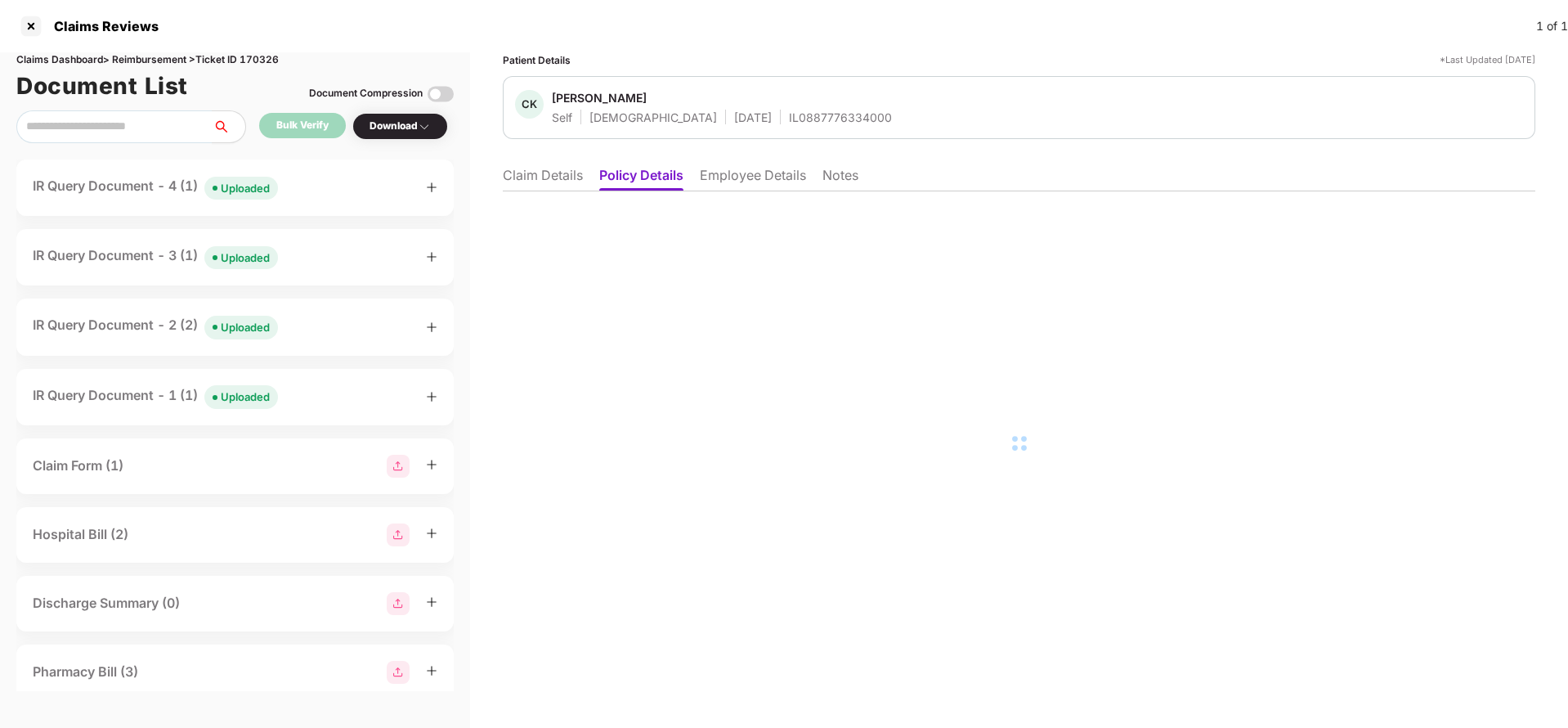
click at [755, 183] on li "Employee Details" at bounding box center [753, 178] width 107 height 24
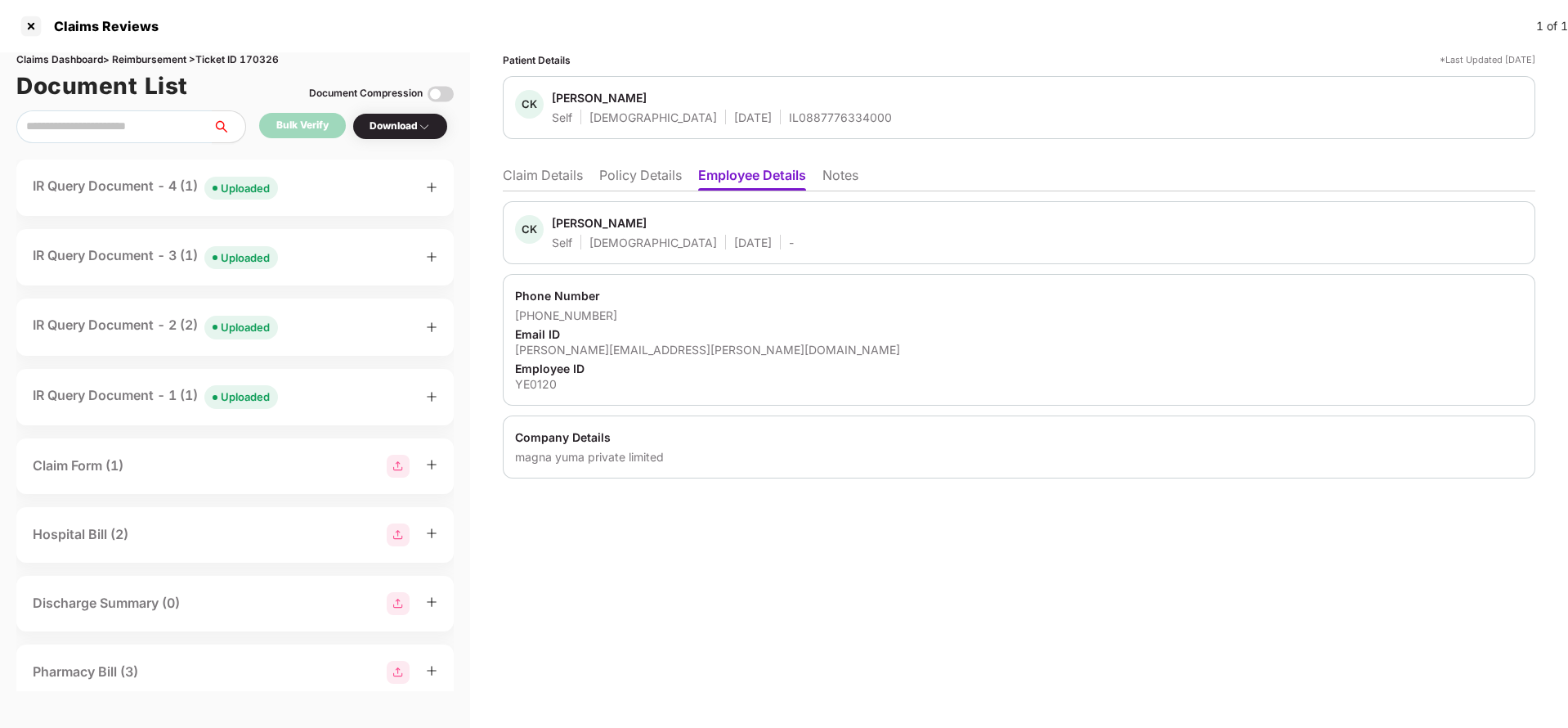
click at [568, 167] on li "Claim Details" at bounding box center [543, 178] width 80 height 24
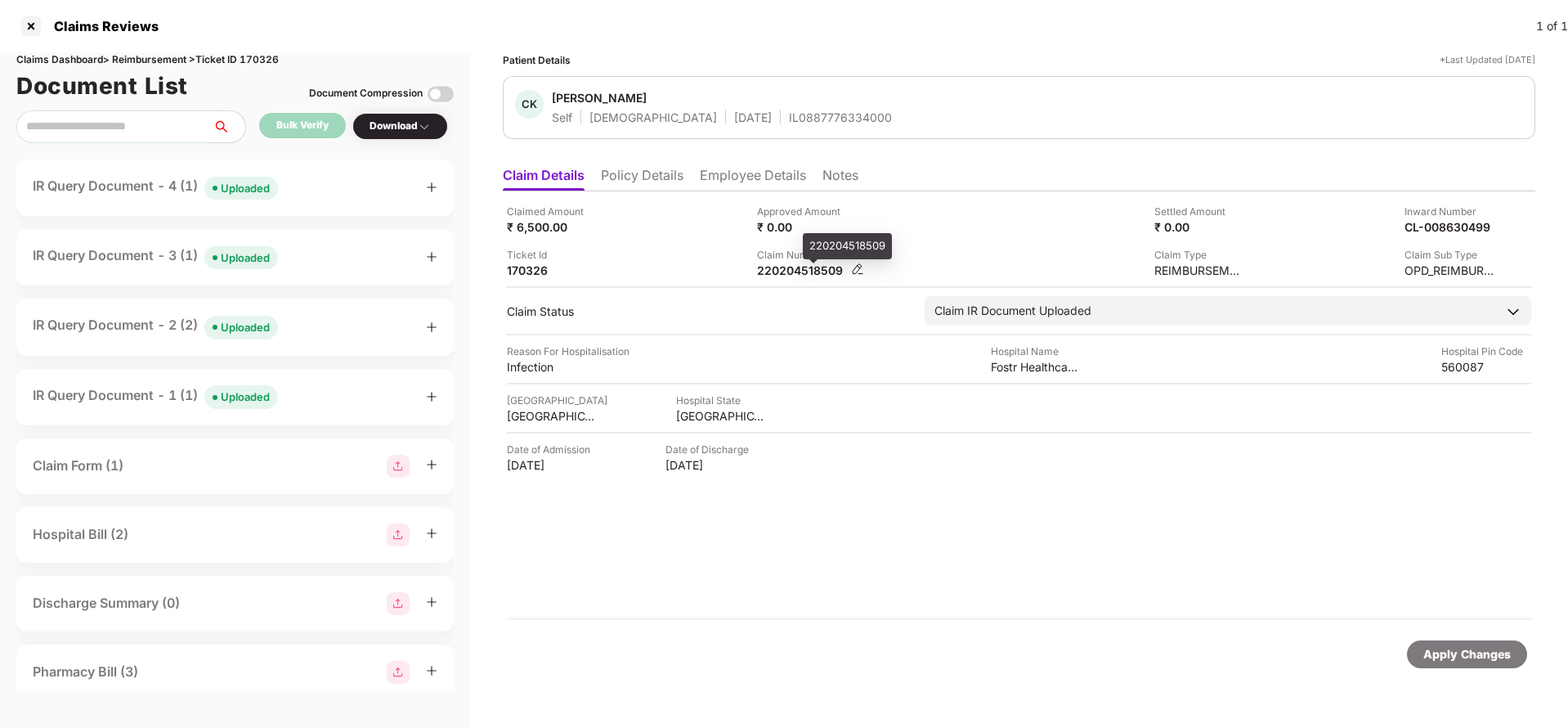
click at [796, 266] on div "220204518509" at bounding box center [802, 270] width 90 height 16
copy div "220204518509"
click at [233, 186] on div "Uploaded" at bounding box center [245, 188] width 49 height 17
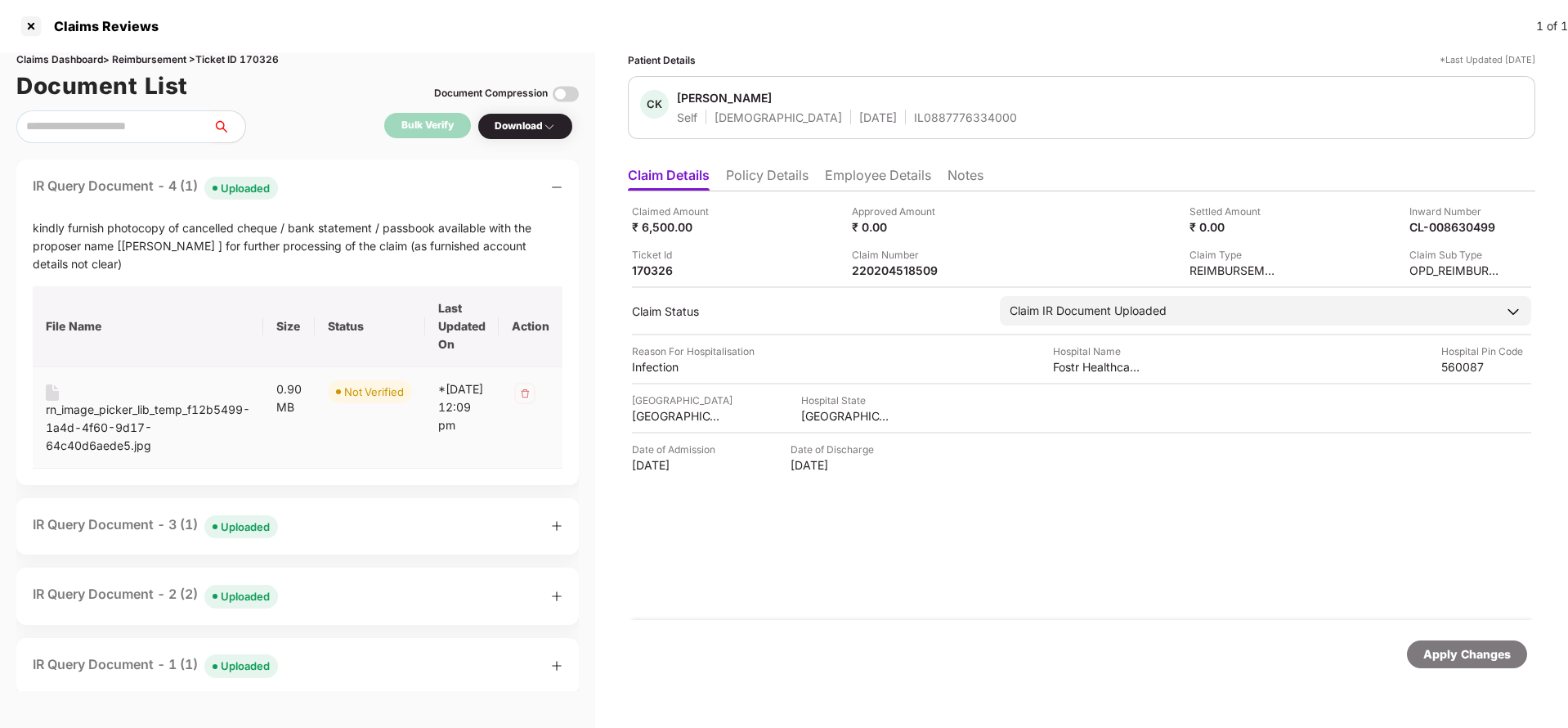
click at [94, 423] on div "rn_image_picker_lib_temp_f12b5499-1a4d-4f60-9d17-64c40d6aede5.jpg" at bounding box center [148, 428] width 205 height 54
click at [69, 527] on div "IR Query Document - 3 (1) Uploaded" at bounding box center [155, 526] width 245 height 24
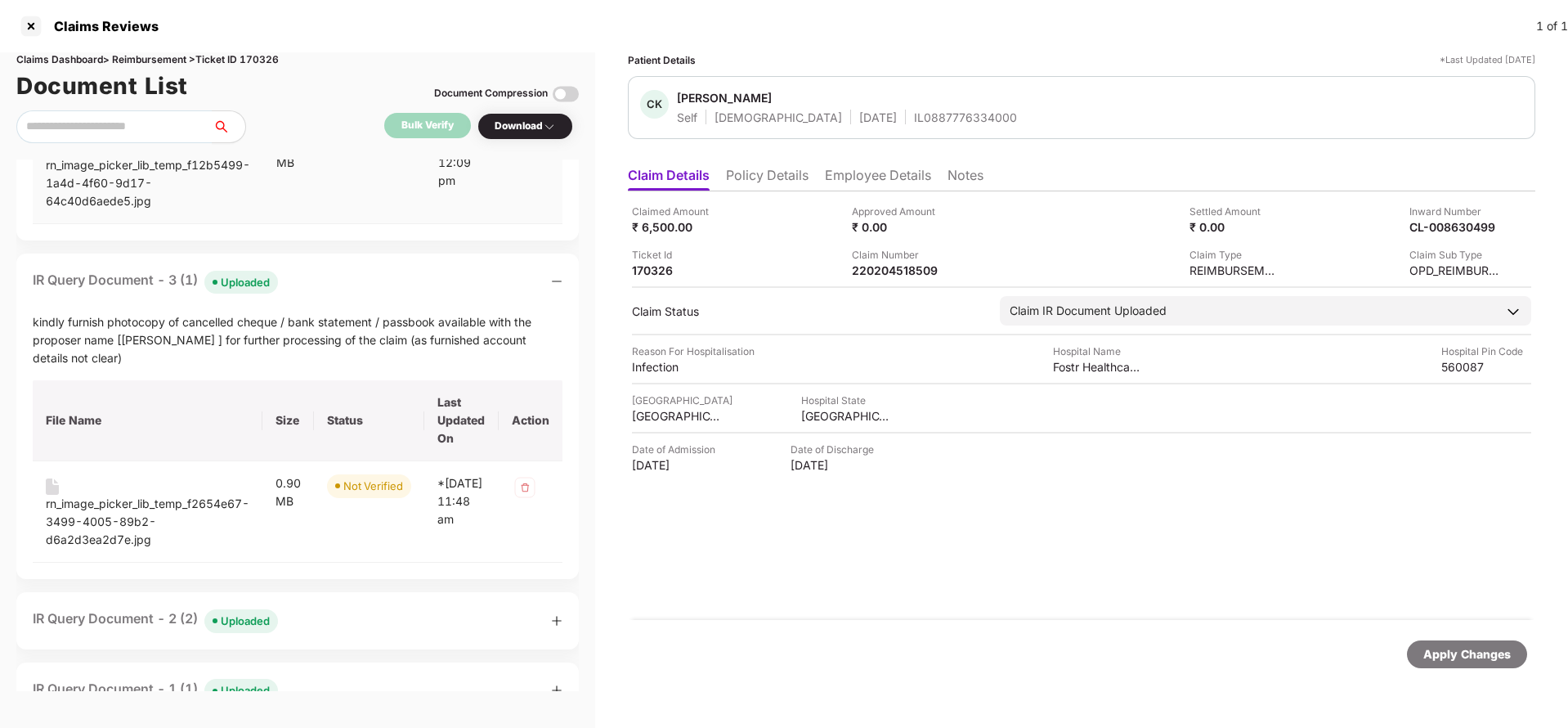
scroll to position [245, 0]
click at [82, 525] on div "rn_image_picker_lib_temp_f2654e67-3499-4005-89b2-d6a2d3ea2d7e.jpg" at bounding box center [147, 522] width 204 height 54
click at [914, 267] on div "220204518509" at bounding box center [896, 270] width 90 height 16
copy div "220204518509"
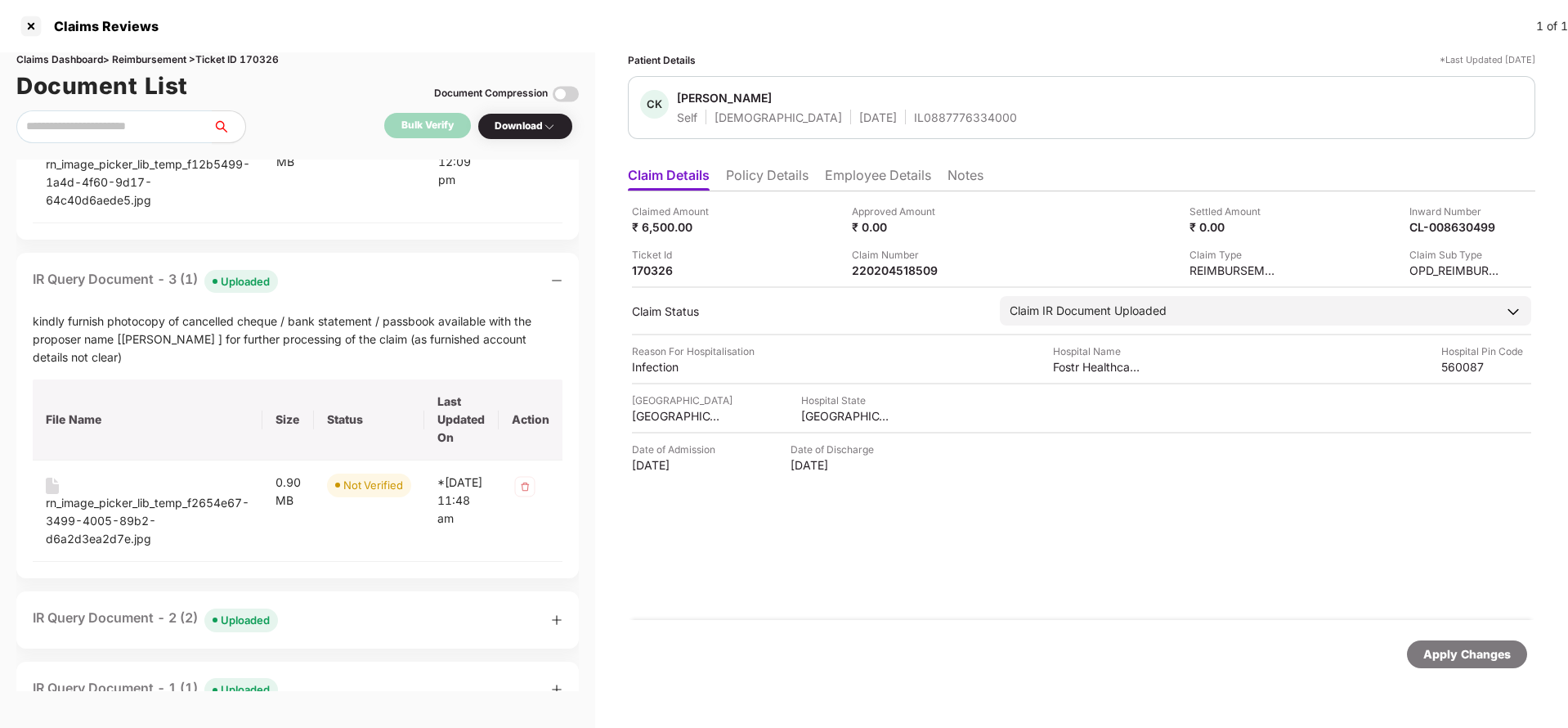
click at [914, 110] on div "IL0887776334000" at bounding box center [965, 117] width 103 height 16
copy div "IL0887776334000"
click li "Employee Details"
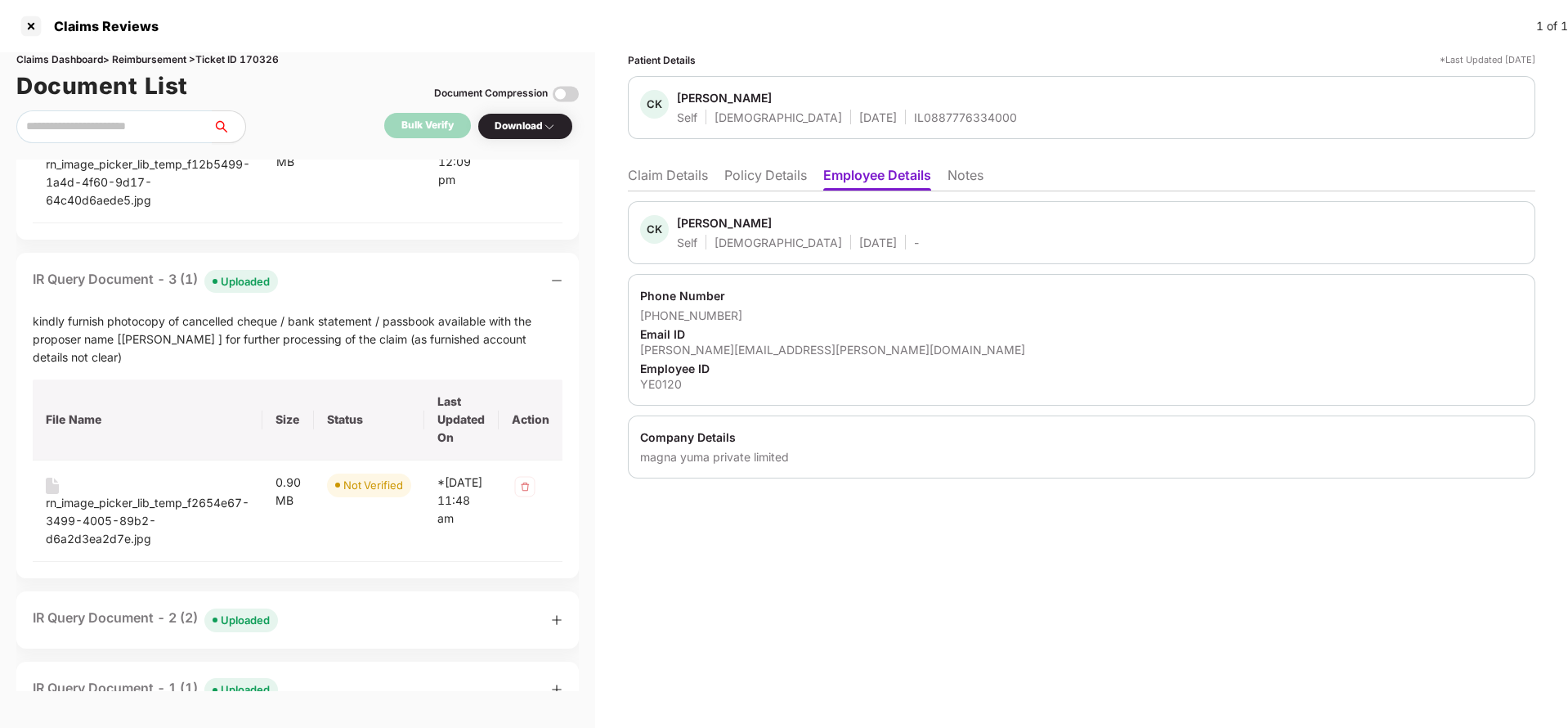
click li "Claim Details"
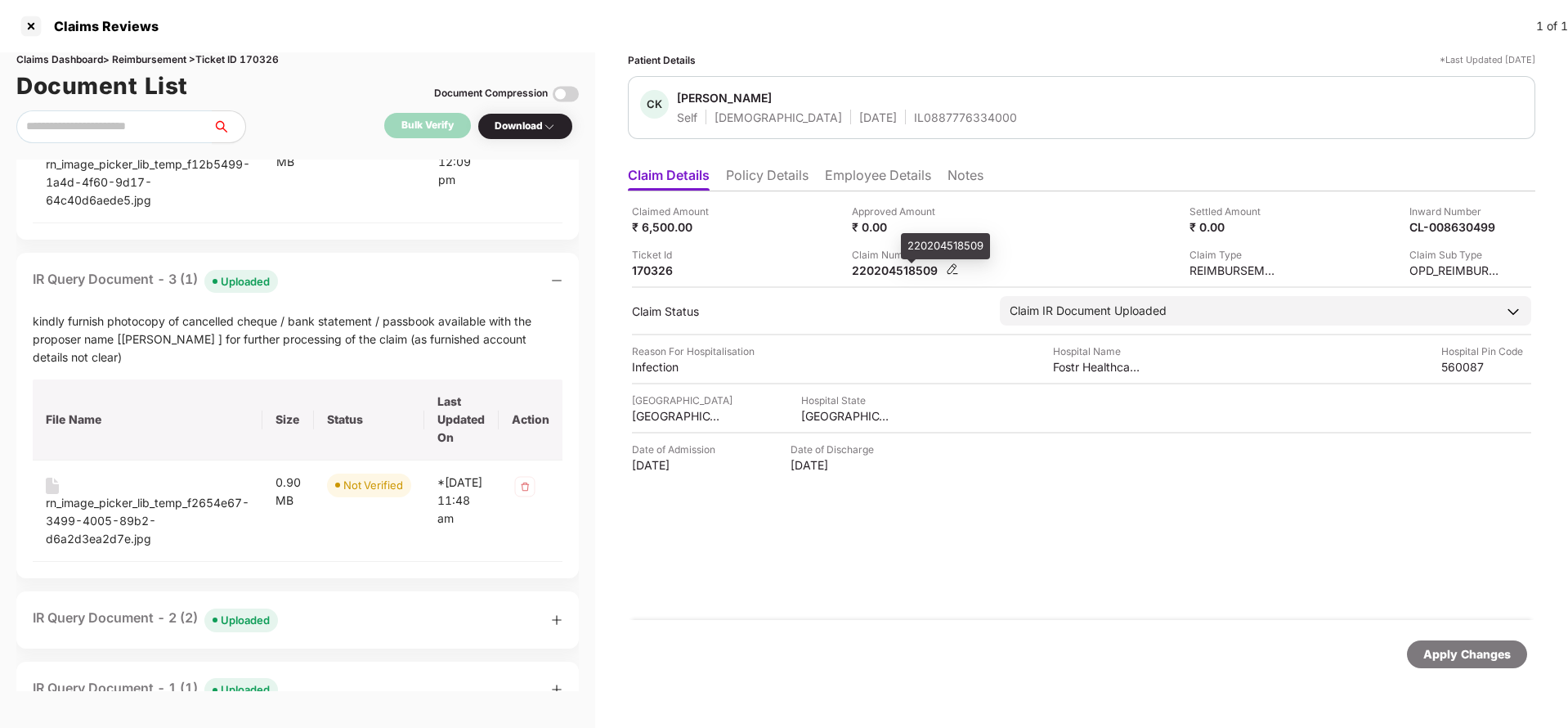
click div "220204518509"
copy div "220204518509"
click div "IL0887776334000"
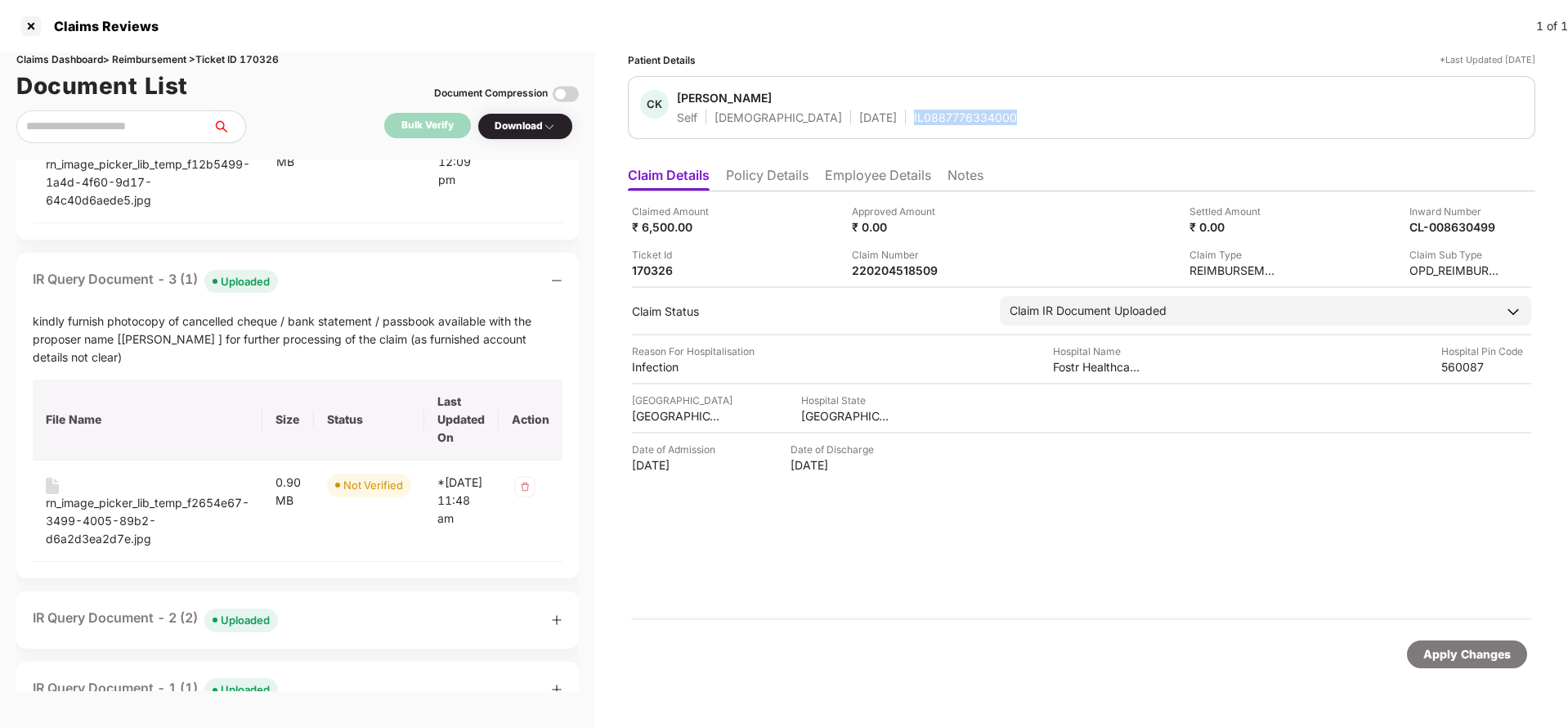
copy div "IL0887776334000"
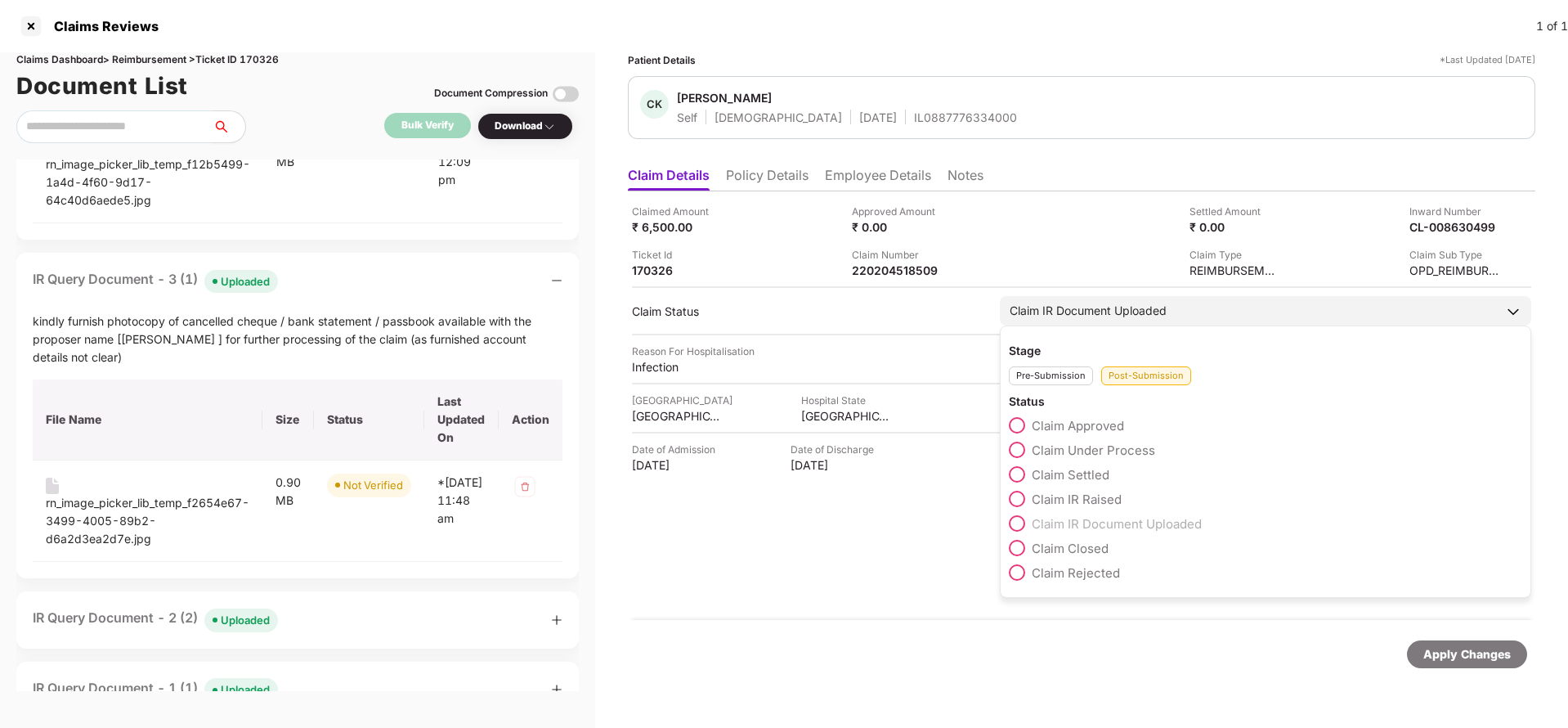
click span "Claim Under Process"
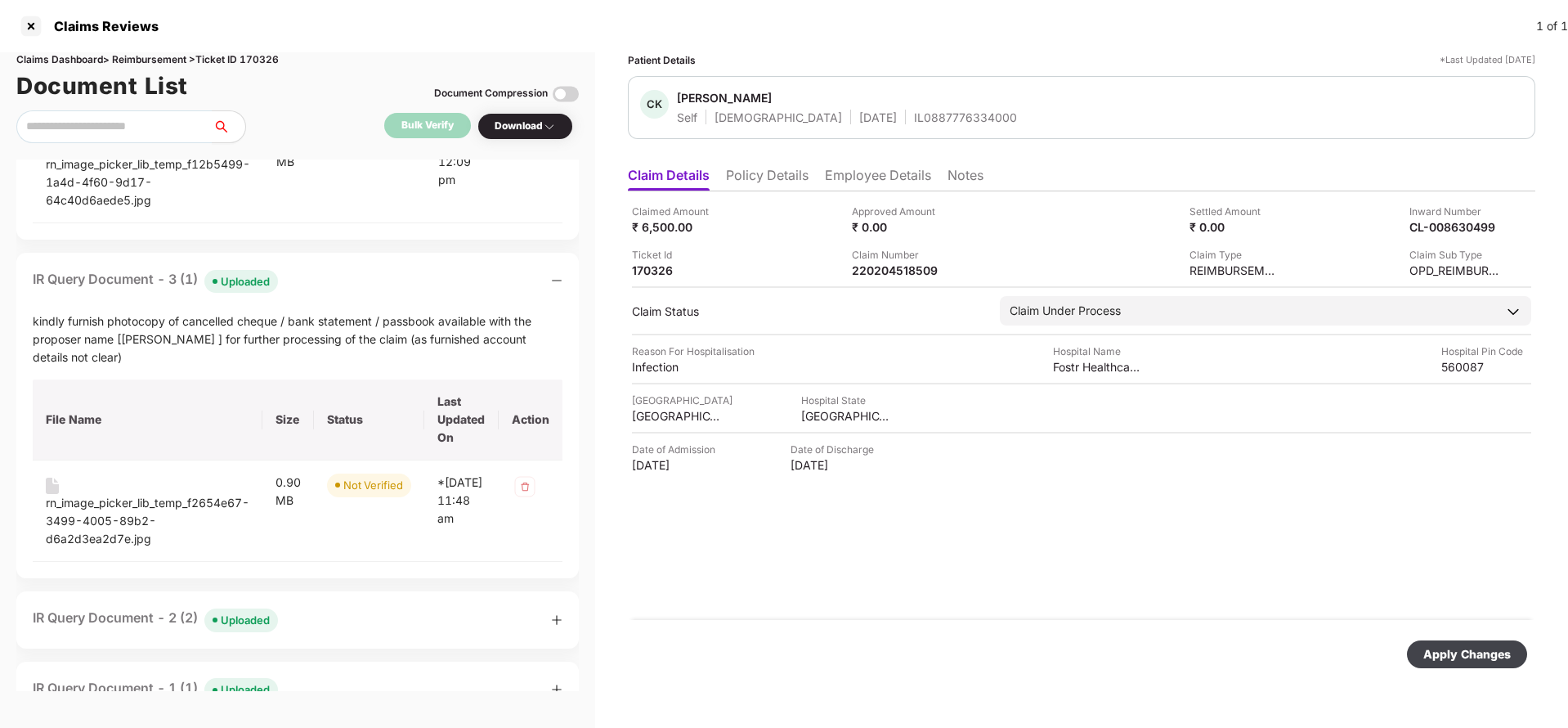
click div "Apply Changes"
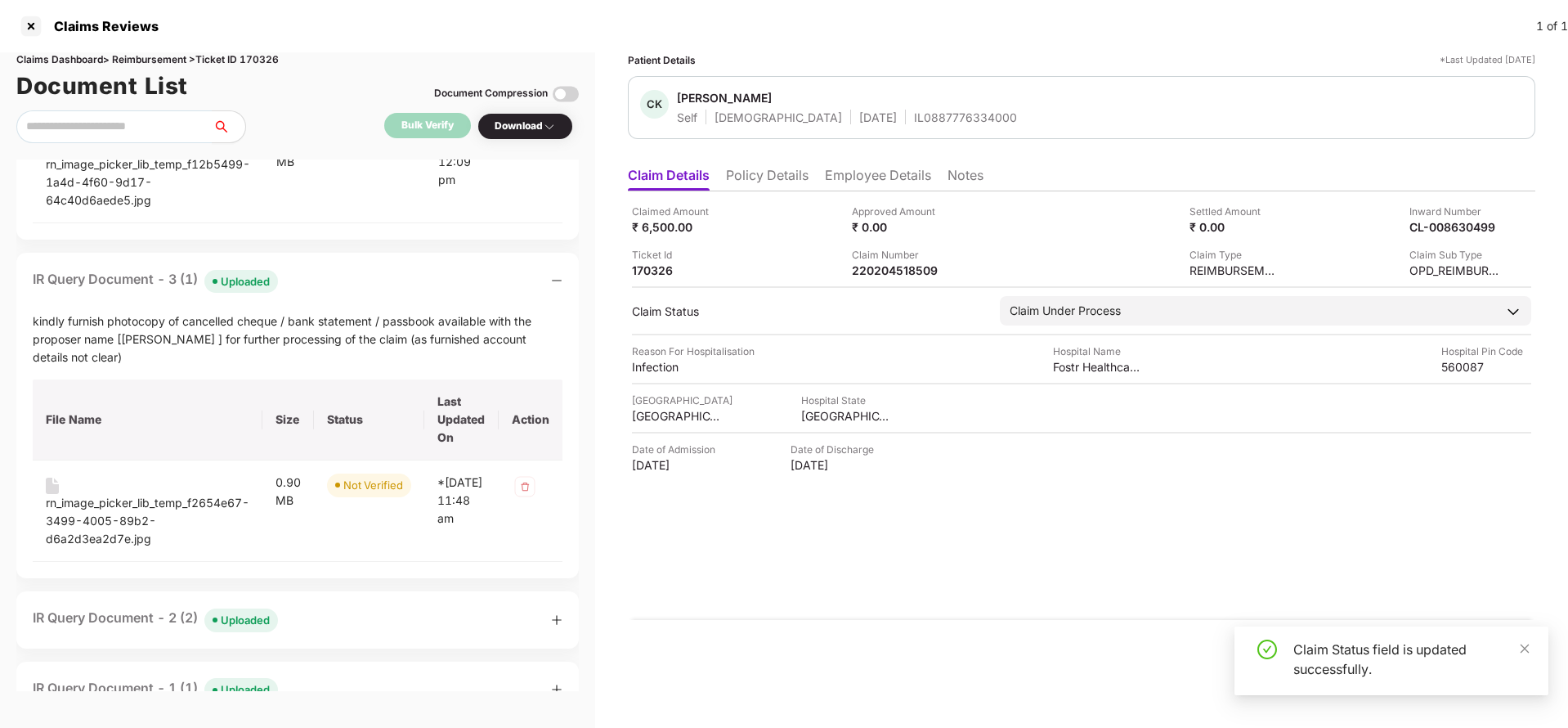
click icon "minus"
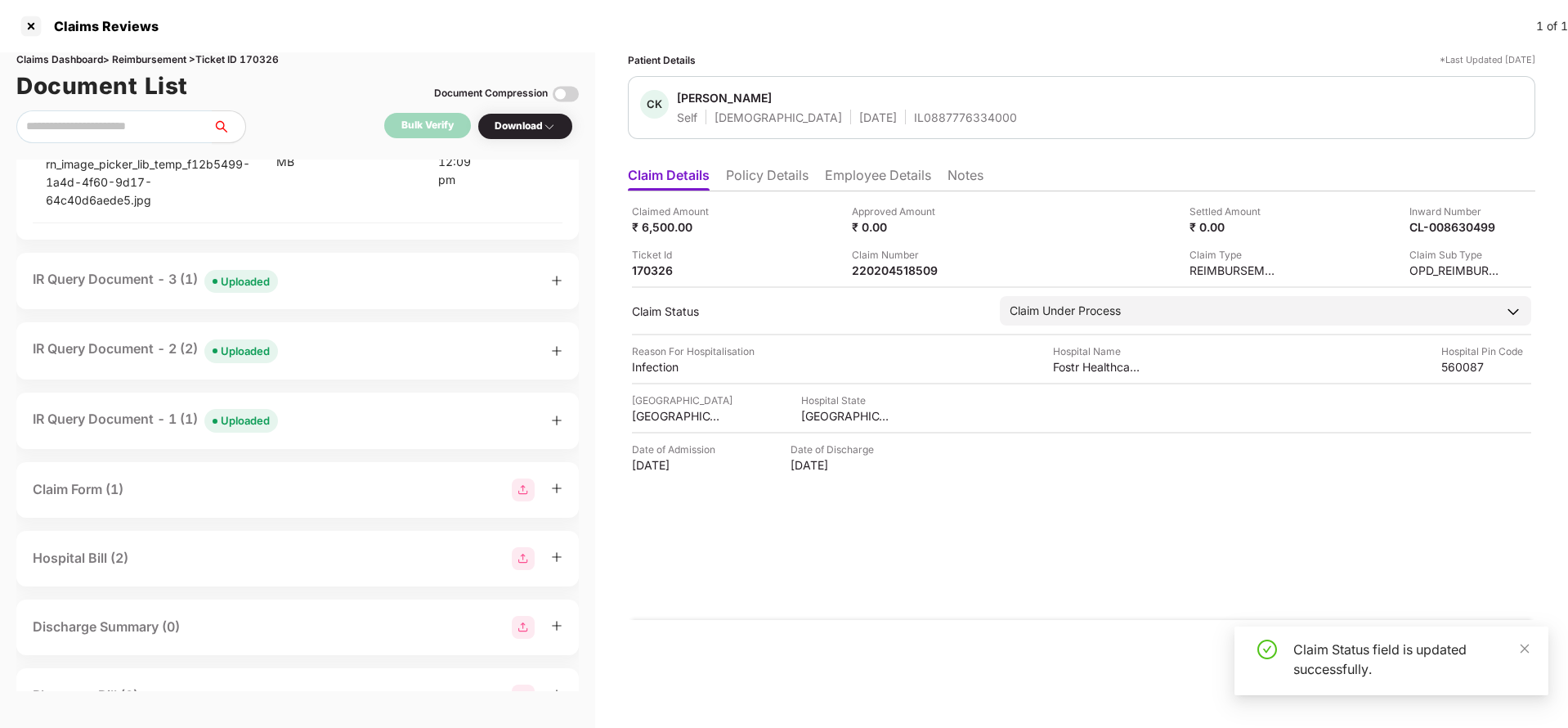
scroll to position [0, 0]
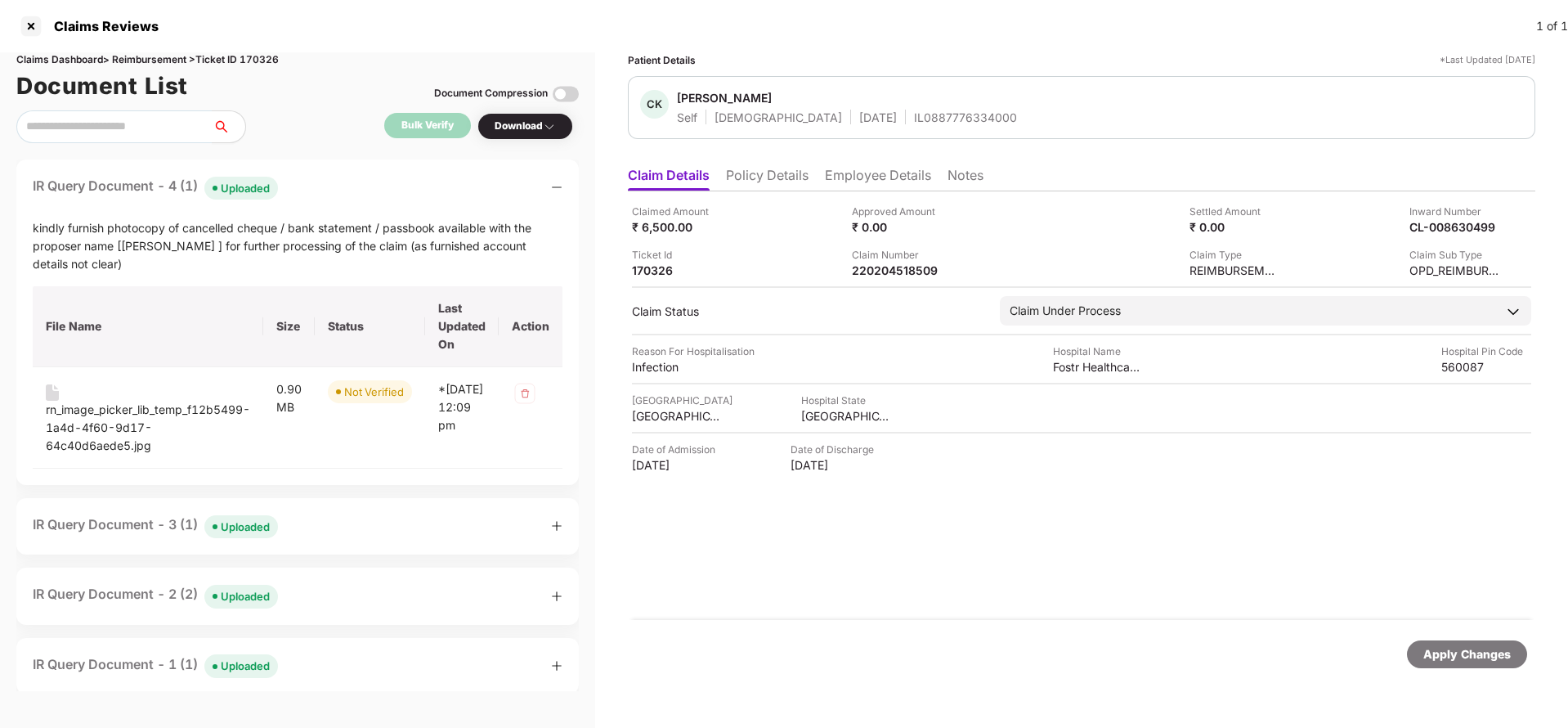
click icon "minus"
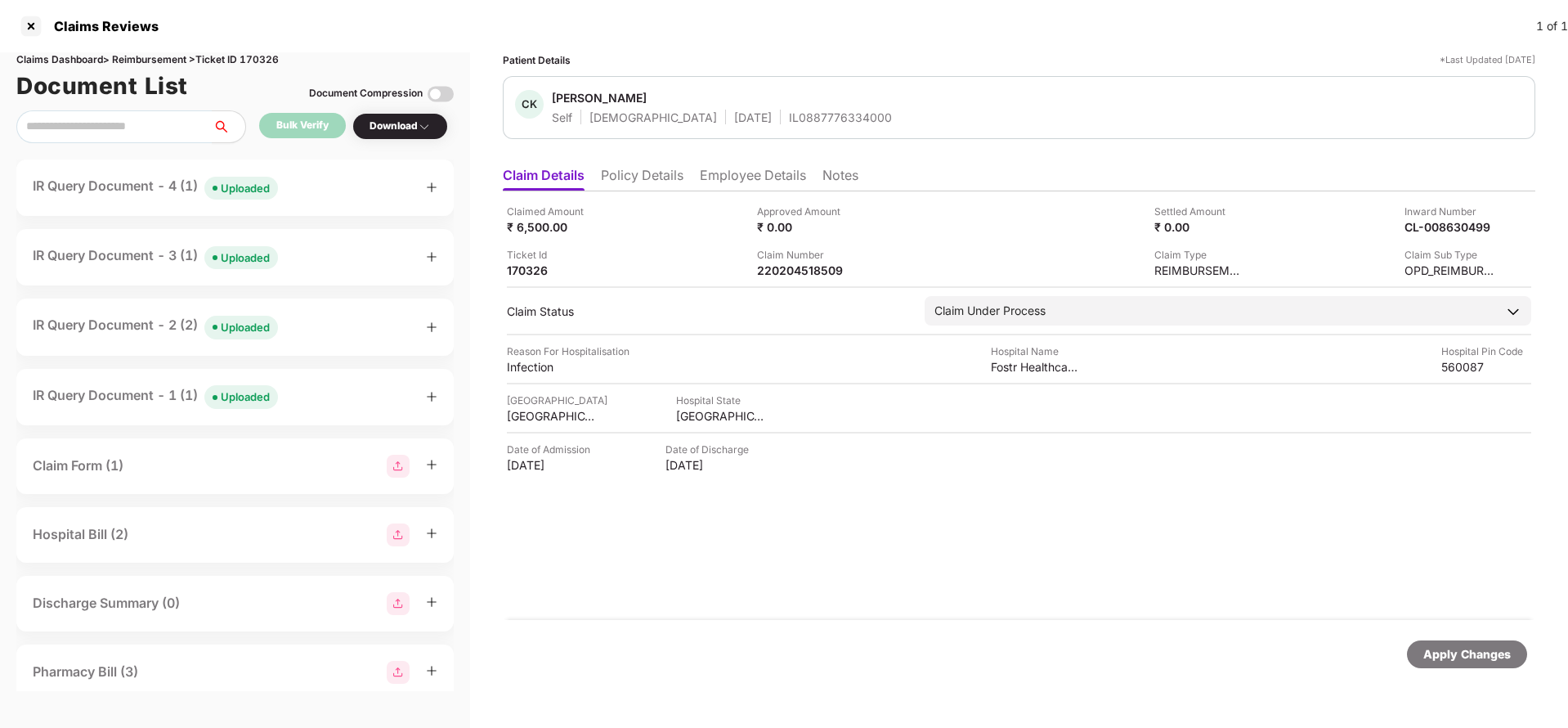
click div "Claimed Amount ₹ 6,500.00 Approved Amount ₹ 0.00 Settled Amount ₹ 0.00 Inward N…"
click div "Apply Changes"
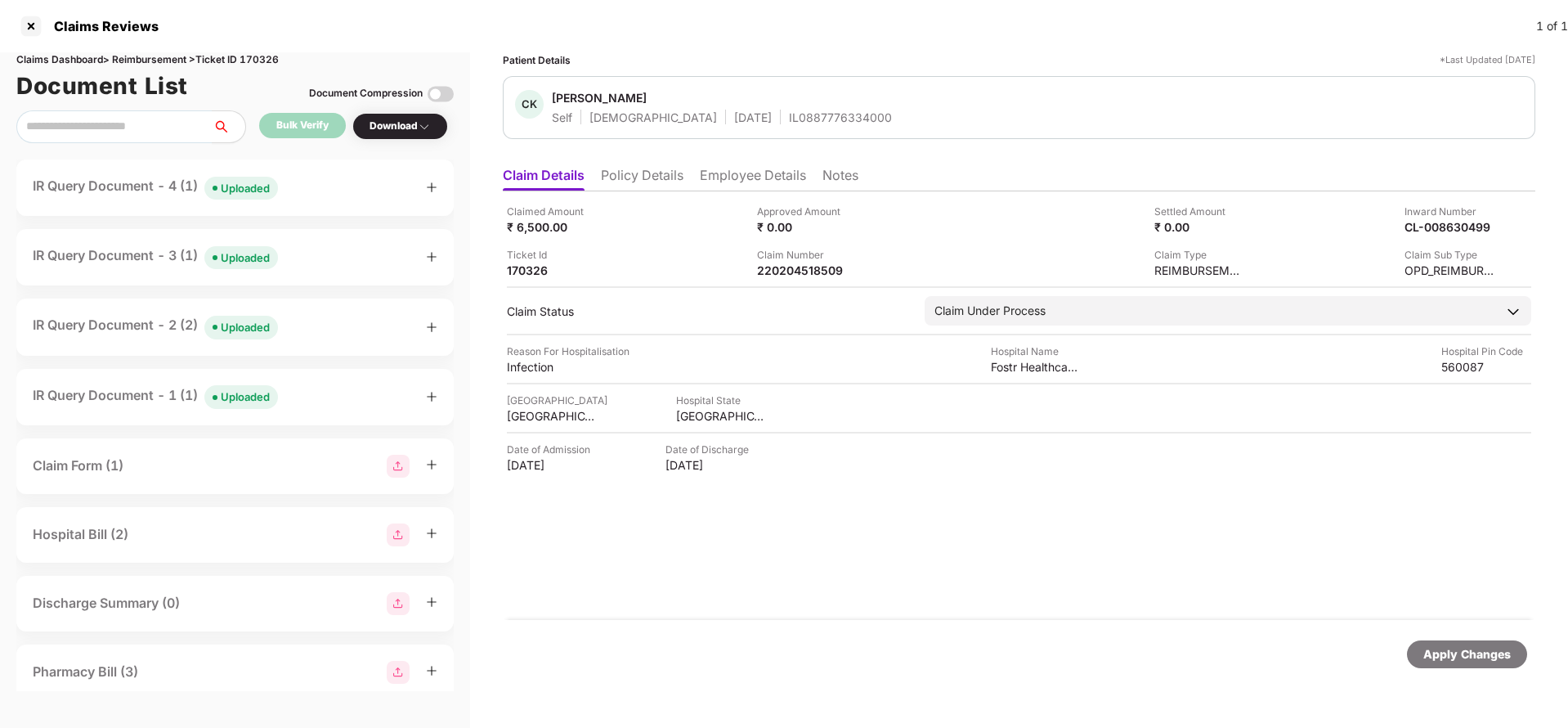
click div "Claims Dashboard > Reimbursement > Ticket ID 170326"
copy div "170326"
click div "Apply Changes"
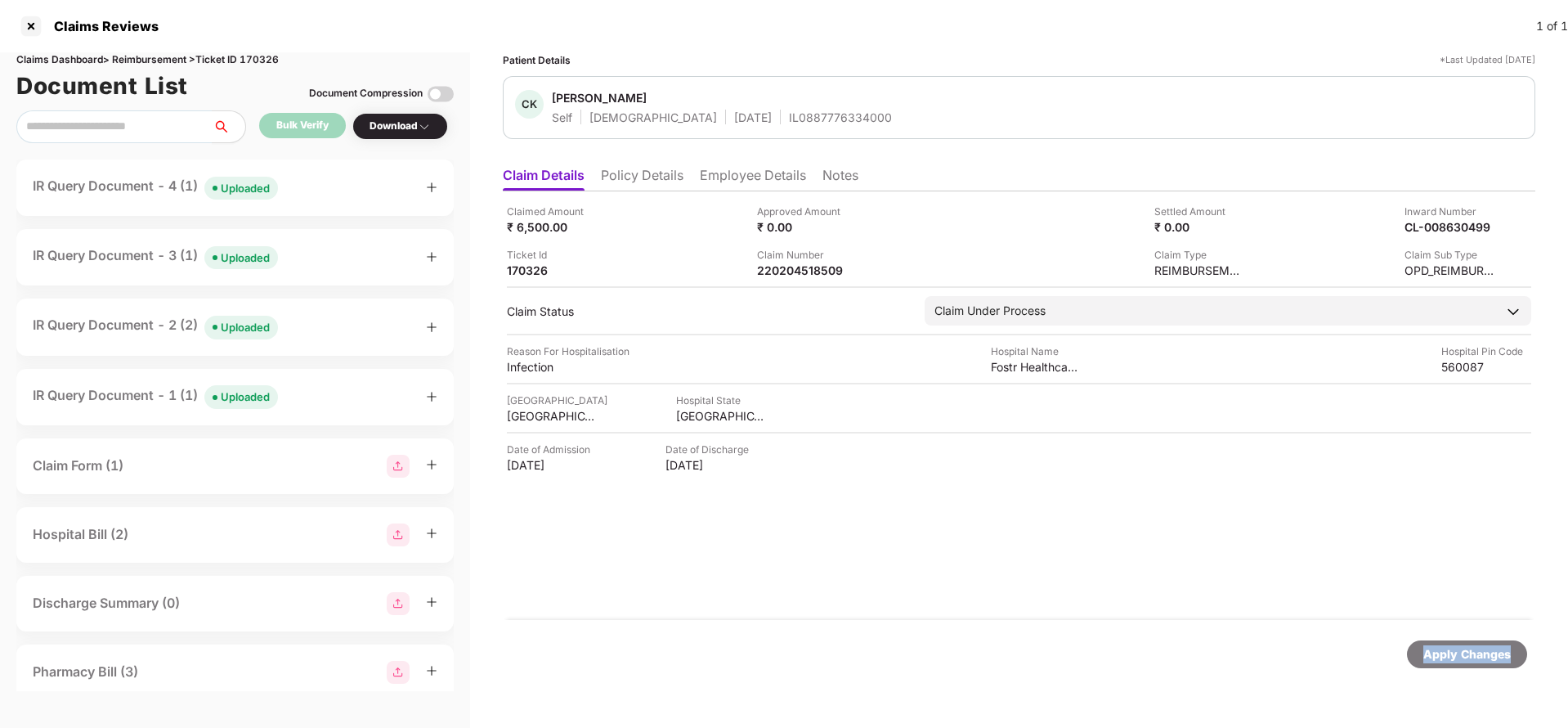
click div "Apply Changes"
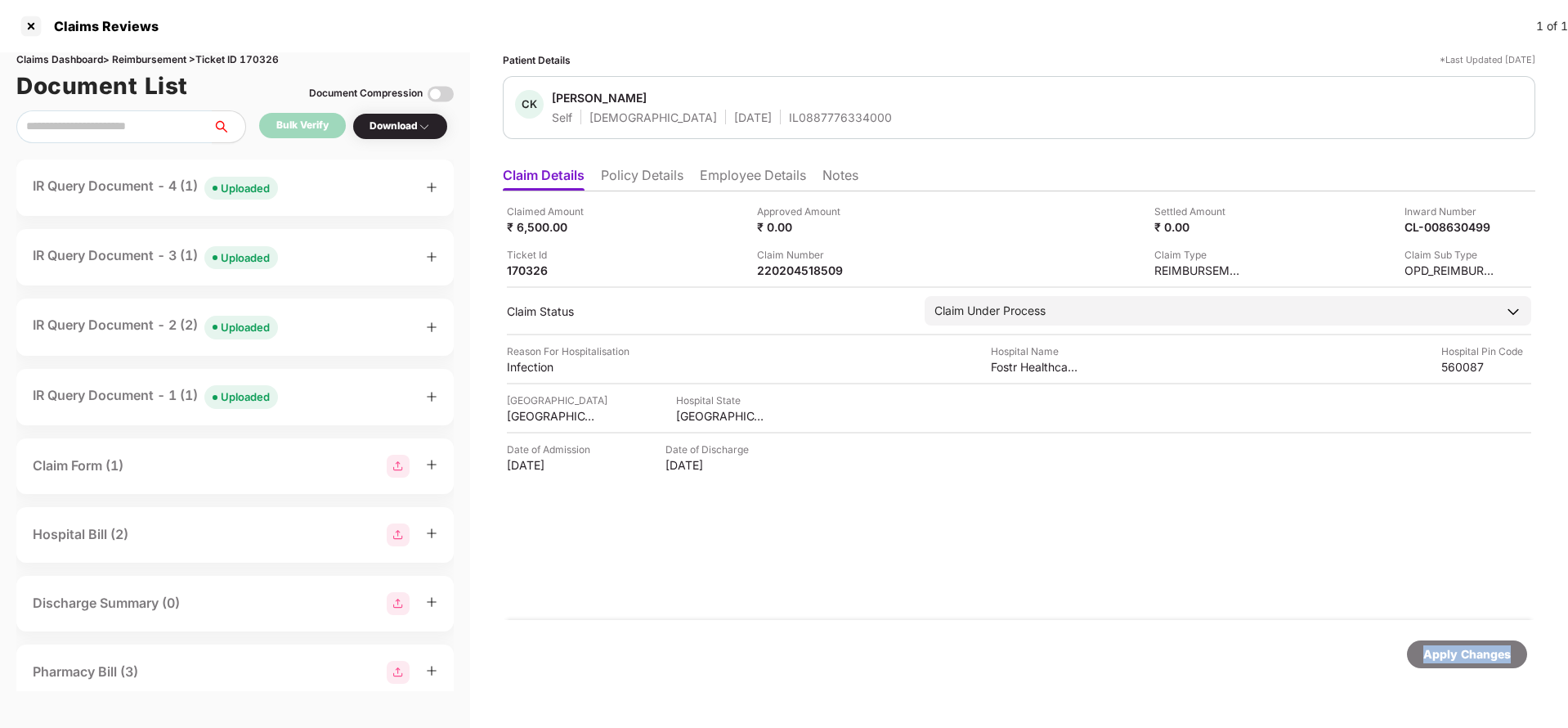
click div "Apply Changes"
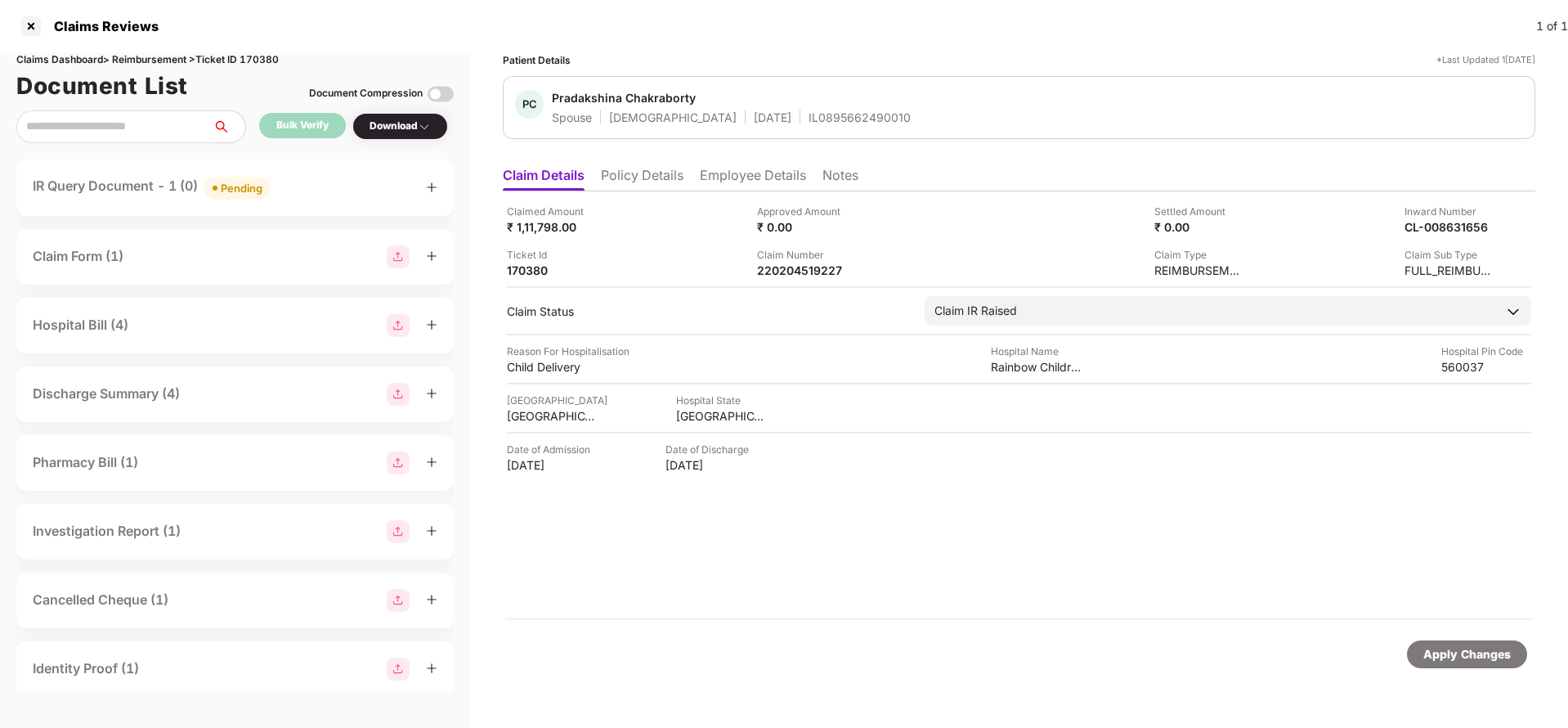
click at [638, 162] on ul "Claim Details Policy Details Employee Details Notes" at bounding box center [1019, 174] width 1032 height 32
click at [654, 181] on li "Policy Details" at bounding box center [642, 178] width 82 height 24
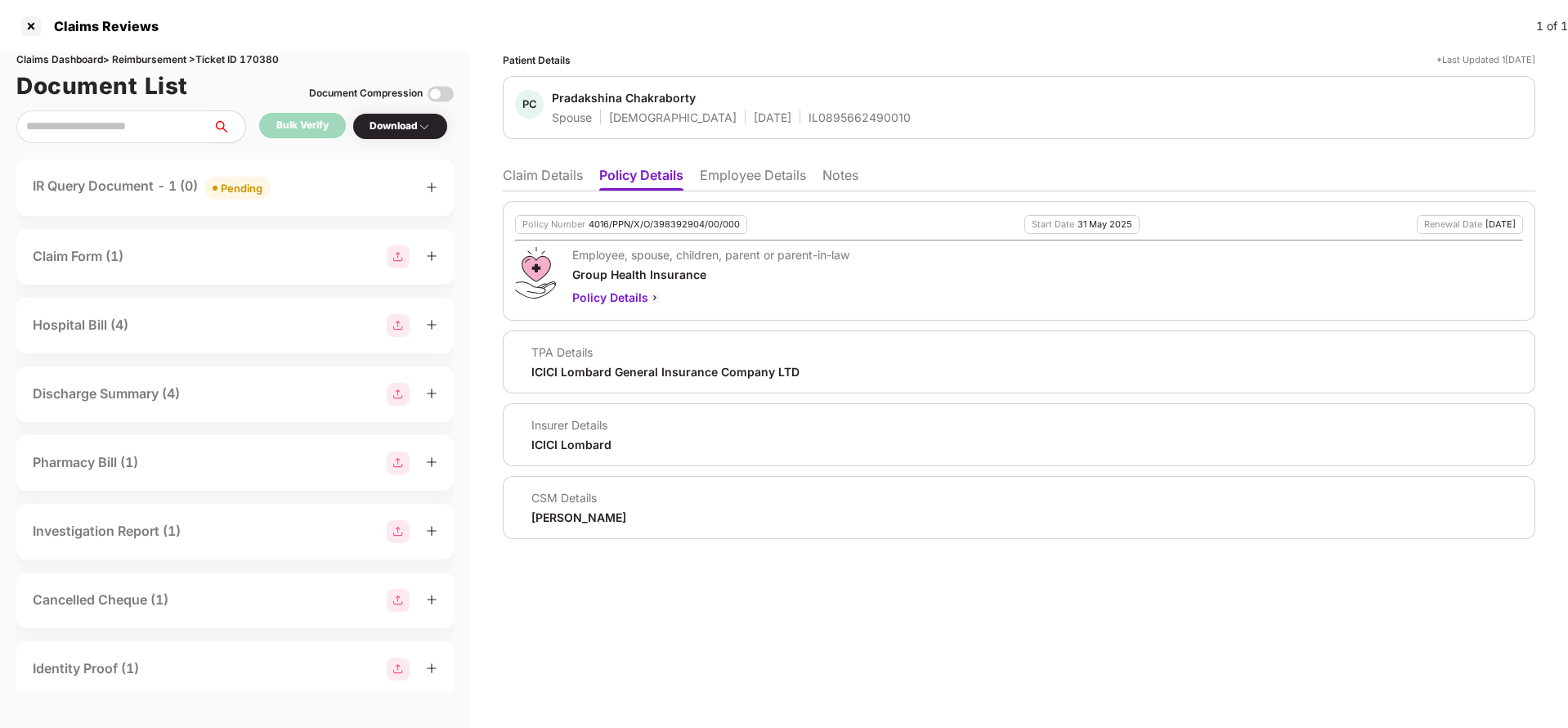
click at [693, 221] on div "4016/PPN/X/O/398392904/00/000" at bounding box center [664, 224] width 151 height 10
copy div "4016/PPN/X/O/398392904/00/000"
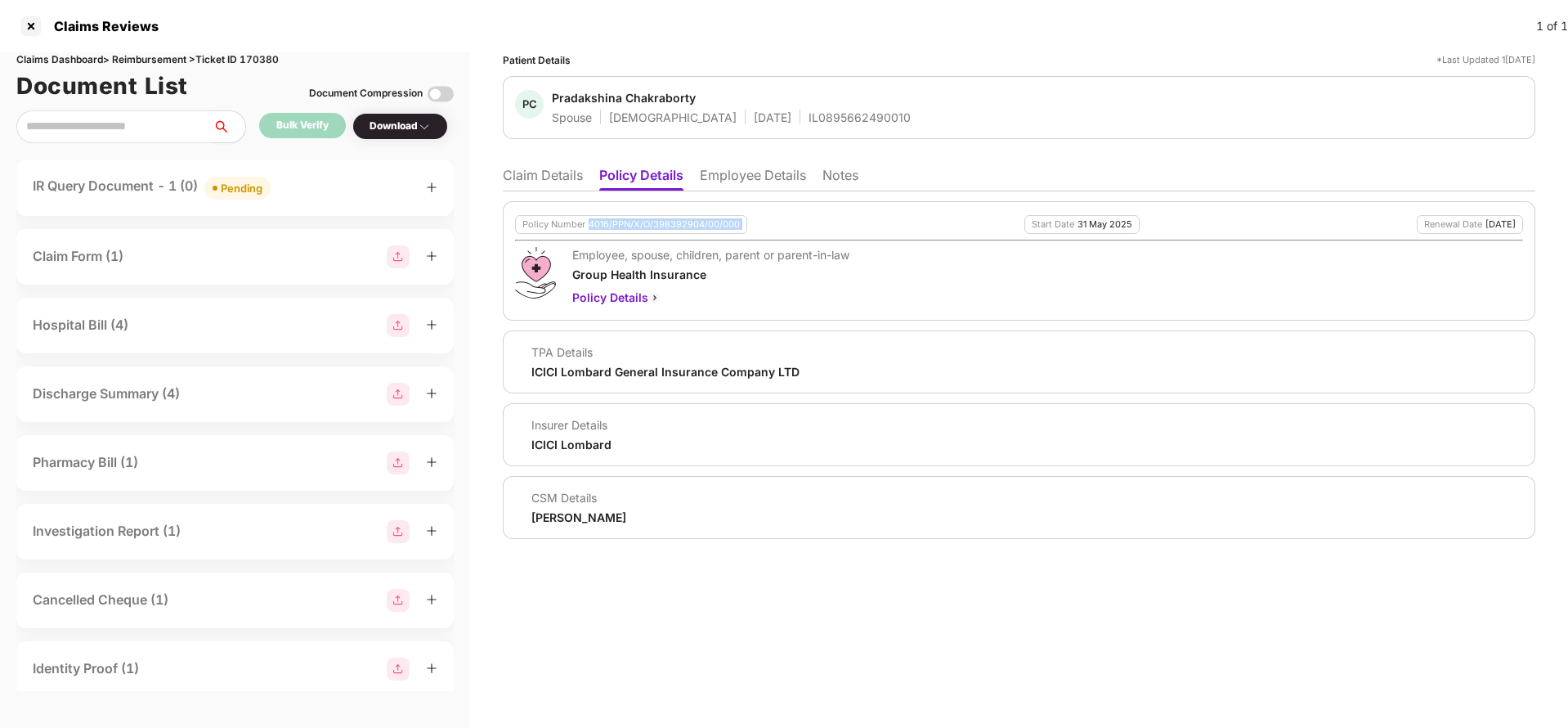
copy div "4016/PPN/X/O/398392904/00/000"
click at [554, 184] on li "Claim Details" at bounding box center [543, 178] width 80 height 24
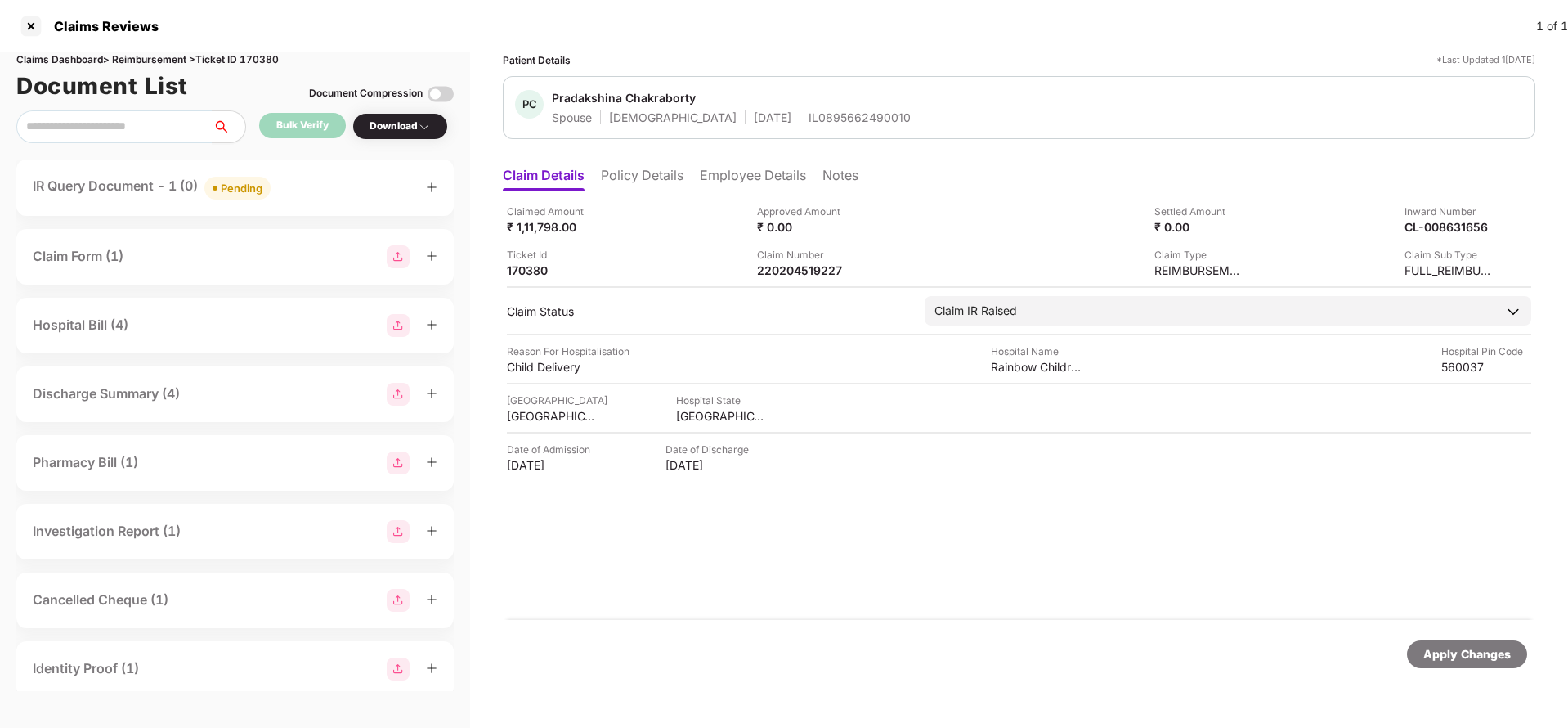
click at [813, 278] on div "Claimed Amount ₹ 1,11,798.00 Approved Amount ₹ 0.00 Settled Amount ₹ 0.00 Inwar…" at bounding box center [1019, 406] width 1032 height 429
click at [814, 273] on div "220204519227" at bounding box center [802, 270] width 90 height 16
copy div "220204519227"
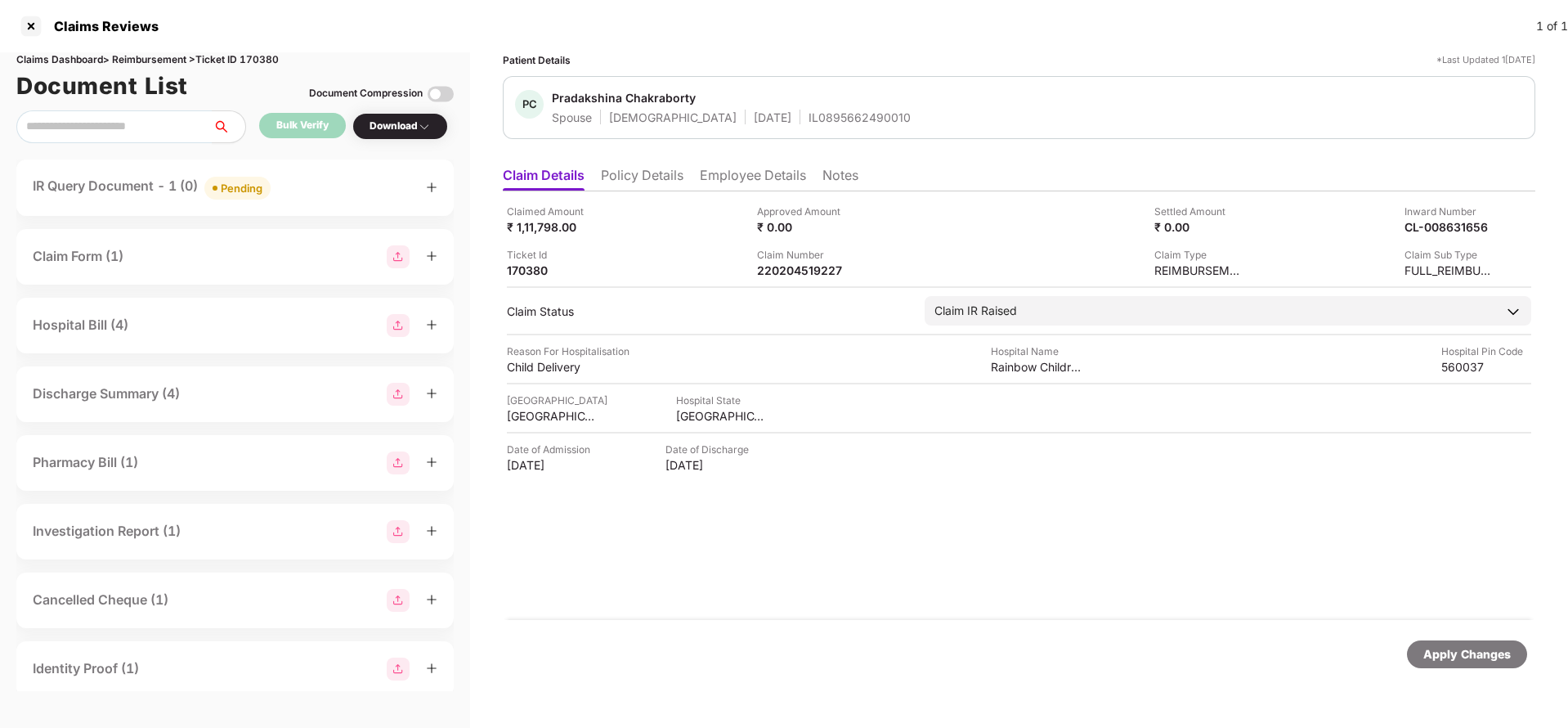
click at [328, 192] on div "IR Query Document - 1 (0) Pending" at bounding box center [234, 187] width 405 height 24
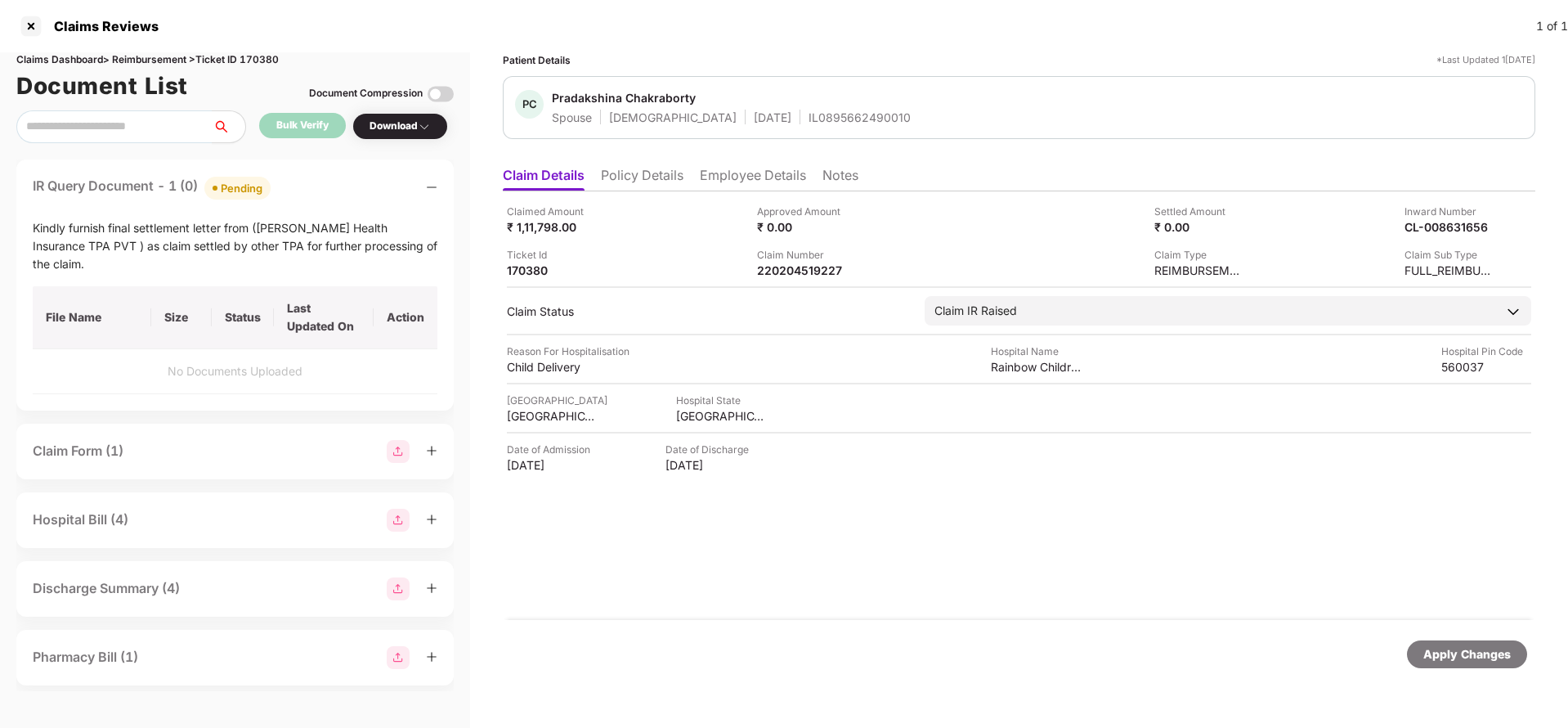
click at [1446, 656] on div "Apply Changes" at bounding box center [1467, 654] width 87 height 18
click at [257, 59] on div "Claims Dashboard > Reimbursement > Ticket ID 170380" at bounding box center [235, 60] width 437 height 16
copy div "170380"
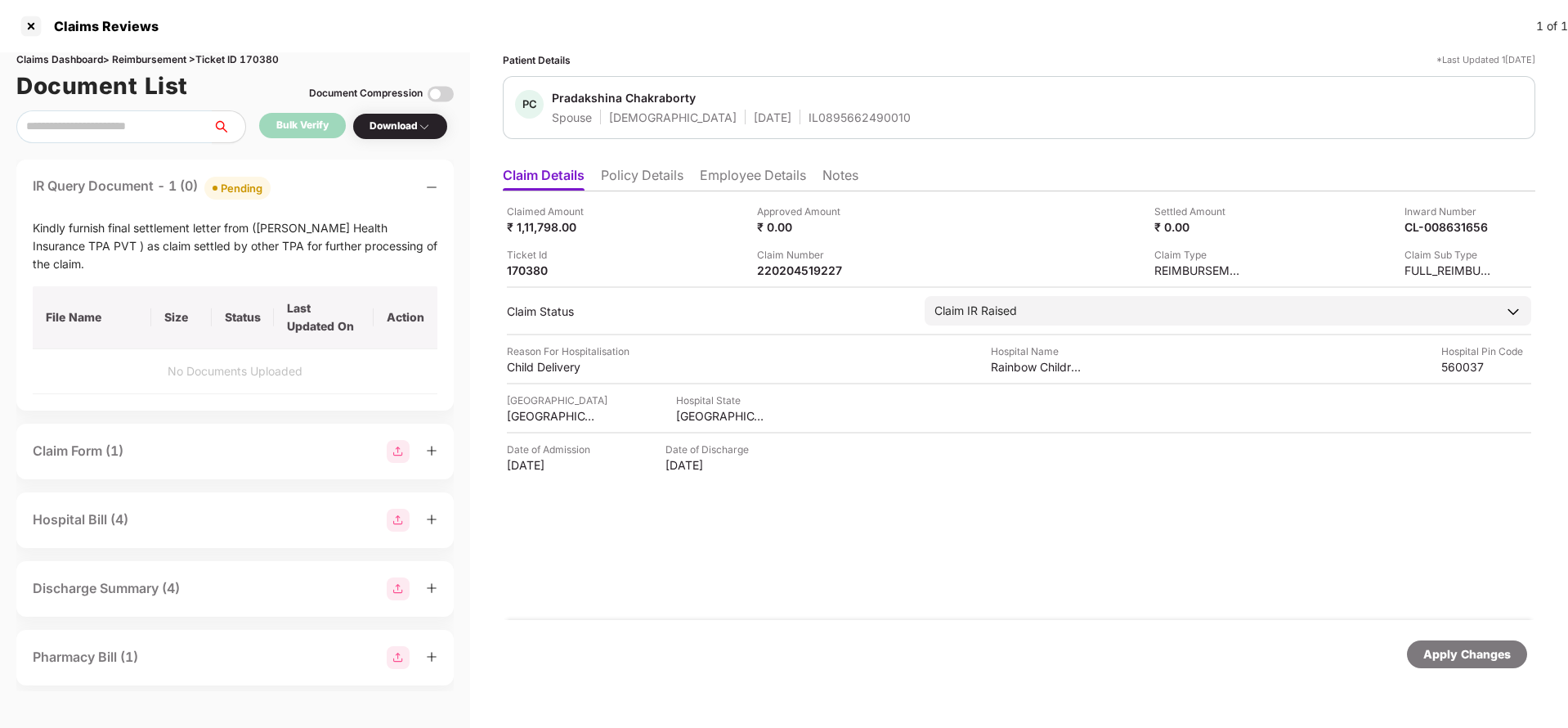
click at [1454, 651] on div "Apply Changes" at bounding box center [1467, 654] width 87 height 18
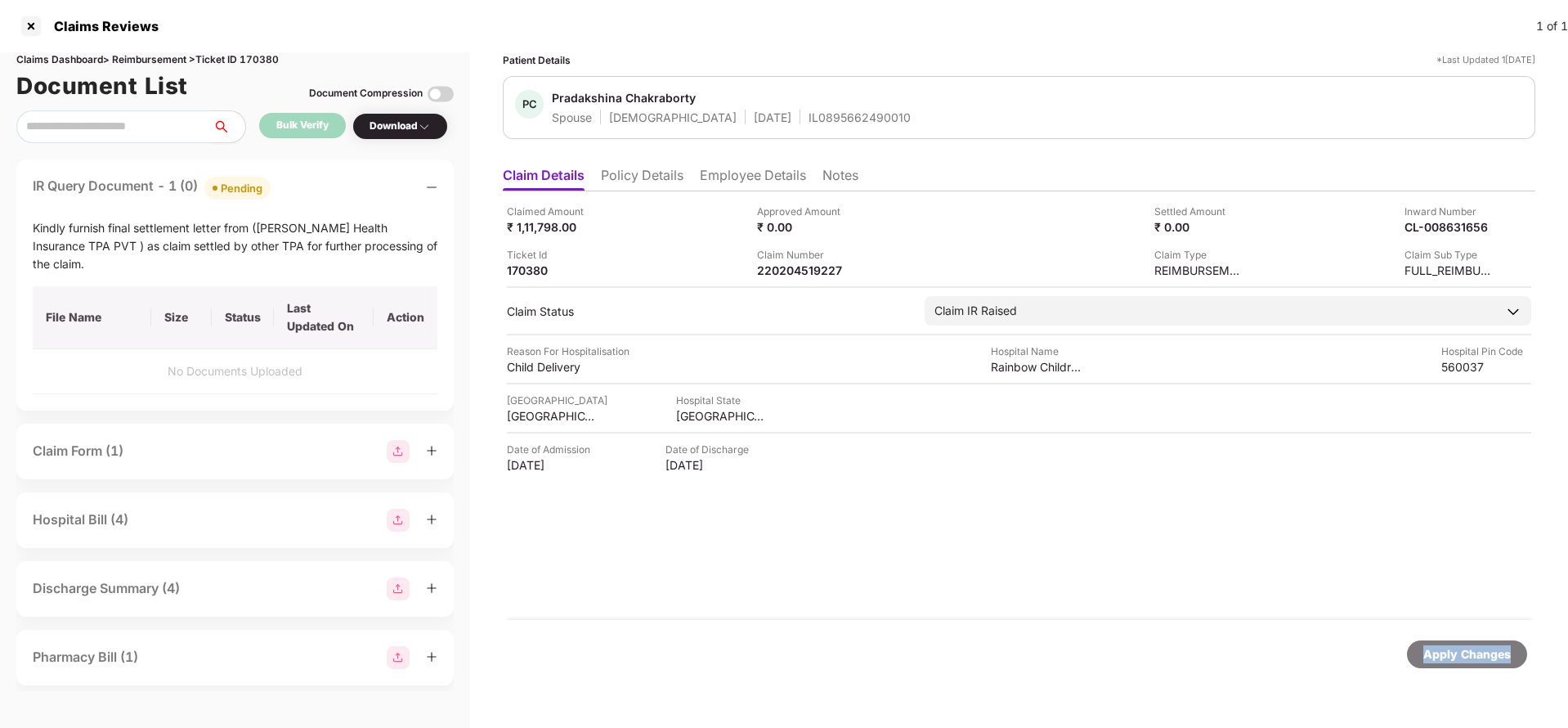
click at [1454, 651] on div "Apply Changes" at bounding box center [1467, 654] width 87 height 18
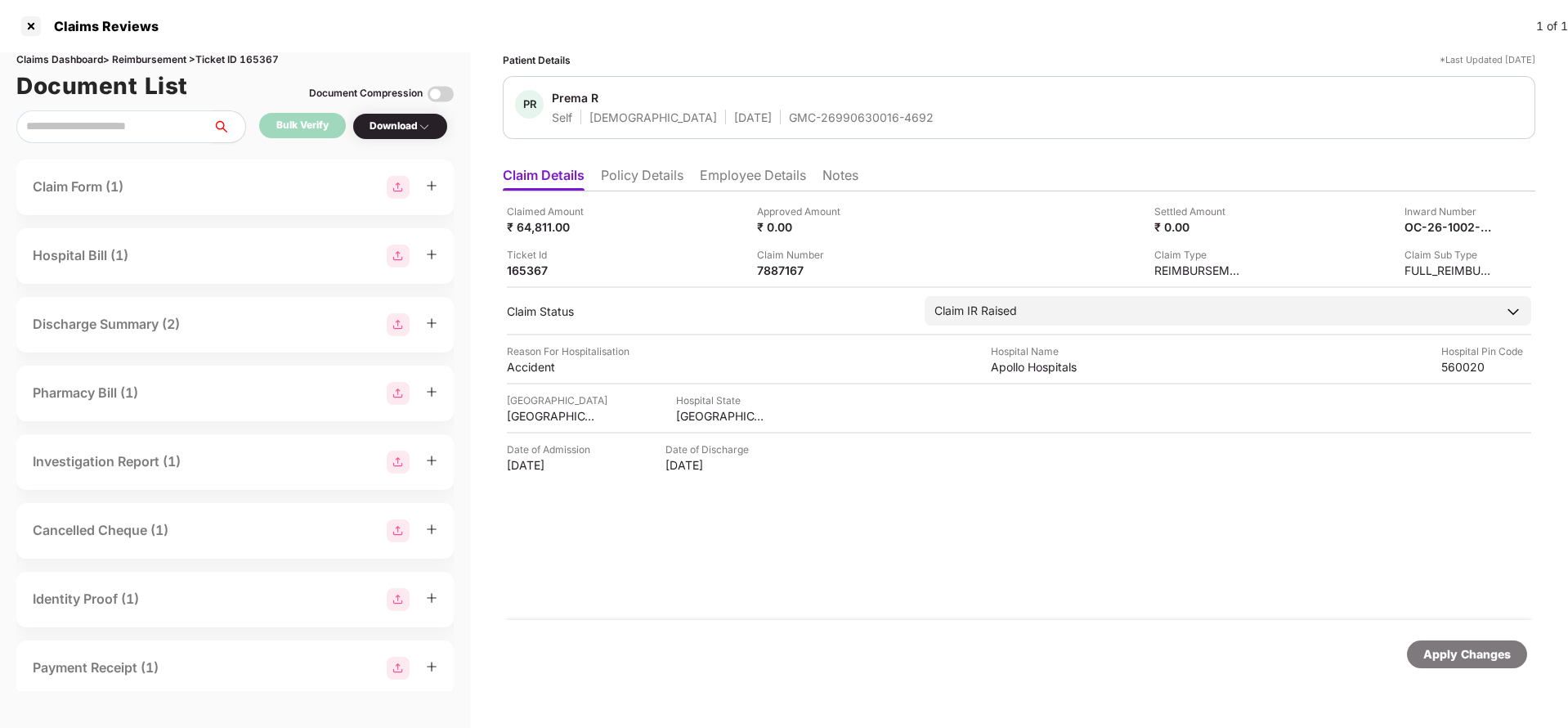
click at [815, 124] on div "GMC-26990630016-4692" at bounding box center [861, 117] width 144 height 16
click at [814, 123] on div "GMC-26990630016-4692" at bounding box center [861, 117] width 144 height 16
copy div "GMC-26990630016-4692"
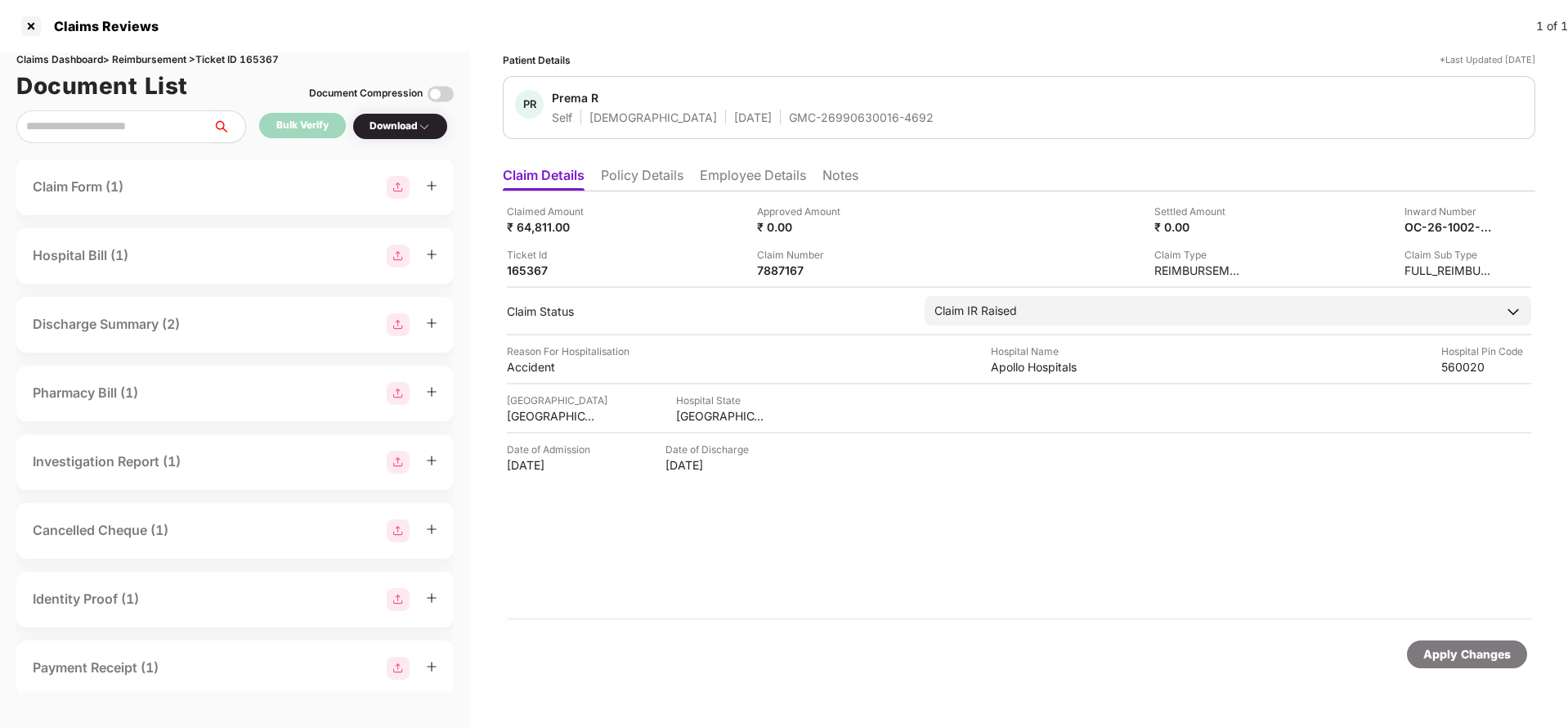
click at [854, 175] on li "Notes" at bounding box center [840, 178] width 36 height 24
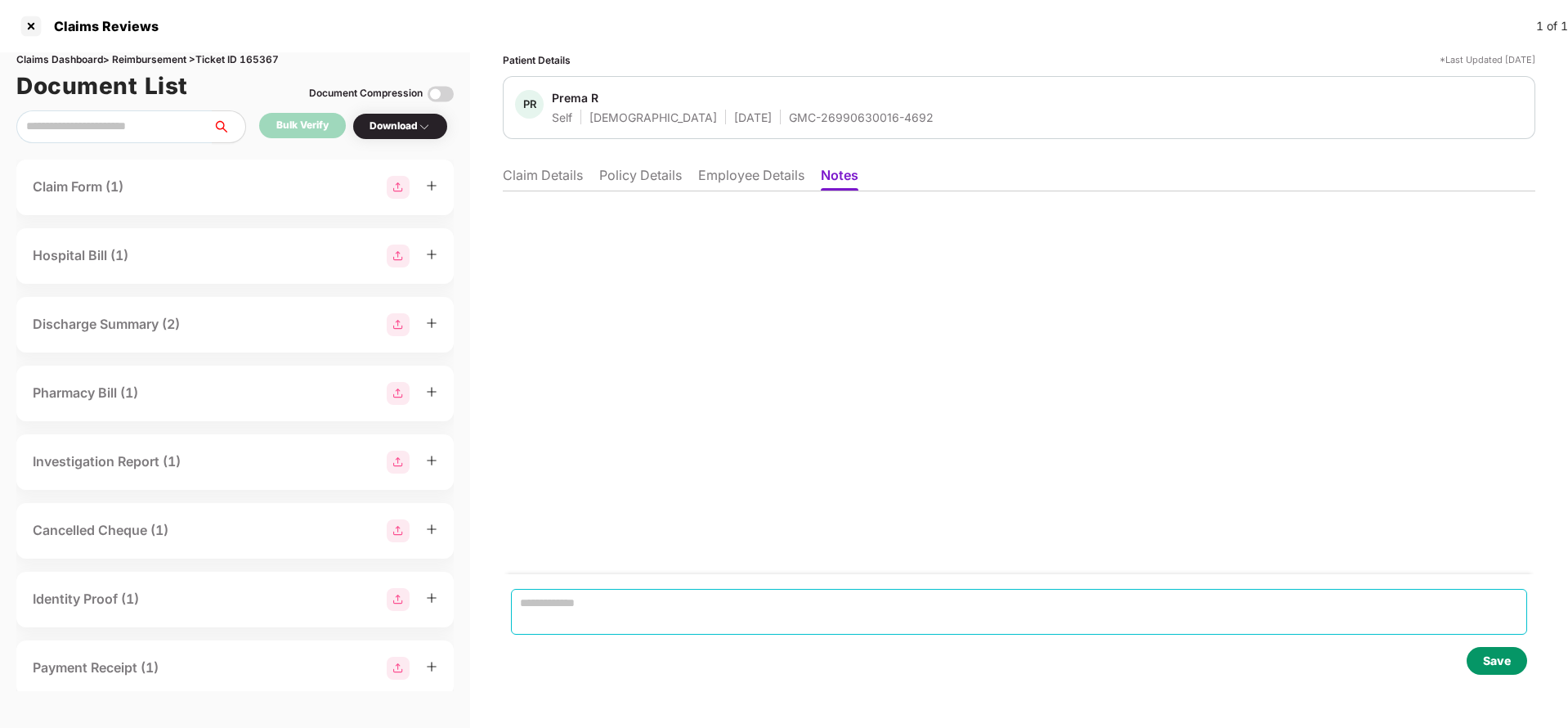
click at [619, 615] on textarea at bounding box center [1019, 612] width 1016 height 46
paste textarea "**********"
type textarea "**********"
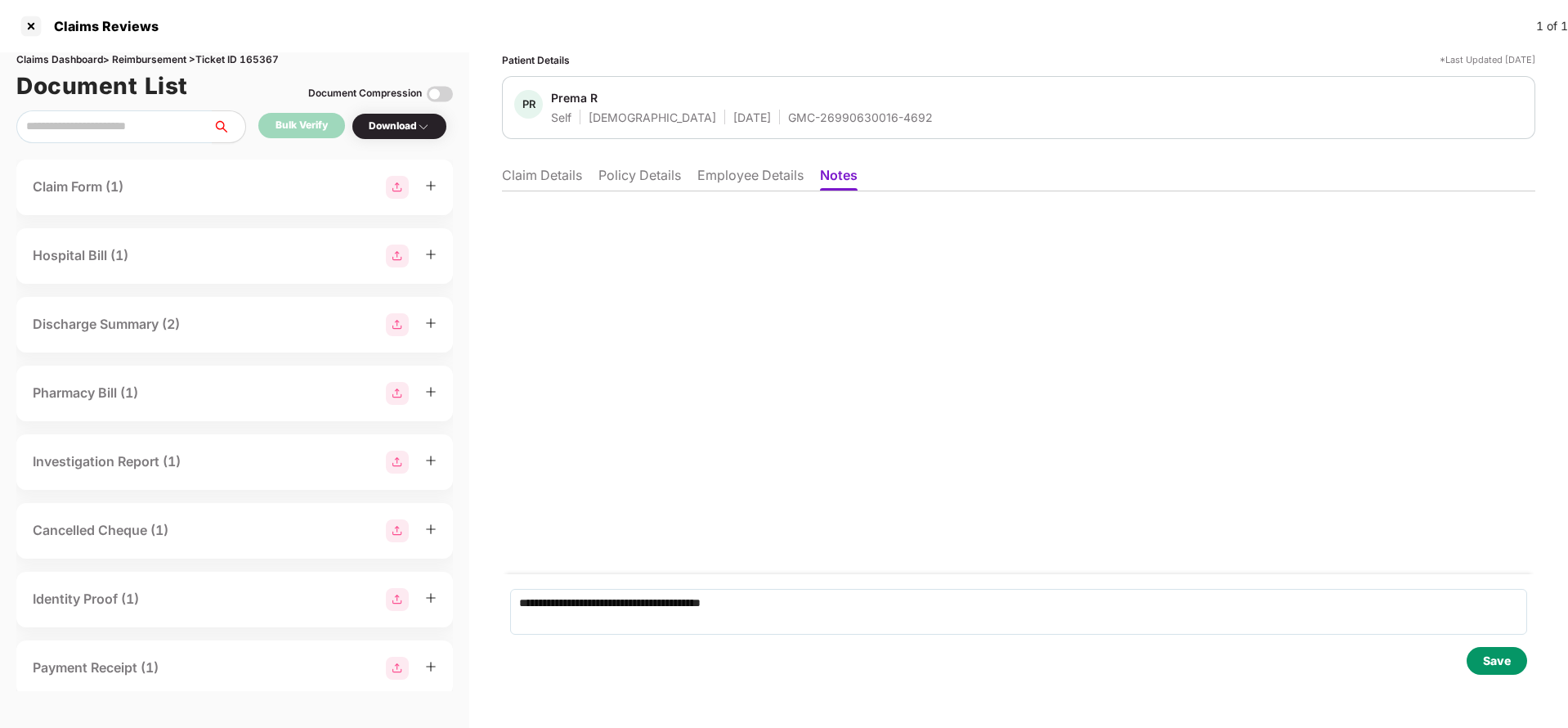
click at [1508, 657] on div "Save" at bounding box center [1497, 661] width 28 height 18
click at [1509, 666] on div "Save" at bounding box center [1497, 661] width 28 height 18
click at [565, 181] on li "Claim Details" at bounding box center [542, 178] width 80 height 24
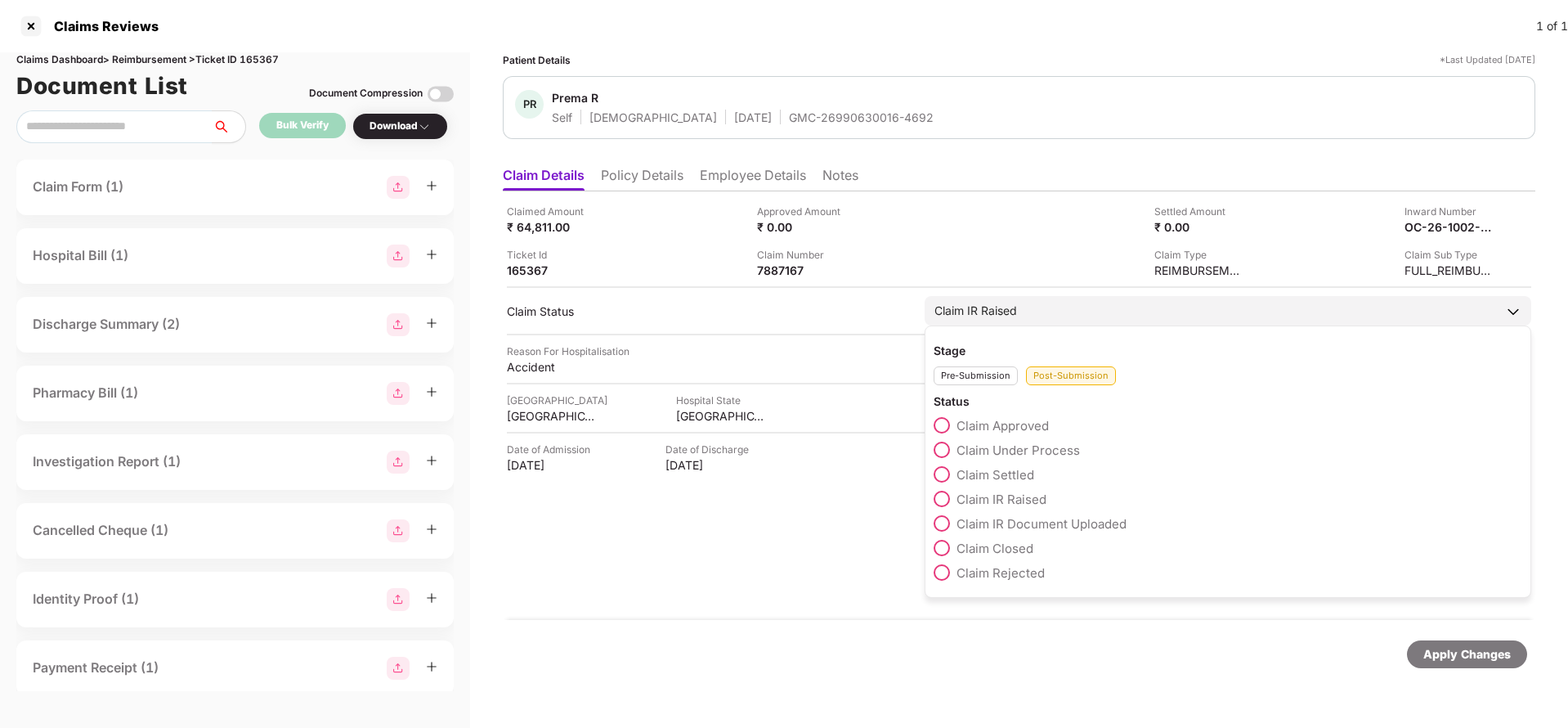
click at [1011, 447] on span "Claim Under Process" at bounding box center [1018, 451] width 123 height 16
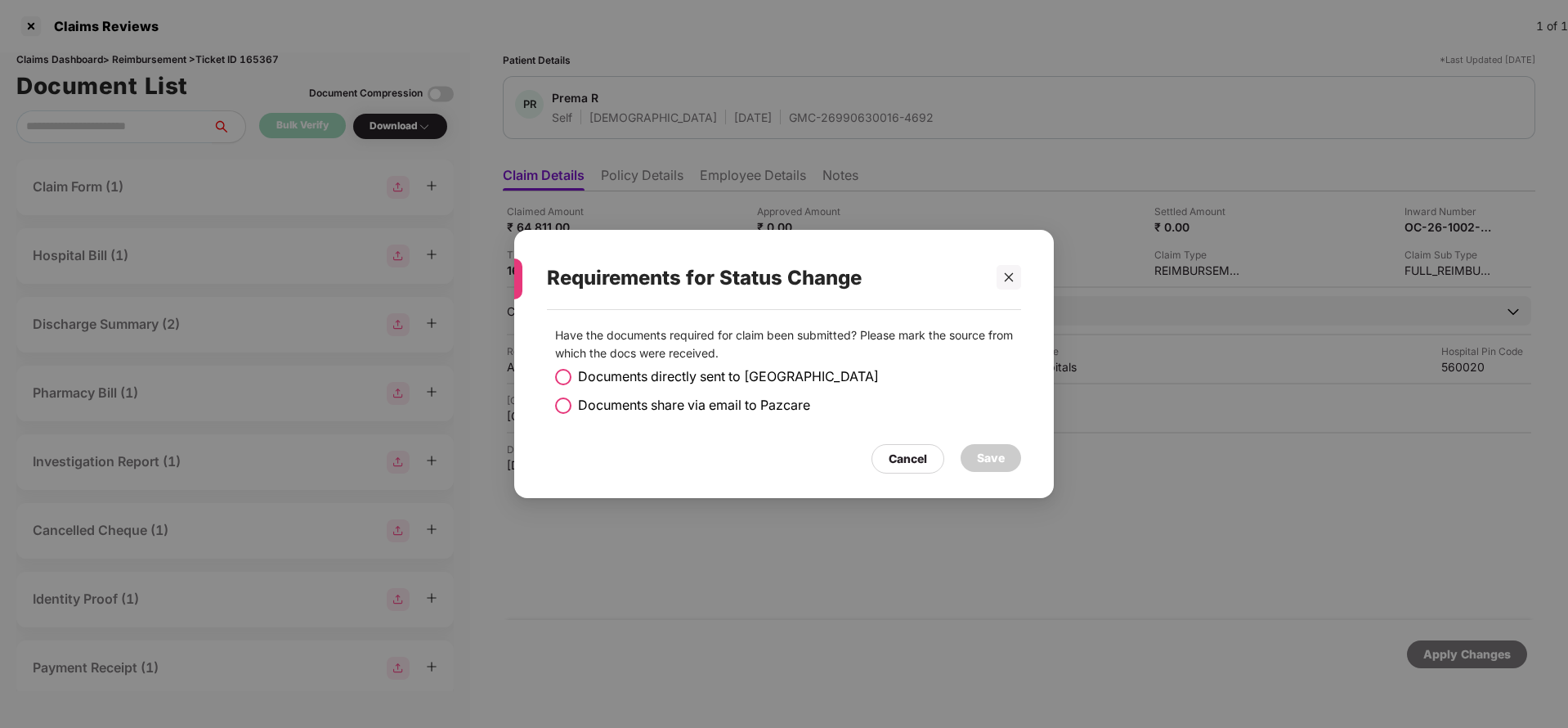
drag, startPoint x: 610, startPoint y: 405, endPoint x: 796, endPoint y: 435, distance: 188.4
click at [612, 405] on span "Documents share via email to Pazcare" at bounding box center [693, 404] width 232 height 20
click at [994, 460] on div "Save" at bounding box center [991, 458] width 28 height 18
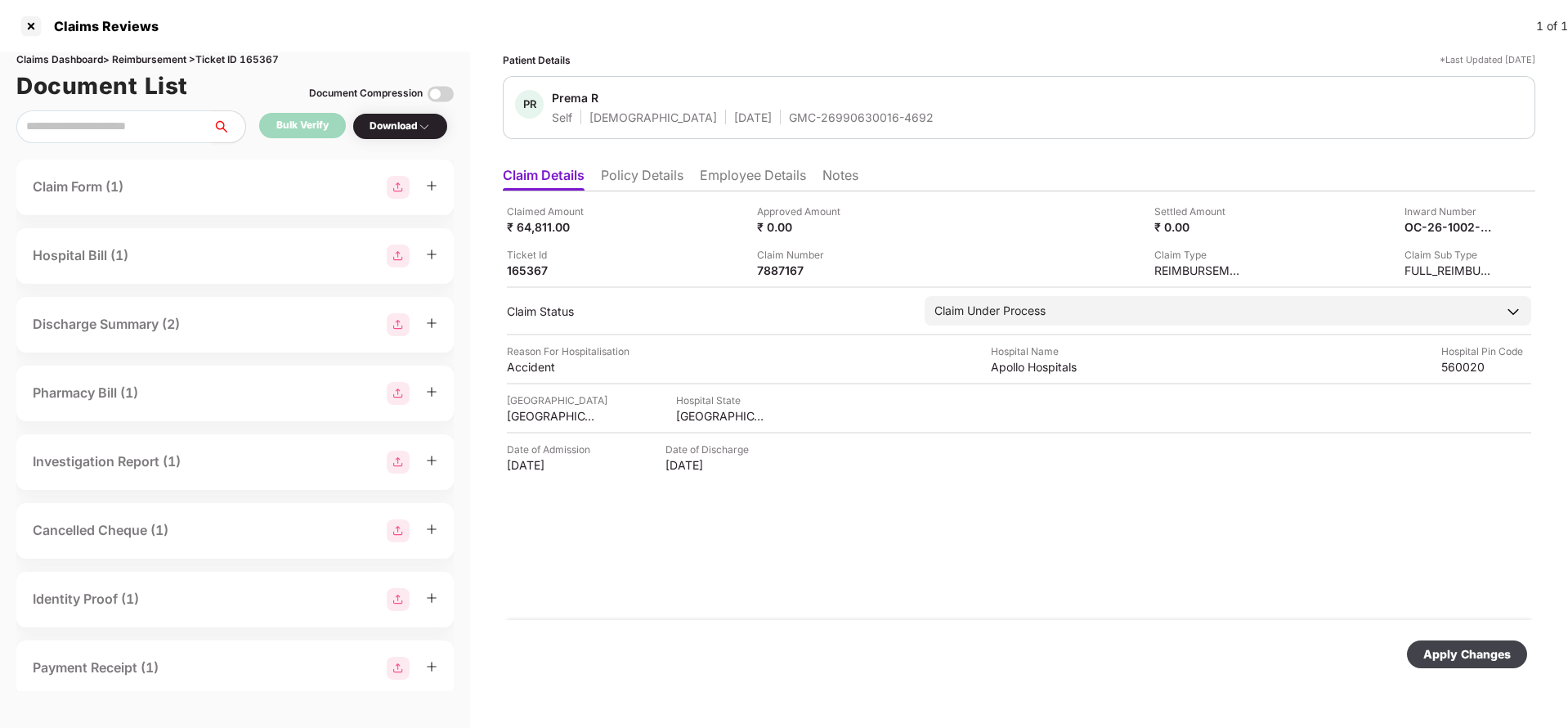
click at [1464, 649] on div "Apply Changes" at bounding box center [1467, 654] width 87 height 18
click at [1437, 229] on div "OC-26-1002-8403-00366962" at bounding box center [1432, 227] width 90 height 16
copy div
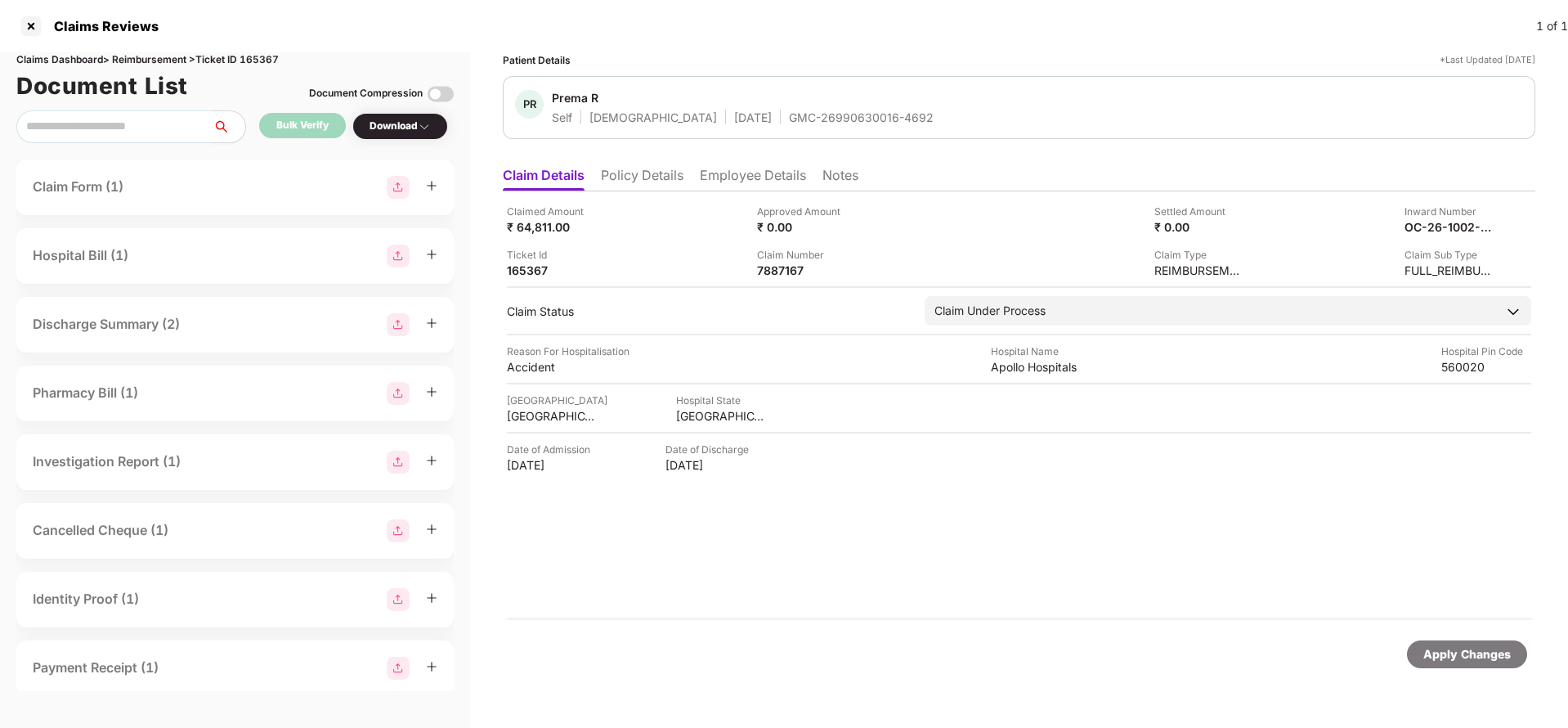
click at [793, 113] on div "GMC-26990630016-4692" at bounding box center [861, 117] width 144 height 16
copy div "GMC-26990630016-4692"
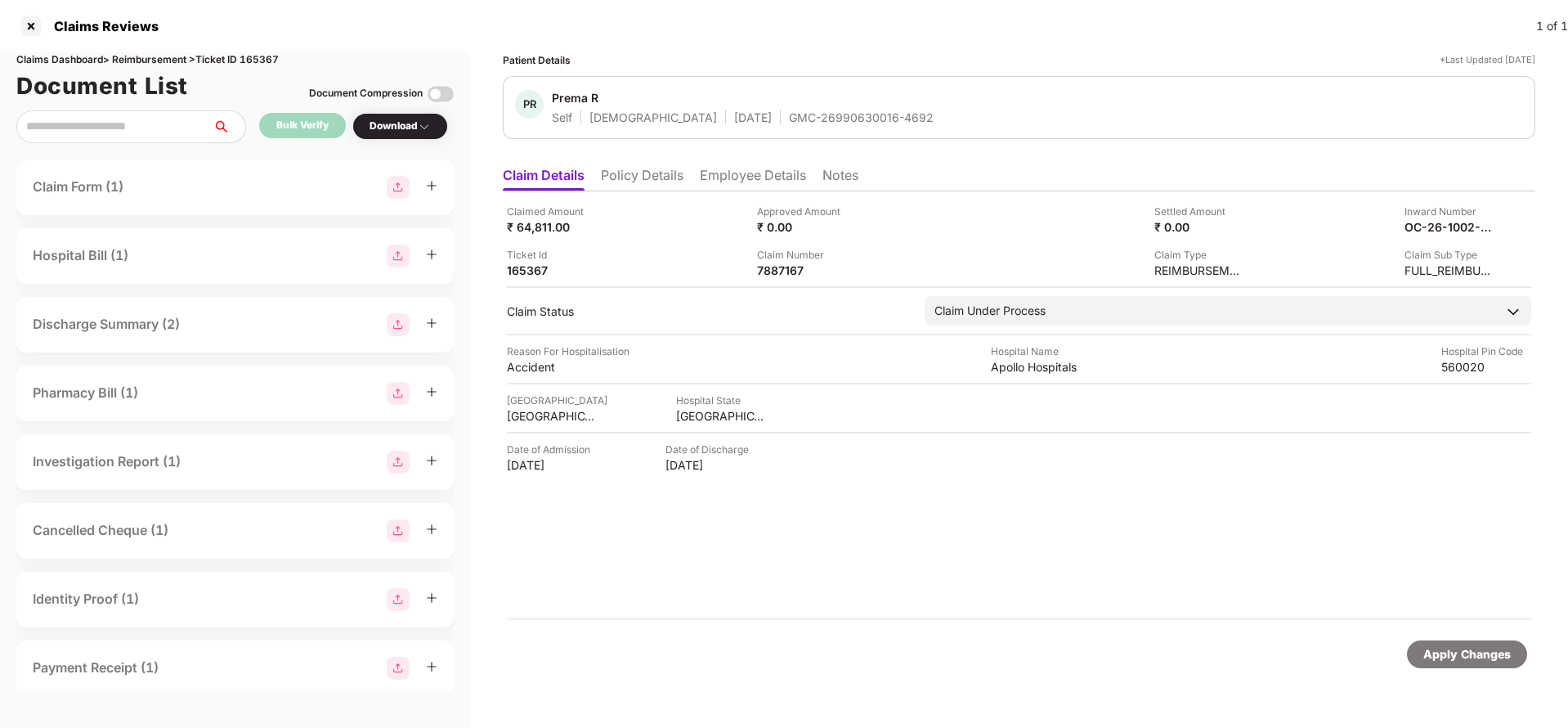
click at [735, 179] on li "Employee Details" at bounding box center [753, 178] width 107 height 24
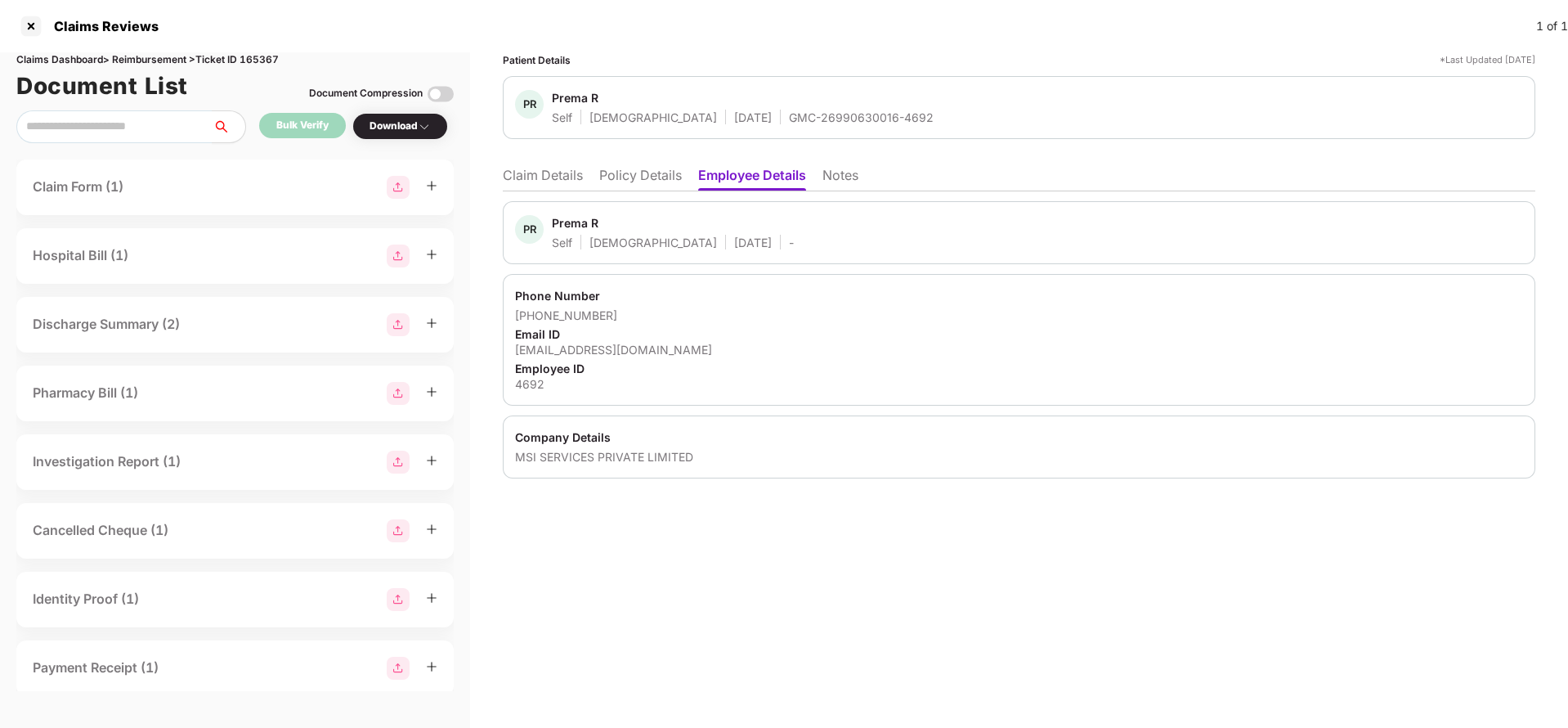
click at [608, 349] on div "[EMAIL_ADDRESS][DOMAIN_NAME]" at bounding box center [1019, 350] width 1007 height 16
copy div "[EMAIL_ADDRESS][DOMAIN_NAME]"
click at [541, 172] on li "Claim Details" at bounding box center [543, 178] width 80 height 24
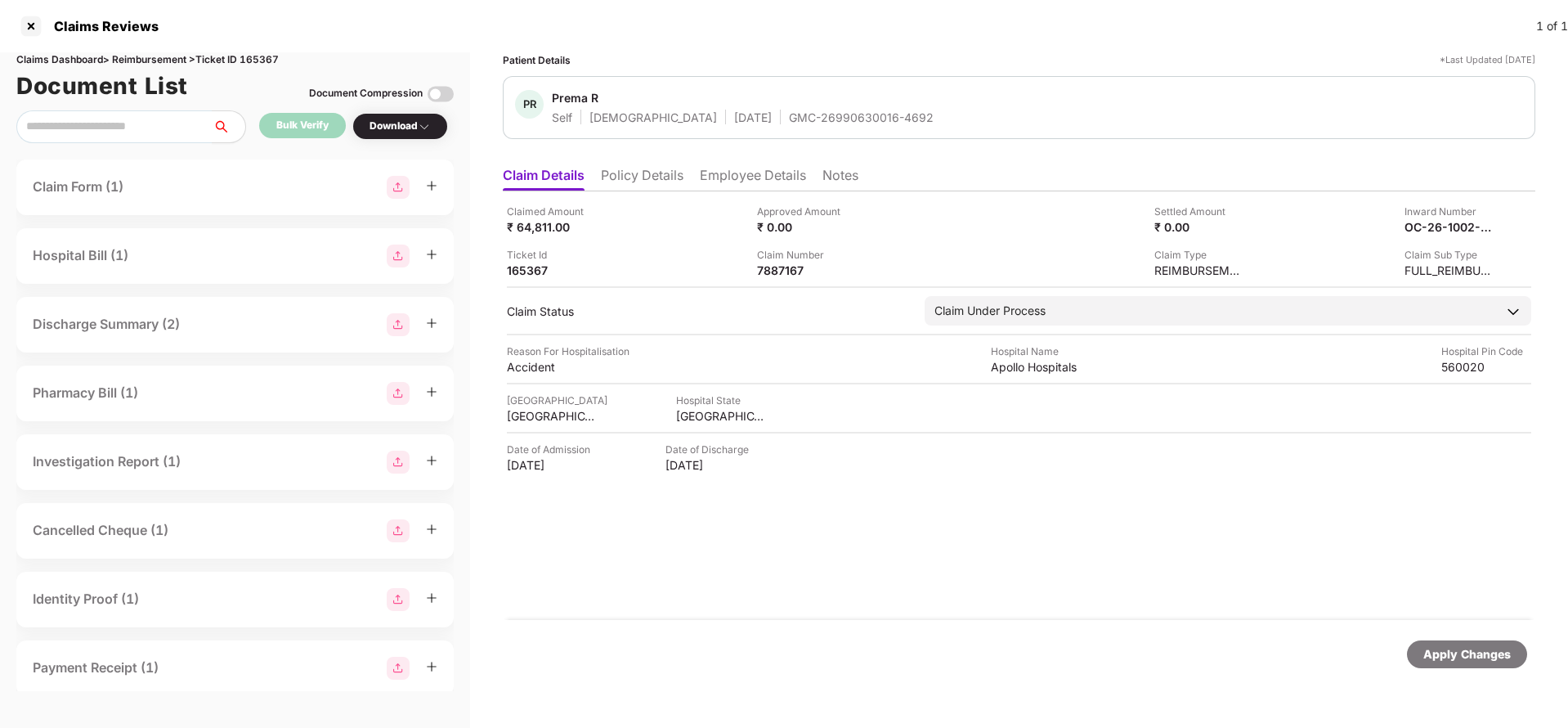
click at [789, 119] on div "GMC-26990630016-4692" at bounding box center [861, 117] width 144 height 16
copy div "GMC-26990630016-4692"
click at [1431, 226] on div "OC-26-1002-8403-00366962" at bounding box center [1432, 227] width 90 height 16
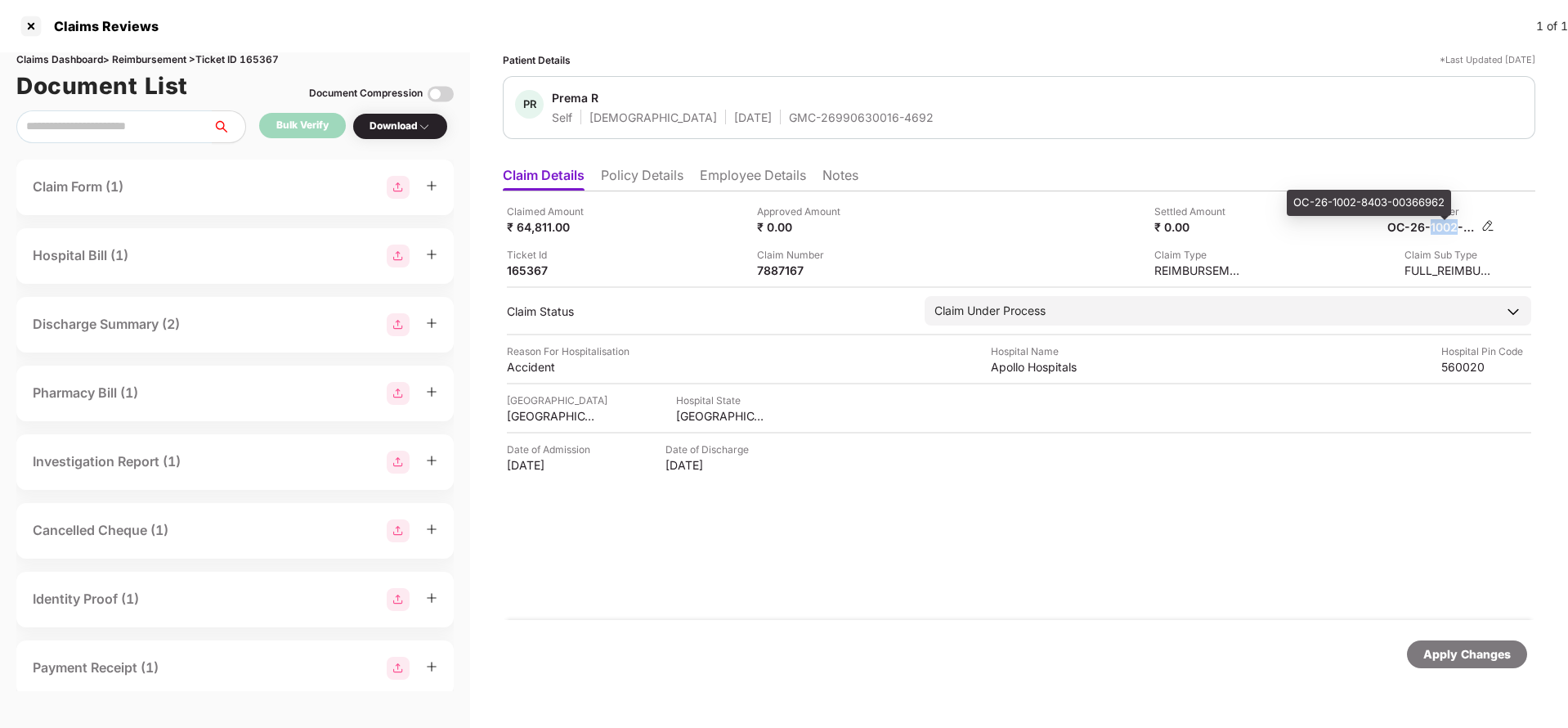
click at [1431, 226] on div "OC-26-1002-8403-00366962" at bounding box center [1432, 227] width 90 height 16
copy div
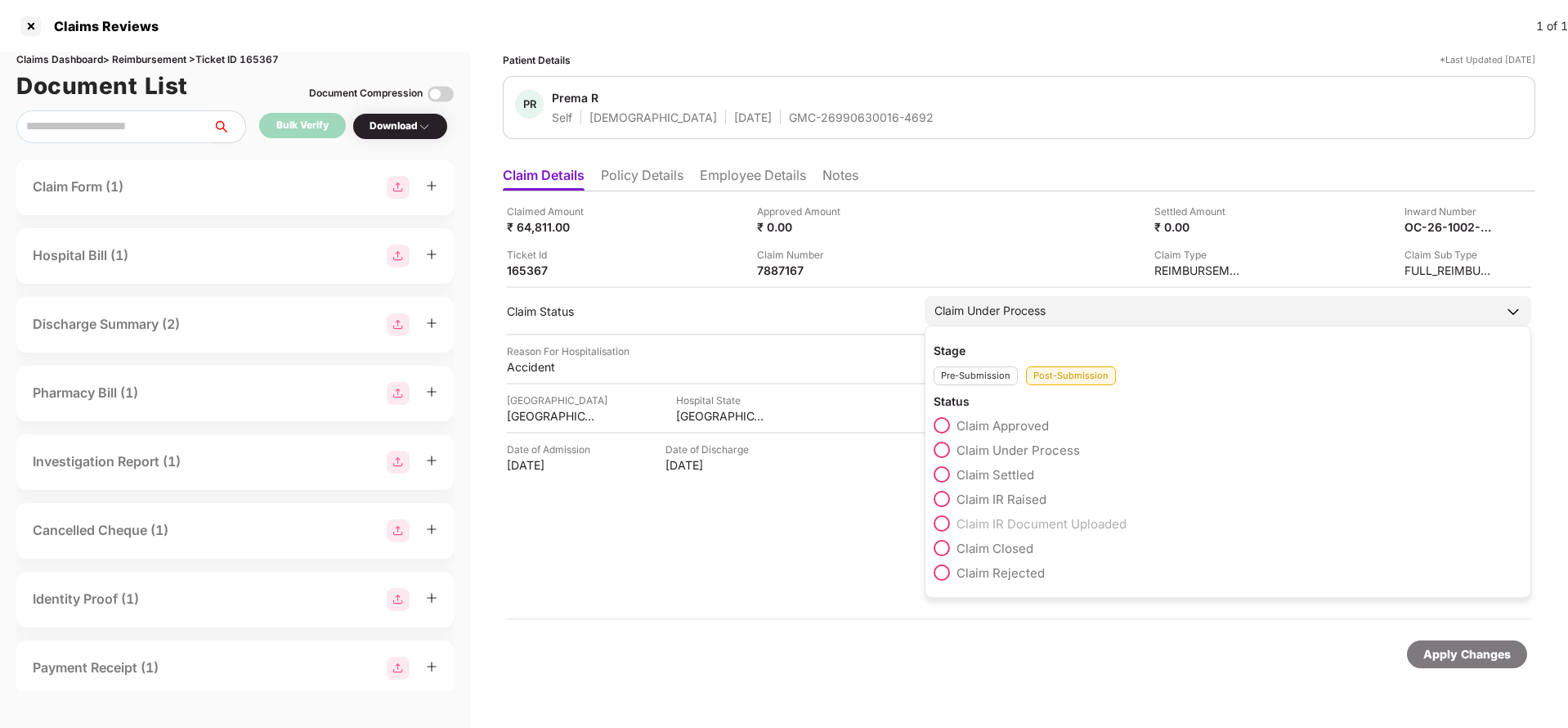
click at [1015, 446] on span "Claim Under Process" at bounding box center [1018, 451] width 123 height 16
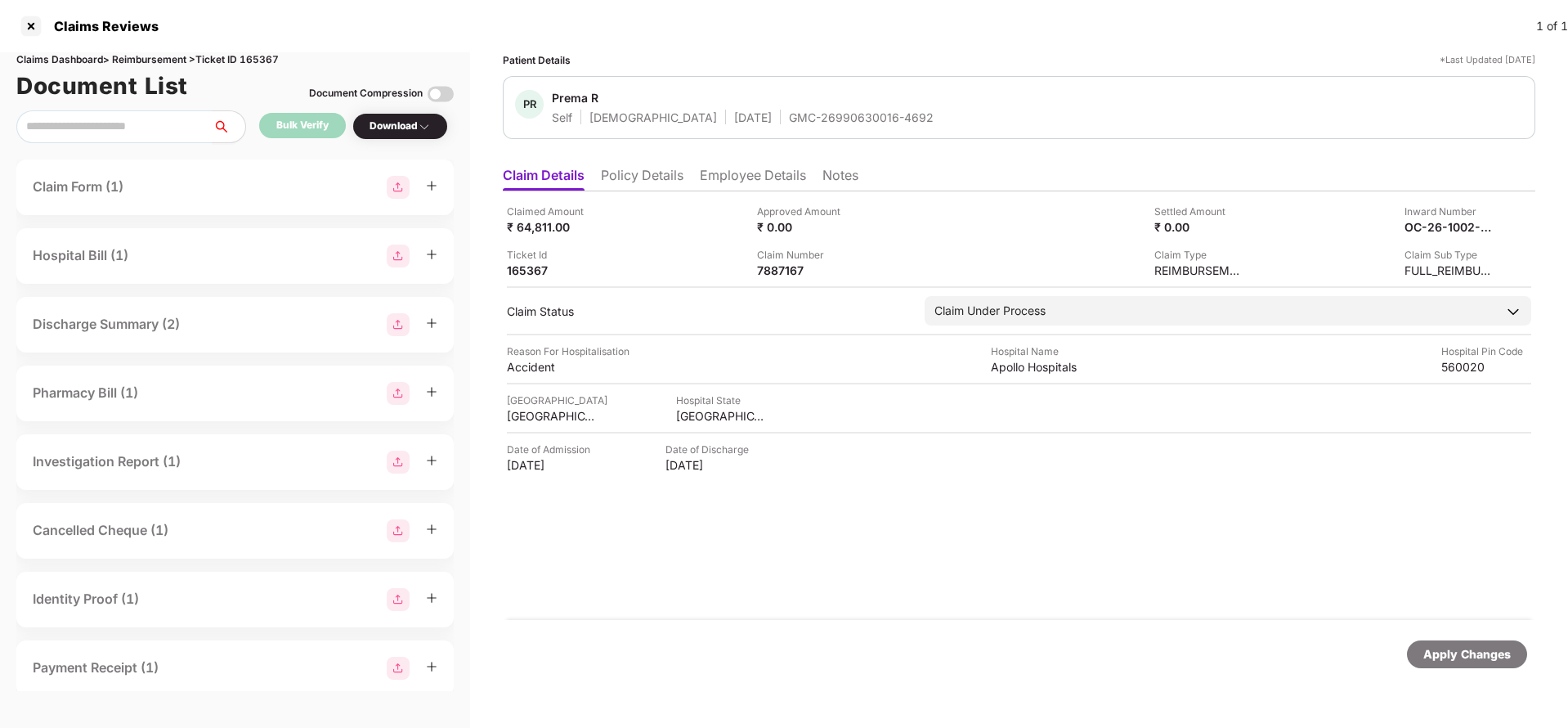
click at [1464, 650] on div "Apply Changes" at bounding box center [1467, 654] width 87 height 18
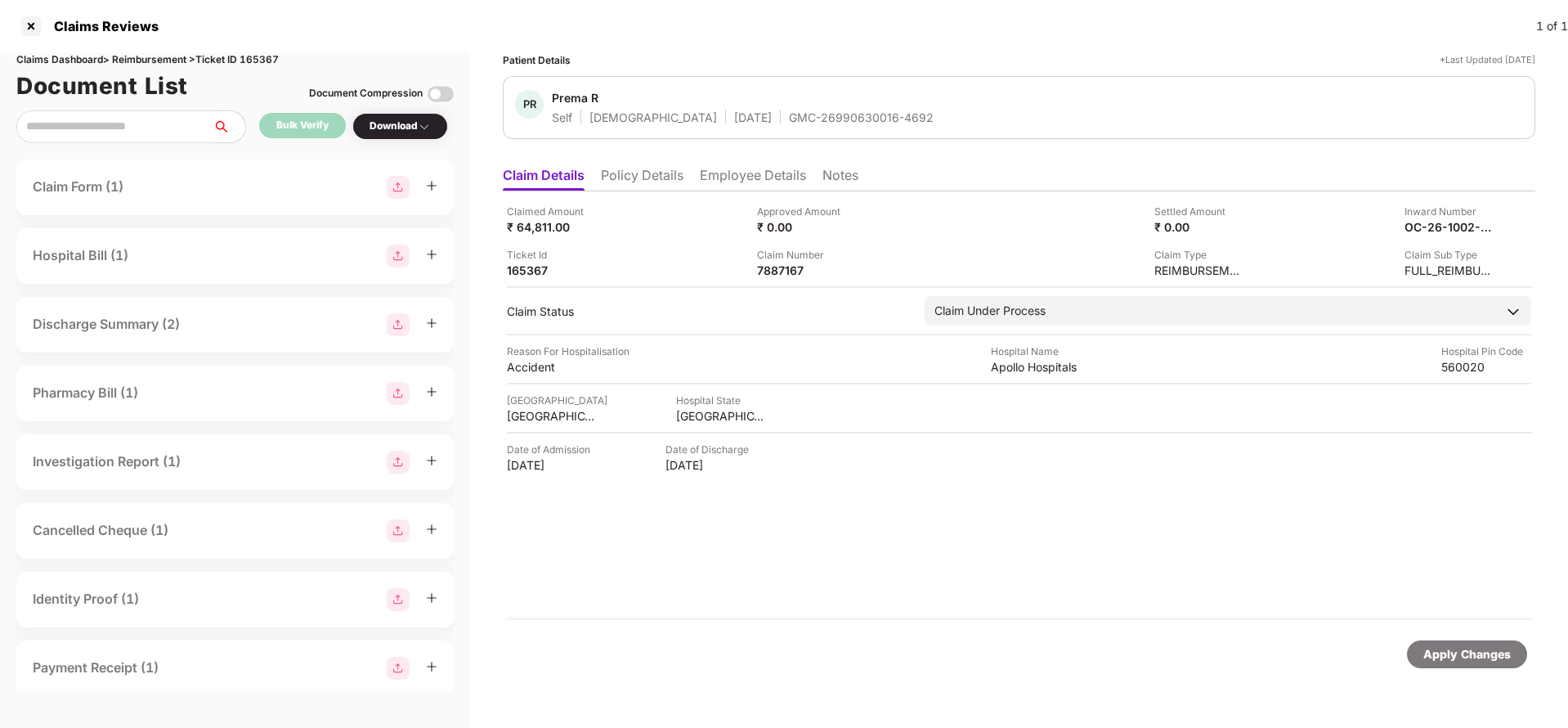
click at [248, 52] on div "Claims Dashboard > Reimbursement > Ticket ID 165367" at bounding box center [235, 60] width 437 height 16
copy div "165367"
click at [1432, 649] on div "Apply Changes" at bounding box center [1467, 654] width 87 height 18
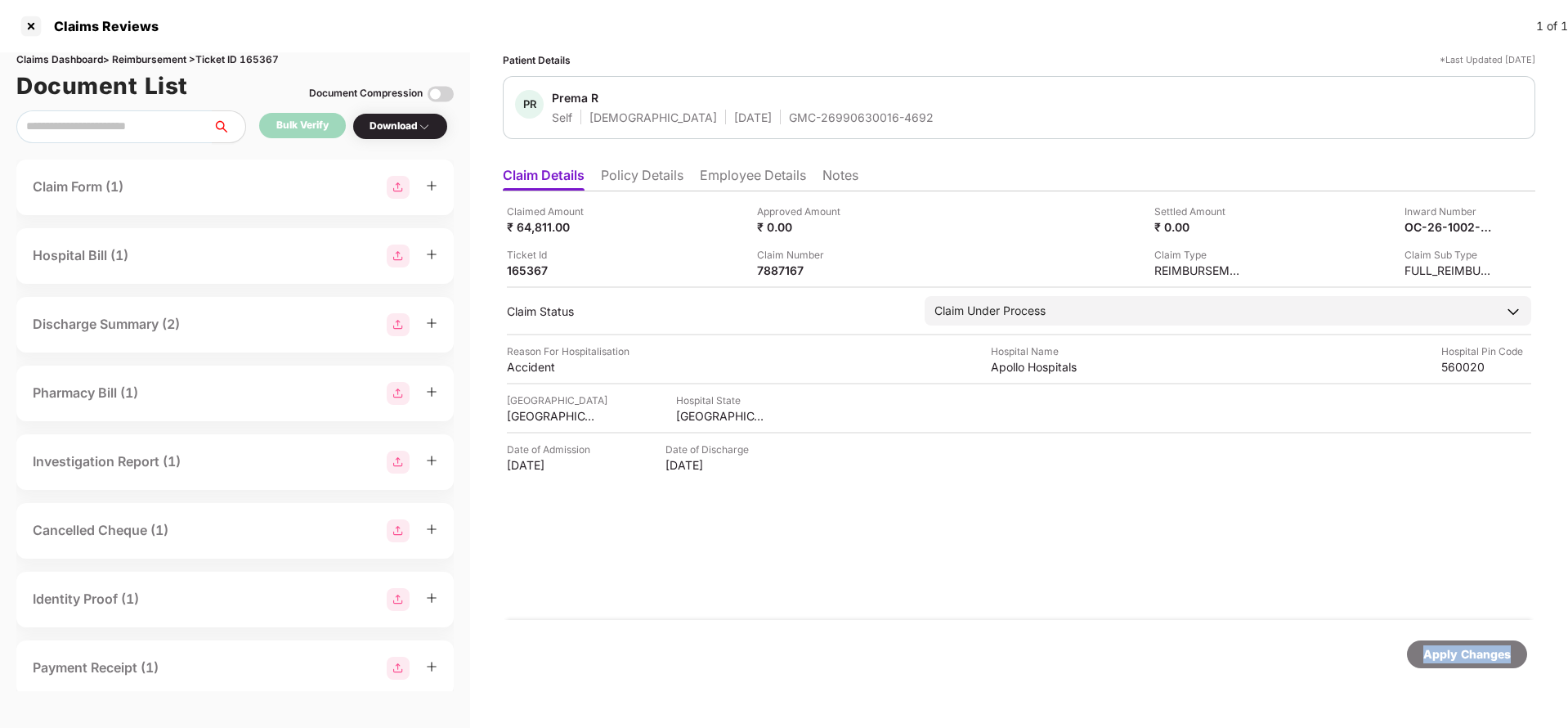
click at [1432, 649] on div "Apply Changes" at bounding box center [1467, 654] width 87 height 18
